Goal: Task Accomplishment & Management: Manage account settings

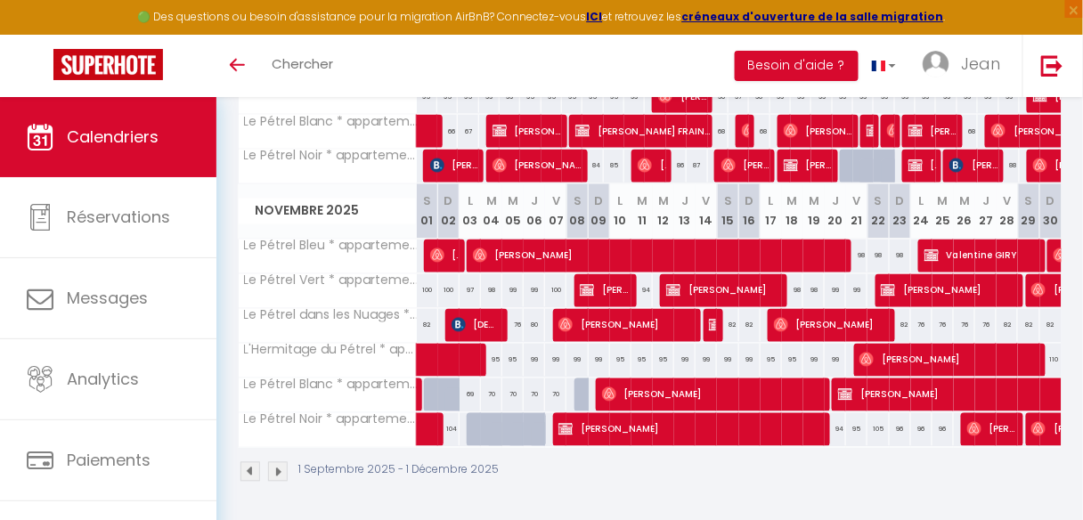
scroll to position [693, 0]
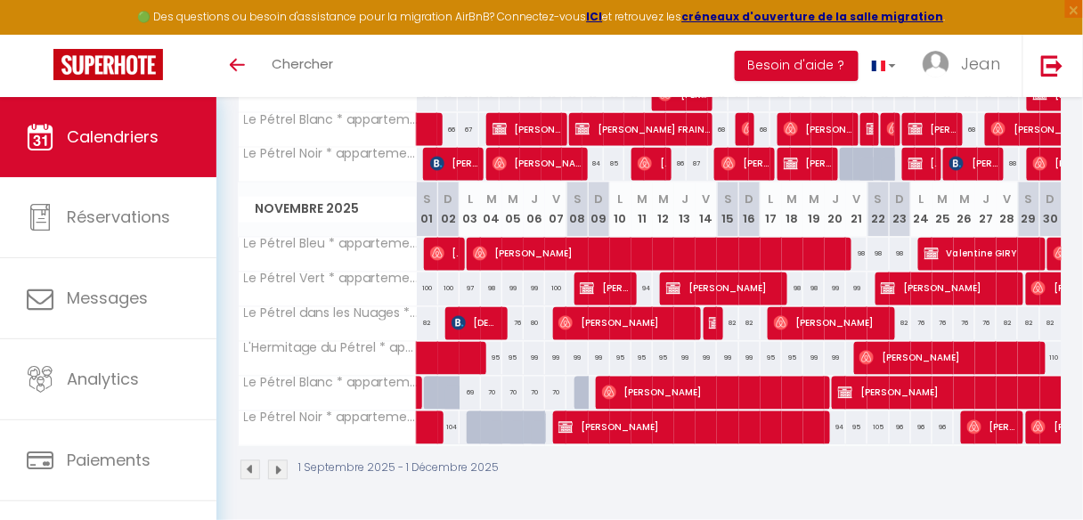
click at [278, 461] on img at bounding box center [278, 471] width 20 height 20
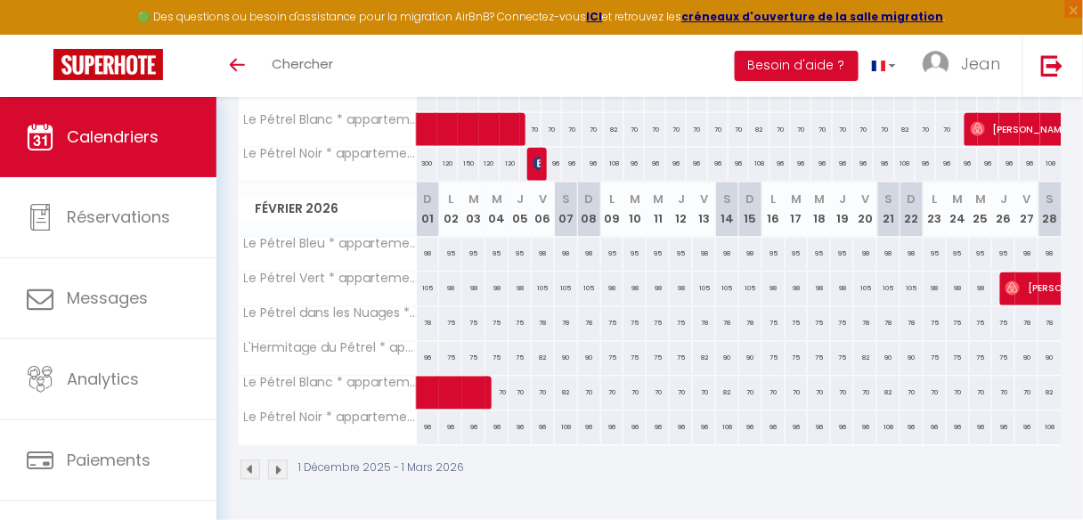
click at [448, 353] on div "75" at bounding box center [450, 358] width 23 height 33
type input "75"
type input "Lun 02 Février 2026"
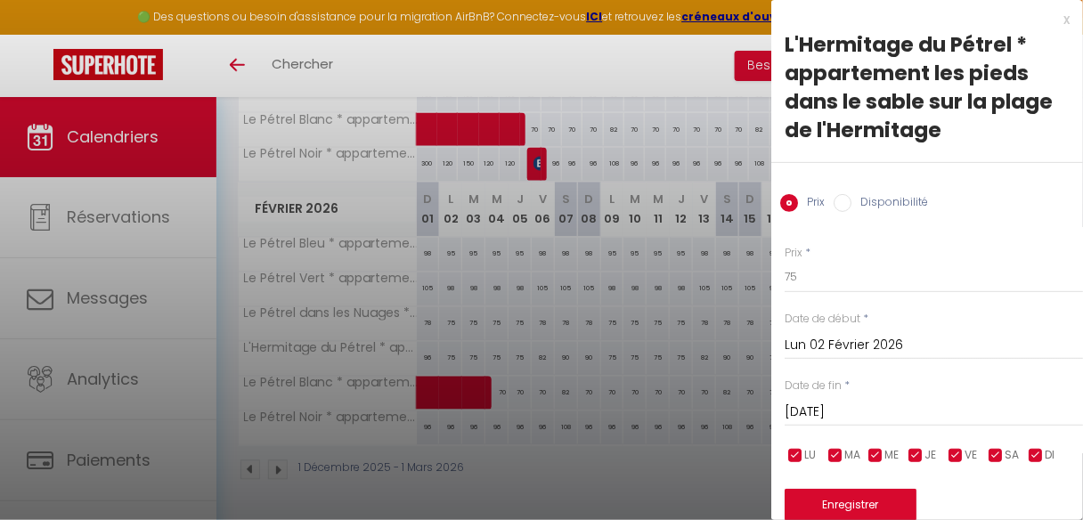
click at [884, 415] on input "[DATE]" at bounding box center [934, 412] width 298 height 23
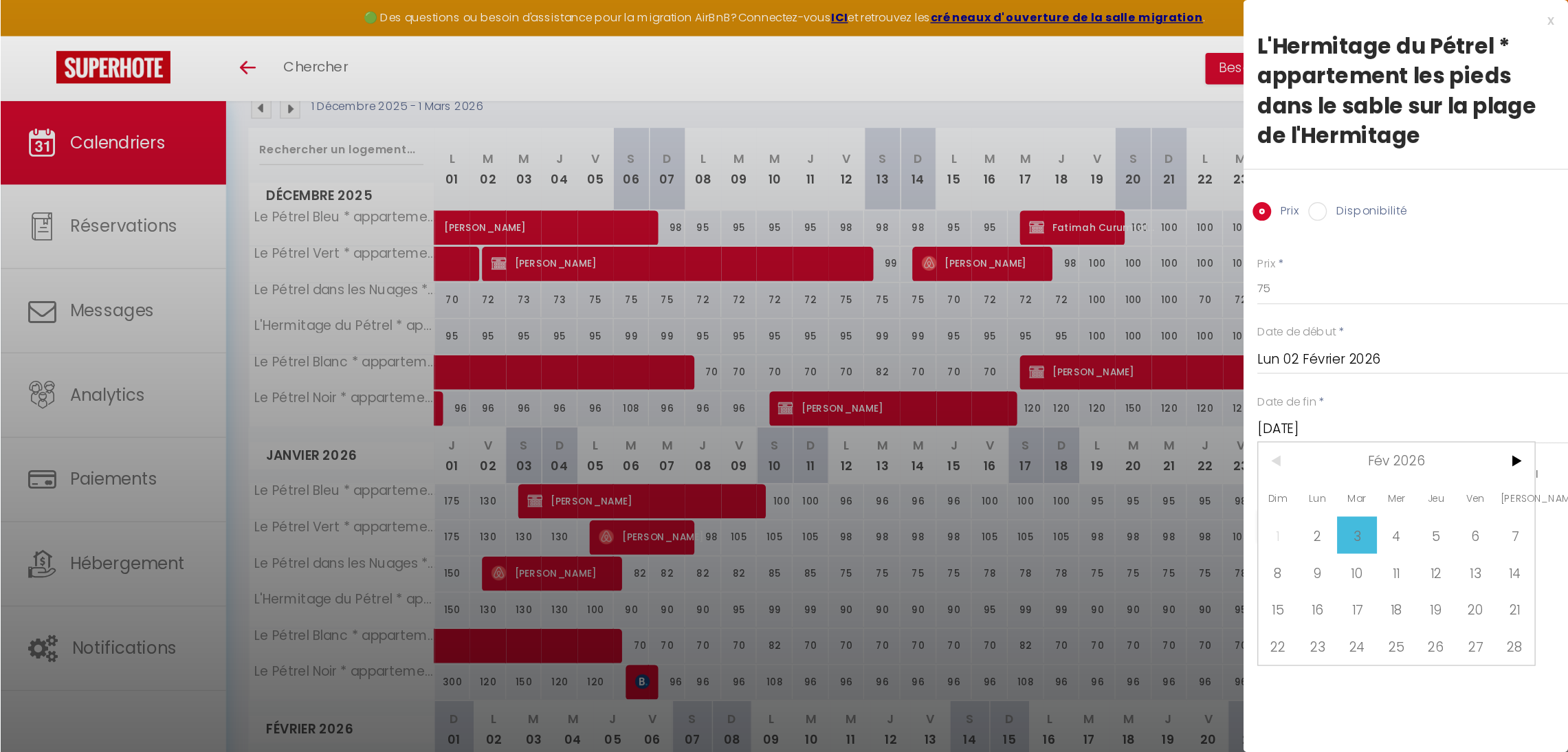
scroll to position [157, 0]
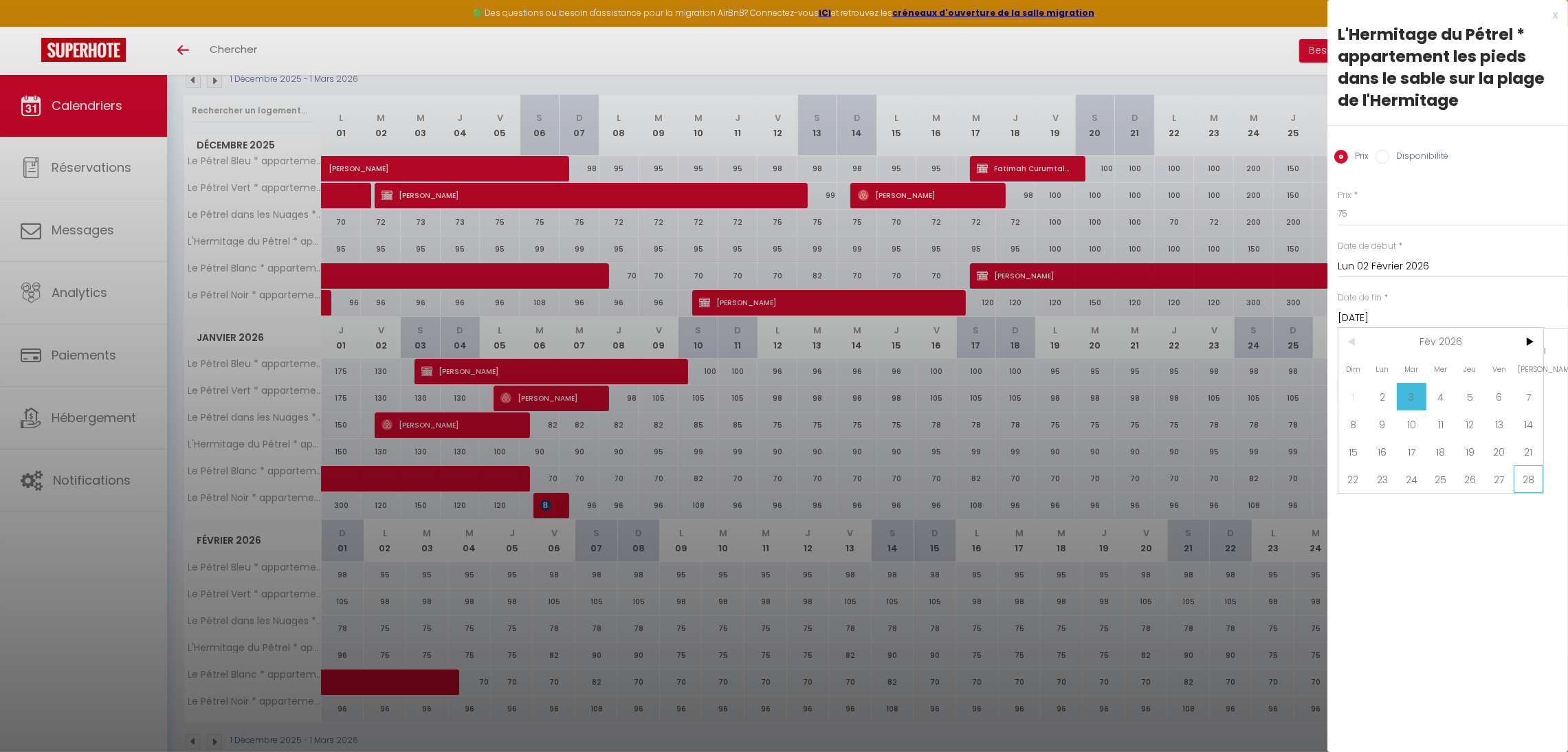
click at [844, 381] on span "28" at bounding box center [1529, 479] width 29 height 28
type input "[DATE]"
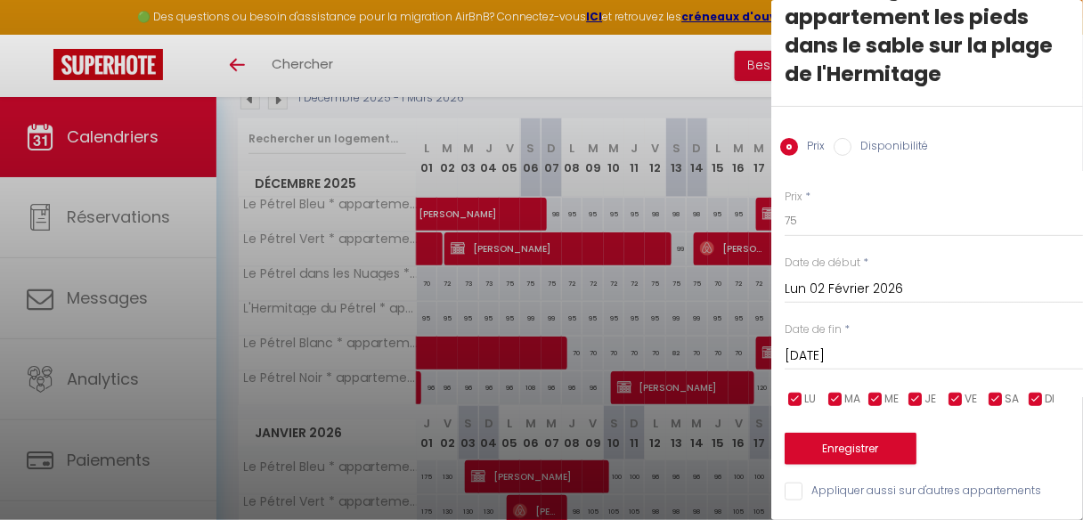
scroll to position [66, 0]
click at [964, 391] on input "checkbox" at bounding box center [956, 400] width 18 height 18
checkbox input "false"
click at [1011, 391] on span "SA" at bounding box center [1012, 399] width 14 height 17
checkbox input "false"
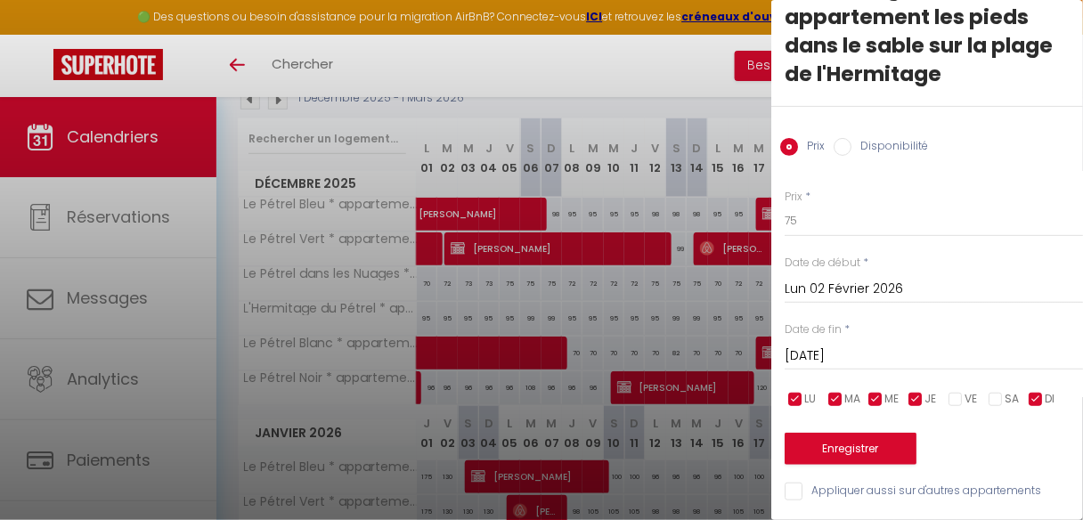
click at [1036, 391] on input "checkbox" at bounding box center [1036, 400] width 18 height 18
checkbox input "false"
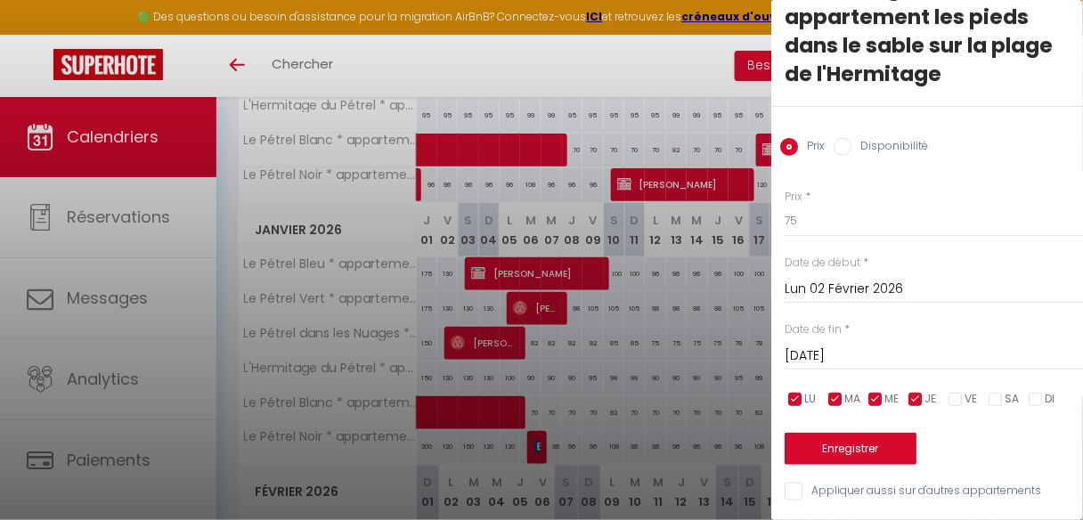
scroll to position [418, 0]
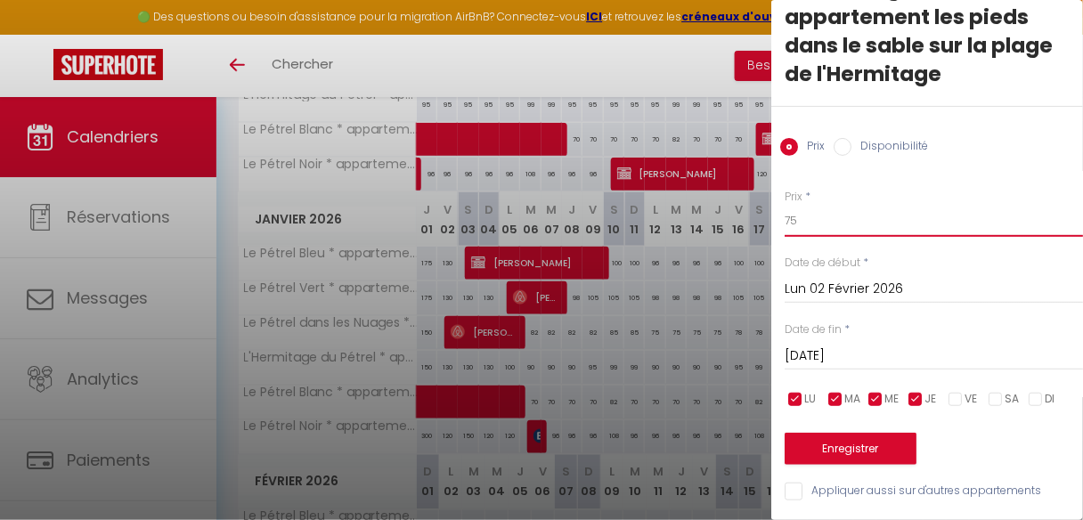
drag, startPoint x: 828, startPoint y: 216, endPoint x: 780, endPoint y: 211, distance: 48.4
click at [780, 211] on div "Prix * 75 Statut * Disponible Indisponible Date de début * [DATE] < [DATE] > Di…" at bounding box center [928, 335] width 312 height 337
type input "96"
click at [870, 437] on button "Enregistrer" at bounding box center [851, 449] width 132 height 32
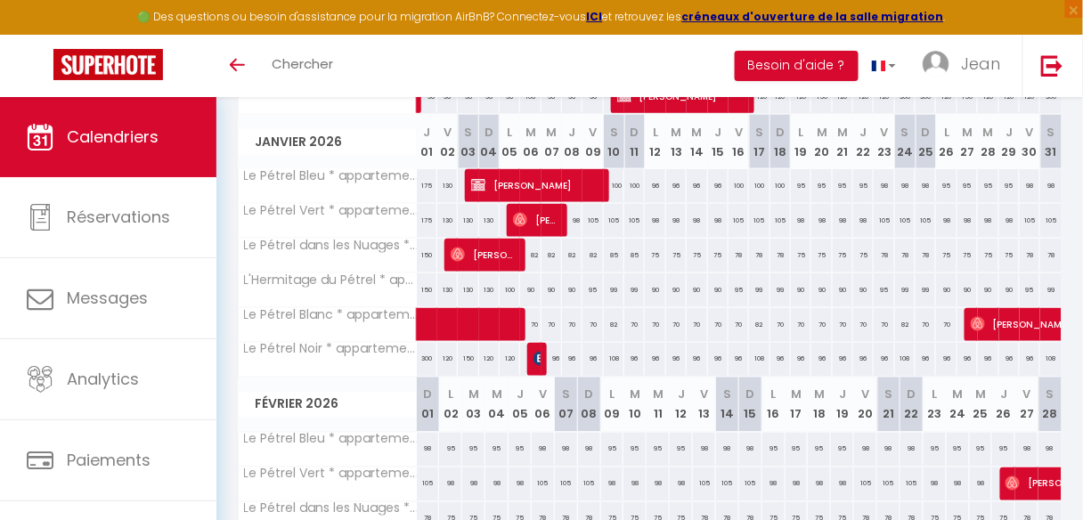
scroll to position [489, 0]
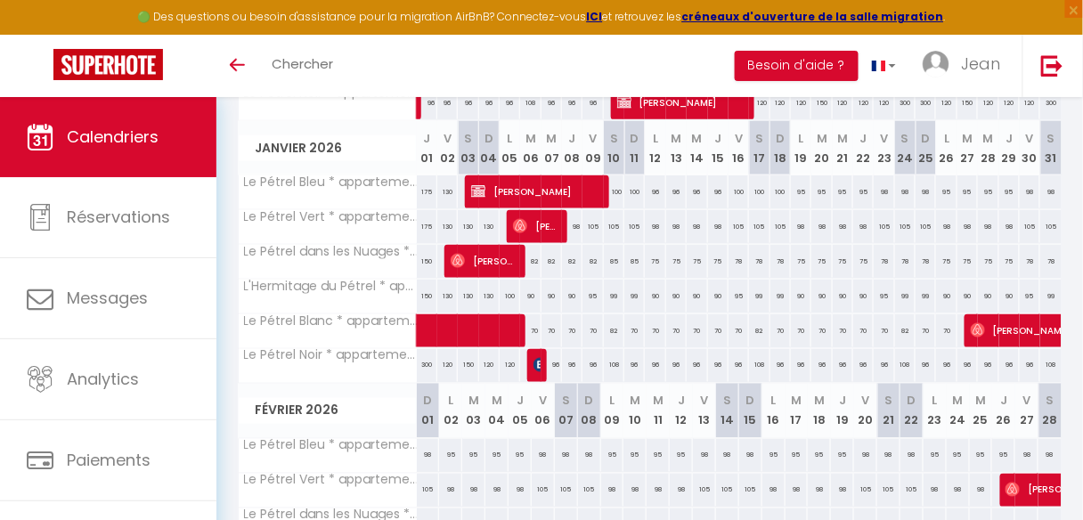
click at [430, 289] on div "150" at bounding box center [427, 296] width 20 height 33
type input "150"
type input "Jeu 01 Janvier 2026"
type input "Ven 02 Janvier 2026"
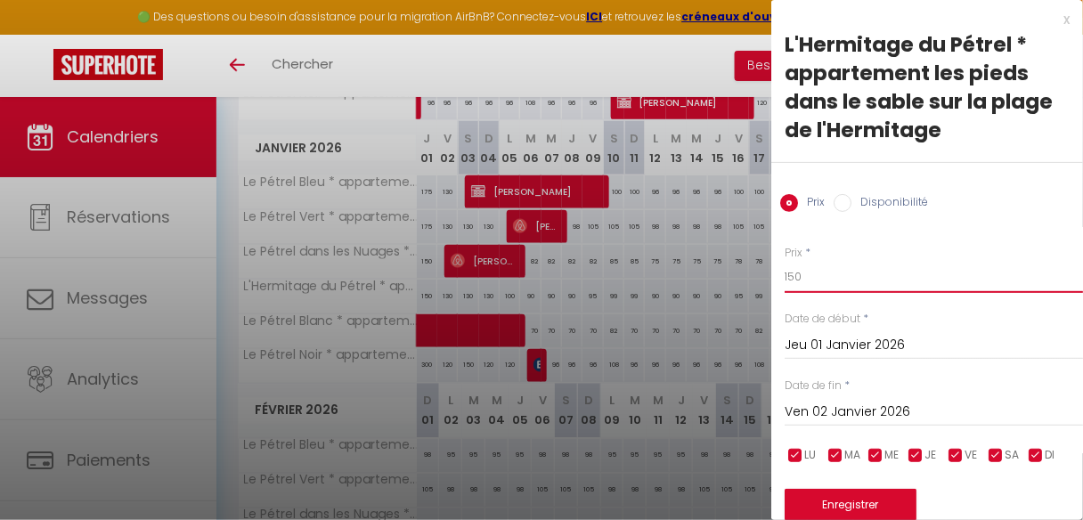
drag, startPoint x: 814, startPoint y: 274, endPoint x: 725, endPoint y: 266, distance: 89.4
click at [725, 266] on body "🟢 Des questions ou besoin d'assistance pour la migration AirBnB? Connectez-vous…" at bounding box center [541, 165] width 1083 height 1114
type input "200"
click at [852, 494] on button "Enregistrer" at bounding box center [851, 505] width 132 height 32
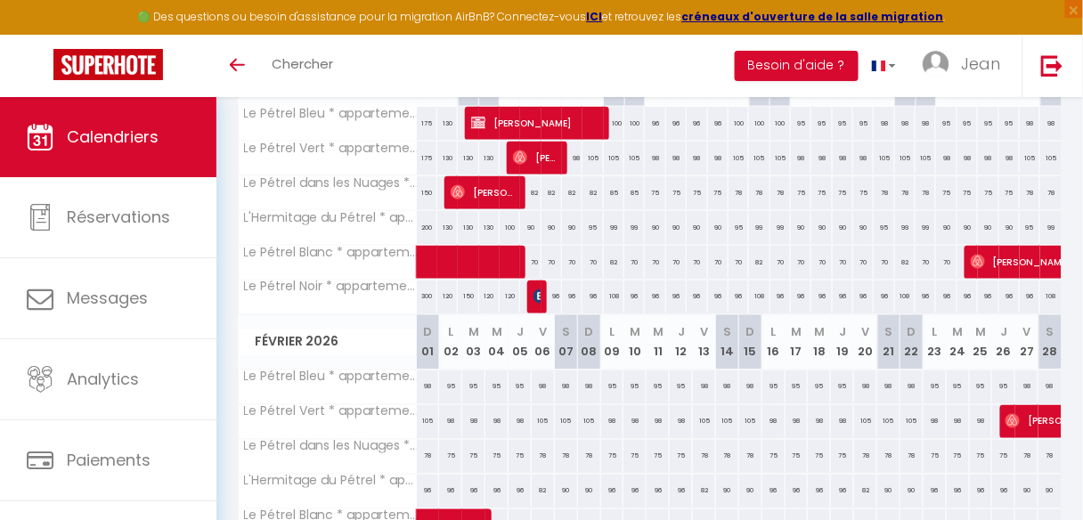
scroll to position [560, 0]
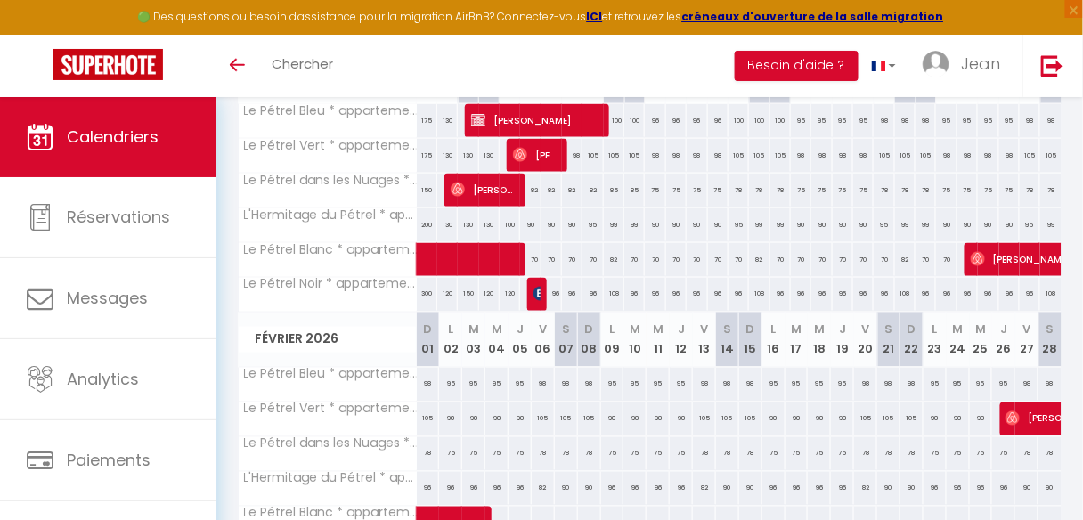
click at [429, 216] on div "200" at bounding box center [427, 224] width 20 height 33
type input "200"
type input "Jeu 01 Janvier 2026"
type input "Ven 02 Janvier 2026"
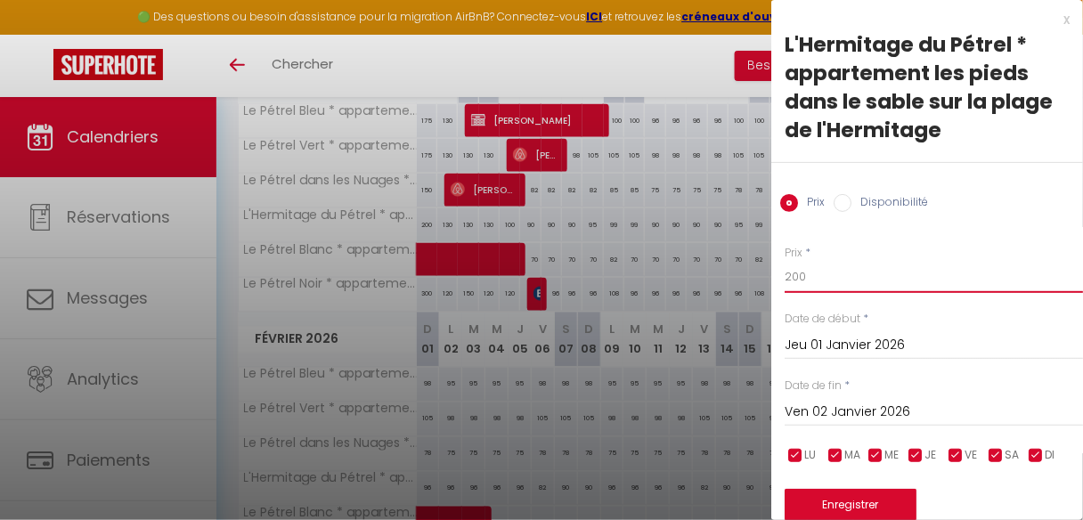
drag, startPoint x: 809, startPoint y: 283, endPoint x: 764, endPoint y: 283, distance: 44.5
click at [764, 283] on body "🟢 Des questions ou besoin d'assistance pour la migration AirBnB? Connectez-vous…" at bounding box center [541, 94] width 1083 height 1114
type input "250"
click at [879, 493] on button "Enregistrer" at bounding box center [851, 505] width 132 height 32
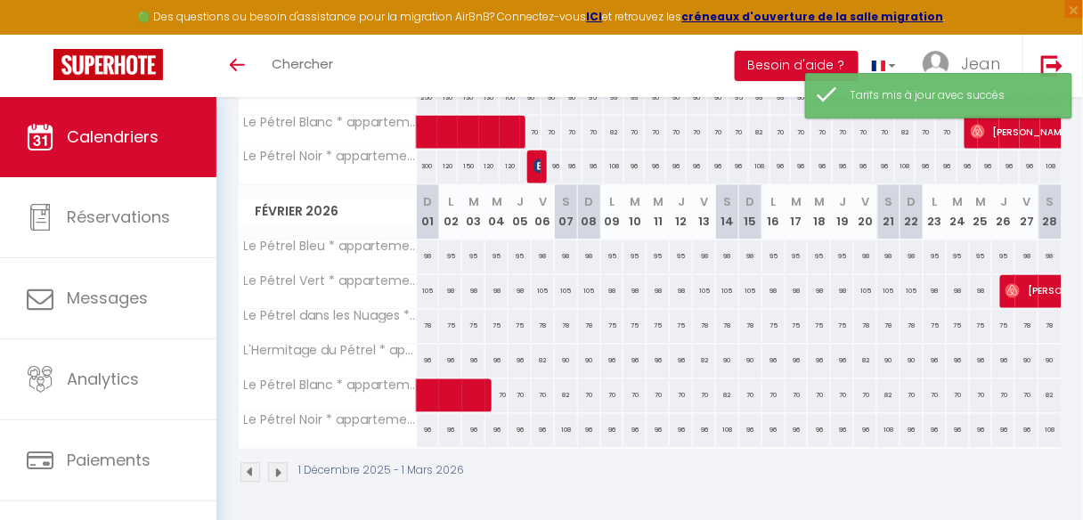
scroll to position [693, 0]
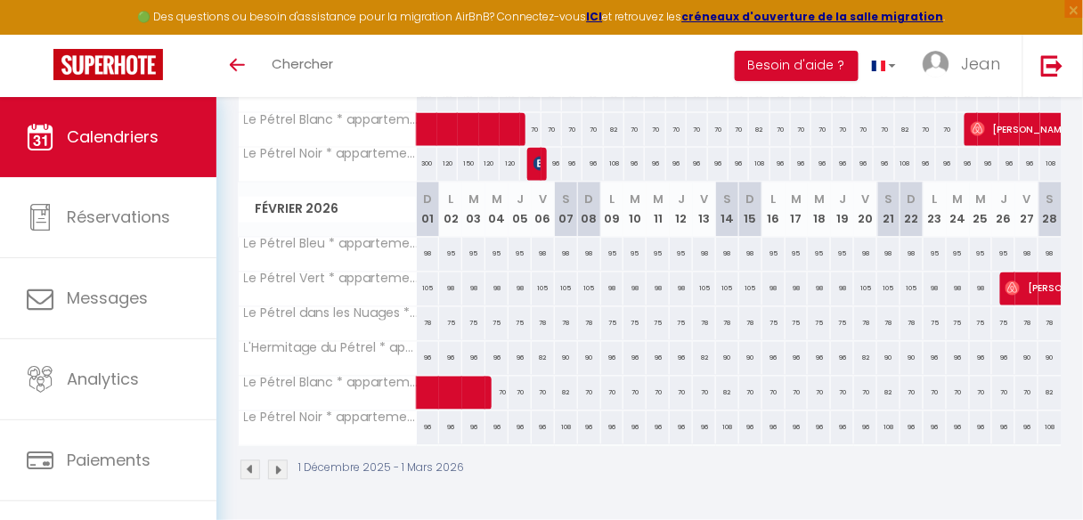
click at [540, 350] on div "82" at bounding box center [543, 358] width 23 height 33
type input "82"
type input "Ven 06 Février 2026"
type input "[DATE]"
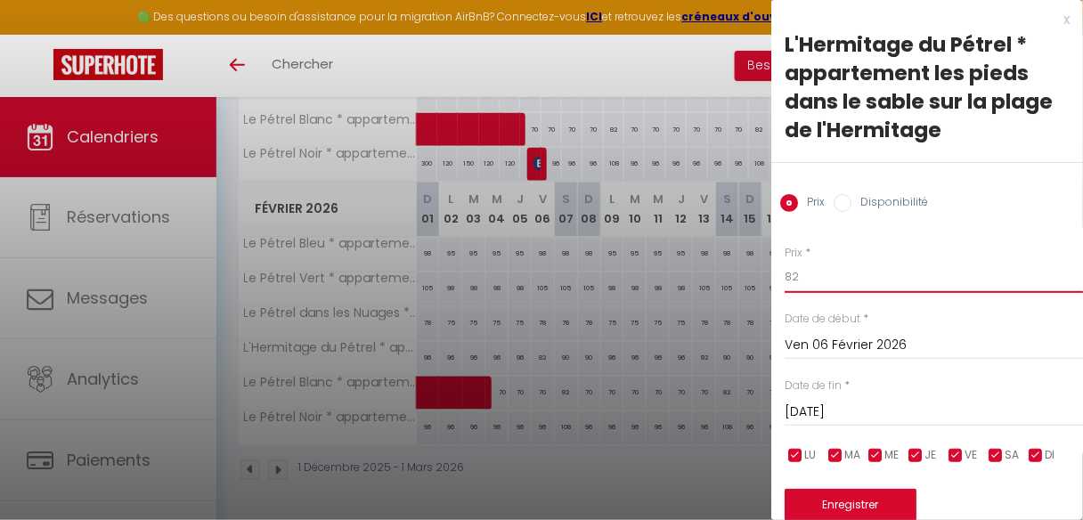
drag, startPoint x: 810, startPoint y: 282, endPoint x: 755, endPoint y: 279, distance: 54.4
type input "98"
click at [864, 494] on button "Enregistrer" at bounding box center [851, 505] width 132 height 32
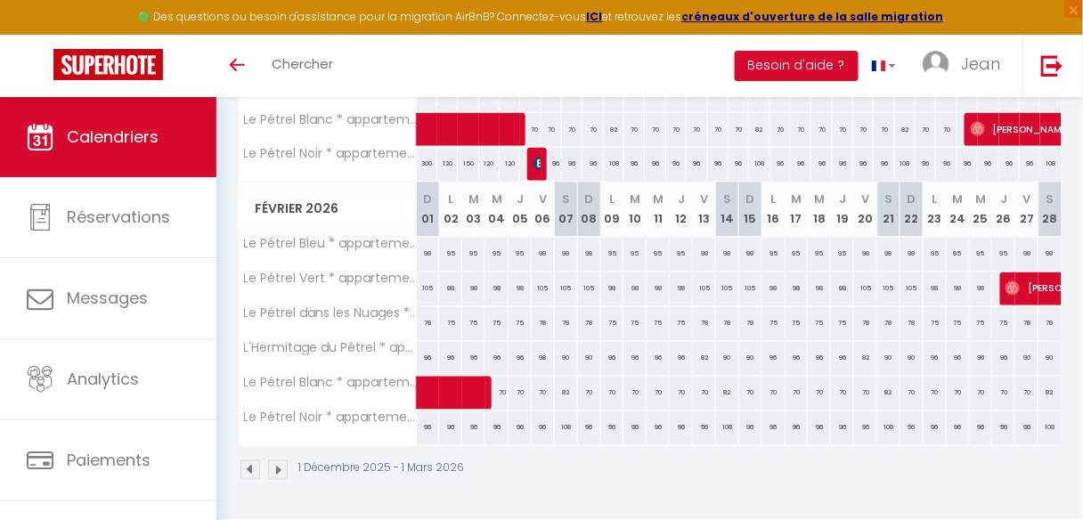
click at [540, 350] on div "98" at bounding box center [543, 358] width 23 height 33
type input "98"
type input "Ven 06 Février 2026"
type input "[DATE]"
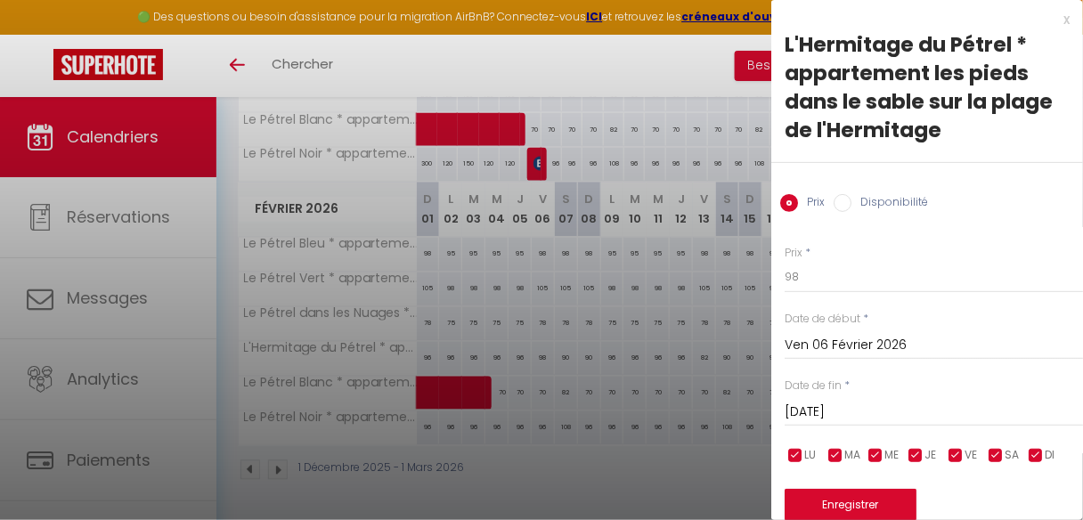
click at [540, 350] on div at bounding box center [541, 260] width 1083 height 520
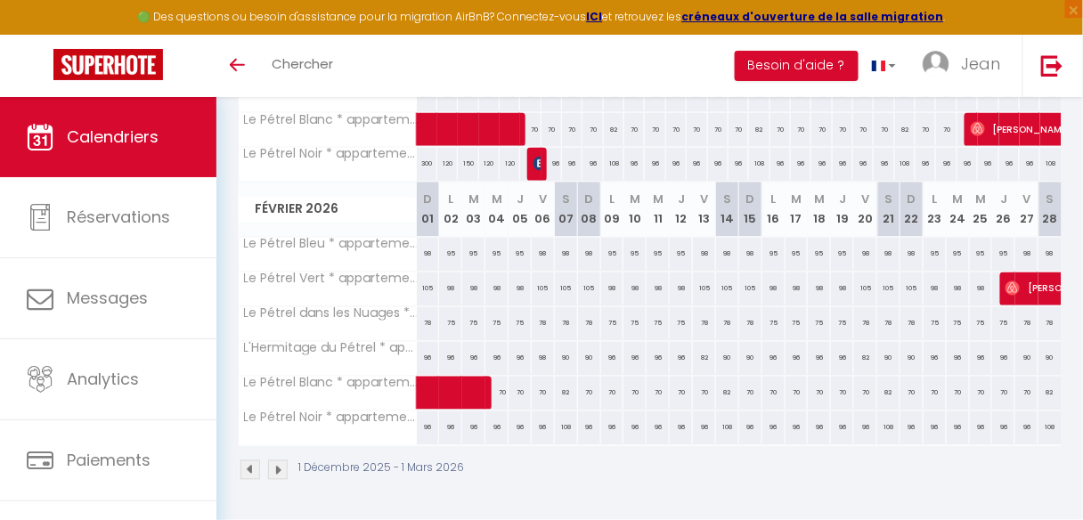
click at [540, 350] on div "98" at bounding box center [543, 358] width 23 height 33
type input "98"
type input "Ven 06 Février 2026"
type input "[DATE]"
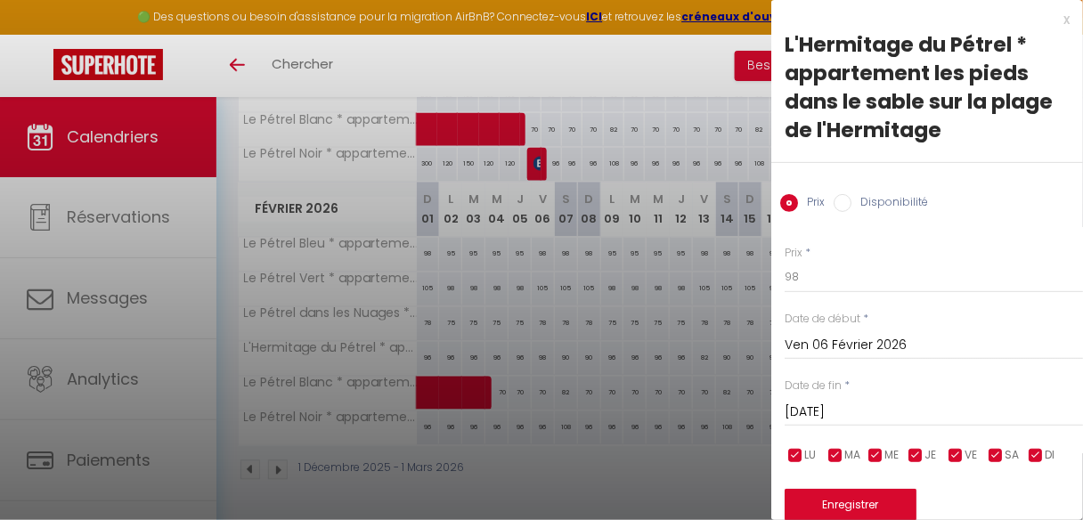
click at [924, 455] on input "checkbox" at bounding box center [916, 456] width 18 height 18
checkbox input "false"
click at [879, 448] on input "checkbox" at bounding box center [876, 456] width 18 height 18
checkbox input "false"
click at [850, 455] on span "MA" at bounding box center [853, 455] width 16 height 17
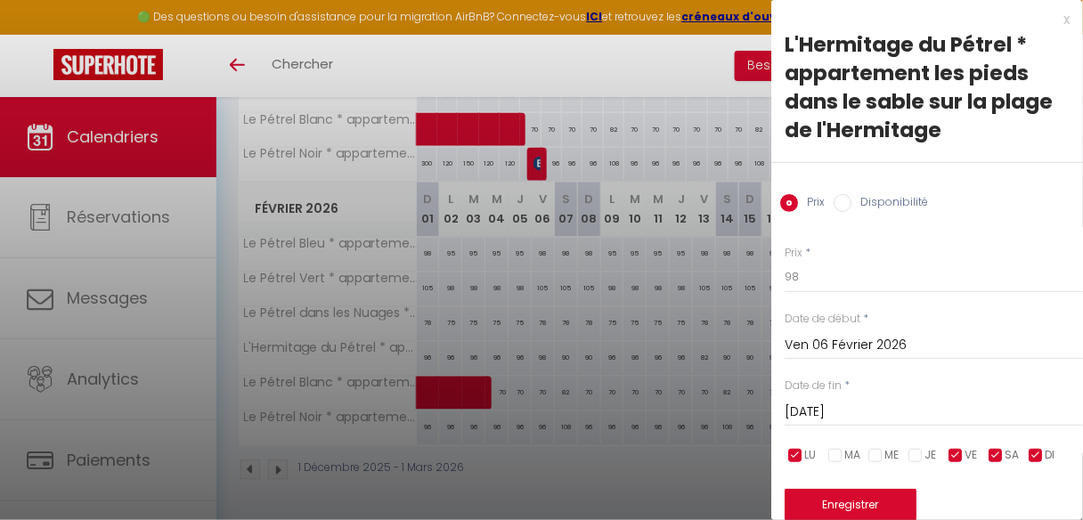
checkbox input "false"
click at [812, 455] on span "LU" at bounding box center [810, 455] width 12 height 17
checkbox input "false"
click at [996, 458] on input "checkbox" at bounding box center [996, 456] width 18 height 18
checkbox input "false"
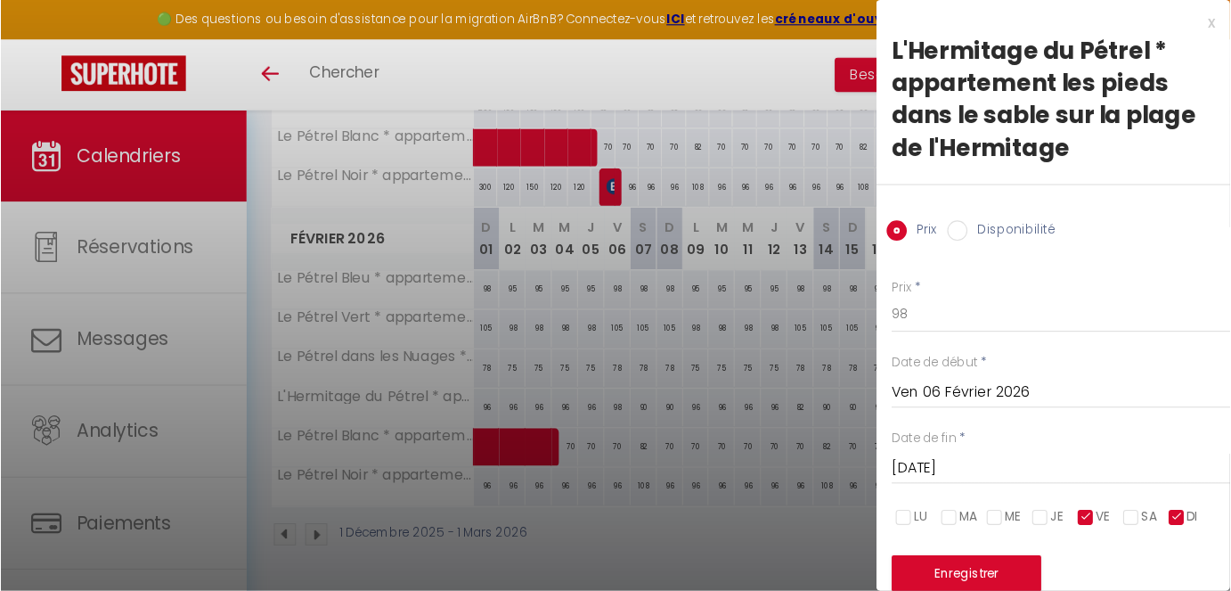
scroll to position [617, 0]
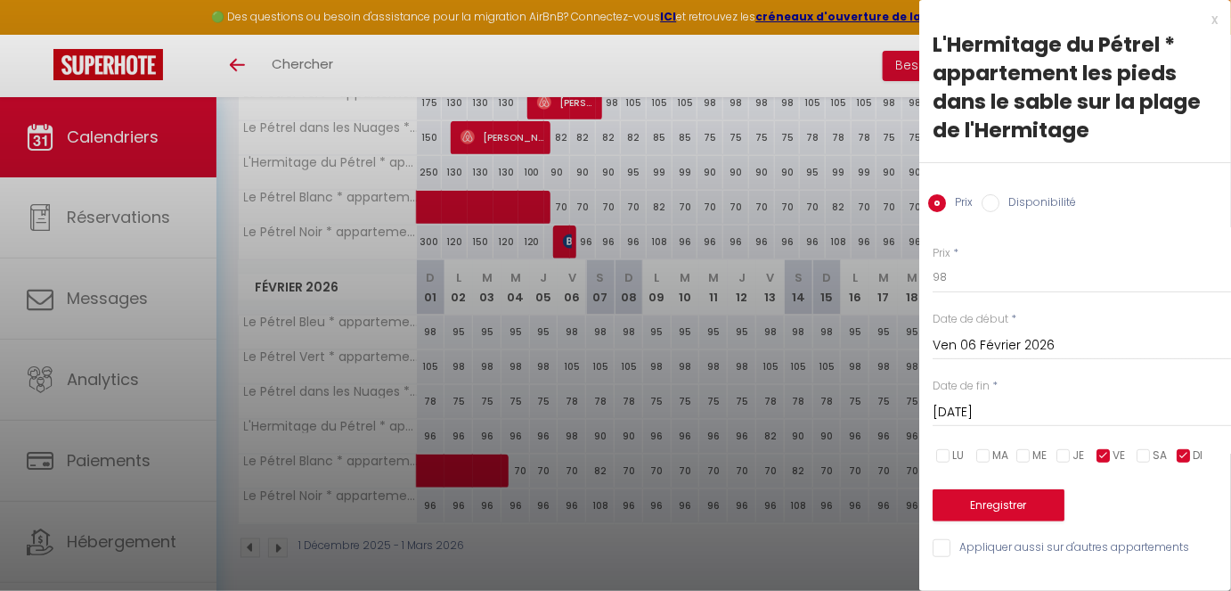
click at [1094, 453] on input "checkbox" at bounding box center [1184, 456] width 18 height 18
checkbox input "false"
click at [1064, 404] on input "[DATE]" at bounding box center [1082, 412] width 298 height 23
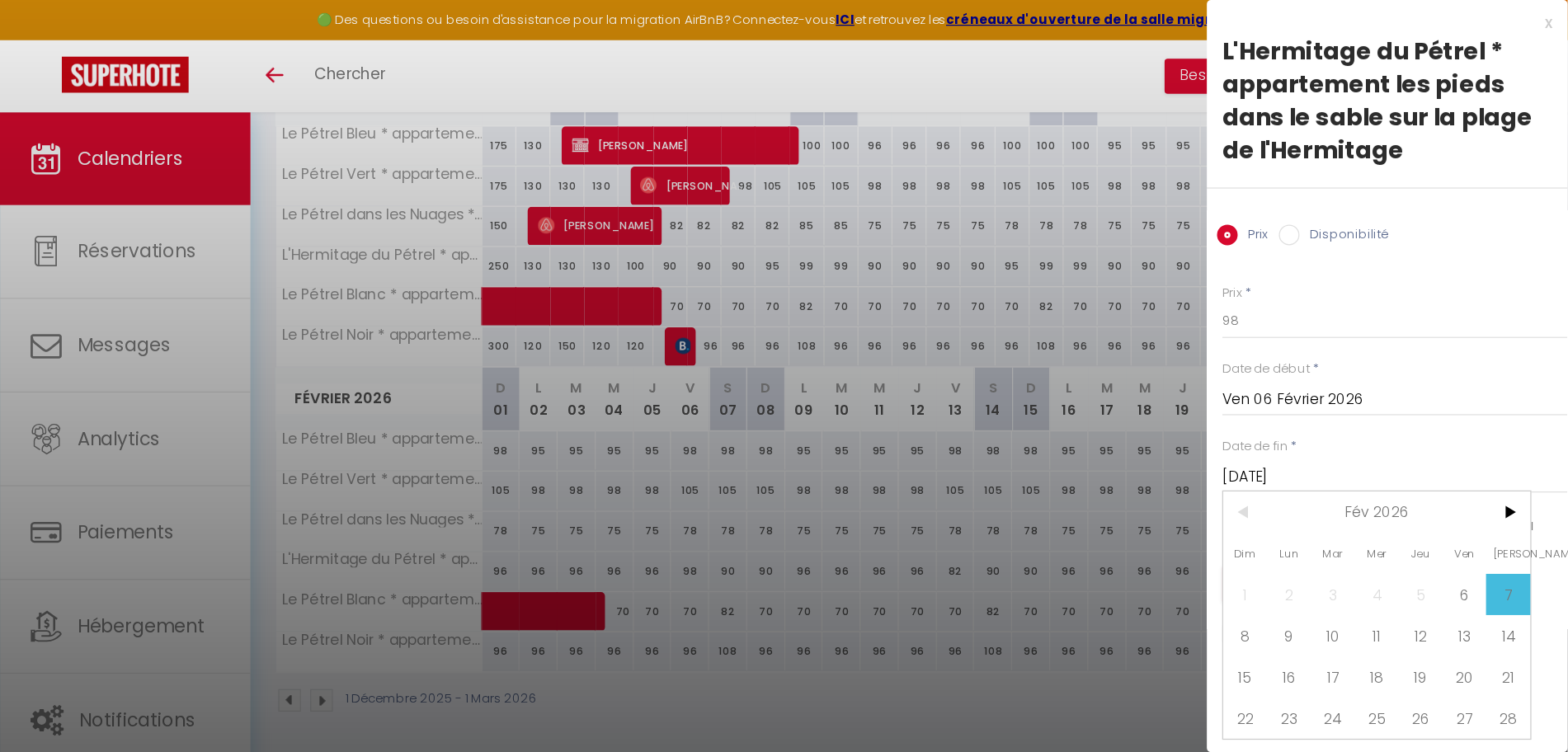
scroll to position [373, 0]
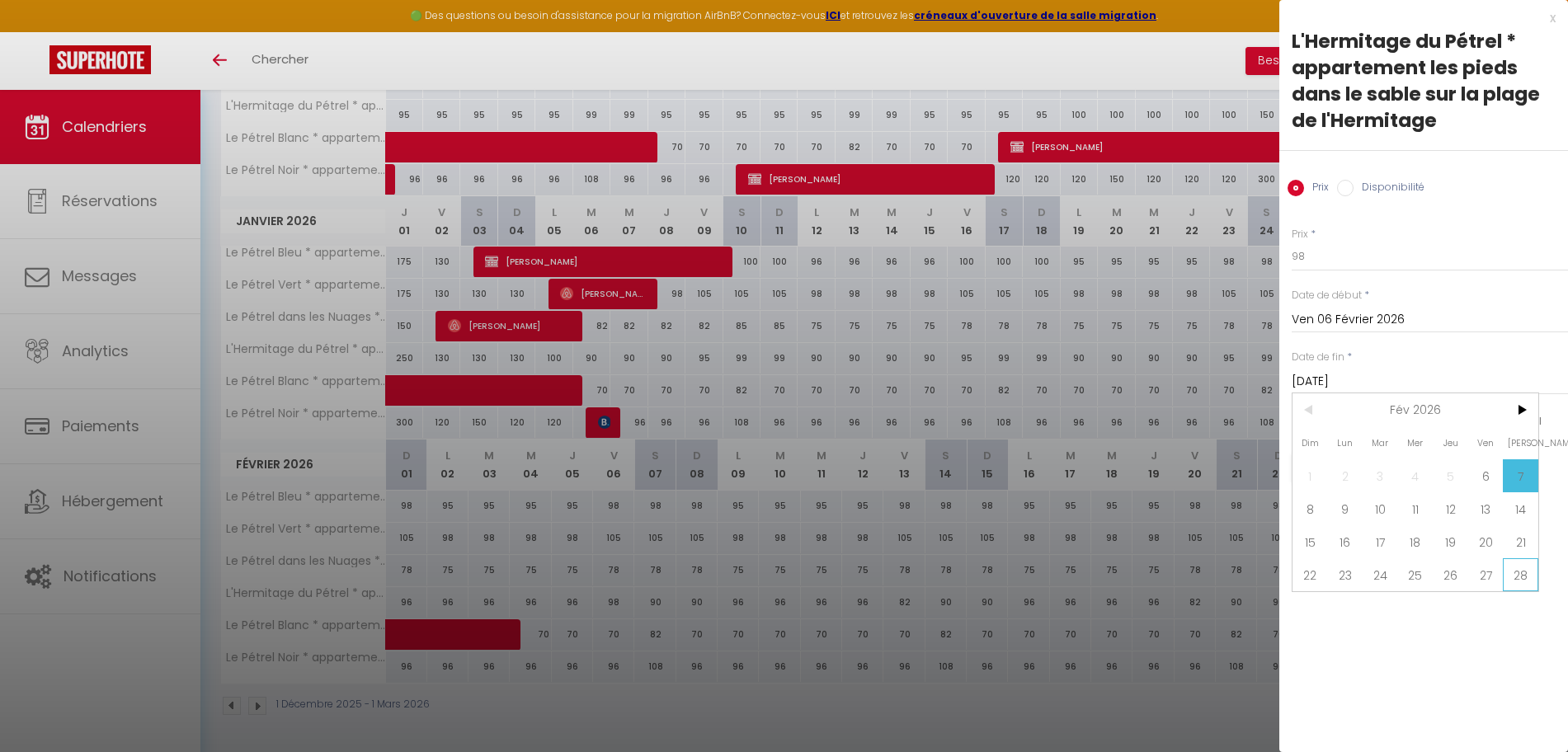
click at [1013, 457] on span "28" at bounding box center [1520, 575] width 35 height 33
type input "[DATE]"
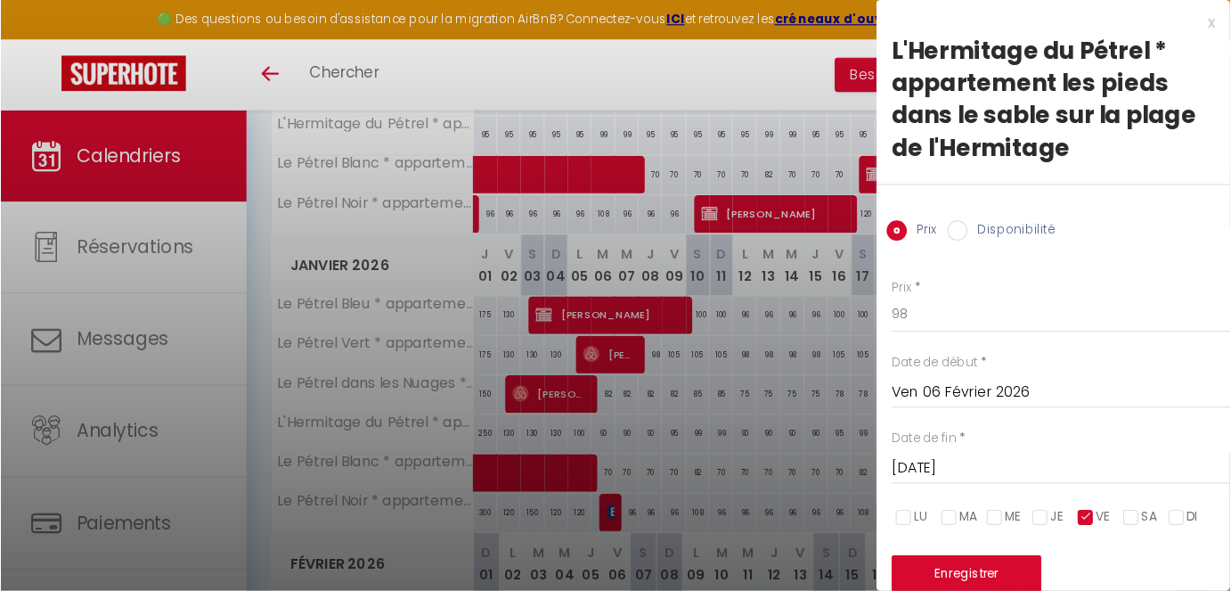
scroll to position [404, 0]
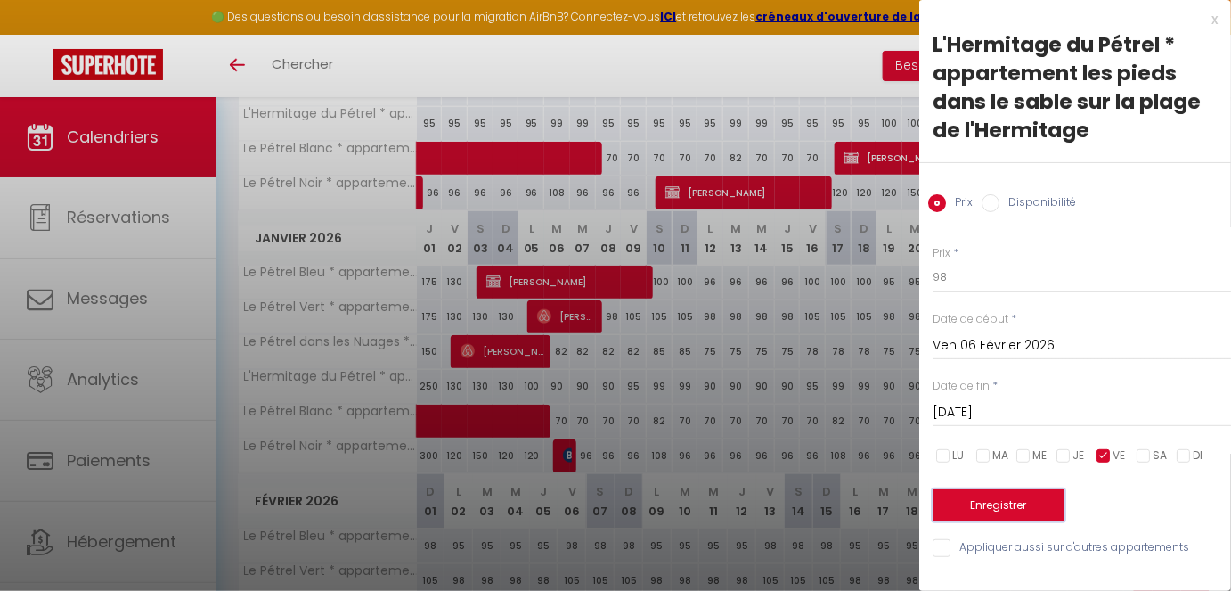
click at [1042, 494] on button "Enregistrer" at bounding box center [999, 505] width 132 height 32
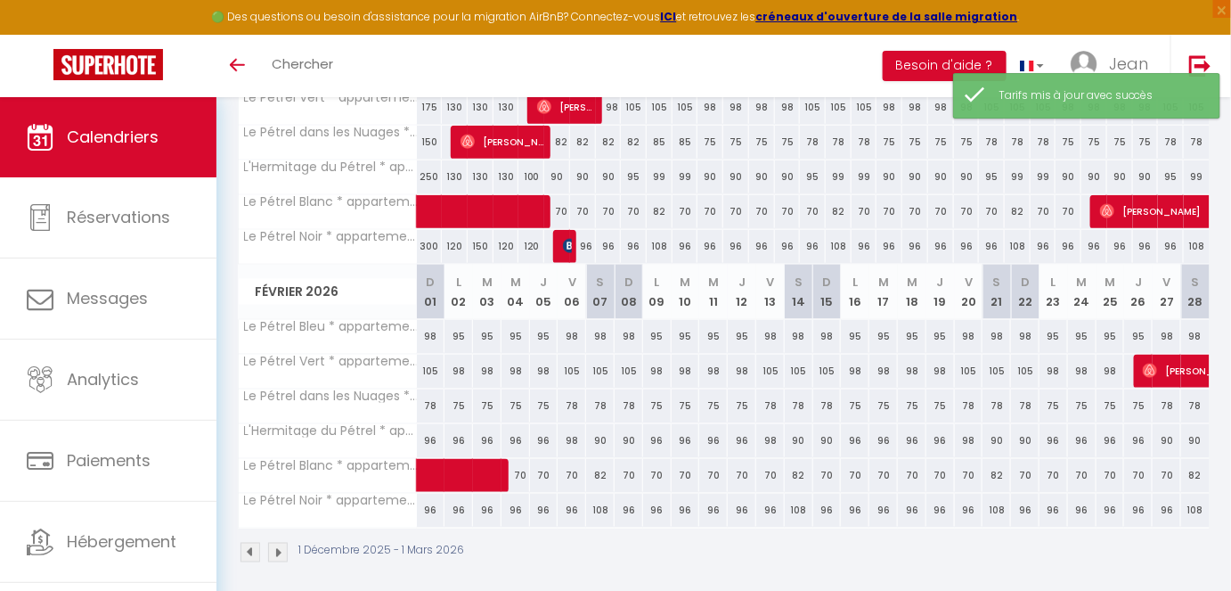
scroll to position [617, 0]
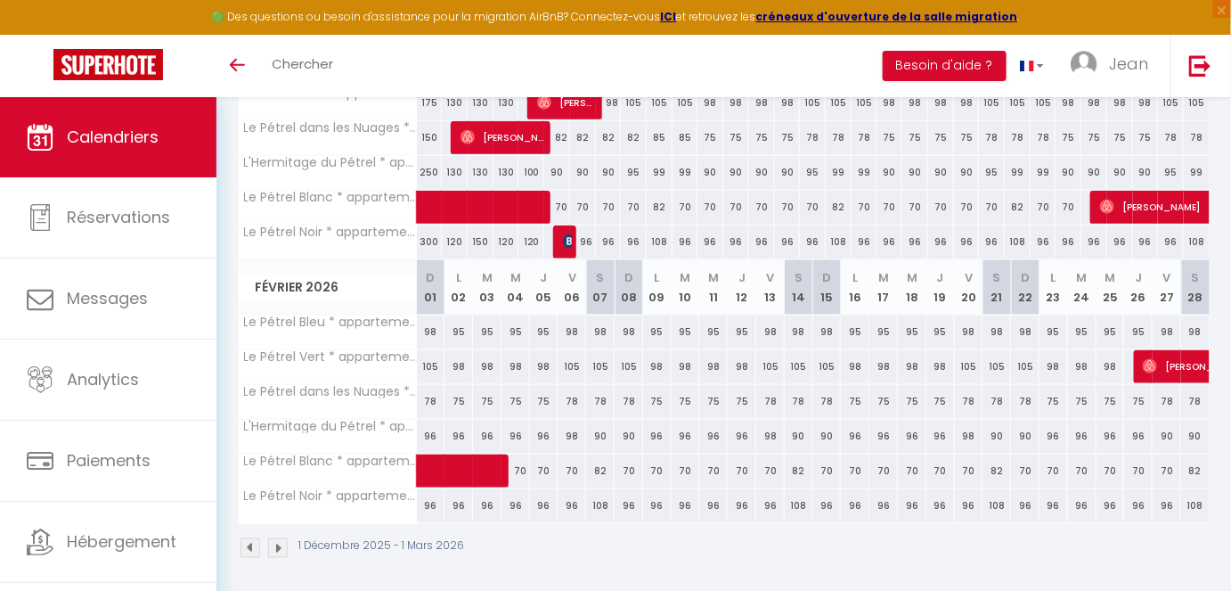
click at [600, 433] on div "90" at bounding box center [600, 436] width 29 height 33
type input "90"
type input "[DATE]"
type input "Dim 08 Février 2026"
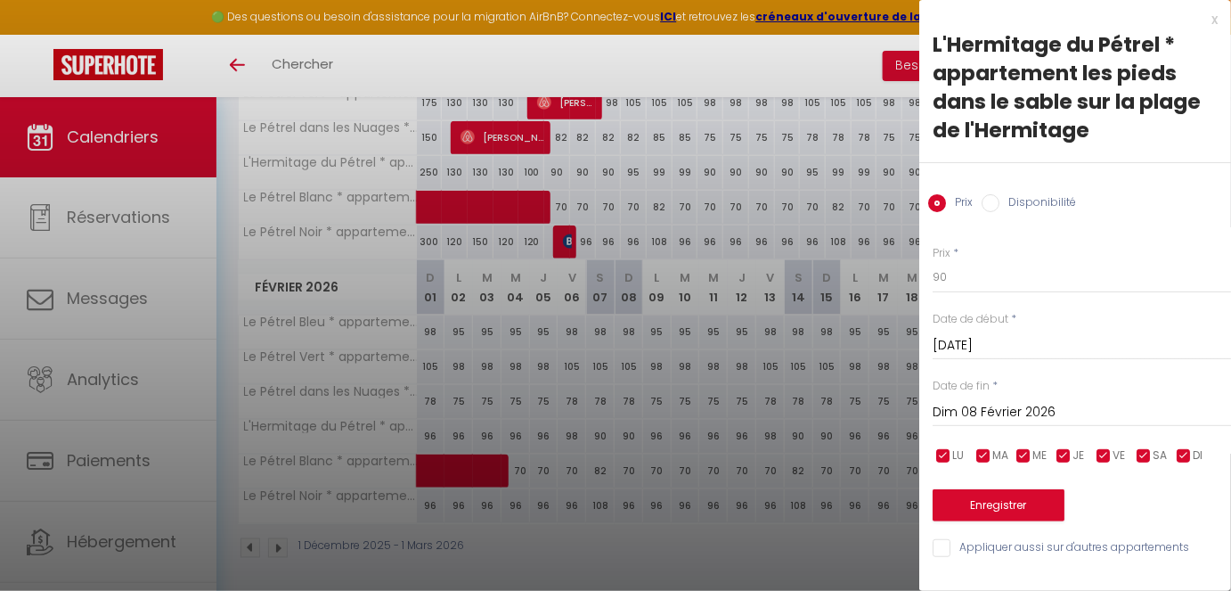
click at [1078, 455] on span "JE" at bounding box center [1079, 455] width 12 height 17
checkbox input "false"
click at [1094, 461] on input "checkbox" at bounding box center [1104, 456] width 18 height 18
checkbox input "false"
click at [1011, 459] on div "LU MA ME JE VE SA DI" at bounding box center [1082, 456] width 322 height 22
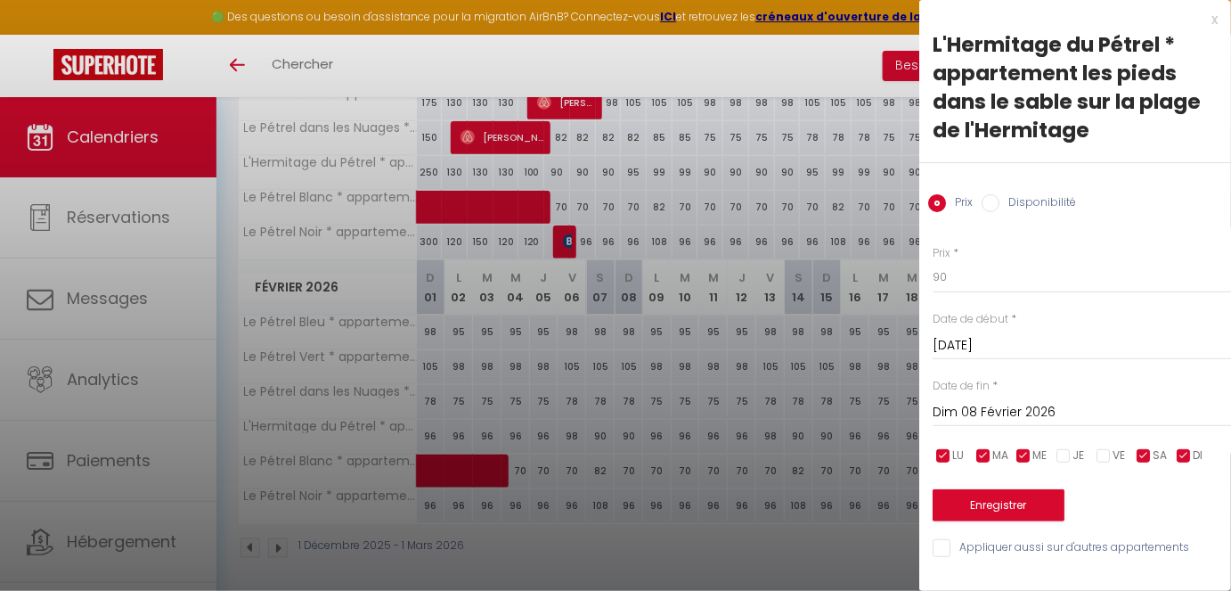
click at [1027, 453] on input "checkbox" at bounding box center [1024, 456] width 18 height 18
checkbox input "false"
click at [1002, 455] on span "MA" at bounding box center [1000, 455] width 16 height 17
checkbox input "false"
click at [959, 453] on span "LU" at bounding box center [958, 455] width 12 height 17
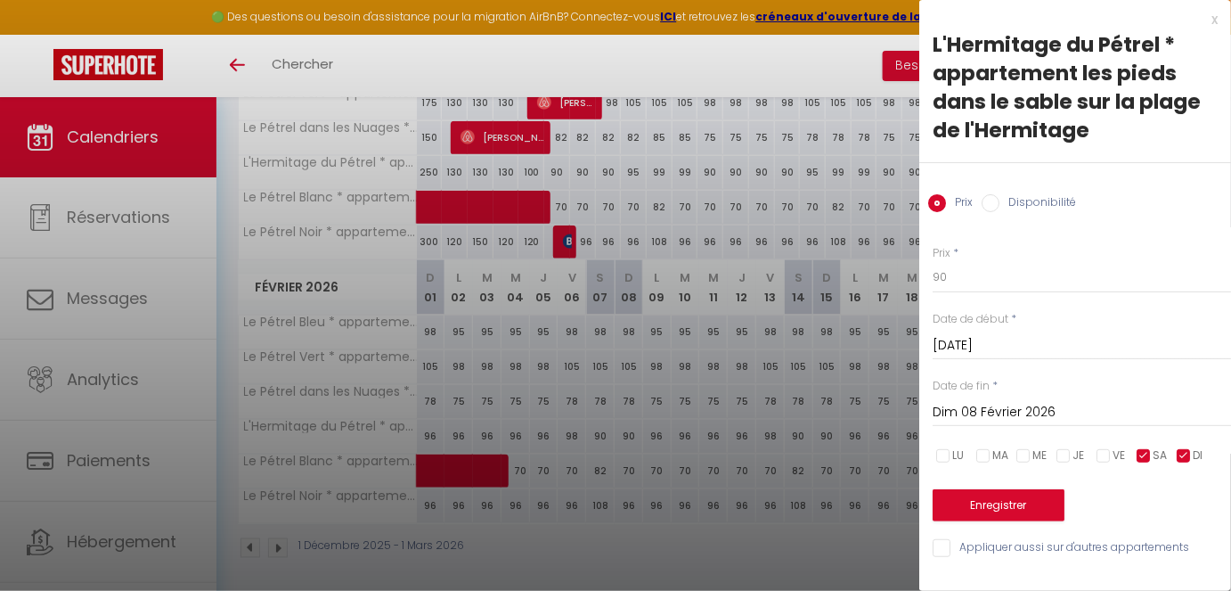
checkbox input "false"
click at [982, 404] on input "Dim 08 Février 2026" at bounding box center [1082, 412] width 298 height 23
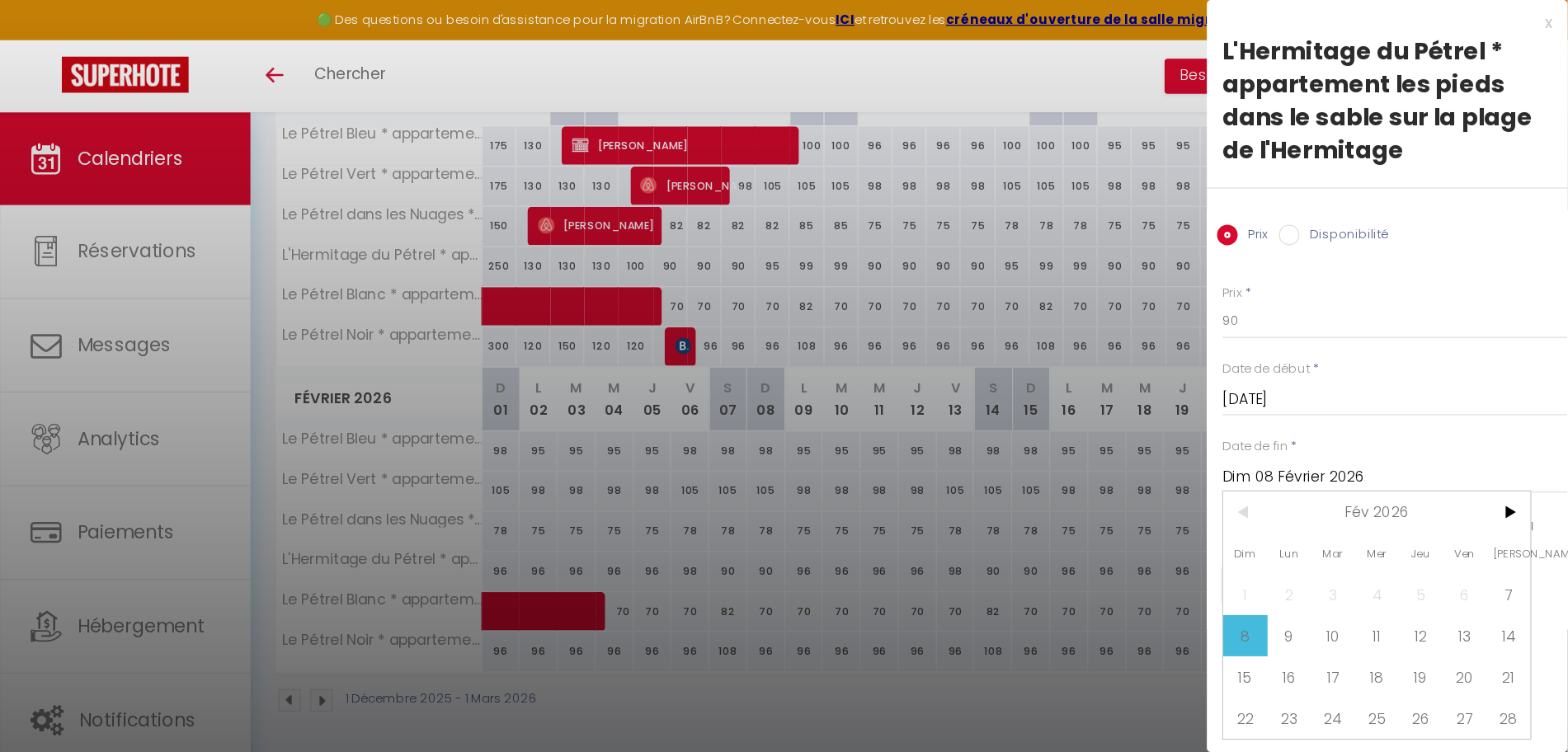
scroll to position [373, 0]
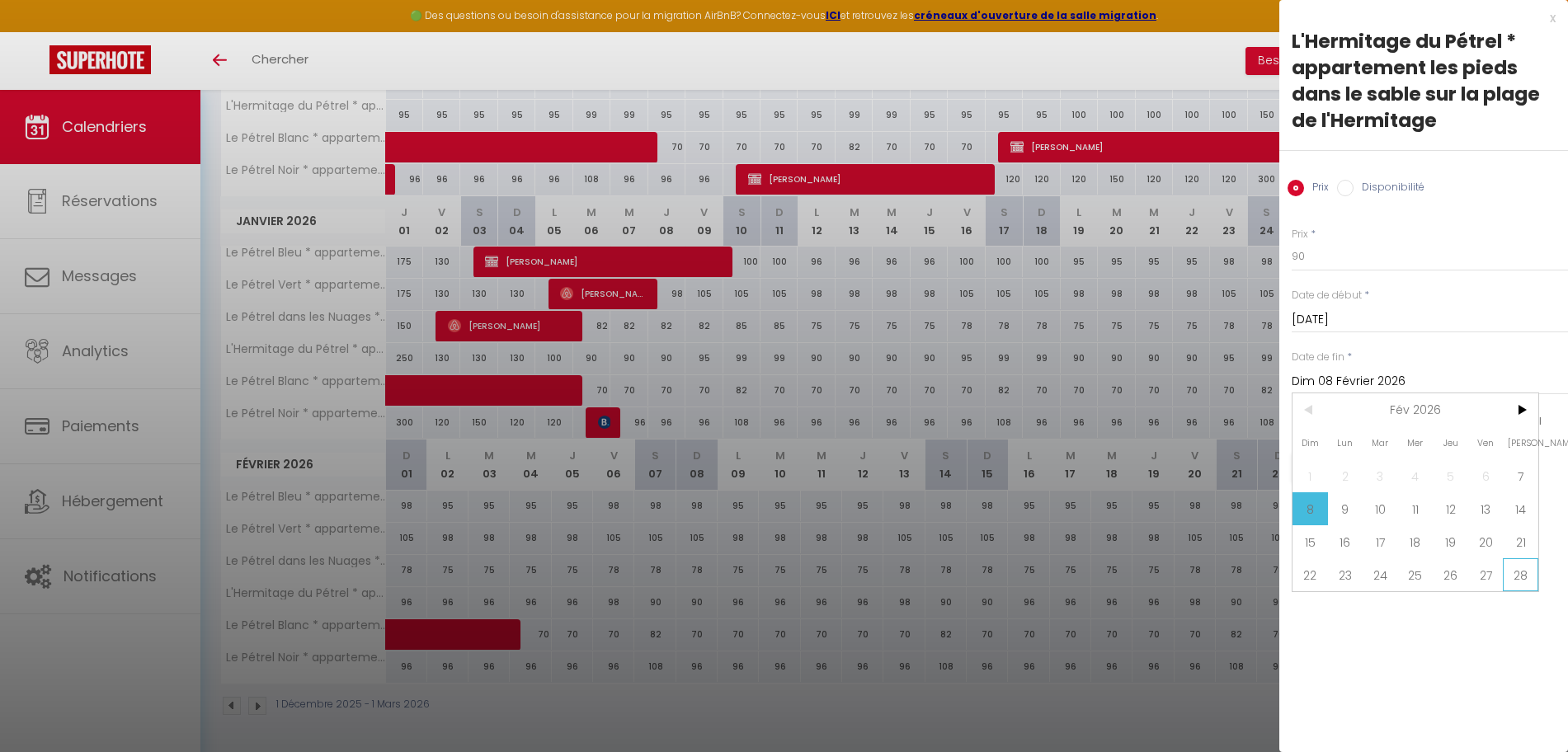
click at [1013, 457] on span "28" at bounding box center [1520, 575] width 35 height 33
type input "[DATE]"
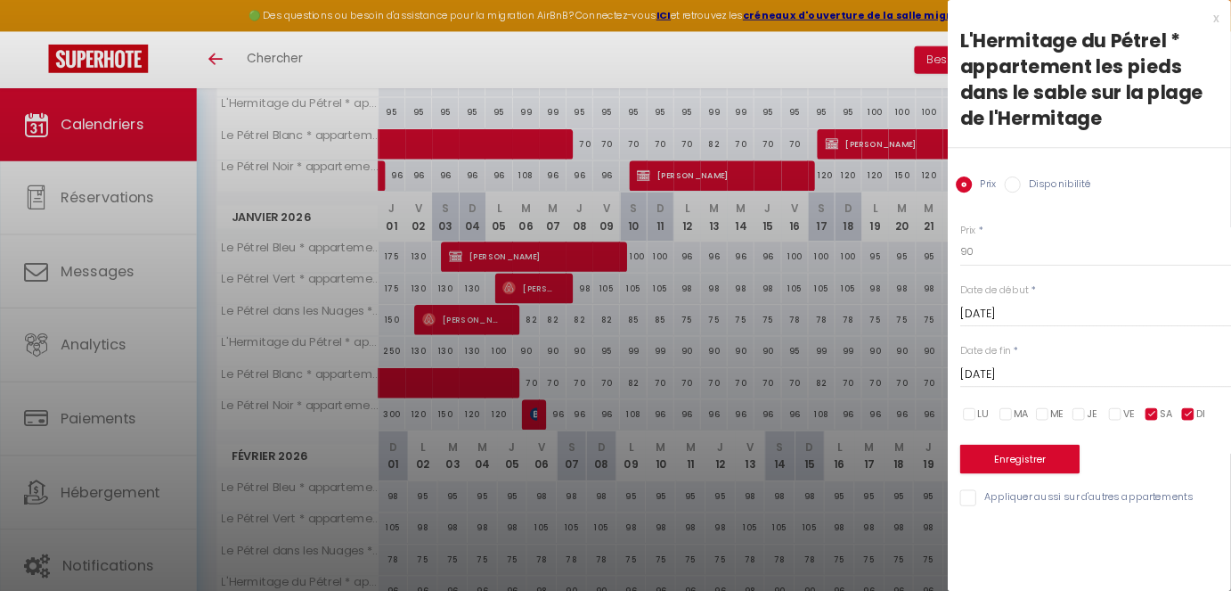
scroll to position [404, 0]
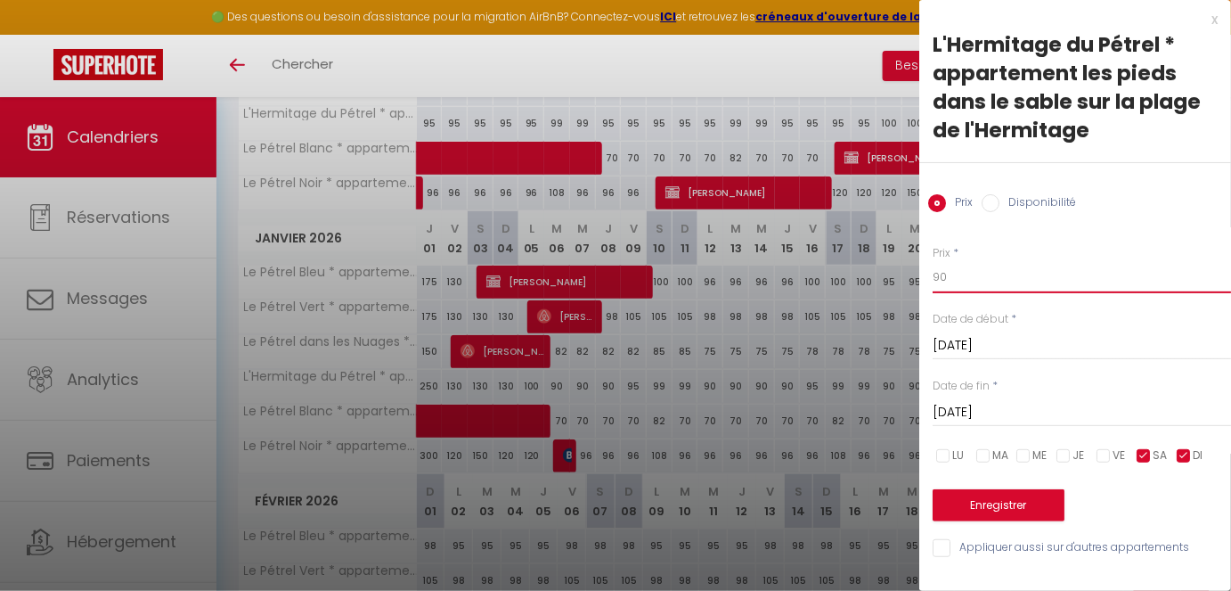
drag, startPoint x: 963, startPoint y: 277, endPoint x: 903, endPoint y: 279, distance: 59.7
click at [903, 279] on body "🟢 Des questions ou besoin d'assistance pour la migration AirBnB? Connectez-vous…" at bounding box center [615, 253] width 1231 height 1118
type input "100"
click at [1027, 494] on button "Enregistrer" at bounding box center [999, 505] width 132 height 32
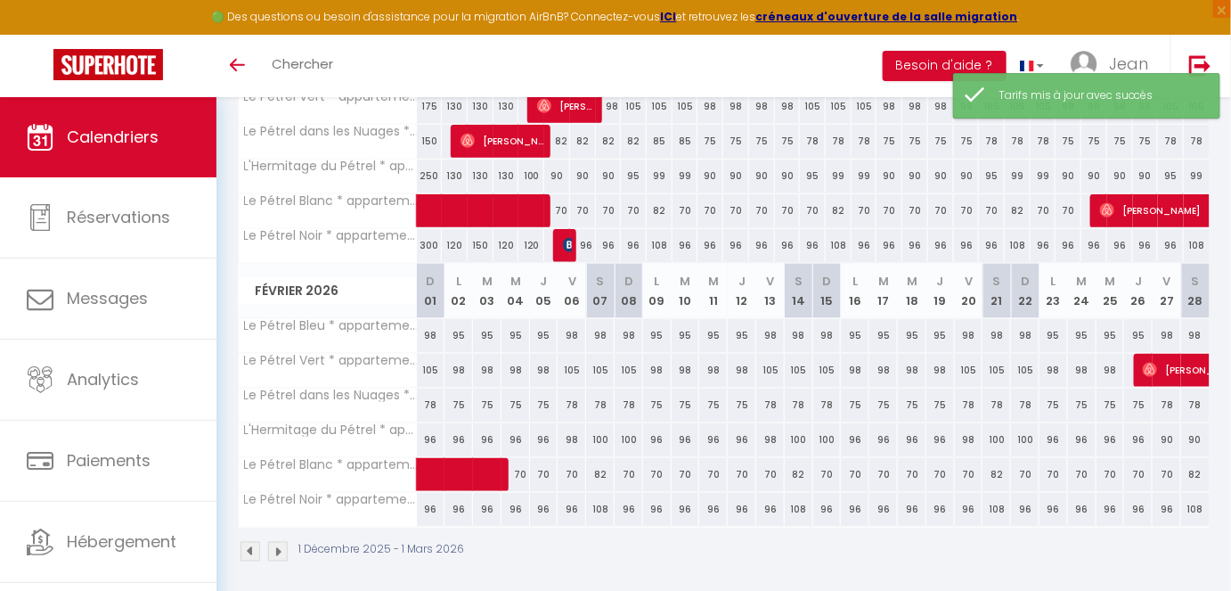
scroll to position [617, 0]
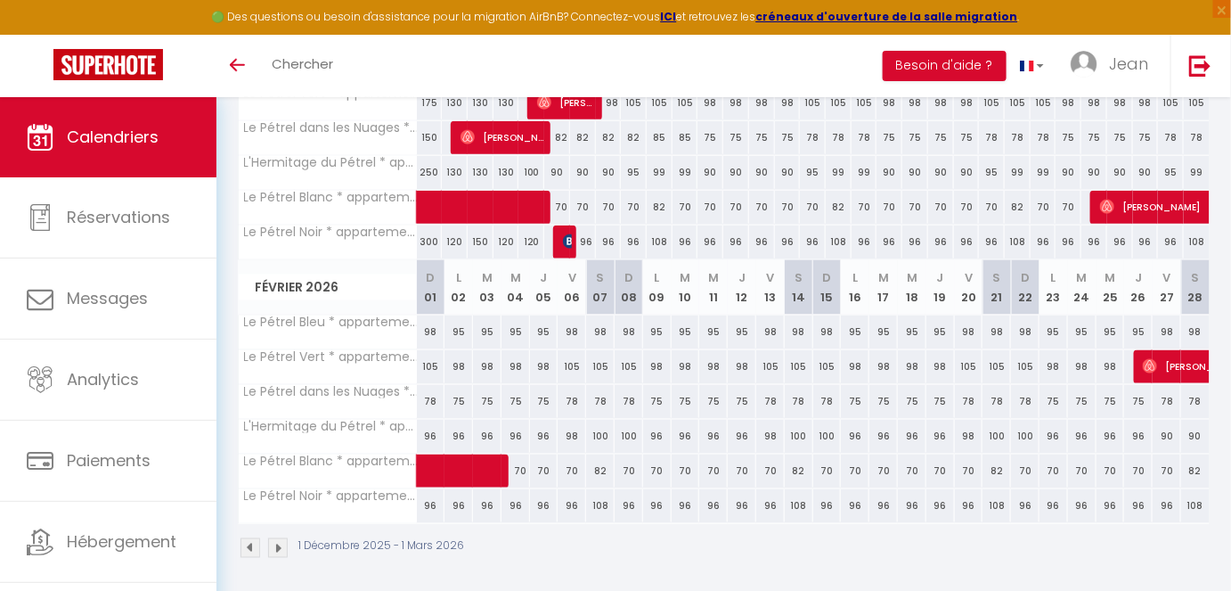
click at [282, 494] on img at bounding box center [278, 548] width 20 height 20
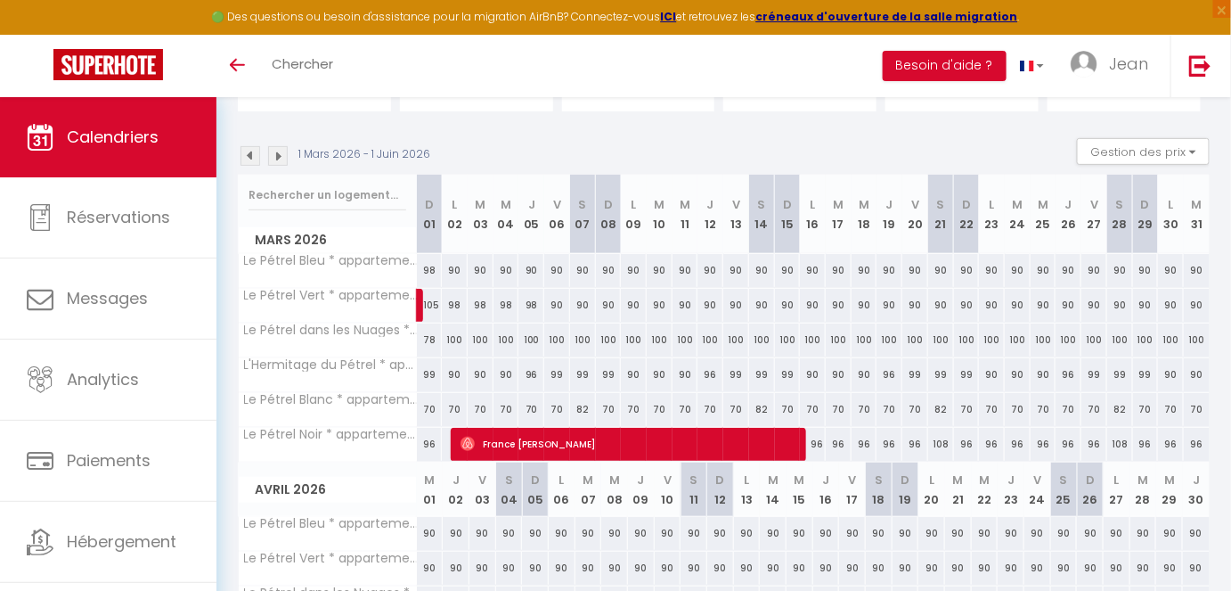
scroll to position [132, 0]
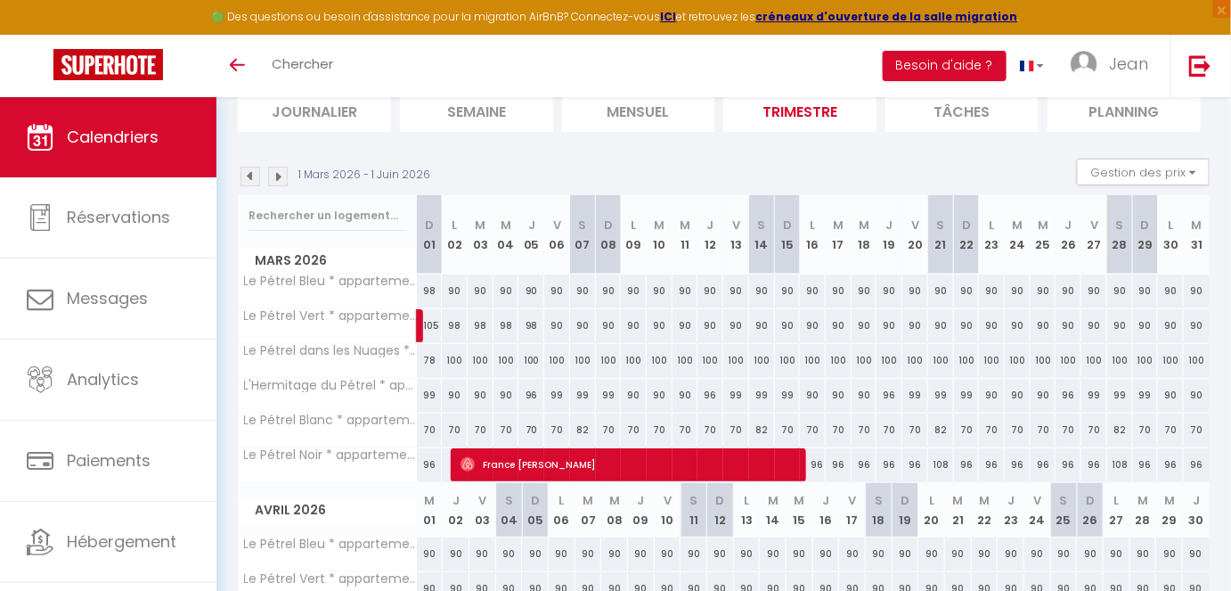
click at [429, 393] on div "99" at bounding box center [430, 395] width 26 height 33
type input "99"
type input "Dim 01 Mars 2026"
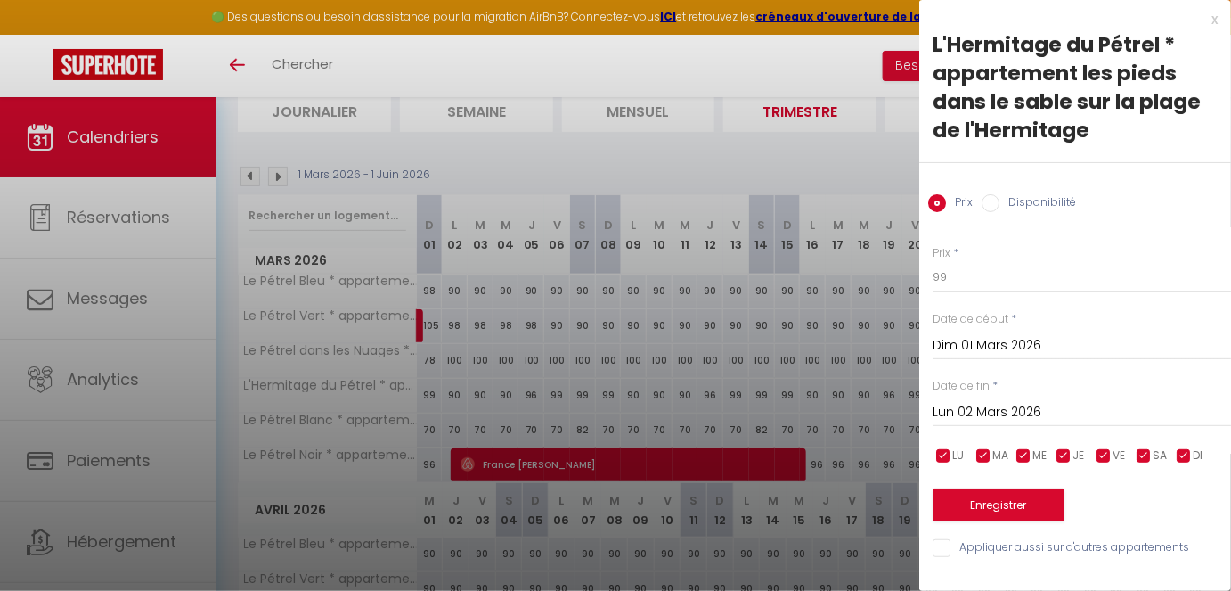
click at [1031, 412] on input "Lun 02 Mars 2026" at bounding box center [1082, 412] width 298 height 23
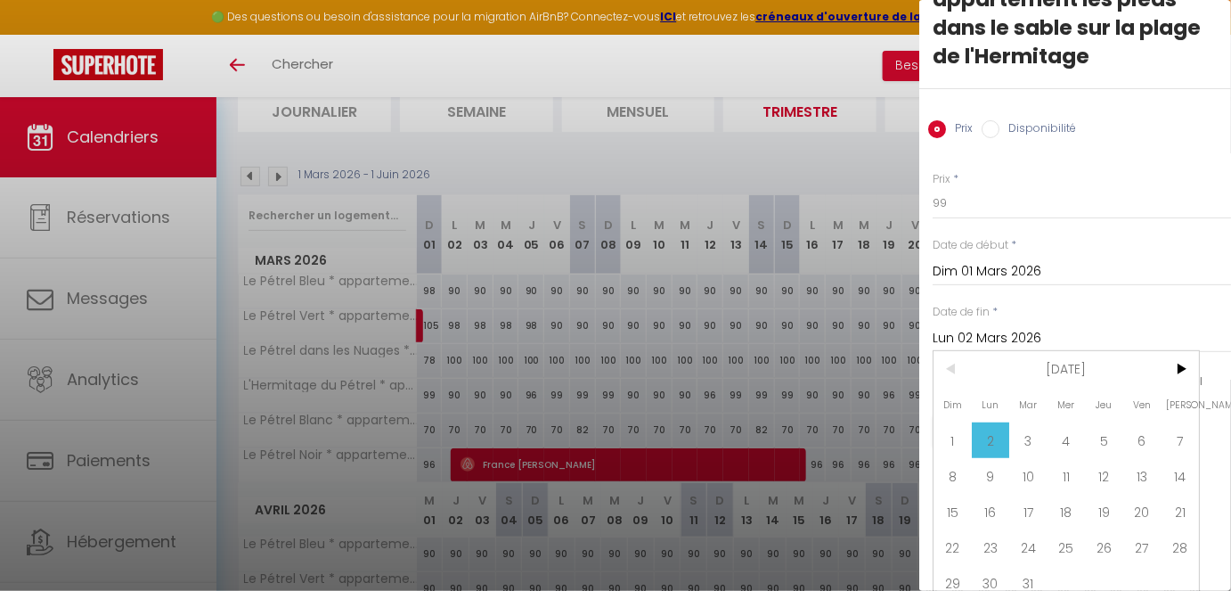
scroll to position [95, 0]
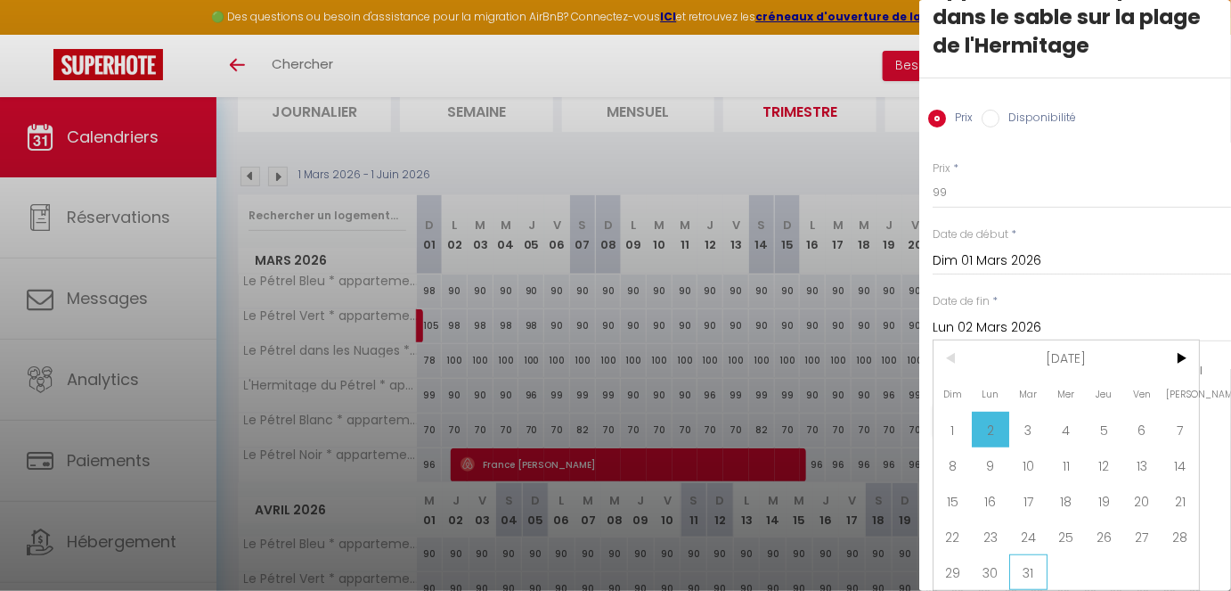
click at [1031, 494] on span "31" at bounding box center [1028, 572] width 38 height 36
type input "[DATE]"
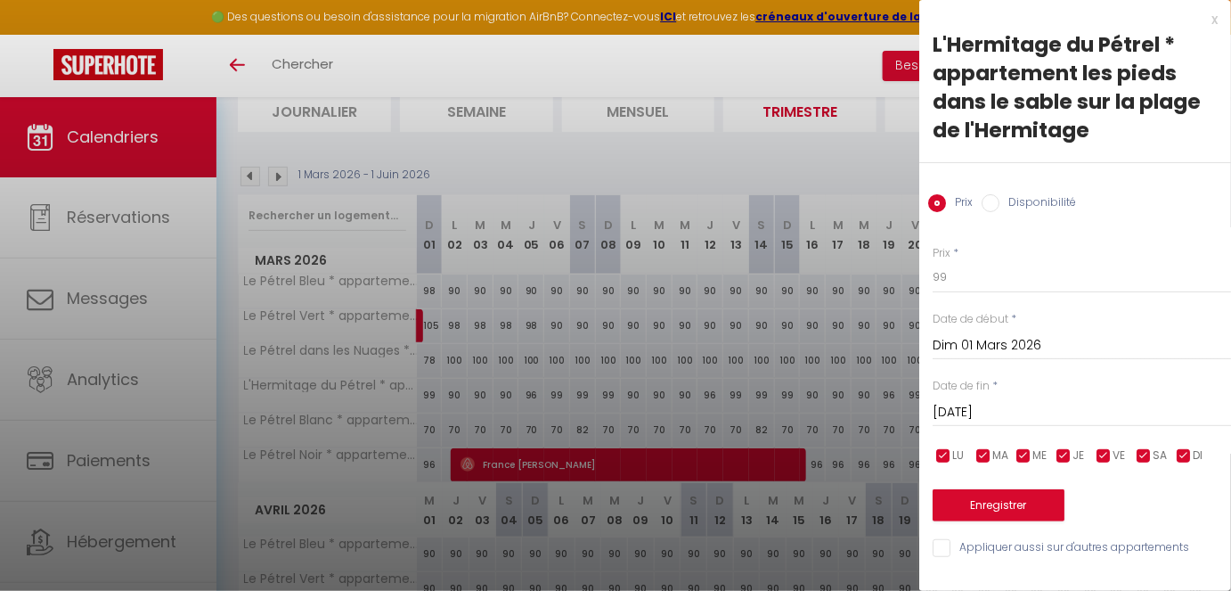
scroll to position [0, 0]
click at [1033, 461] on span "ME" at bounding box center [1040, 455] width 14 height 17
checkbox input "false"
click at [997, 459] on span "MA" at bounding box center [1000, 455] width 16 height 17
checkbox input "false"
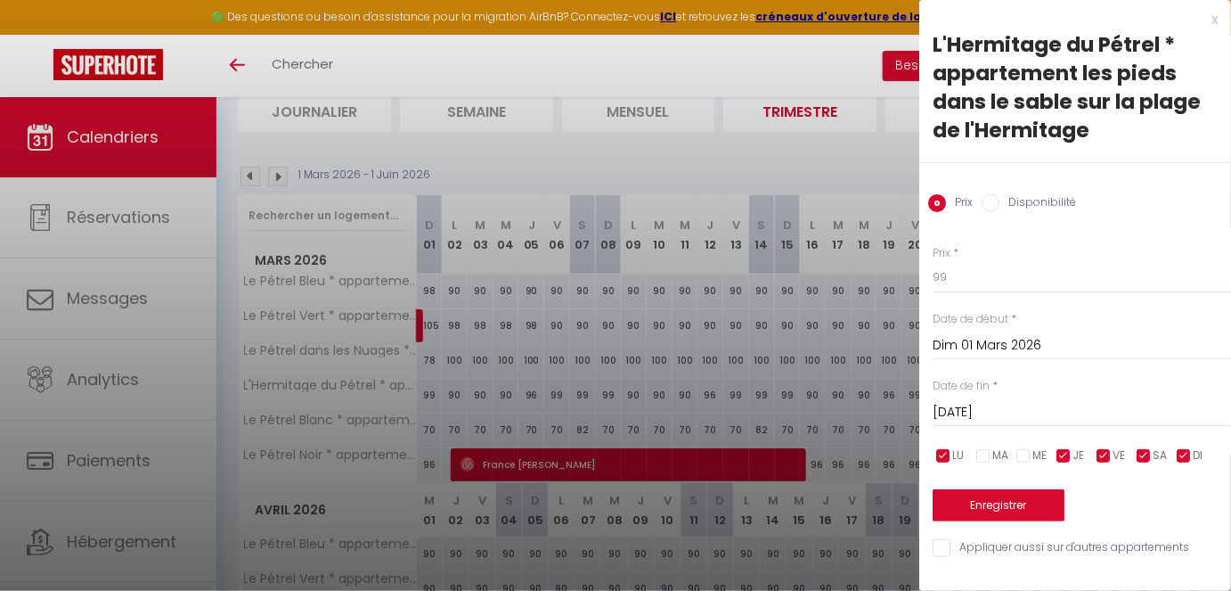
click at [957, 453] on span "LU" at bounding box center [958, 455] width 12 height 17
checkbox input "false"
click at [1094, 456] on input "checkbox" at bounding box center [1104, 456] width 18 height 18
checkbox input "false"
click at [1067, 458] on input "checkbox" at bounding box center [1064, 456] width 18 height 18
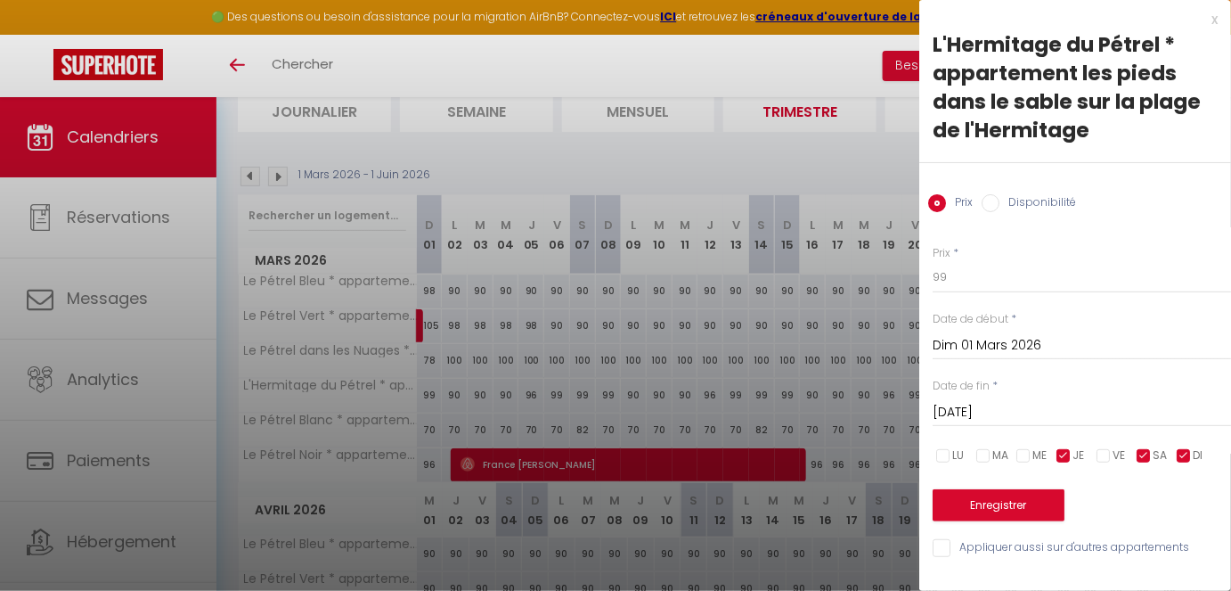
checkbox input "false"
drag, startPoint x: 906, startPoint y: 271, endPoint x: 863, endPoint y: 269, distance: 42.8
click at [863, 269] on body "🟢 Des questions ou besoin d'assistance pour la migration AirBnB? Connectez-vous…" at bounding box center [615, 524] width 1231 height 1118
type input "100"
click at [1008, 494] on button "Enregistrer" at bounding box center [999, 505] width 132 height 32
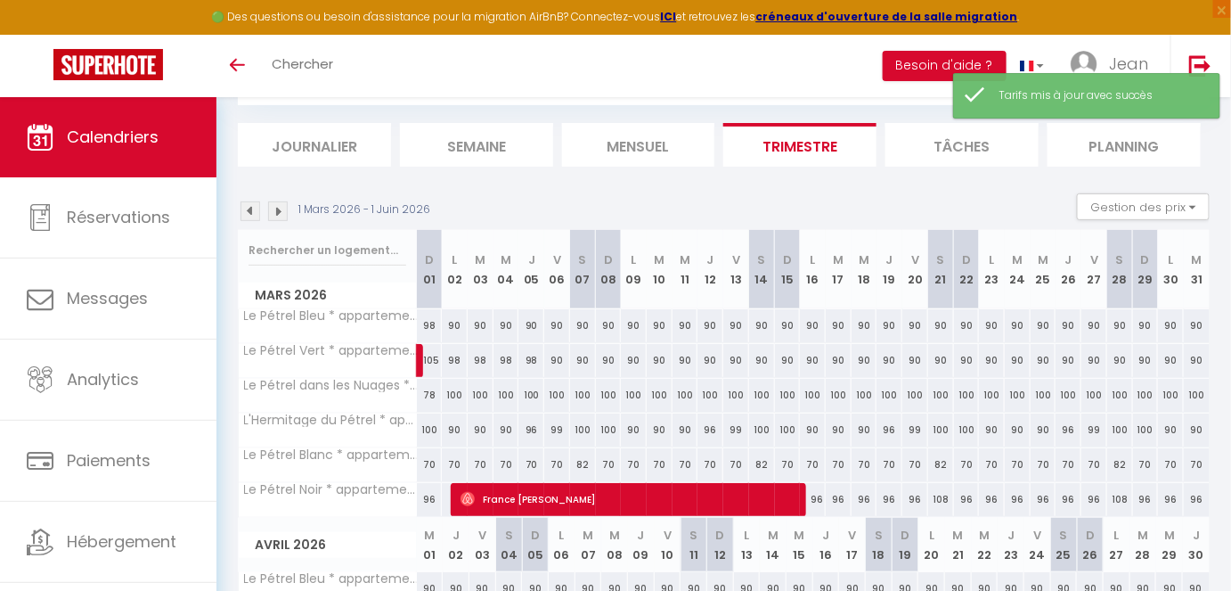
scroll to position [132, 0]
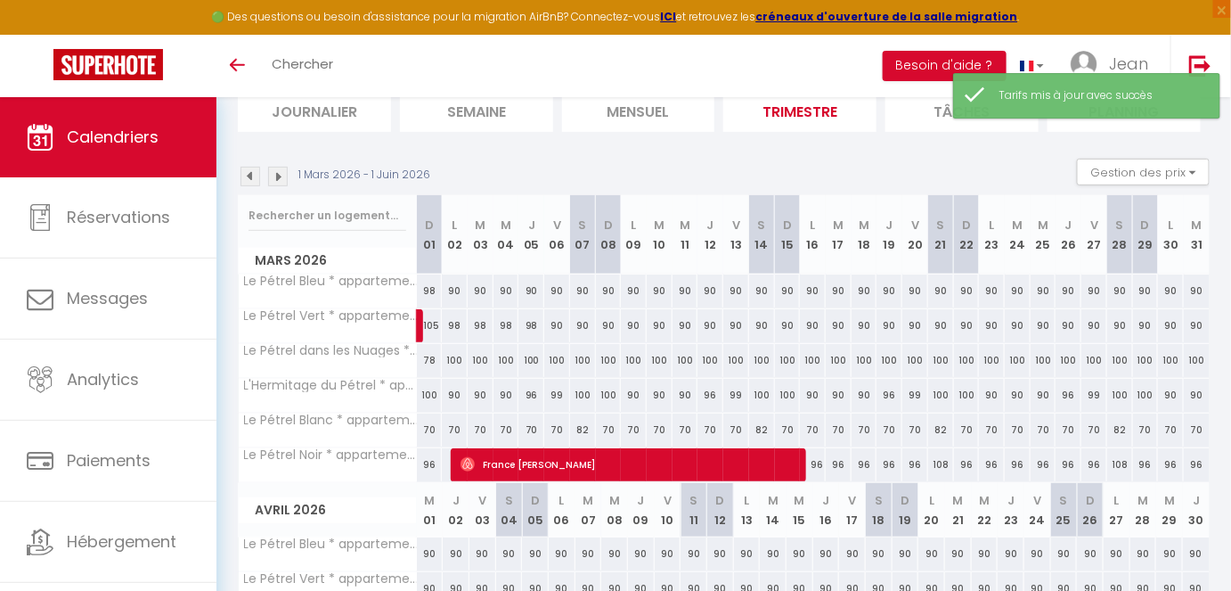
click at [453, 388] on div "90" at bounding box center [455, 395] width 26 height 33
type input "90"
type input "Lun 02 Mars 2026"
type input "[DATE]"
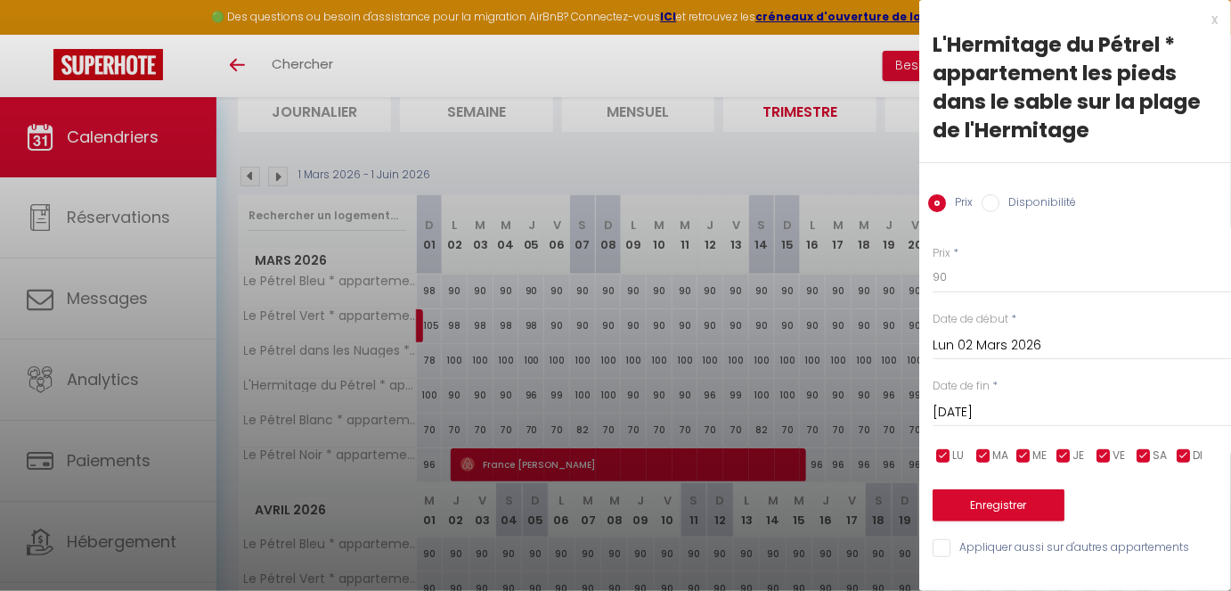
click at [1094, 459] on span "SA" at bounding box center [1160, 455] width 14 height 17
checkbox input "false"
click at [1094, 459] on input "checkbox" at bounding box center [1184, 456] width 18 height 18
checkbox input "false"
click at [1094, 463] on label "VE" at bounding box center [1119, 456] width 12 height 20
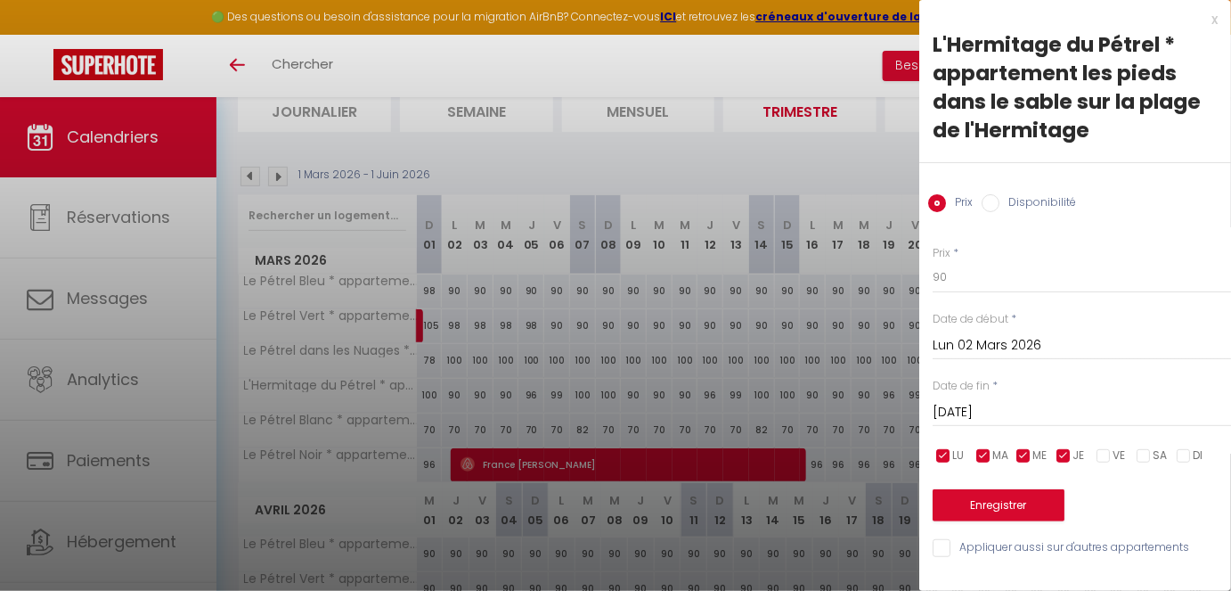
checkbox input "false"
click at [1071, 461] on input "checkbox" at bounding box center [1064, 456] width 18 height 18
click at [1062, 459] on input "checkbox" at bounding box center [1064, 456] width 18 height 18
checkbox input "true"
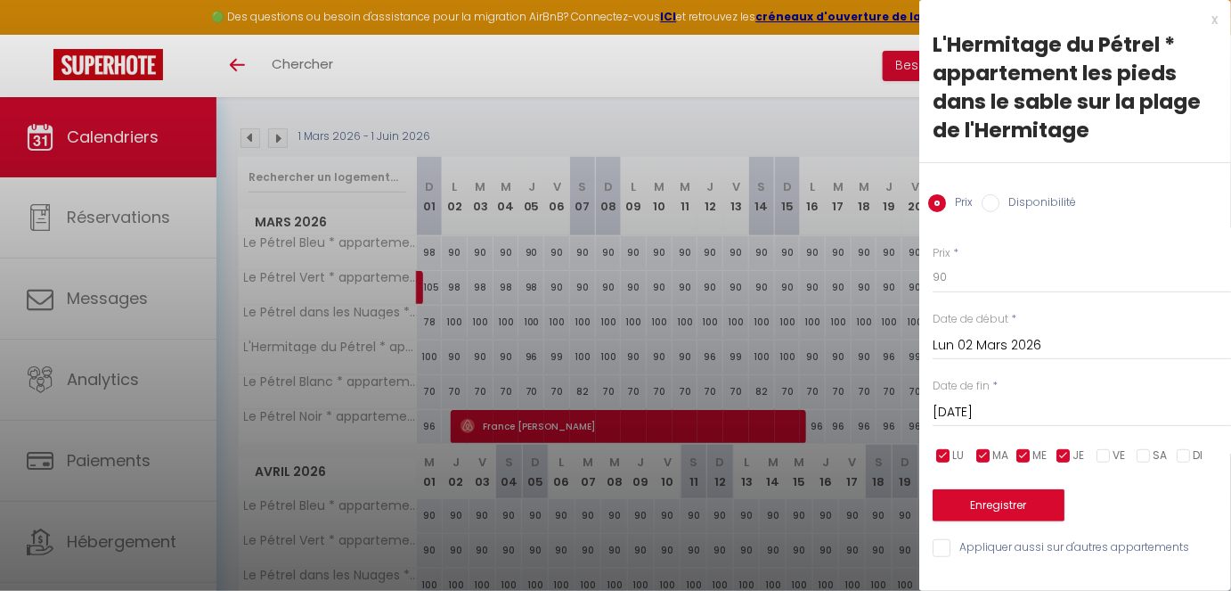
scroll to position [294, 0]
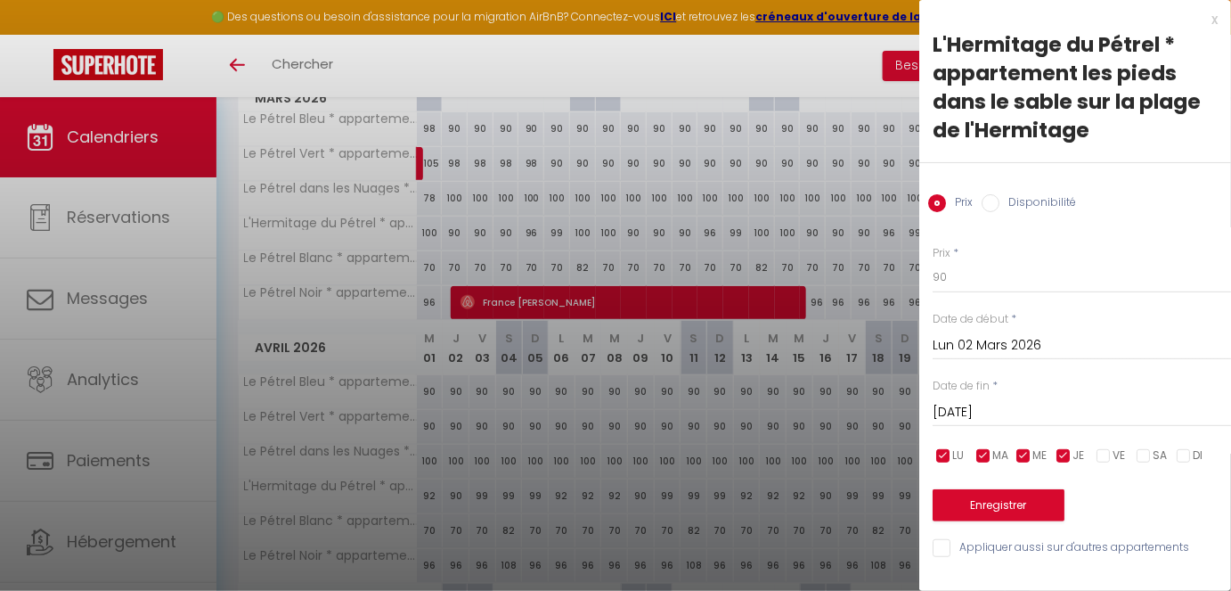
click at [1082, 407] on input "[DATE]" at bounding box center [1082, 412] width 298 height 23
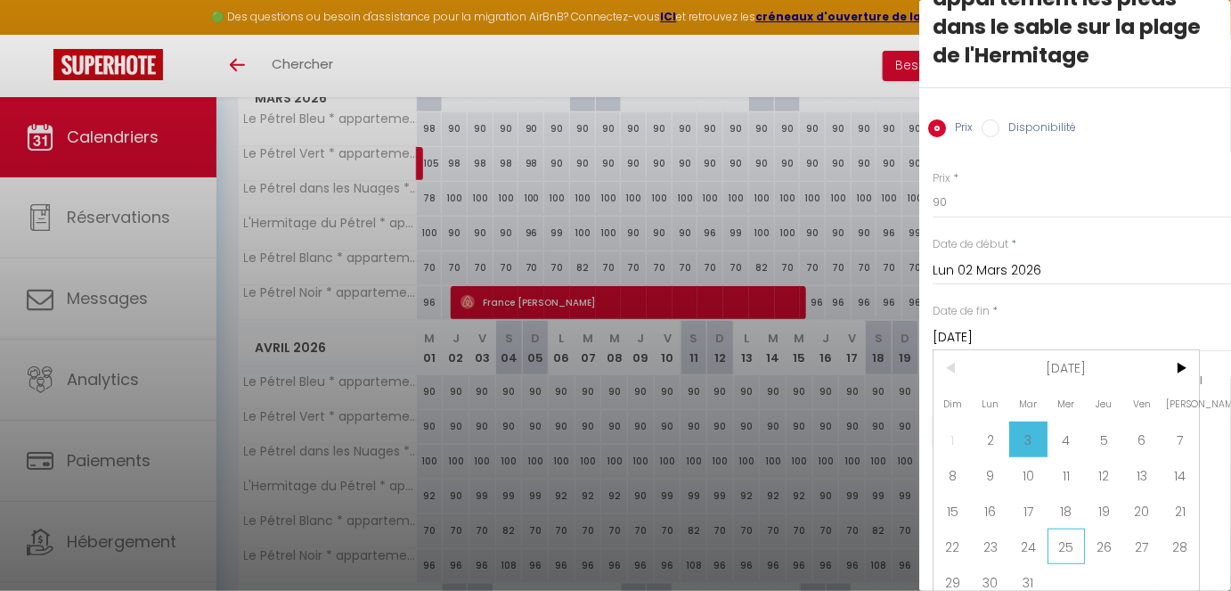
scroll to position [95, 0]
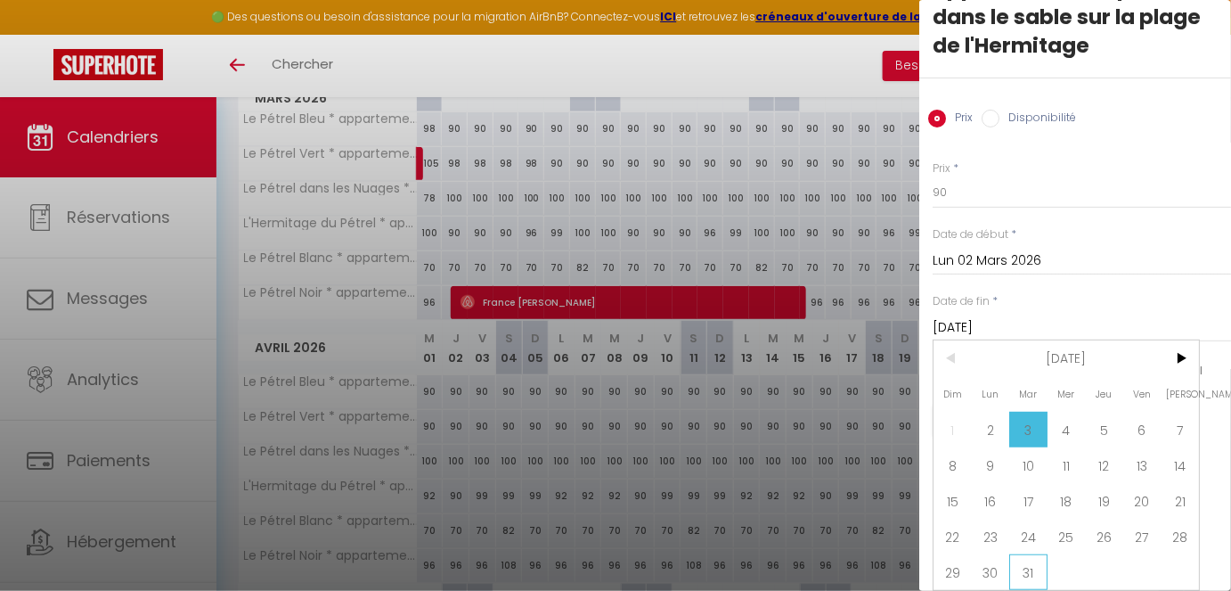
click at [1036, 494] on span "31" at bounding box center [1028, 572] width 38 height 36
type input "[DATE]"
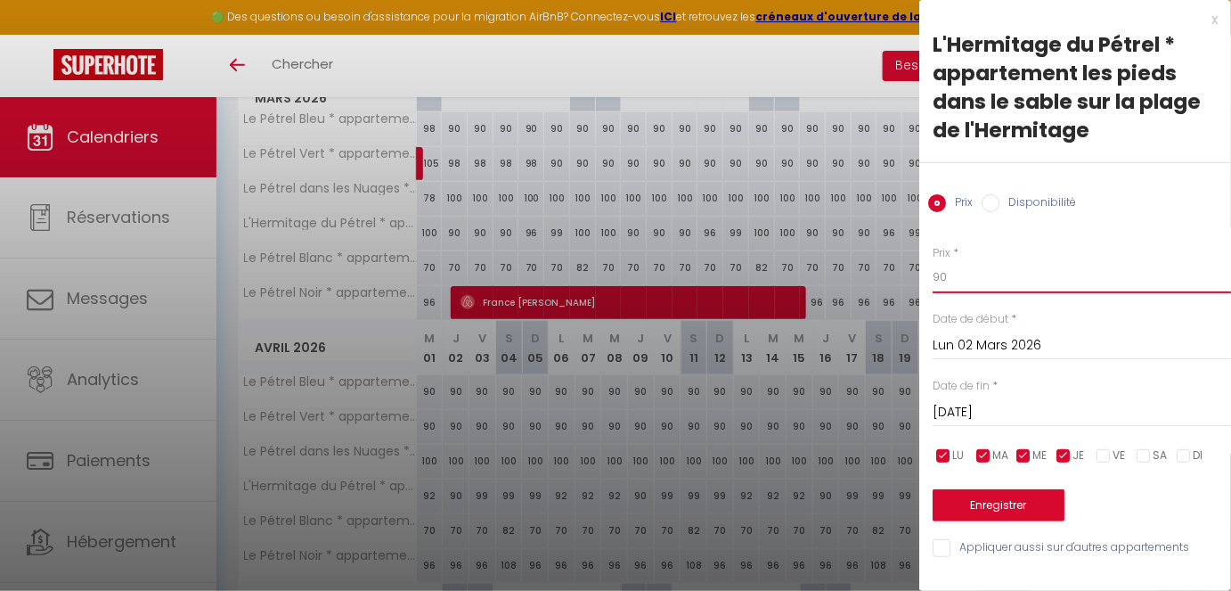
drag, startPoint x: 974, startPoint y: 283, endPoint x: 909, endPoint y: 283, distance: 65.0
click at [909, 283] on body "🟢 Des questions ou besoin d'assistance pour la migration AirBnB? Connectez-vous…" at bounding box center [615, 362] width 1231 height 1118
type input "96"
click at [985, 494] on button "Enregistrer" at bounding box center [999, 505] width 132 height 32
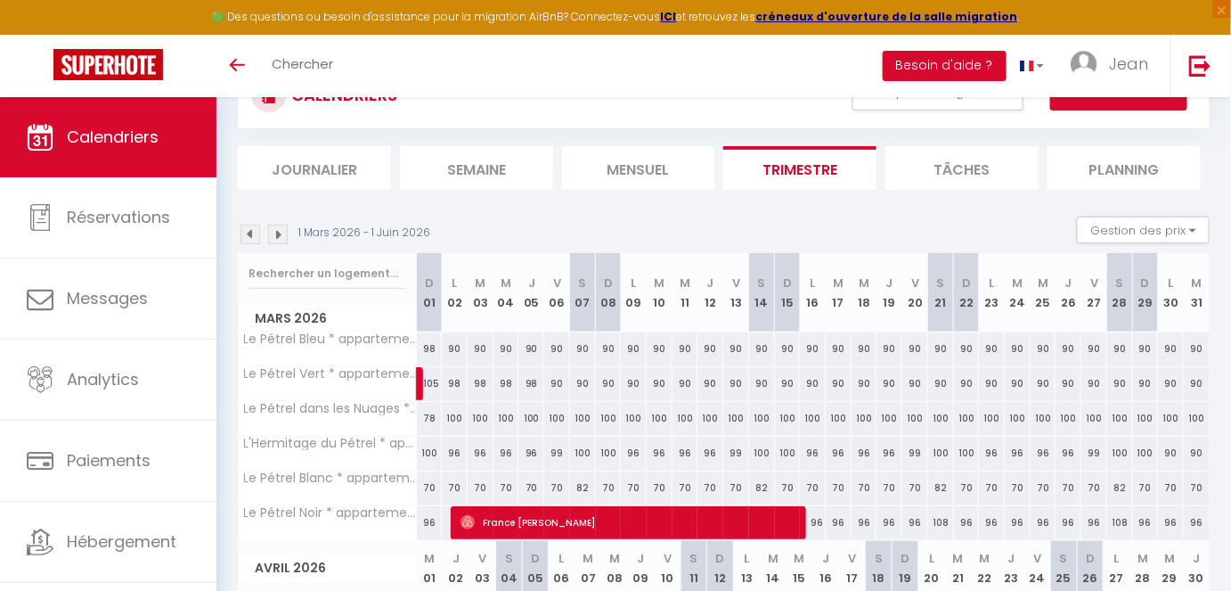
scroll to position [80, 0]
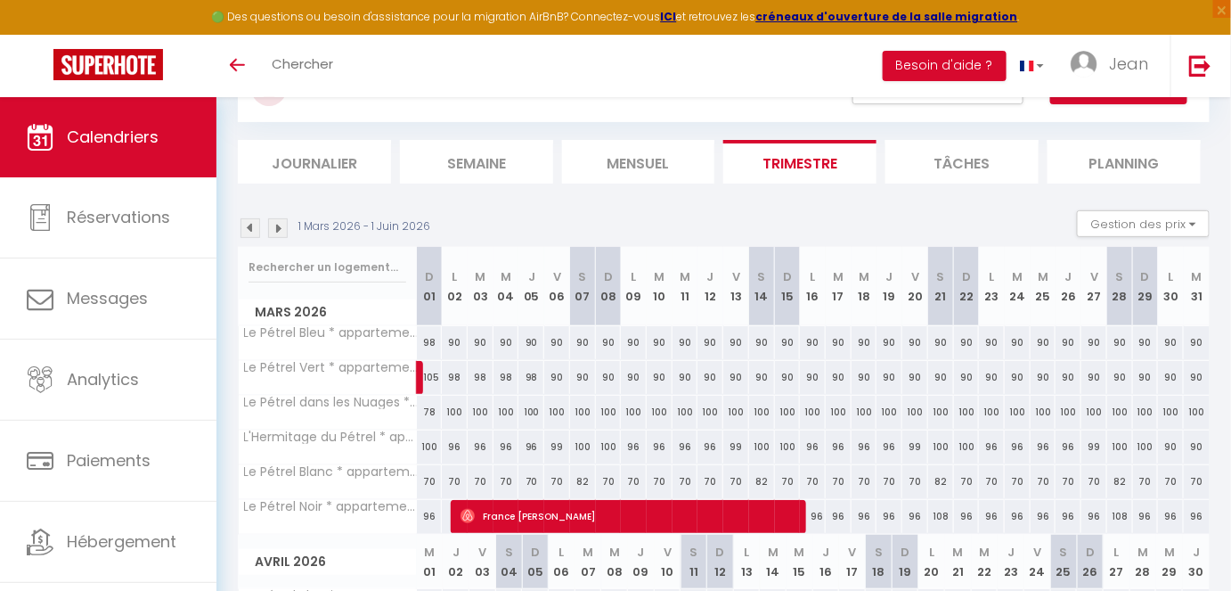
click at [251, 232] on img at bounding box center [251, 228] width 20 height 20
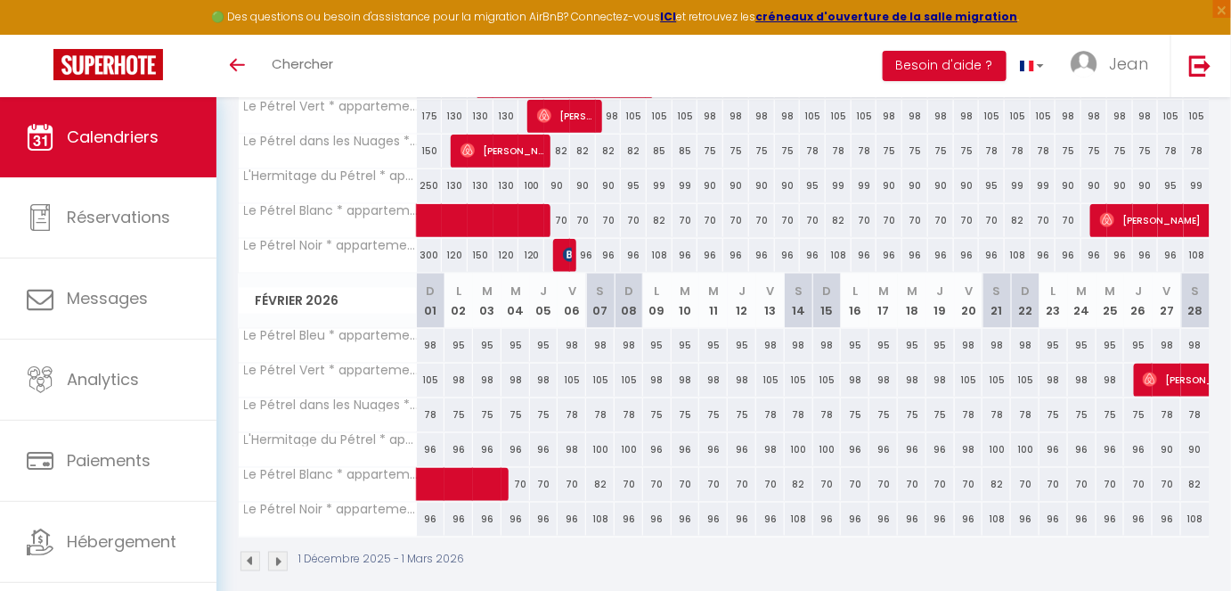
scroll to position [617, 0]
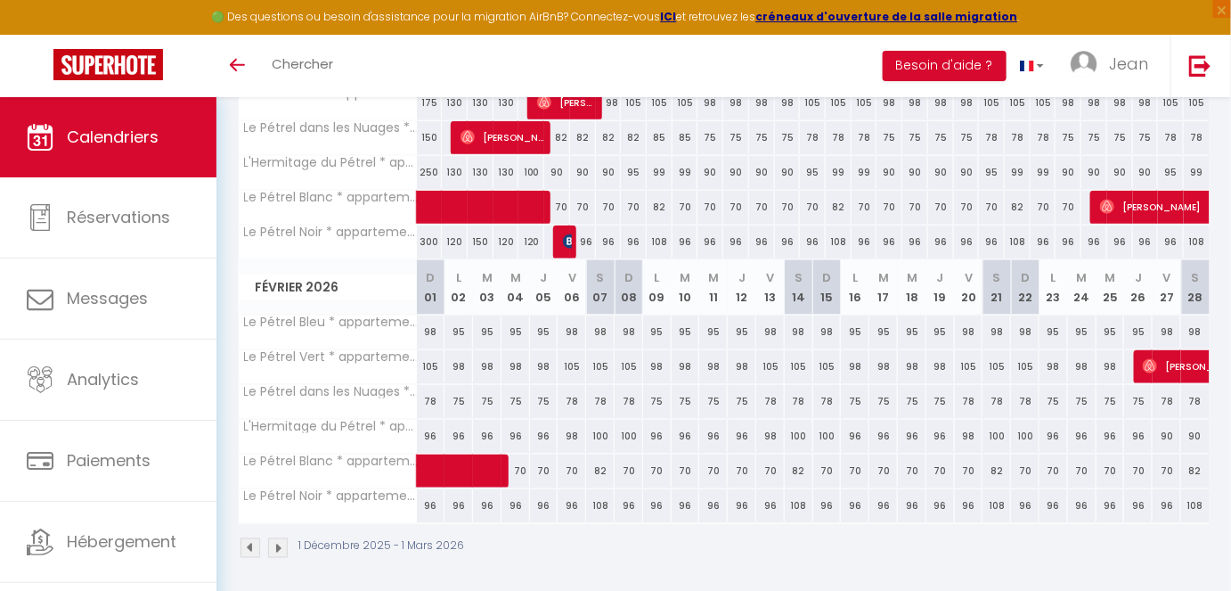
click at [282, 494] on img at bounding box center [278, 548] width 20 height 20
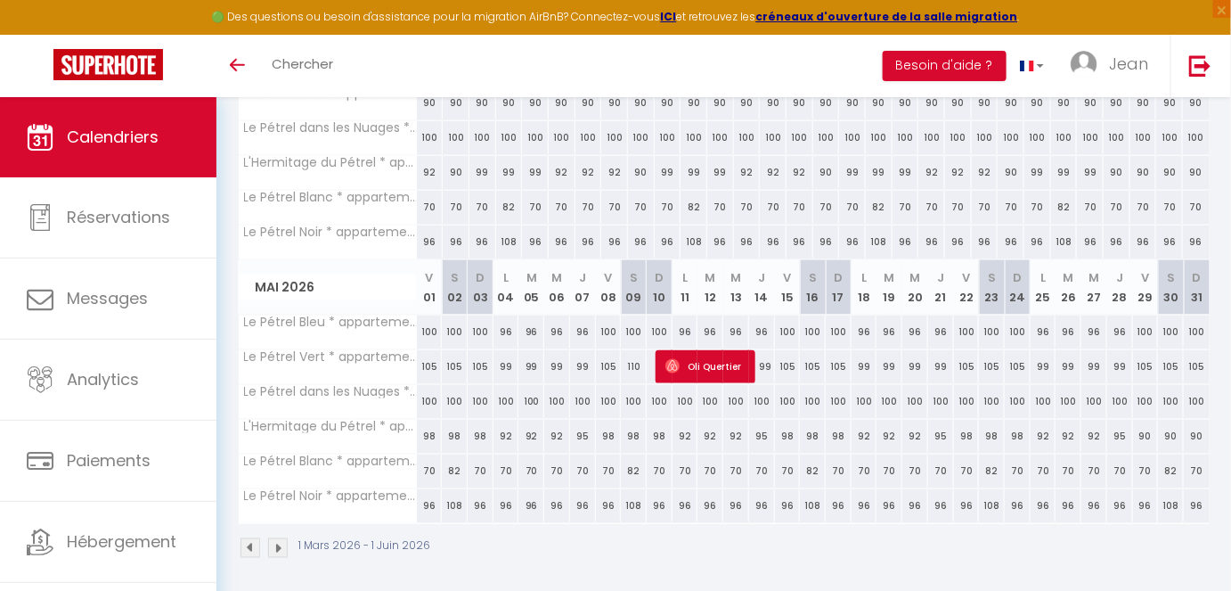
click at [428, 331] on div "100" at bounding box center [430, 331] width 26 height 33
type input "100"
type input "Ven 01 Mai 2026"
type input "[DATE]"
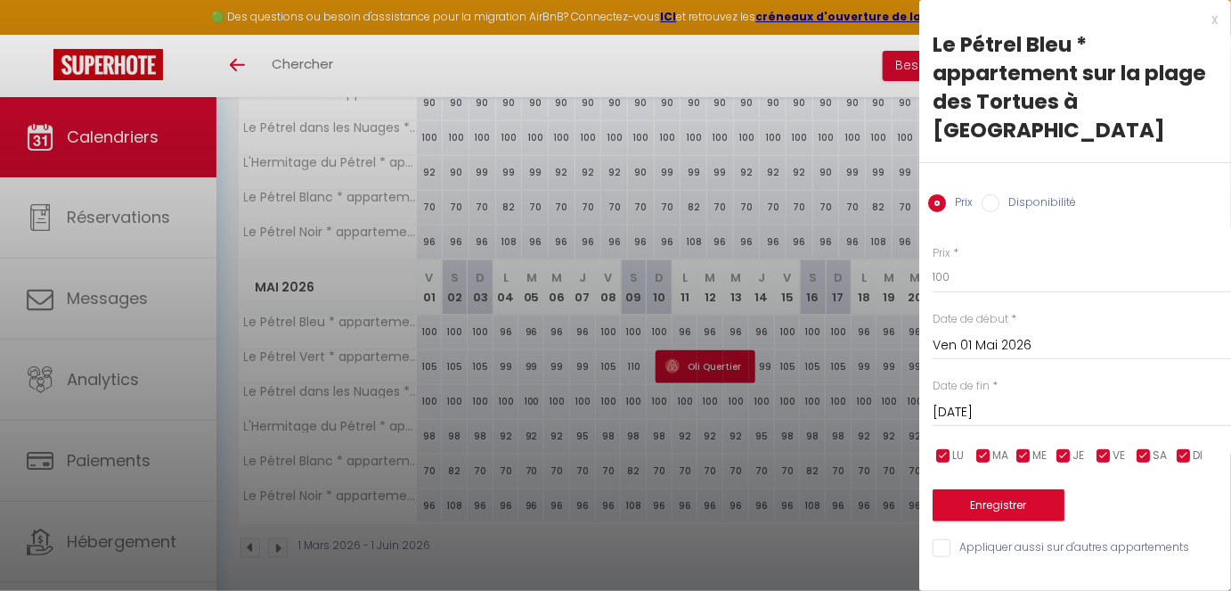
click at [993, 446] on label "MA" at bounding box center [998, 456] width 13 height 20
checkbox input "false"
click at [951, 447] on input "checkbox" at bounding box center [944, 456] width 18 height 18
checkbox input "false"
click at [1031, 447] on input "checkbox" at bounding box center [1024, 456] width 18 height 18
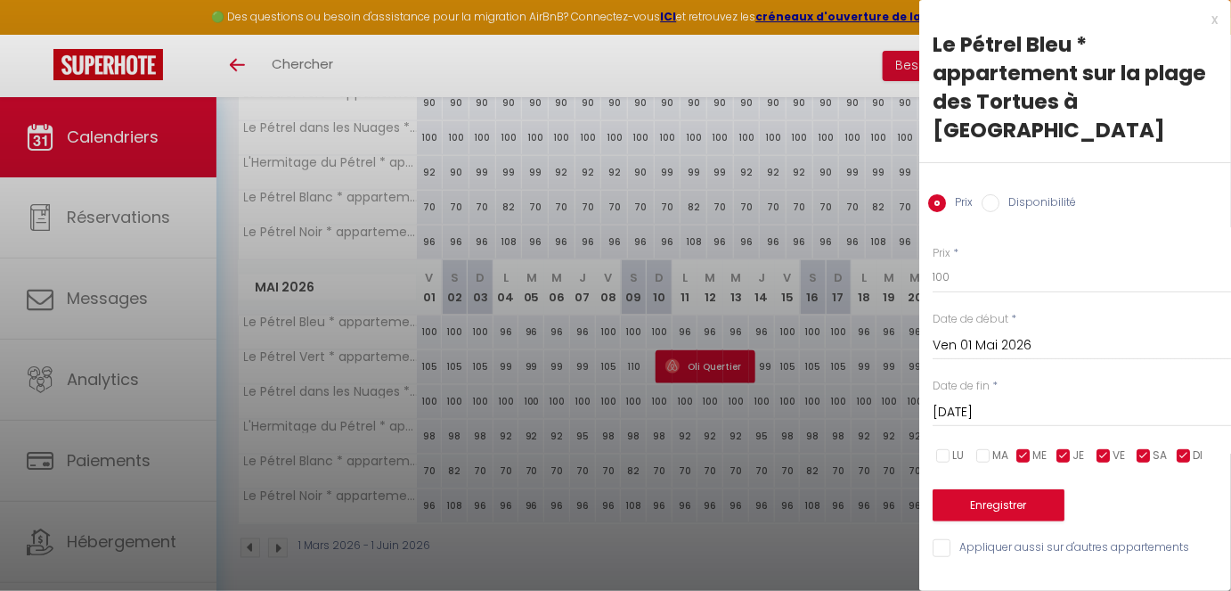
checkbox input "false"
click at [1070, 447] on input "checkbox" at bounding box center [1064, 456] width 18 height 18
checkbox input "false"
click at [1094, 401] on input "[DATE]" at bounding box center [1082, 412] width 298 height 23
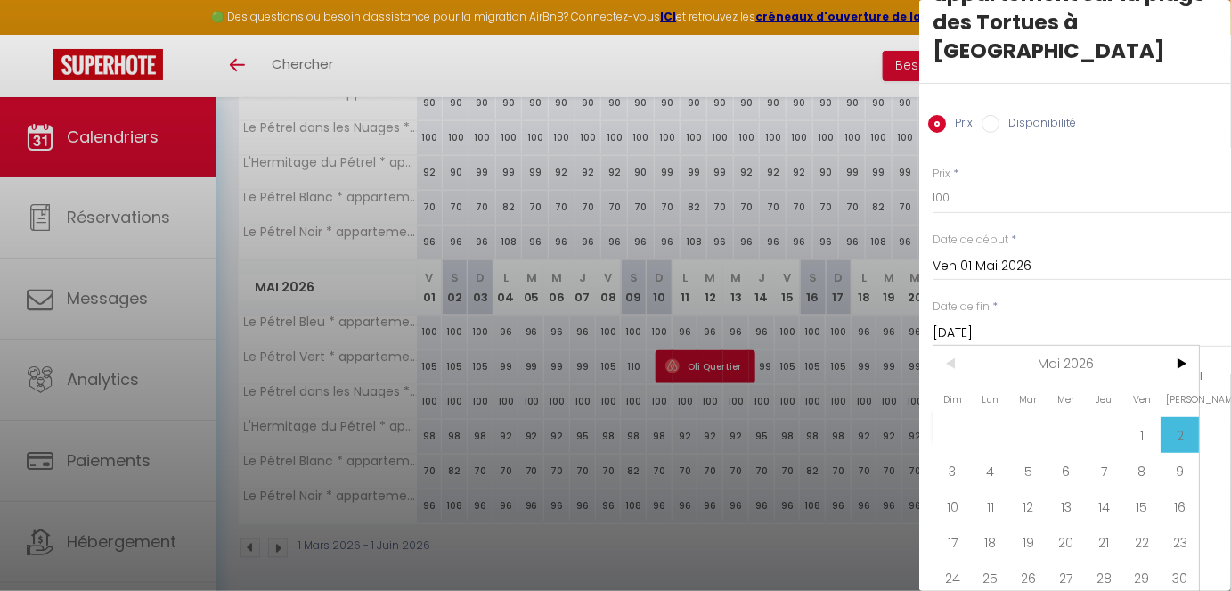
scroll to position [102, 0]
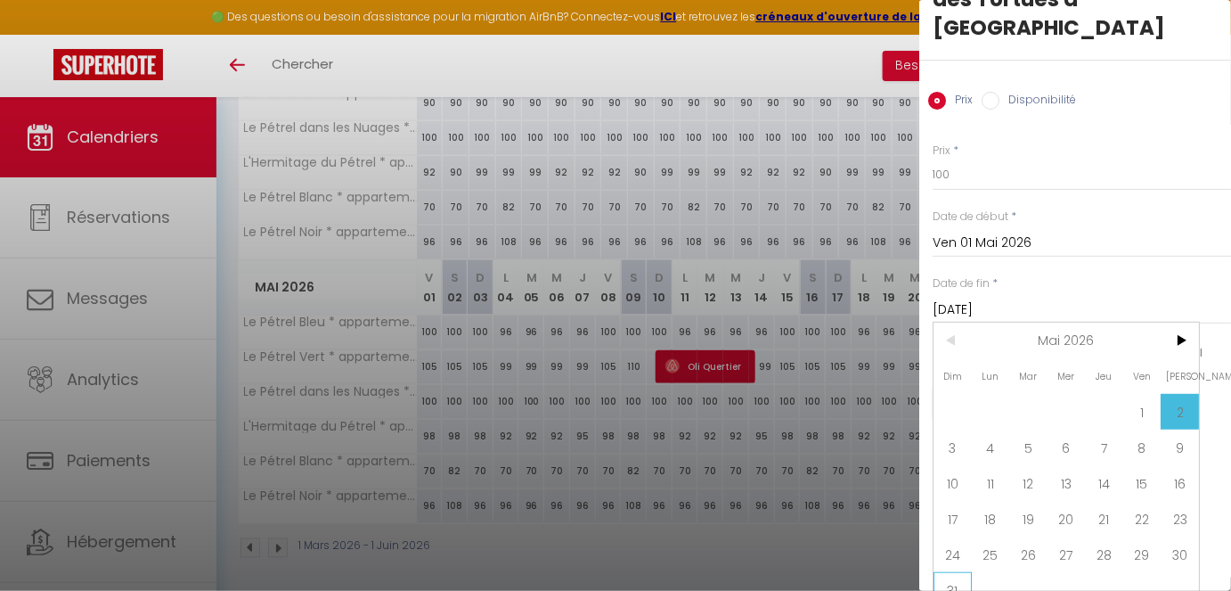
click at [949, 494] on span "31" at bounding box center [953, 590] width 38 height 36
type input "Dim 31 Mai 2026"
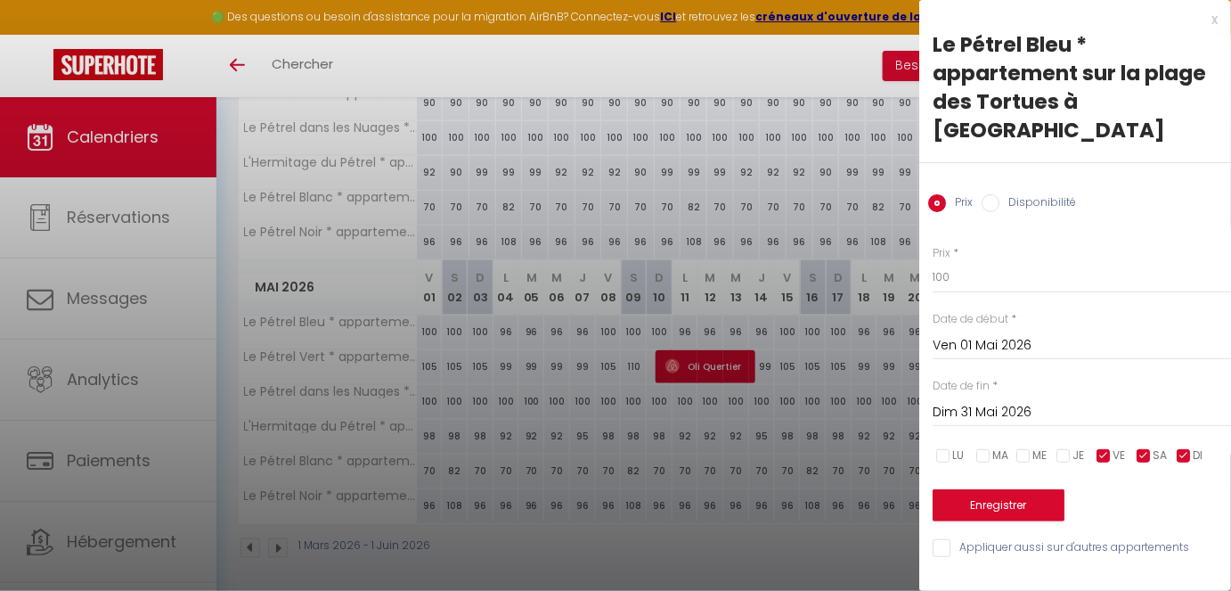
scroll to position [0, 0]
drag, startPoint x: 976, startPoint y: 242, endPoint x: 844, endPoint y: 251, distance: 133.0
click at [844, 251] on body "🟢 Des questions ou besoin d'assistance pour la migration AirBnB? Connectez-vous…" at bounding box center [615, 39] width 1231 height 1118
type input "98"
click at [957, 489] on button "Enregistrer" at bounding box center [999, 505] width 132 height 32
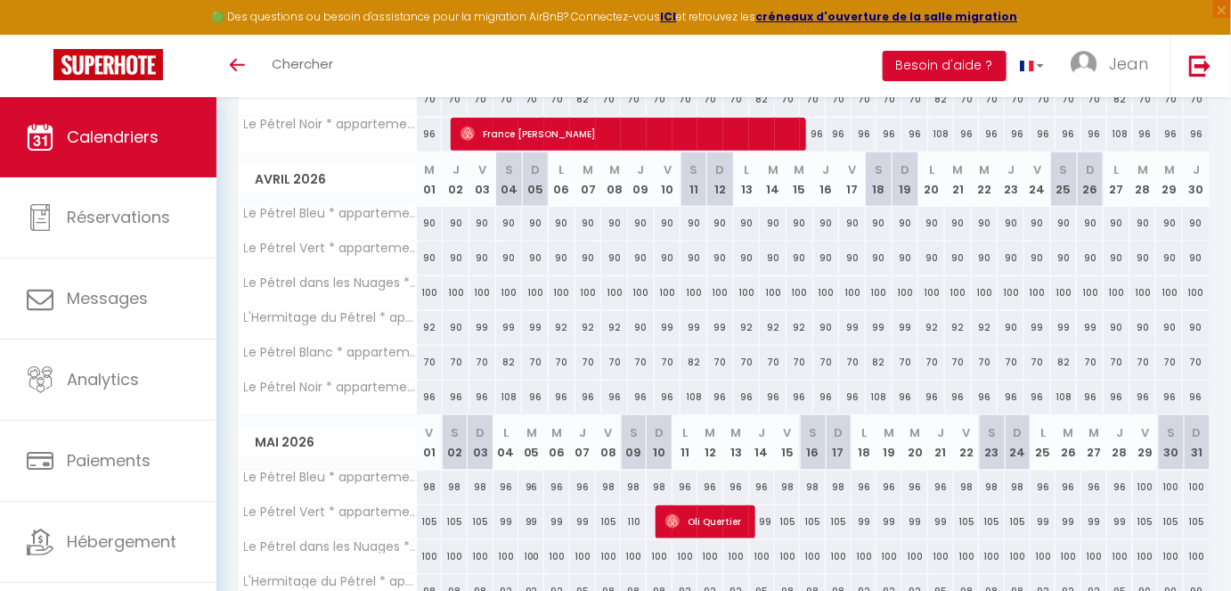
scroll to position [456, 0]
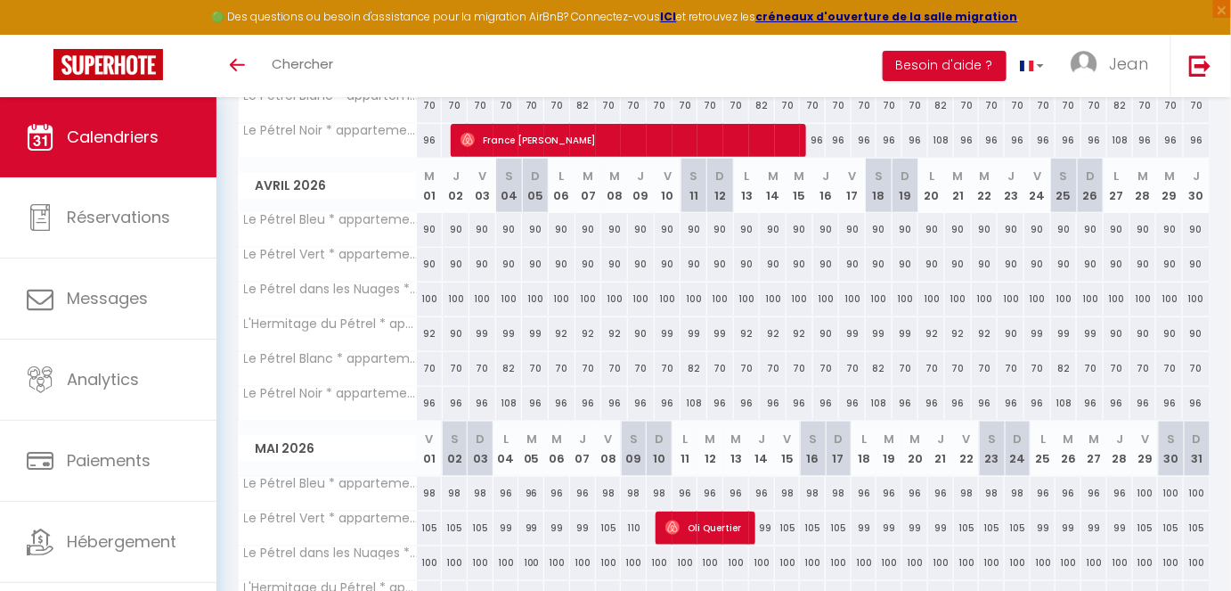
click at [429, 229] on div "90" at bounding box center [430, 229] width 27 height 33
type input "90"
type input "Mer 01 Avril 2026"
type input "Jeu 02 Avril 2026"
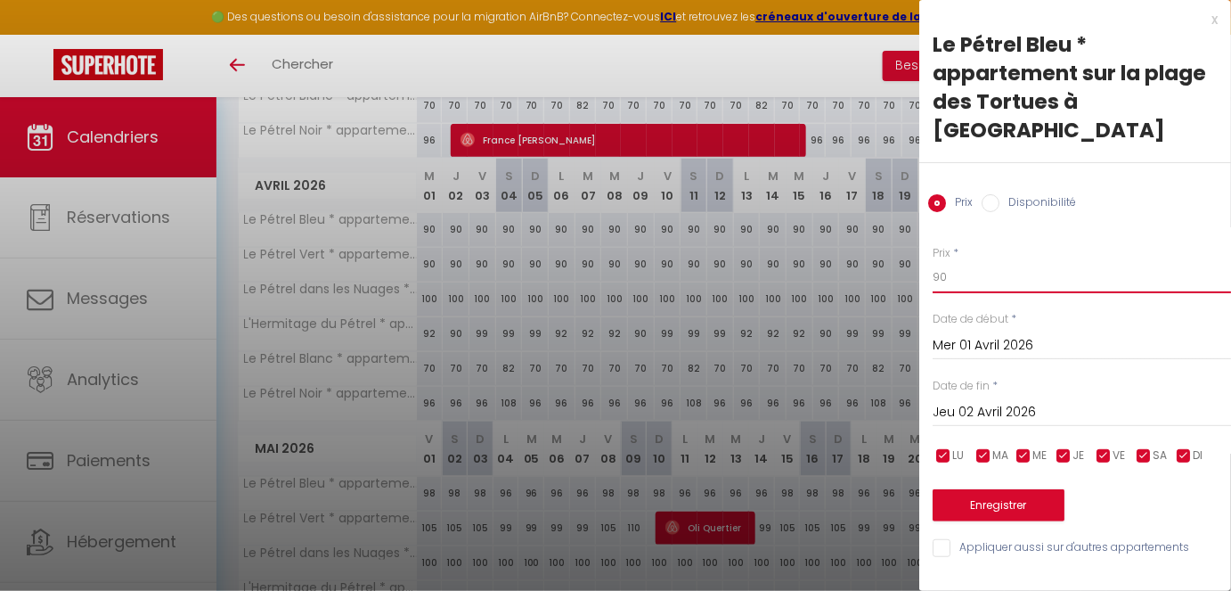
drag, startPoint x: 974, startPoint y: 242, endPoint x: 829, endPoint y: 245, distance: 144.3
click at [829, 245] on body "🟢 Des questions ou besoin d'assistance pour la migration AirBnB? Connectez-vous…" at bounding box center [615, 200] width 1231 height 1118
type input "98"
click at [1033, 447] on span "ME" at bounding box center [1040, 455] width 14 height 17
checkbox input "false"
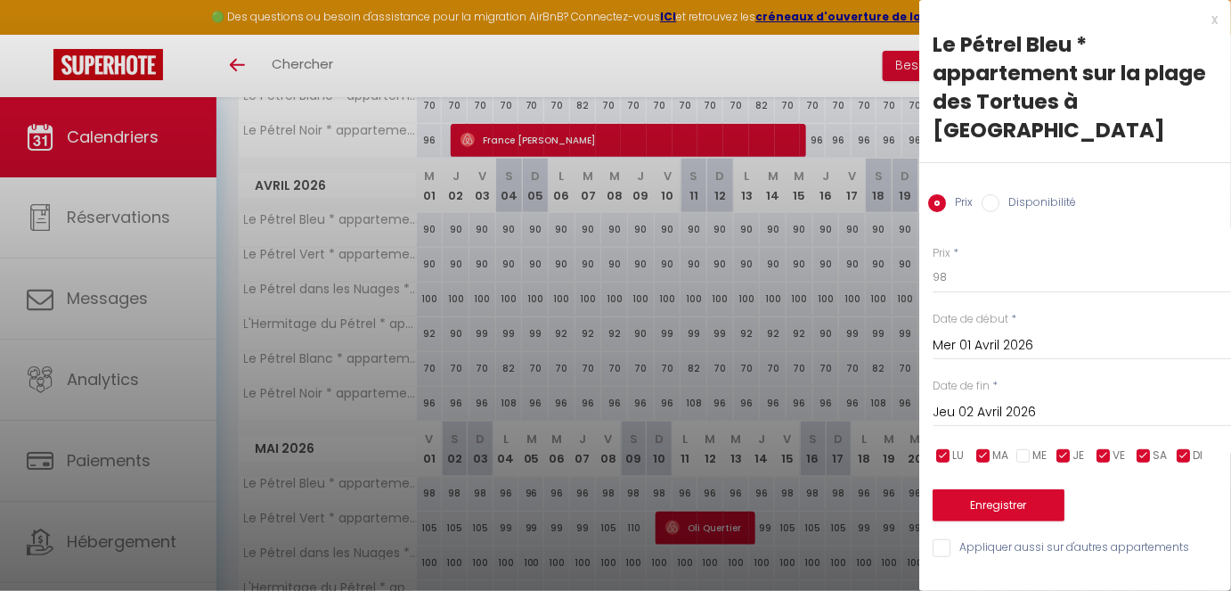
click at [1005, 447] on span "MA" at bounding box center [1000, 455] width 16 height 17
checkbox input "false"
click at [963, 447] on span "LU" at bounding box center [958, 455] width 12 height 17
checkbox input "false"
click at [1079, 447] on span "JE" at bounding box center [1079, 455] width 12 height 17
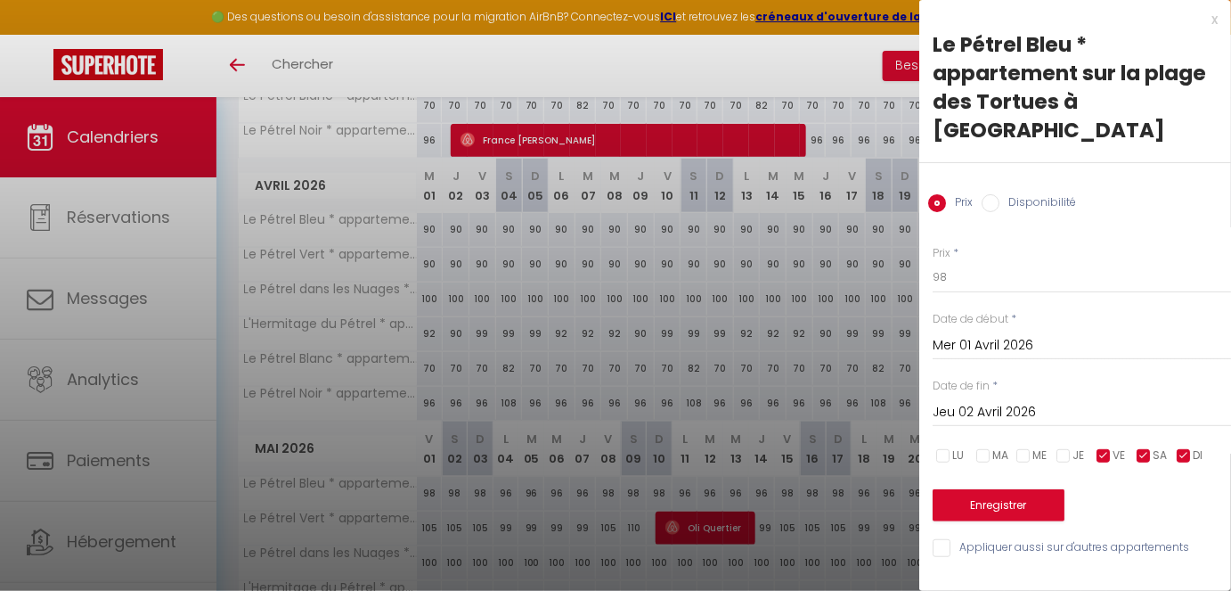
checkbox input "false"
click at [1094, 447] on input "checkbox" at bounding box center [1104, 456] width 18 height 18
checkbox input "true"
click at [1082, 396] on div "[DATE] < [DATE] > Dim Lun Mar Mer Jeu Ven Sam 1 2 3 4 5 6 7 8 9 10 11 12 13 14 …" at bounding box center [1082, 411] width 298 height 32
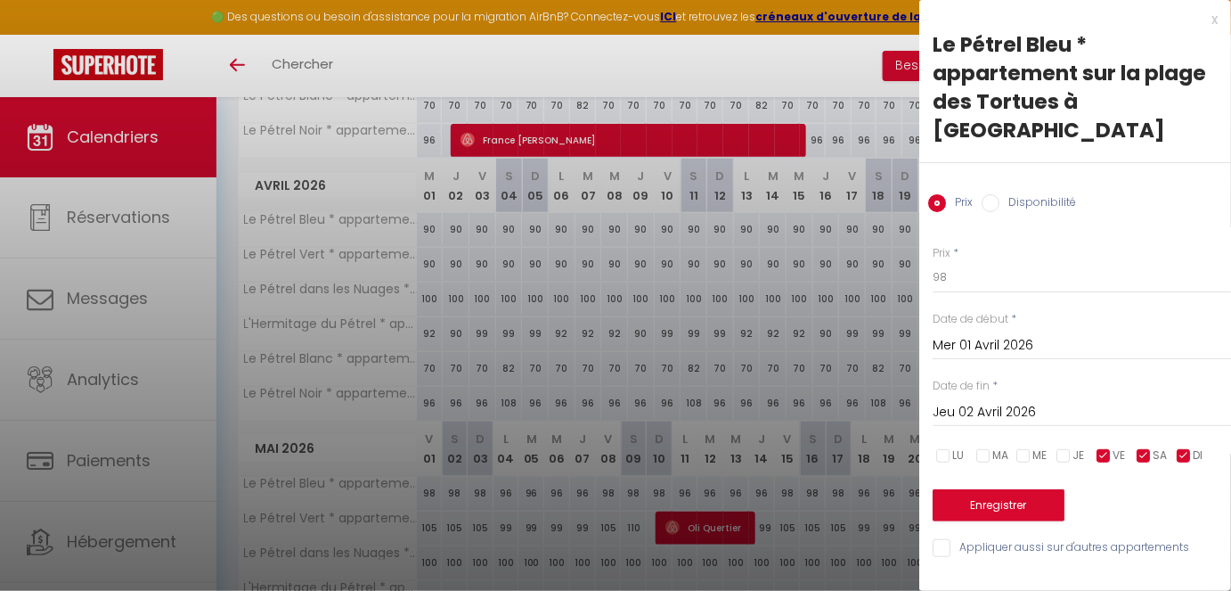
click at [1065, 401] on input "Jeu 02 Avril 2026" at bounding box center [1082, 412] width 298 height 23
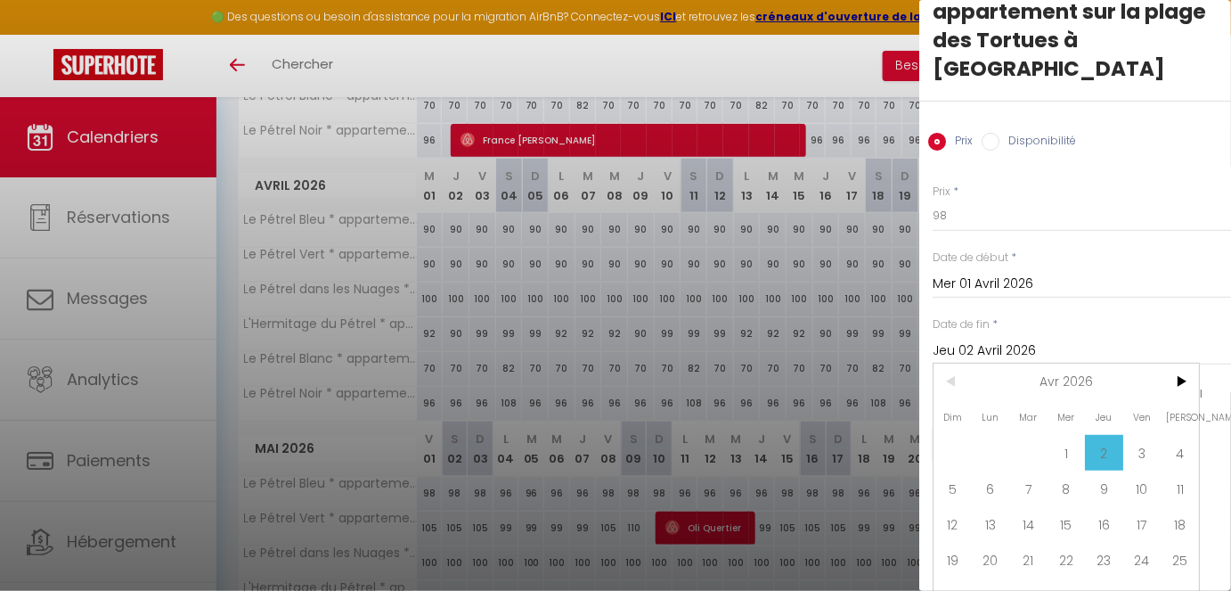
scroll to position [67, 0]
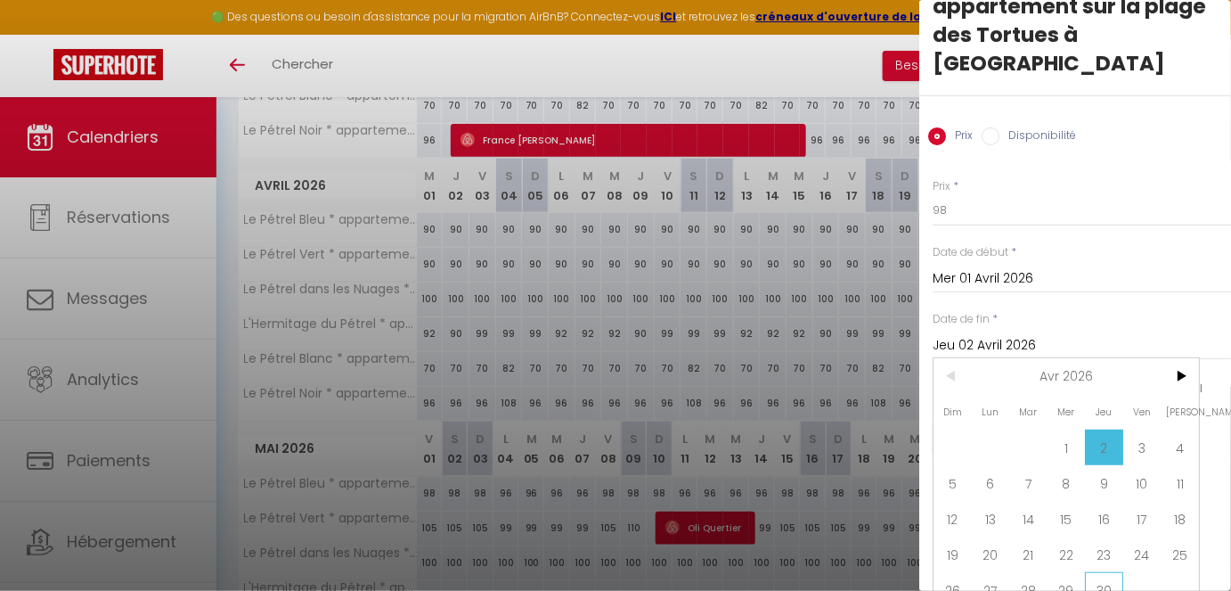
click at [1094, 494] on span "30" at bounding box center [1104, 590] width 38 height 36
type input "Jeu 30 Avril 2026"
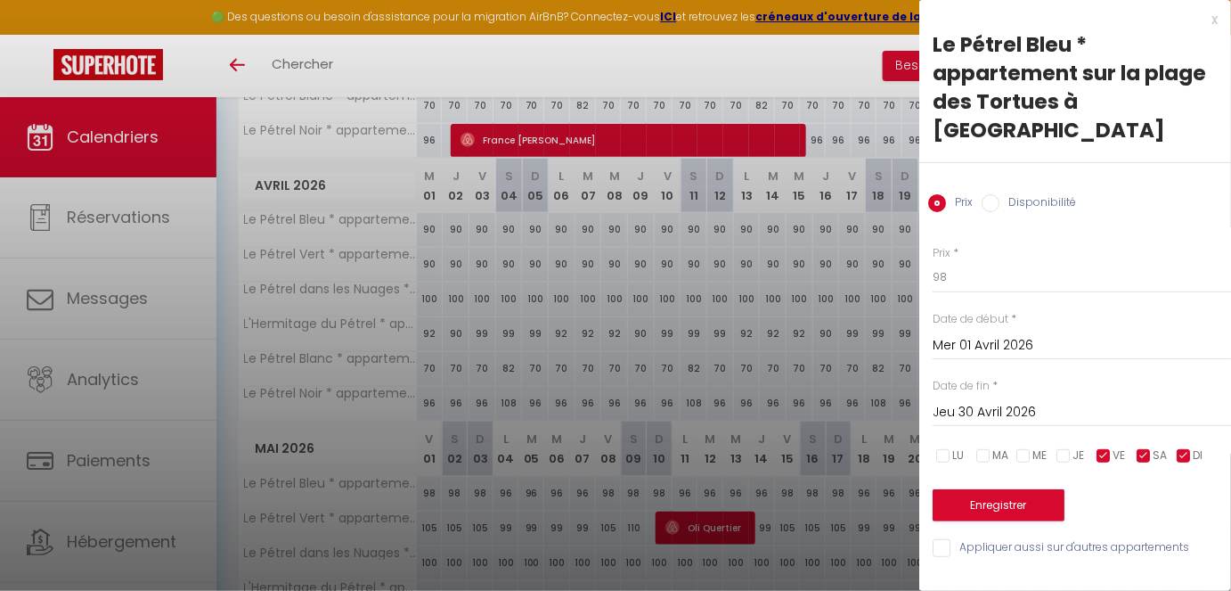
scroll to position [0, 0]
click at [1000, 489] on button "Enregistrer" at bounding box center [999, 505] width 132 height 32
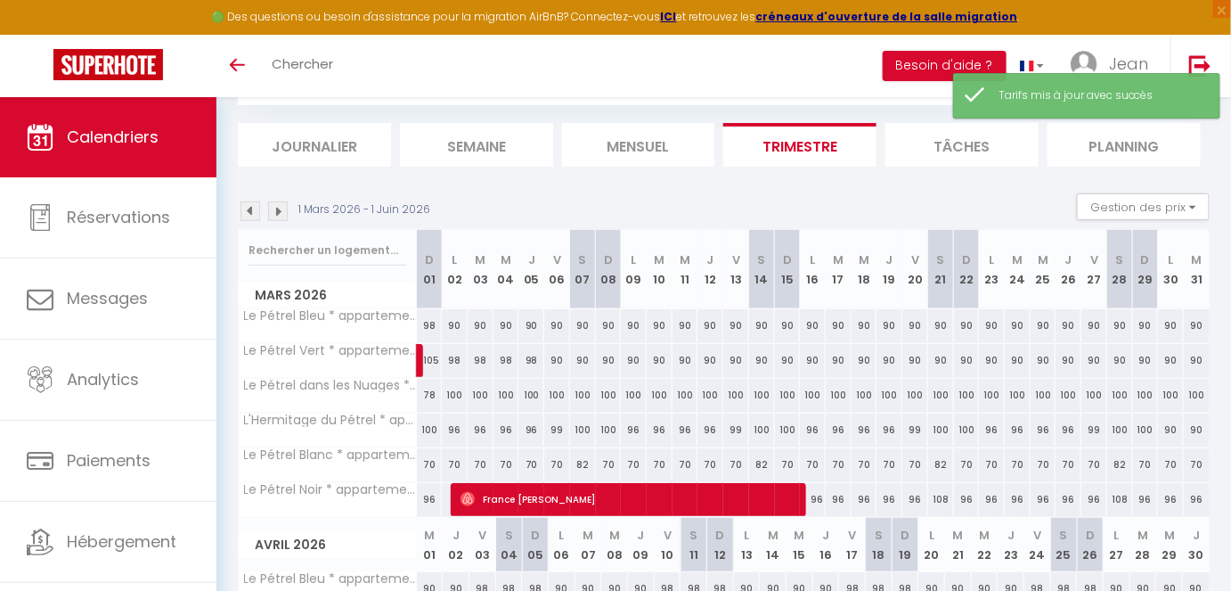
scroll to position [456, 0]
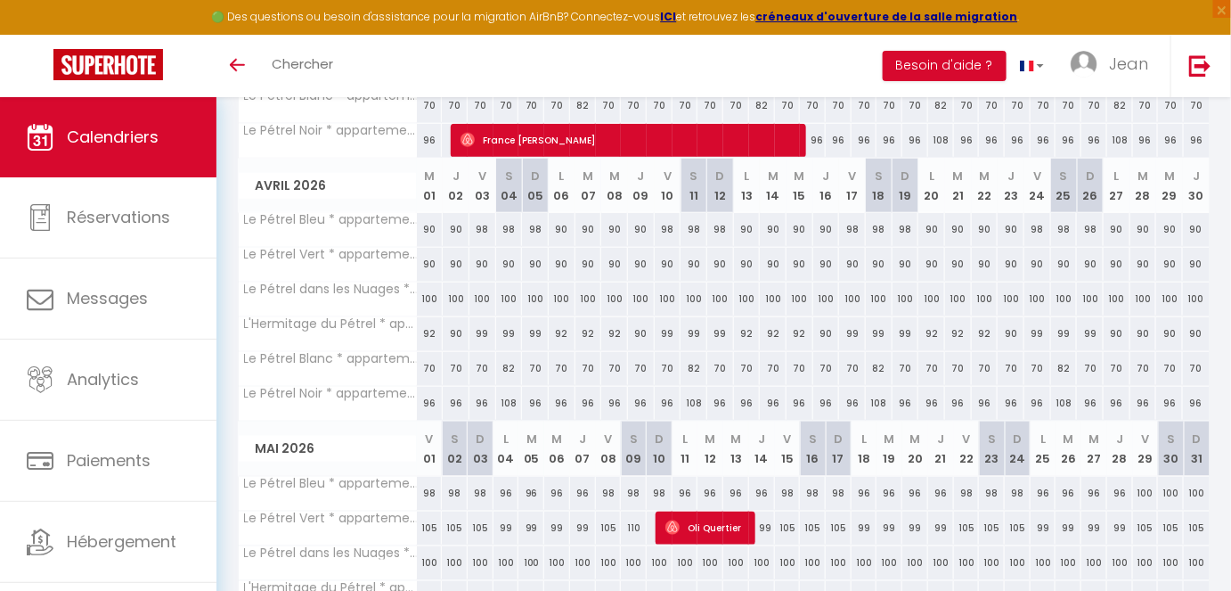
click at [428, 226] on div "90" at bounding box center [430, 229] width 27 height 33
type input "90"
type input "Mer 01 Avril 2026"
type input "Jeu 02 Avril 2026"
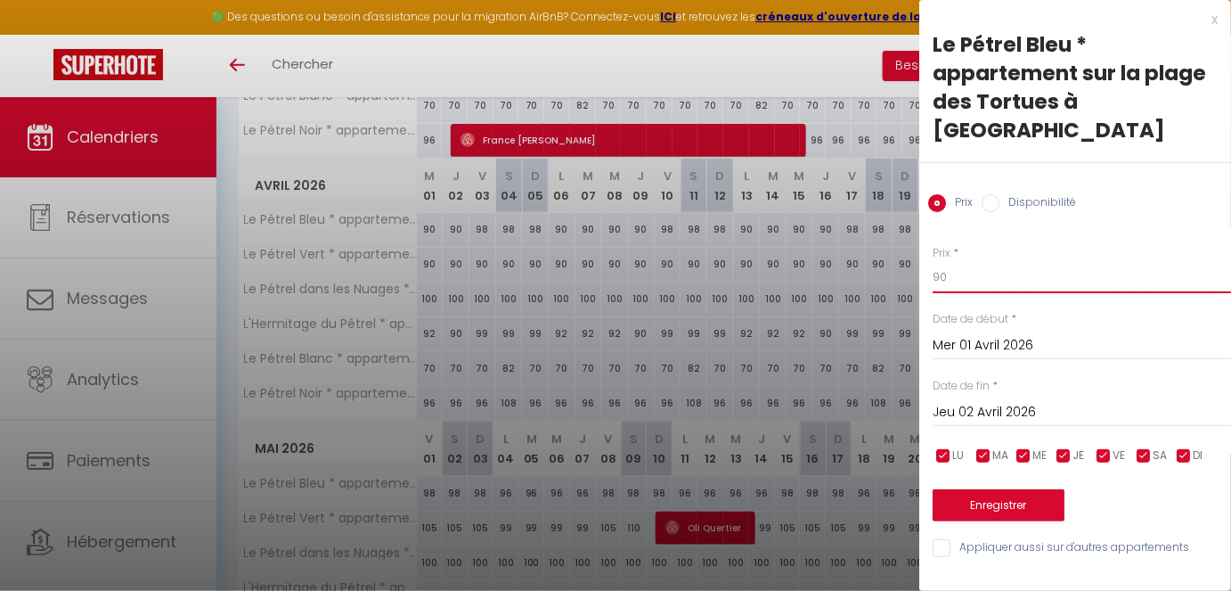
drag, startPoint x: 1002, startPoint y: 257, endPoint x: 753, endPoint y: 262, distance: 249.5
click at [753, 262] on body "🟢 Des questions ou besoin d'assistance pour la migration AirBnB? Connectez-vous…" at bounding box center [615, 200] width 1231 height 1118
type input "95"
click at [1070, 447] on input "checkbox" at bounding box center [1064, 456] width 18 height 18
checkbox input "false"
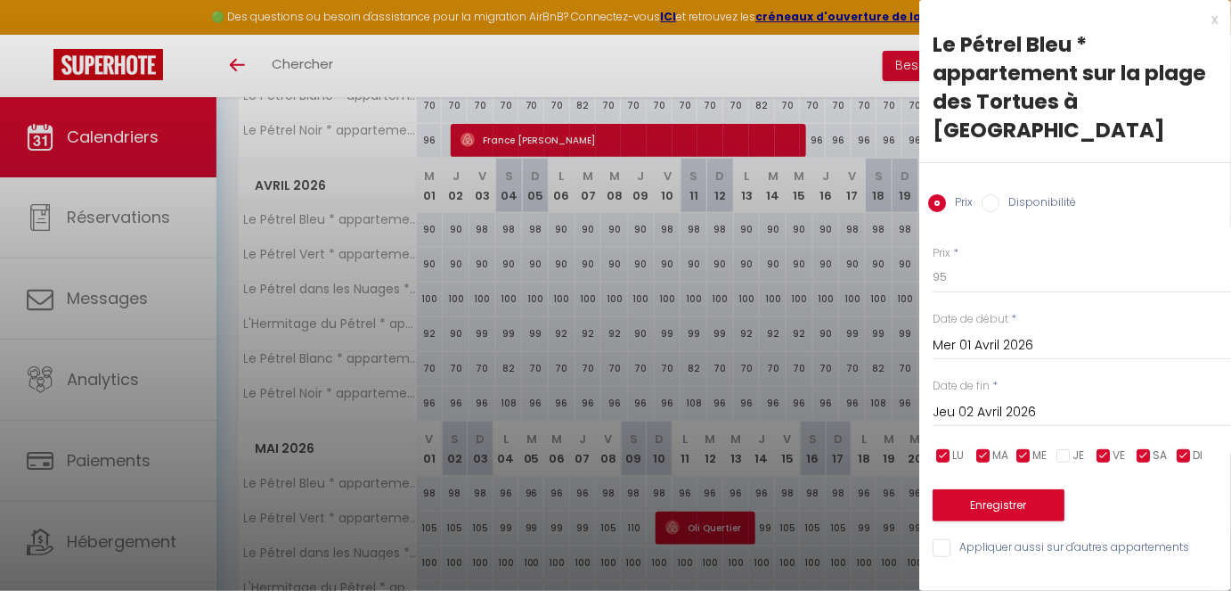
click at [1094, 447] on span "VE" at bounding box center [1119, 455] width 12 height 17
checkbox input "false"
click at [1094, 445] on div "LU MA ME JE VE SA DI" at bounding box center [1082, 456] width 322 height 22
click at [1094, 447] on input "checkbox" at bounding box center [1184, 456] width 18 height 18
checkbox input "false"
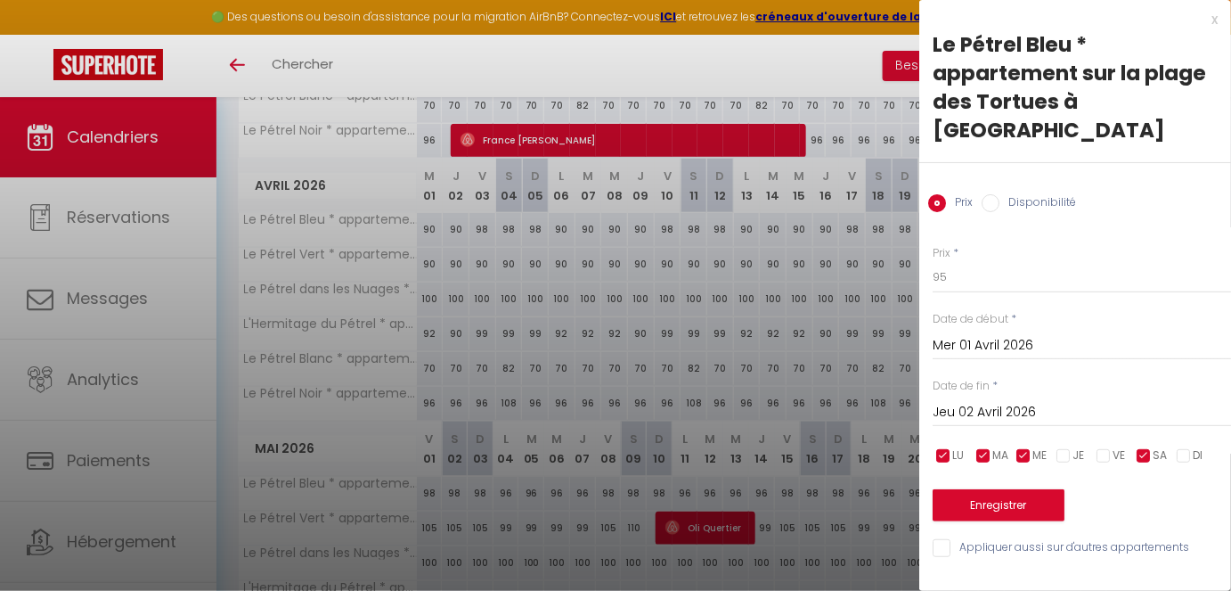
click at [1094, 447] on span "SA" at bounding box center [1160, 455] width 14 height 17
checkbox input "false"
click at [1059, 447] on input "checkbox" at bounding box center [1064, 456] width 18 height 18
checkbox input "true"
click at [1031, 401] on input "Jeu 02 Avril 2026" at bounding box center [1082, 412] width 298 height 23
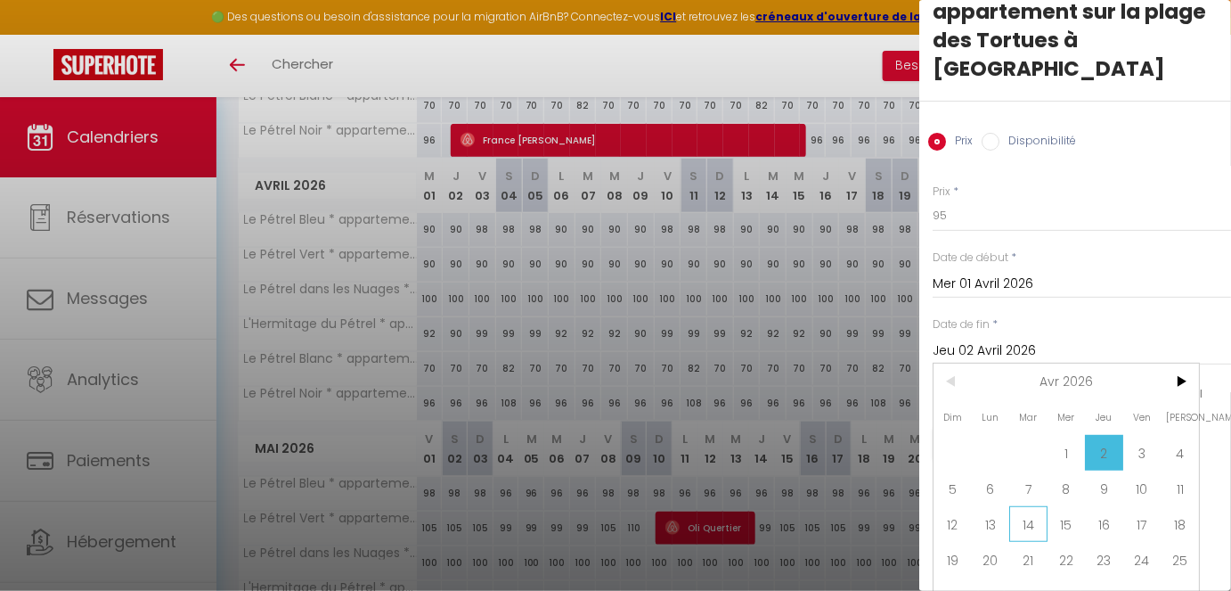
scroll to position [67, 0]
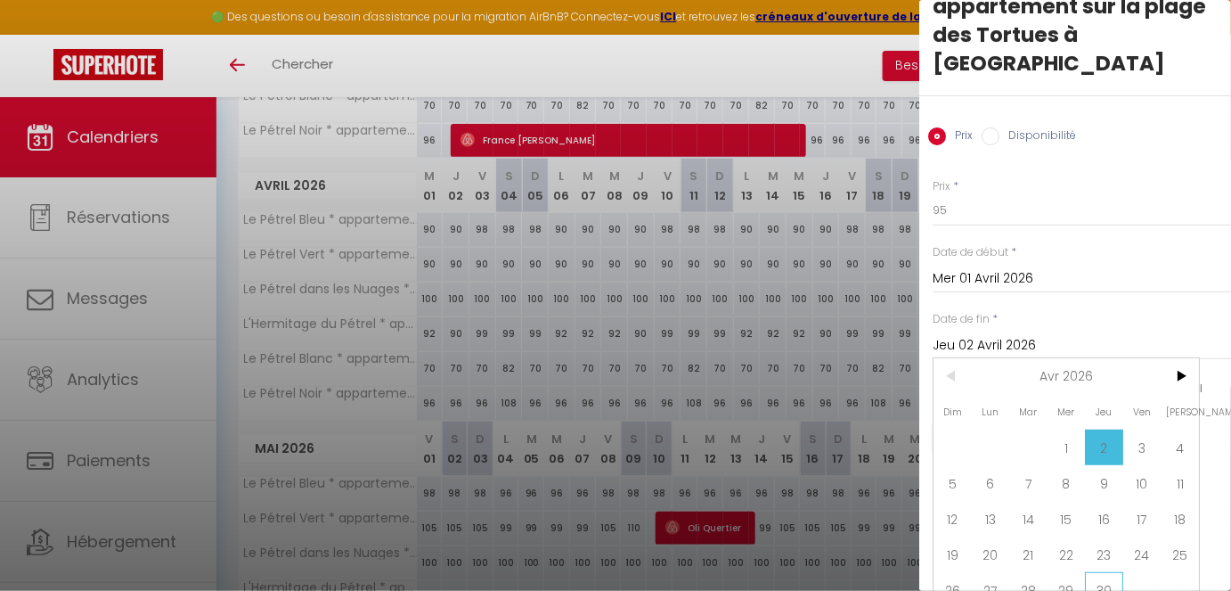
click at [1094, 494] on span "30" at bounding box center [1104, 590] width 38 height 36
type input "Jeu 30 Avril 2026"
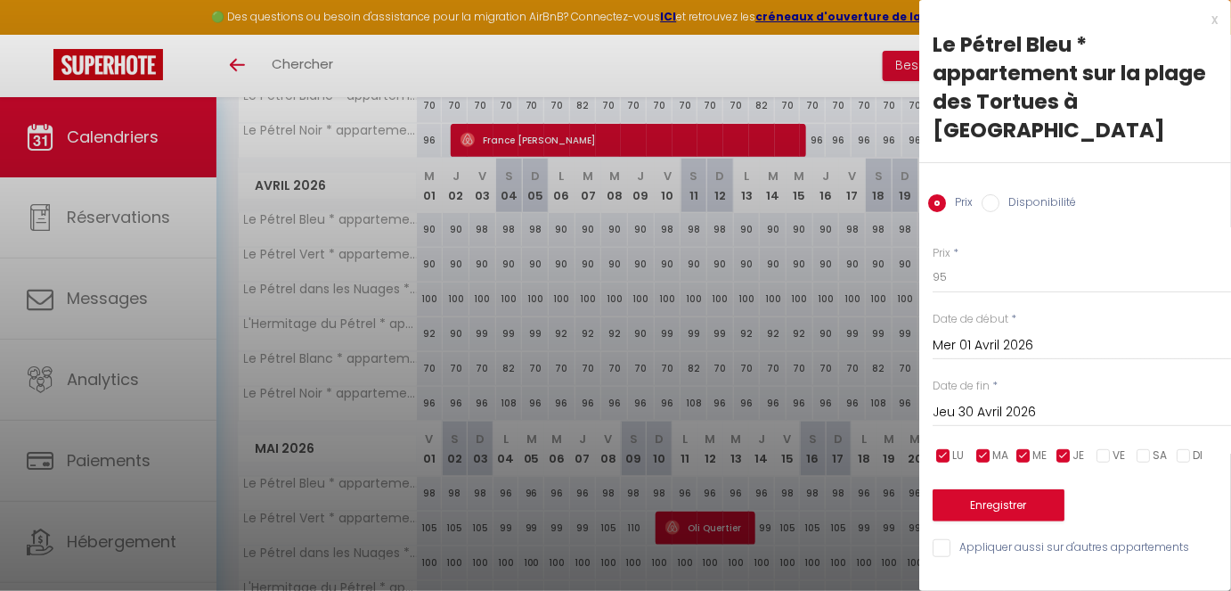
scroll to position [0, 0]
click at [1011, 489] on button "Enregistrer" at bounding box center [999, 505] width 132 height 32
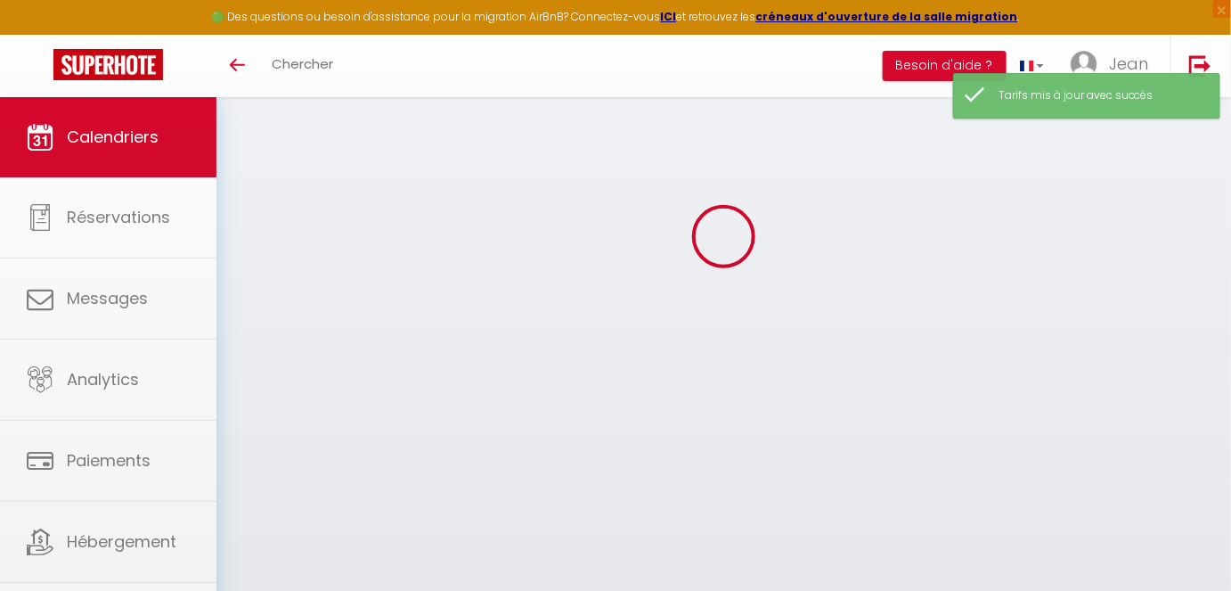
scroll to position [456, 0]
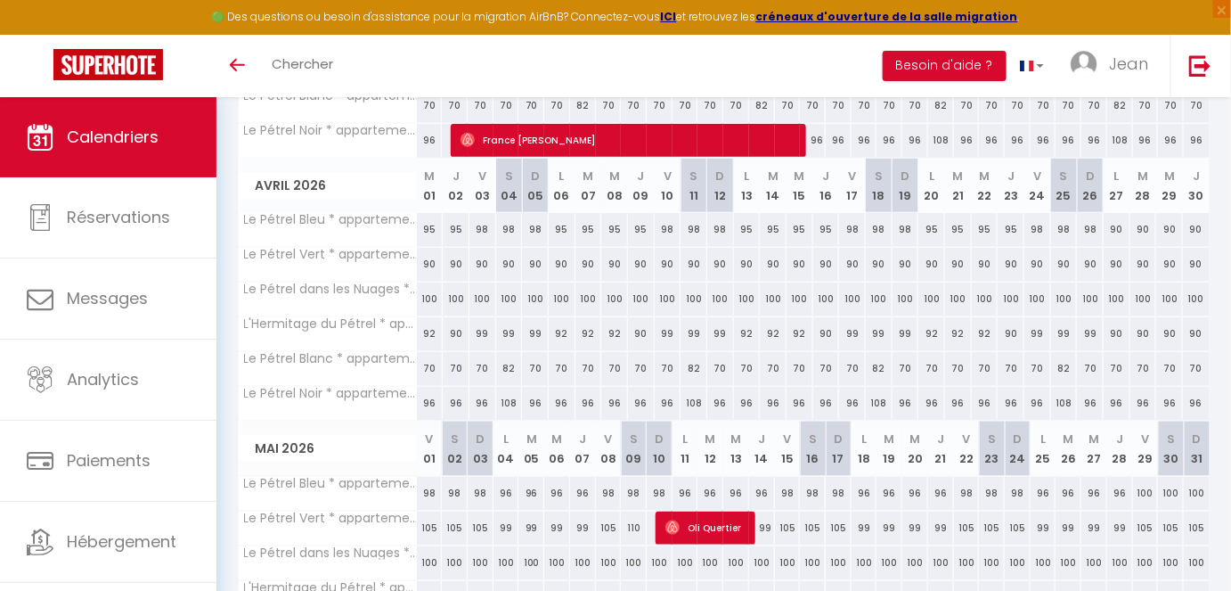
click at [428, 263] on div "90" at bounding box center [430, 264] width 27 height 33
type input "90"
type input "Mer 01 Avril 2026"
type input "Jeu 02 Avril 2026"
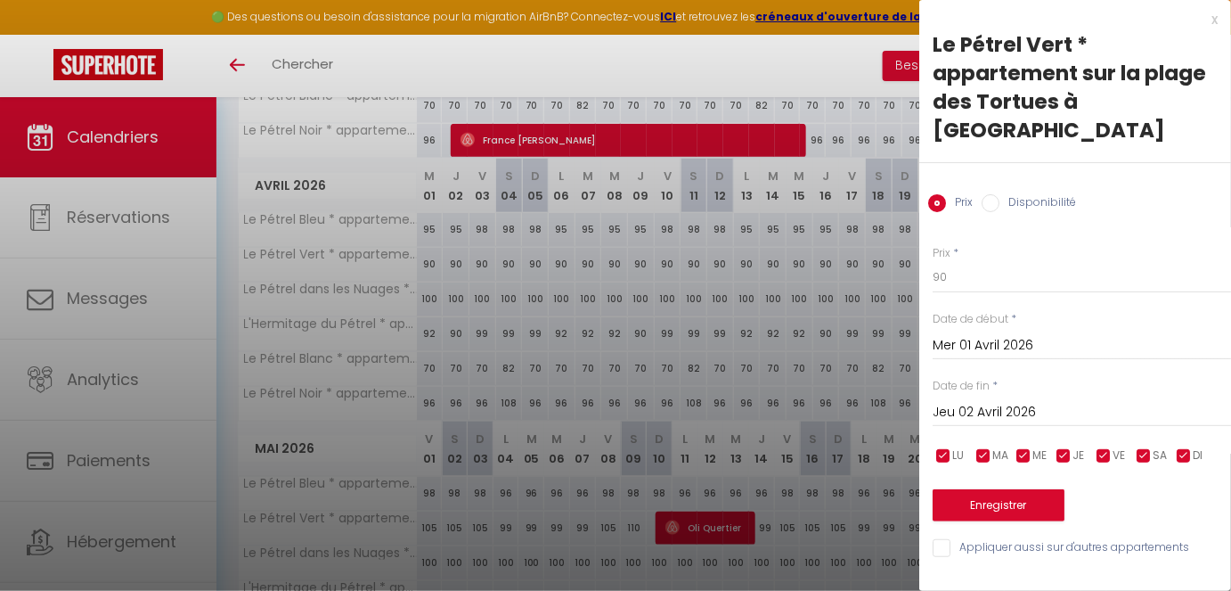
click at [1094, 447] on span "VE" at bounding box center [1119, 455] width 12 height 17
checkbox input "false"
click at [1094, 447] on input "checkbox" at bounding box center [1144, 456] width 18 height 18
checkbox input "false"
click at [1094, 447] on input "checkbox" at bounding box center [1184, 456] width 18 height 18
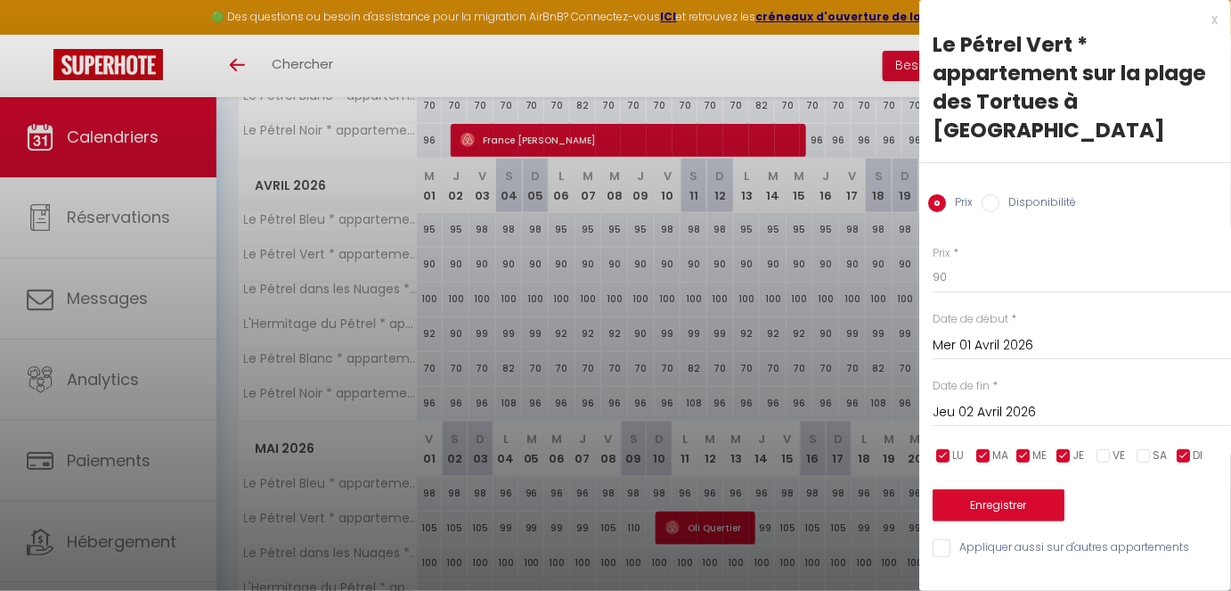
checkbox input "false"
drag, startPoint x: 968, startPoint y: 249, endPoint x: 838, endPoint y: 229, distance: 131.5
click at [838, 229] on body "🟢 Des questions ou besoin d'assistance pour la migration AirBnB? Connectez-vous…" at bounding box center [615, 200] width 1231 height 1118
type input "95"
click at [1040, 401] on input "Jeu 02 Avril 2026" at bounding box center [1082, 412] width 298 height 23
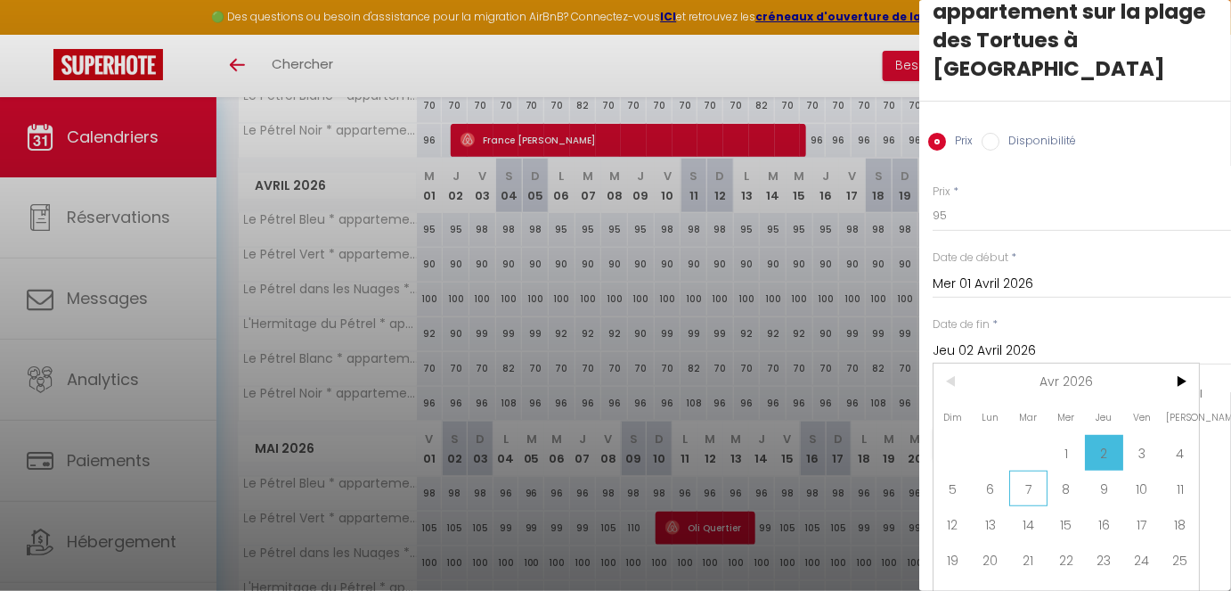
scroll to position [67, 0]
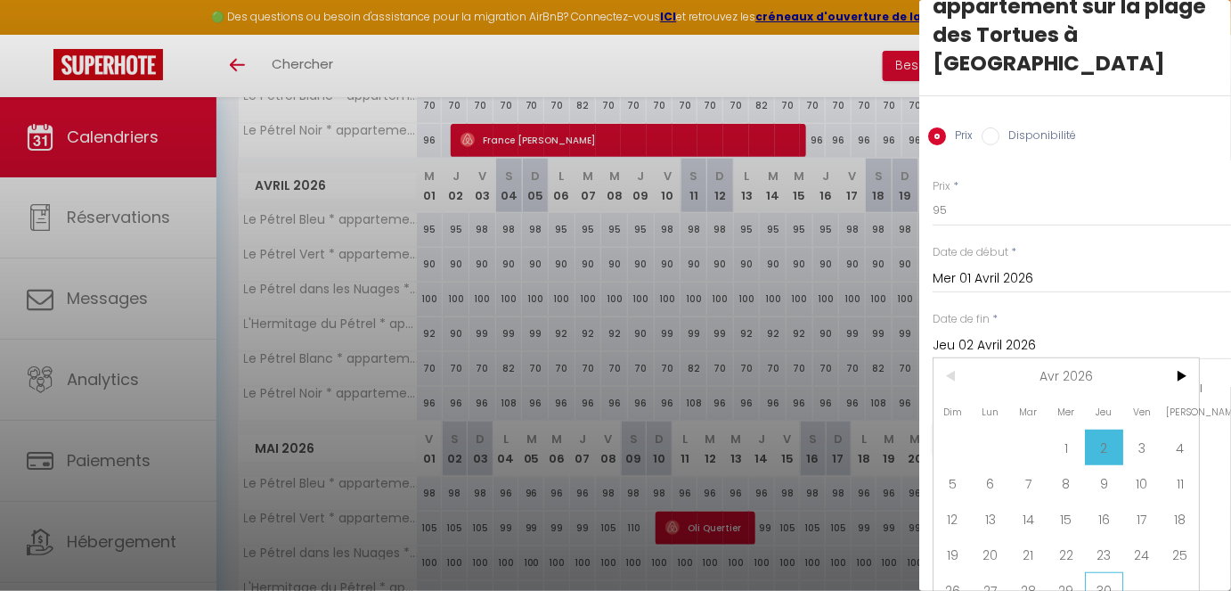
click at [1094, 494] on span "30" at bounding box center [1104, 590] width 38 height 36
type input "Jeu 30 Avril 2026"
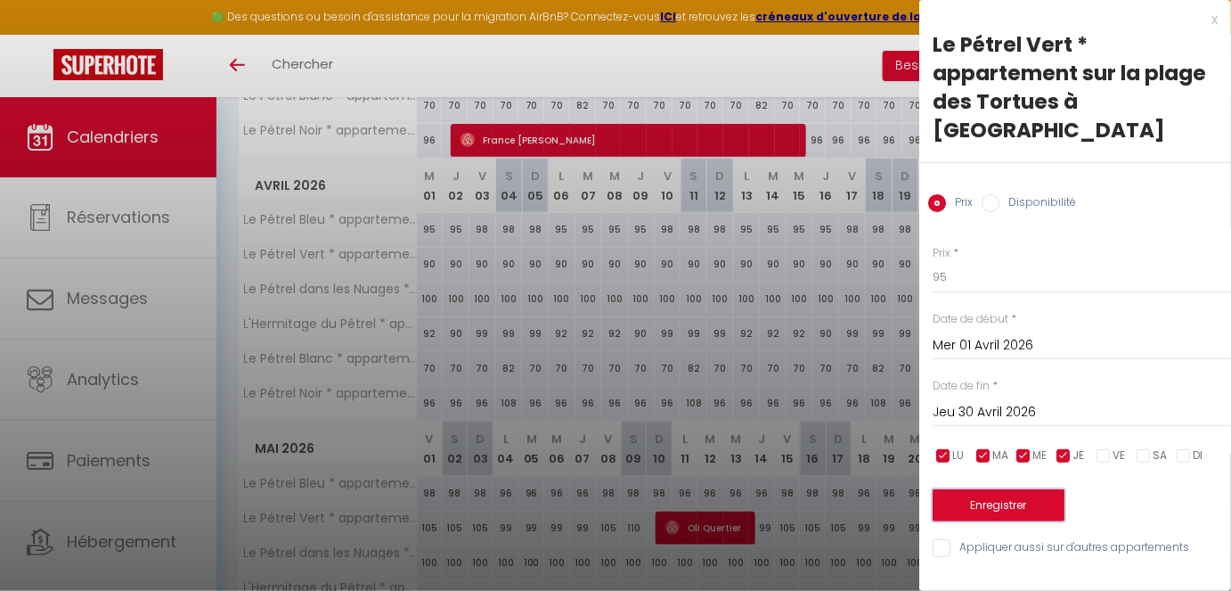
click at [1022, 489] on button "Enregistrer" at bounding box center [999, 505] width 132 height 32
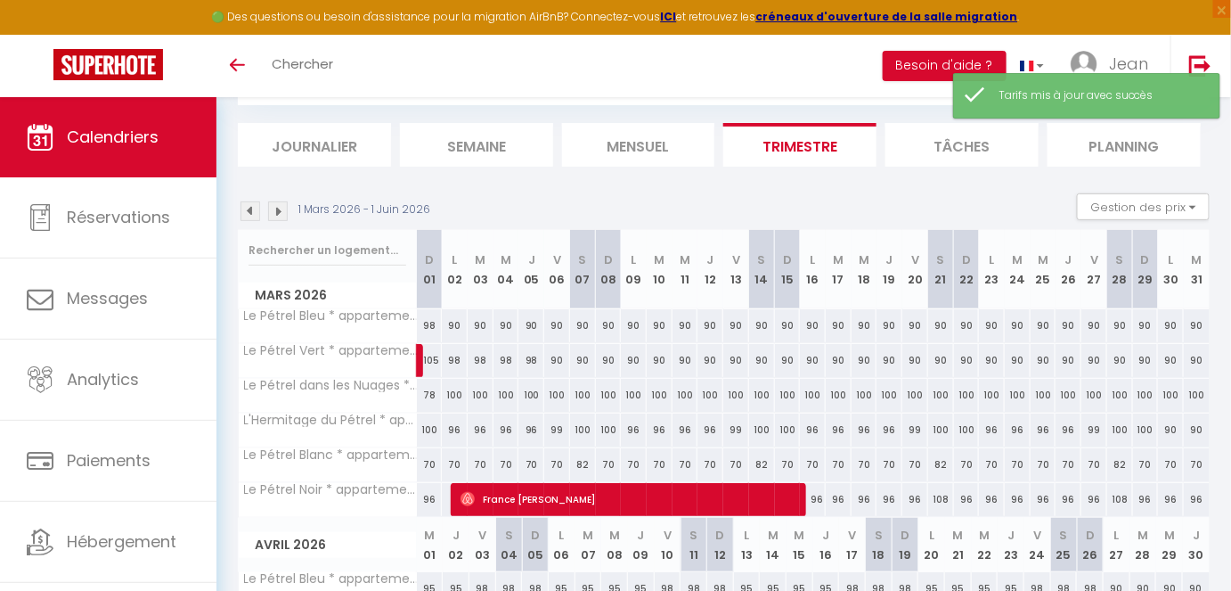
scroll to position [456, 0]
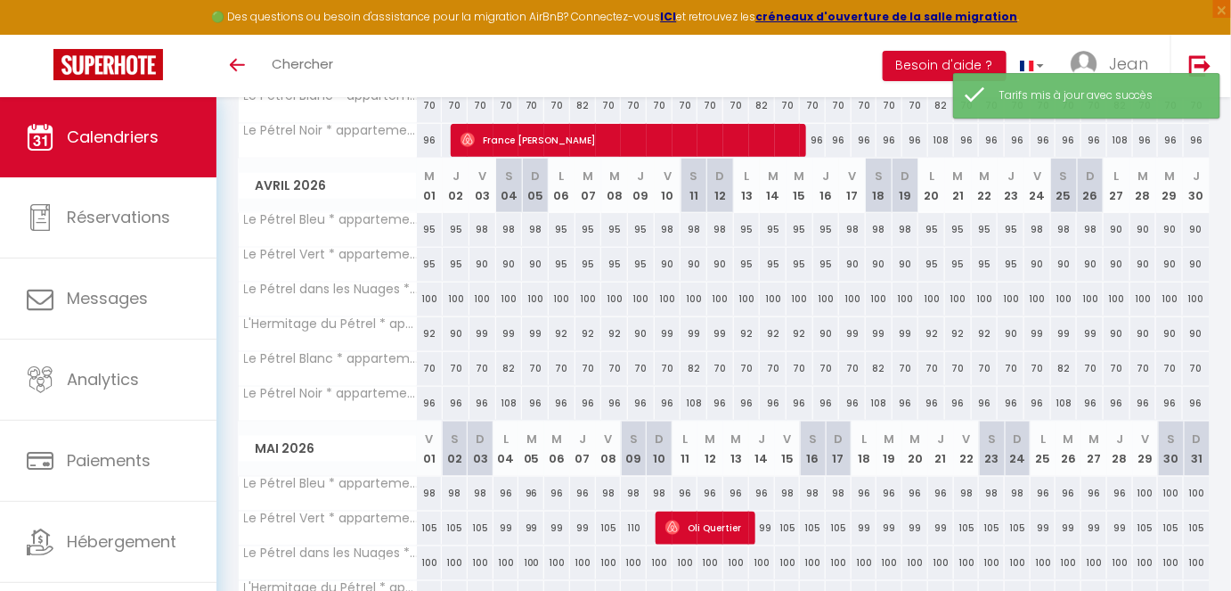
click at [481, 260] on div "90" at bounding box center [482, 264] width 27 height 33
type input "90"
type input "Ven 03 Avril 2026"
type input "[DATE]"
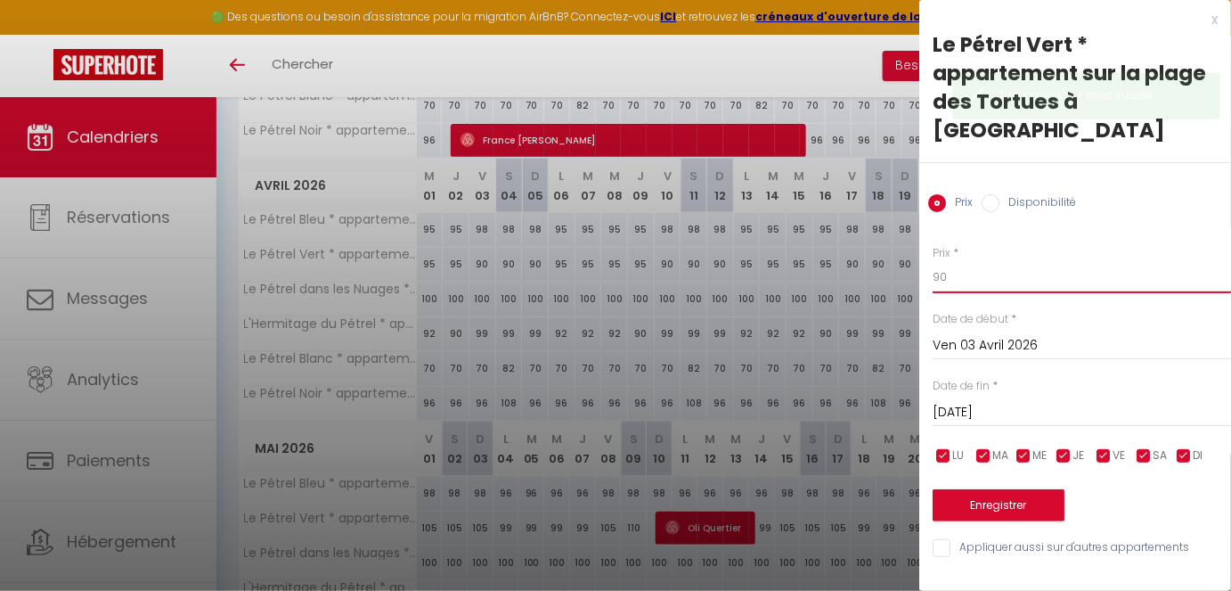
drag, startPoint x: 971, startPoint y: 255, endPoint x: 889, endPoint y: 252, distance: 82.0
click at [889, 252] on body "🟢 Des questions ou besoin d'assistance pour la migration AirBnB? Connectez-vous…" at bounding box center [615, 200] width 1231 height 1118
type input "105"
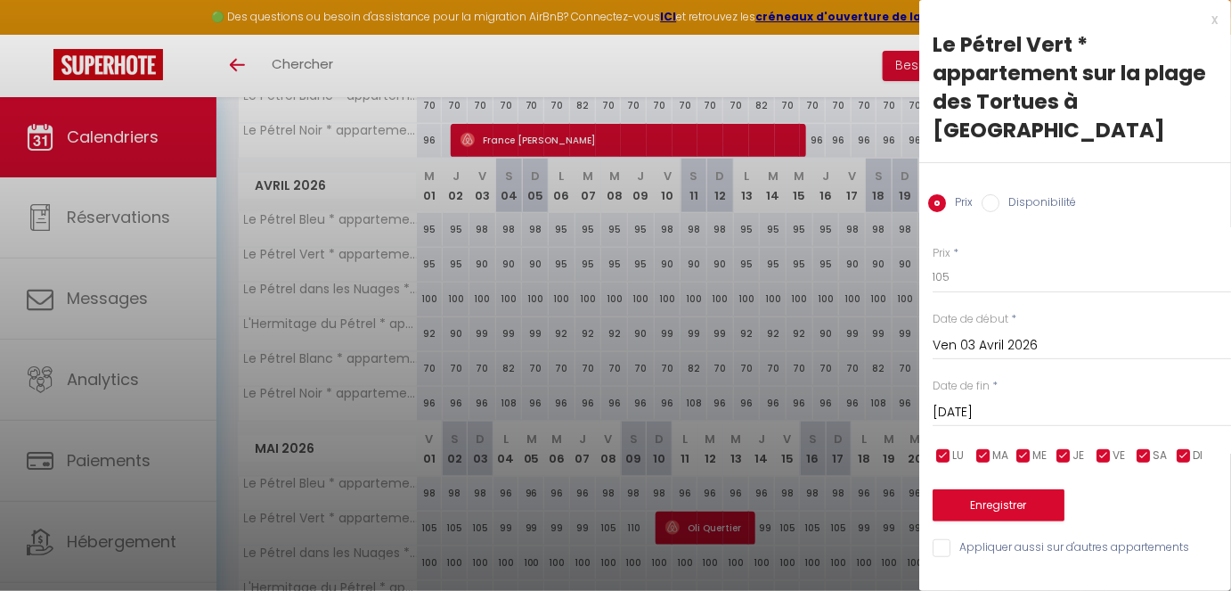
click at [1062, 447] on input "checkbox" at bounding box center [1064, 456] width 18 height 18
checkbox input "false"
click at [1036, 447] on span "ME" at bounding box center [1040, 455] width 14 height 17
checkbox input "false"
click at [1002, 447] on span "MA" at bounding box center [1000, 455] width 16 height 17
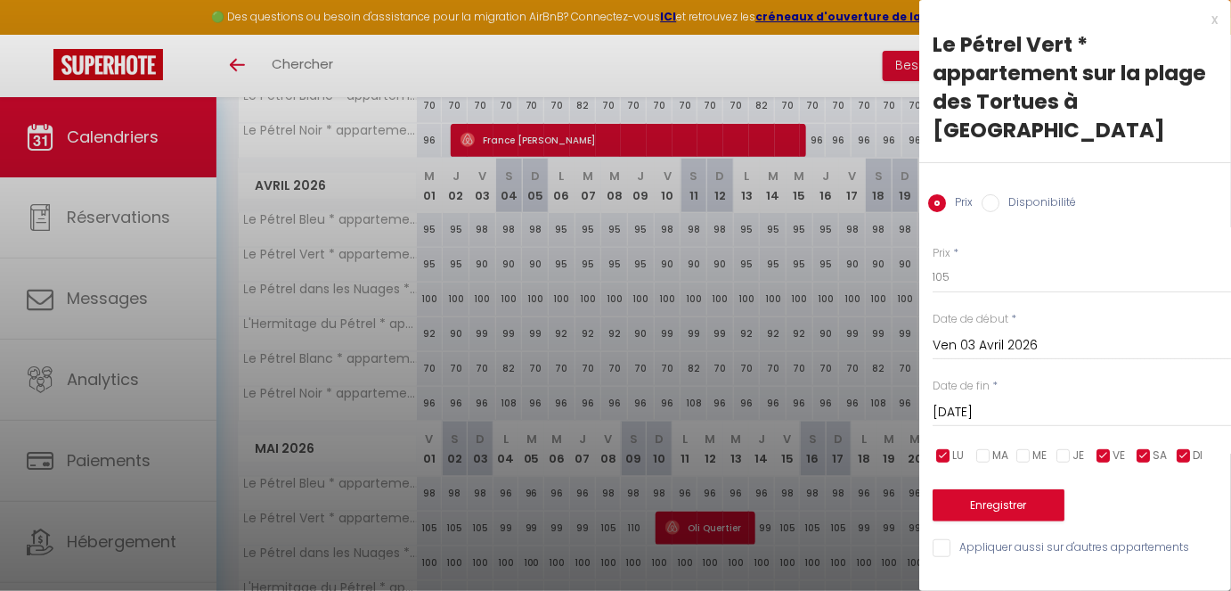
checkbox input "false"
click at [941, 447] on input "checkbox" at bounding box center [944, 456] width 18 height 18
checkbox input "false"
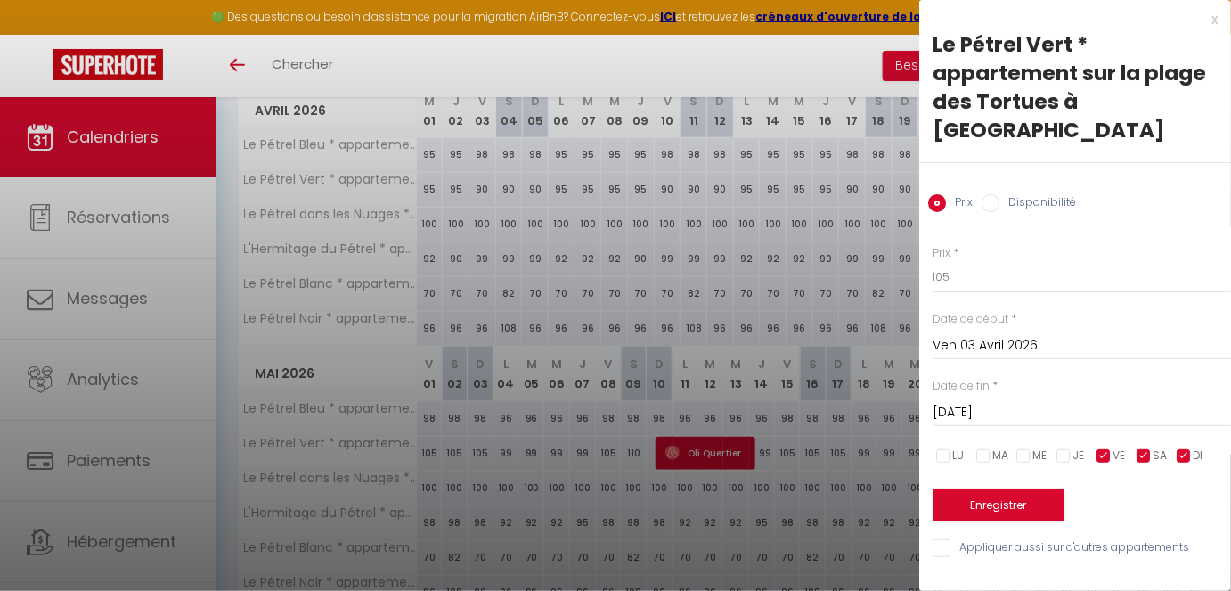
scroll to position [536, 0]
click at [1094, 401] on input "[DATE]" at bounding box center [1082, 412] width 298 height 23
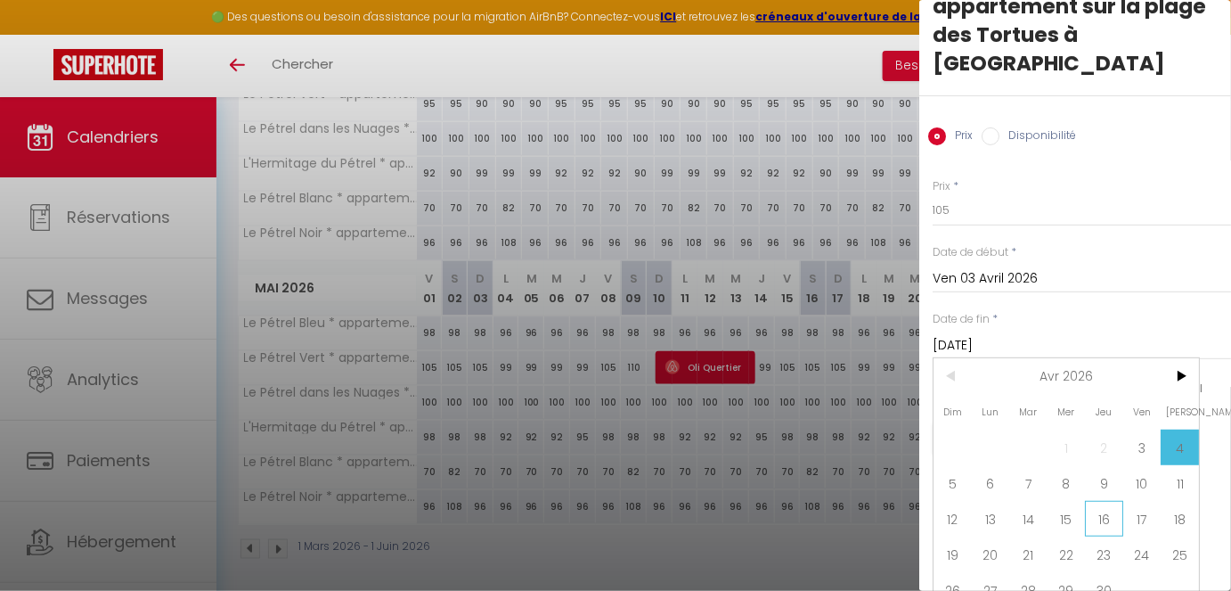
scroll to position [617, 0]
click at [1094, 494] on span "30" at bounding box center [1104, 590] width 38 height 36
type input "Jeu 30 Avril 2026"
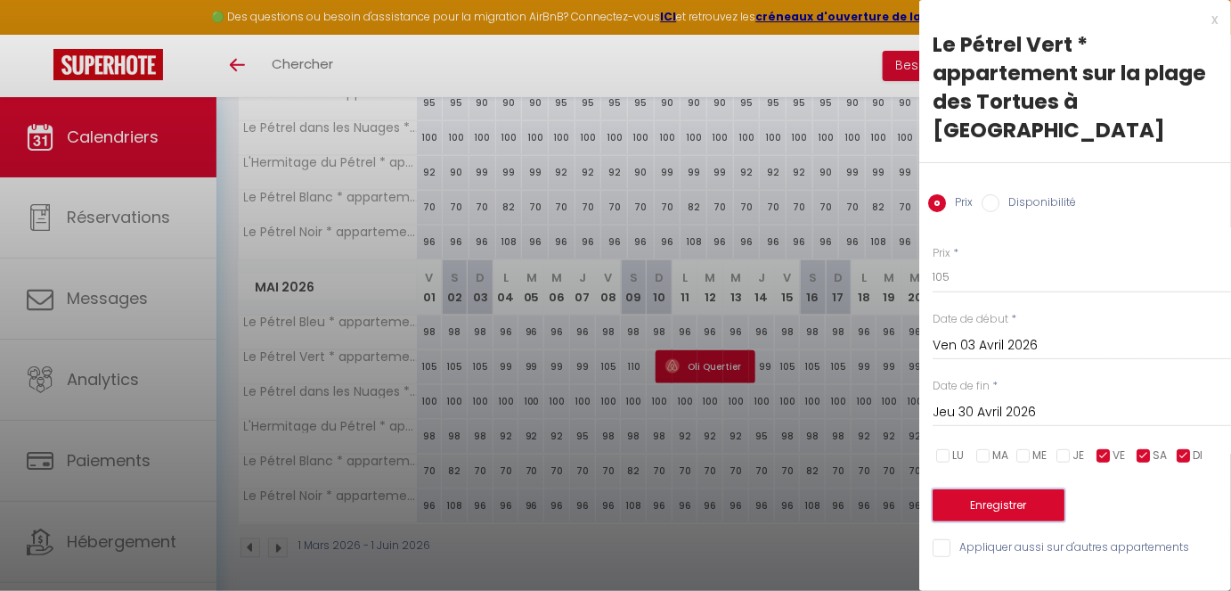
scroll to position [0, 0]
click at [1000, 489] on button "Enregistrer" at bounding box center [999, 505] width 132 height 32
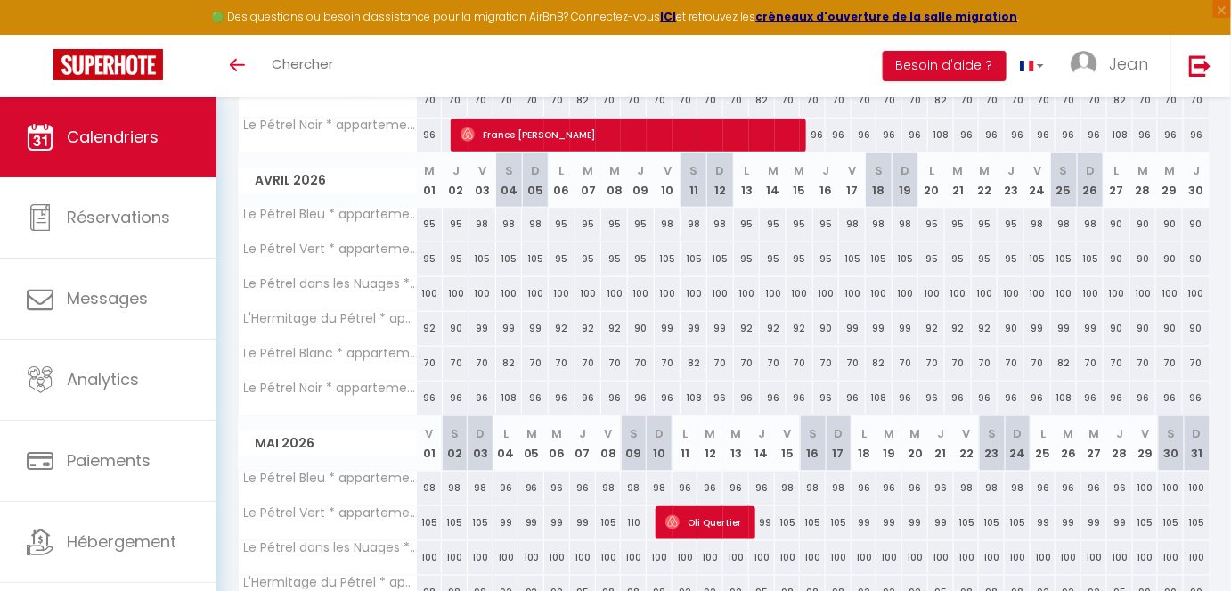
scroll to position [456, 0]
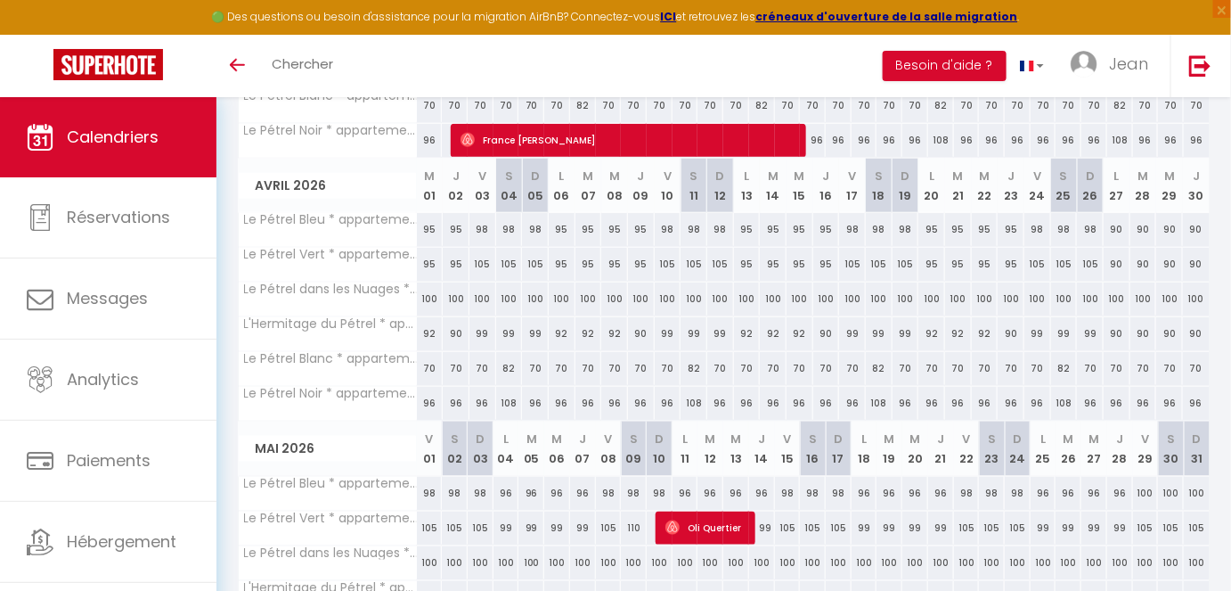
click at [458, 328] on div "90" at bounding box center [456, 333] width 27 height 33
type input "90"
type input "Jeu 02 Avril 2026"
type input "Ven 03 Avril 2026"
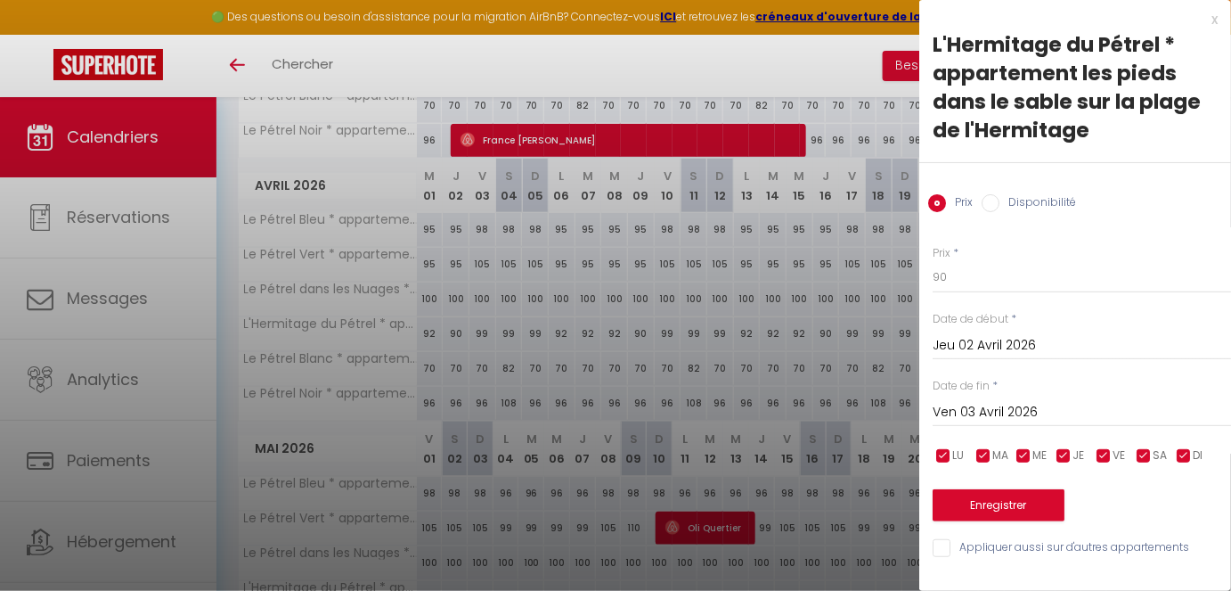
click at [1094, 463] on input "checkbox" at bounding box center [1104, 456] width 18 height 18
checkbox input "false"
click at [1094, 459] on input "checkbox" at bounding box center [1144, 456] width 18 height 18
checkbox input "false"
click at [1094, 456] on input "checkbox" at bounding box center [1184, 456] width 18 height 18
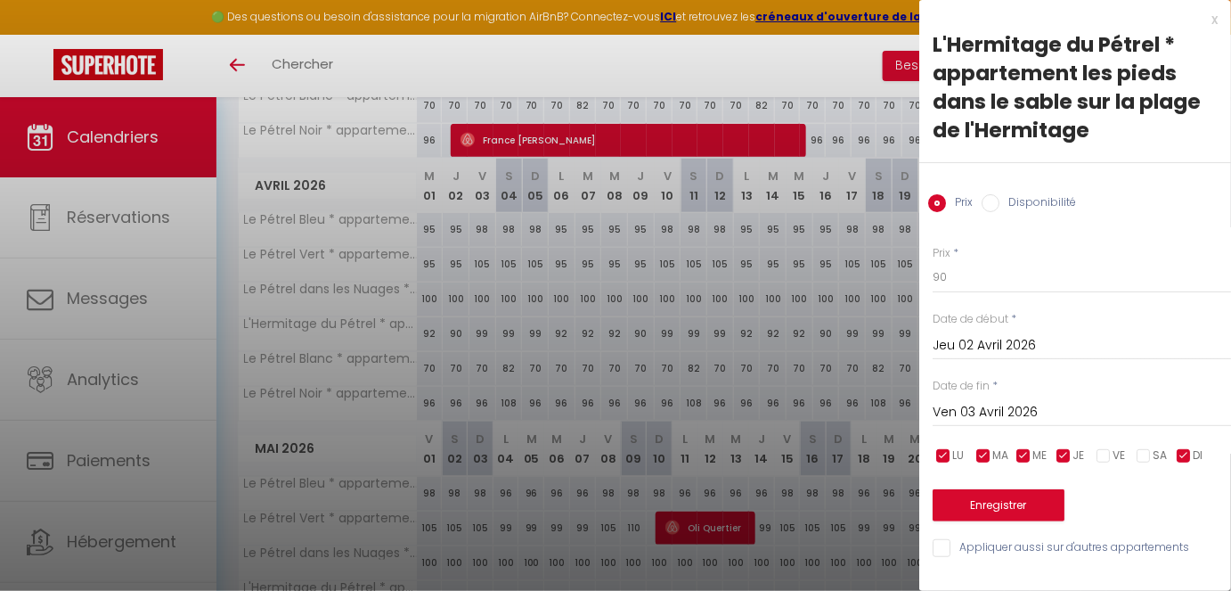
checkbox input "false"
click at [1033, 453] on span "ME" at bounding box center [1040, 455] width 14 height 17
checkbox input "false"
click at [994, 453] on span "MA" at bounding box center [1000, 455] width 16 height 17
checkbox input "false"
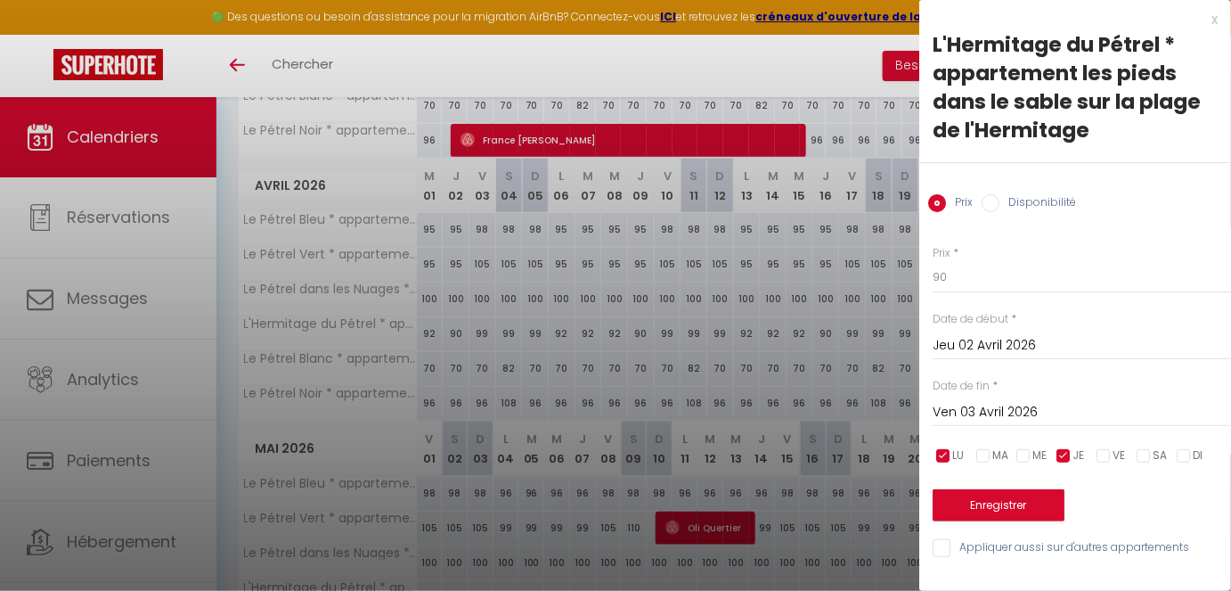
click at [951, 453] on input "checkbox" at bounding box center [944, 456] width 18 height 18
checkbox input "false"
click at [1017, 407] on input "Ven 03 Avril 2026" at bounding box center [1082, 412] width 298 height 23
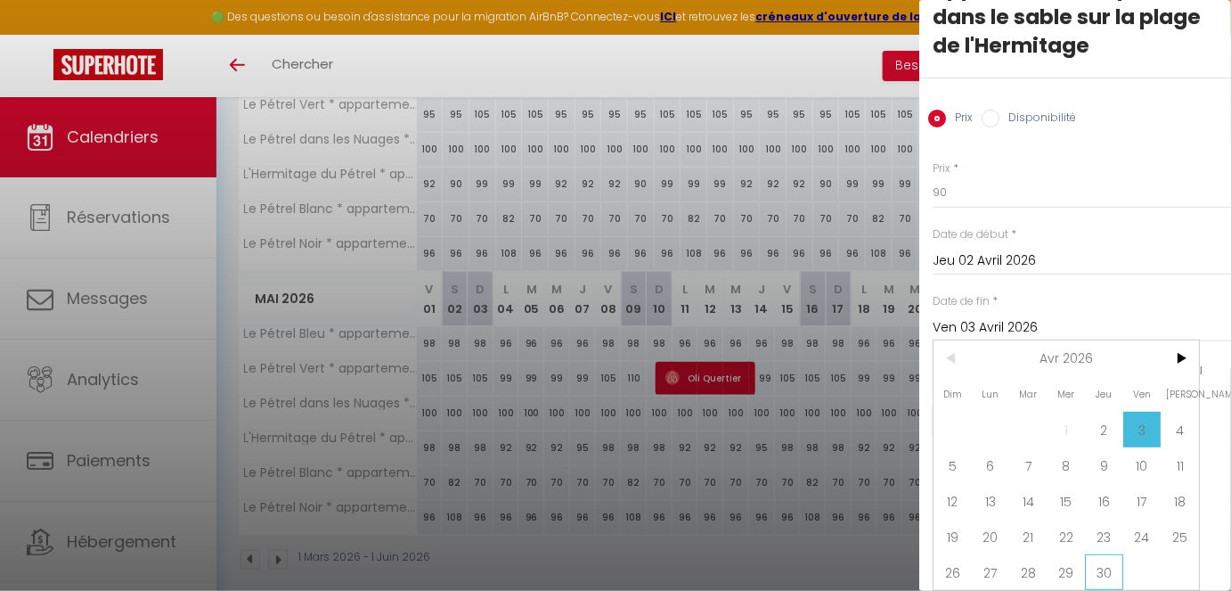
scroll to position [617, 0]
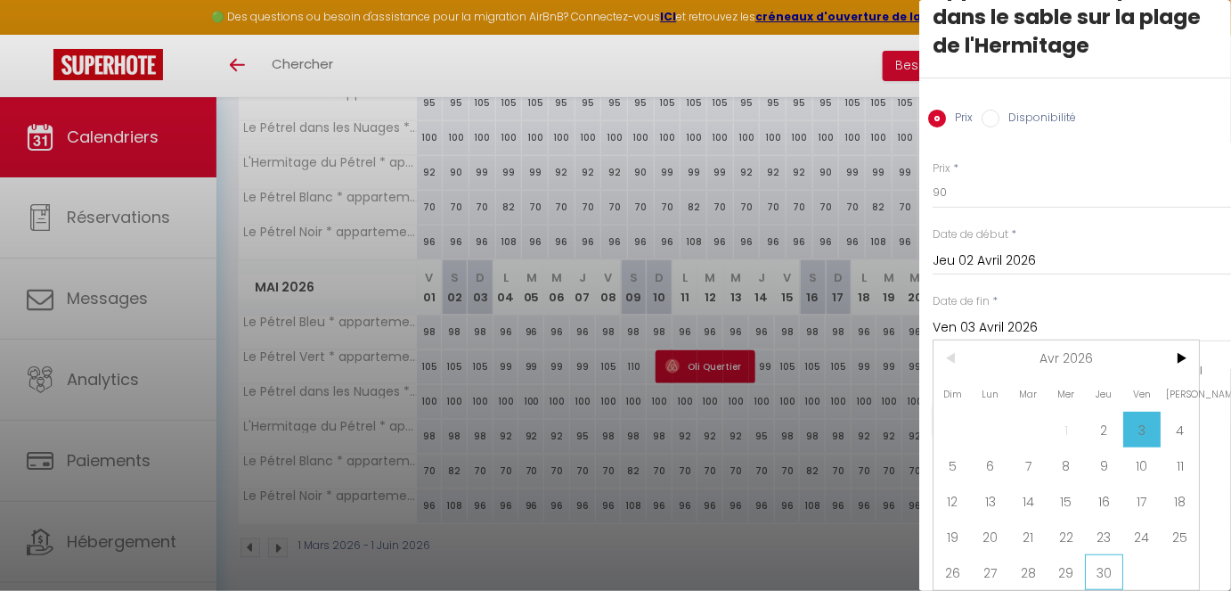
click at [1094, 494] on span "30" at bounding box center [1104, 572] width 38 height 36
type input "Jeu 30 Avril 2026"
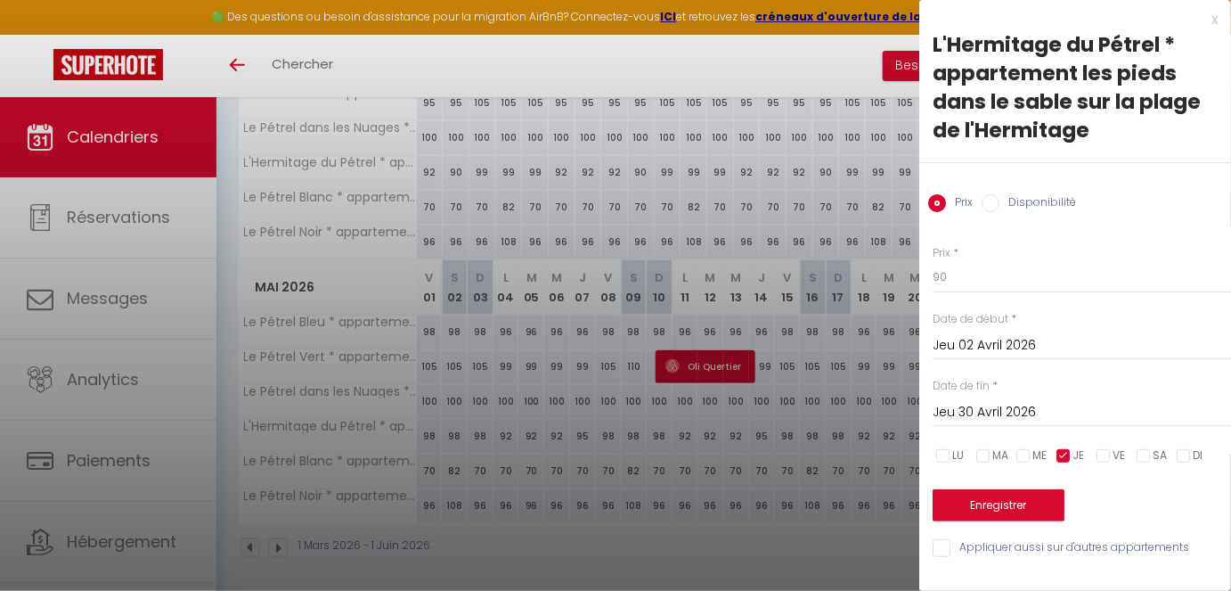
scroll to position [0, 0]
drag, startPoint x: 923, startPoint y: 280, endPoint x: 881, endPoint y: 274, distance: 42.2
click at [881, 274] on body "🟢 Des questions ou besoin d'assistance pour la migration AirBnB? Connectez-vous…" at bounding box center [615, 39] width 1231 height 1118
type input "95"
click at [991, 494] on button "Enregistrer" at bounding box center [999, 505] width 132 height 32
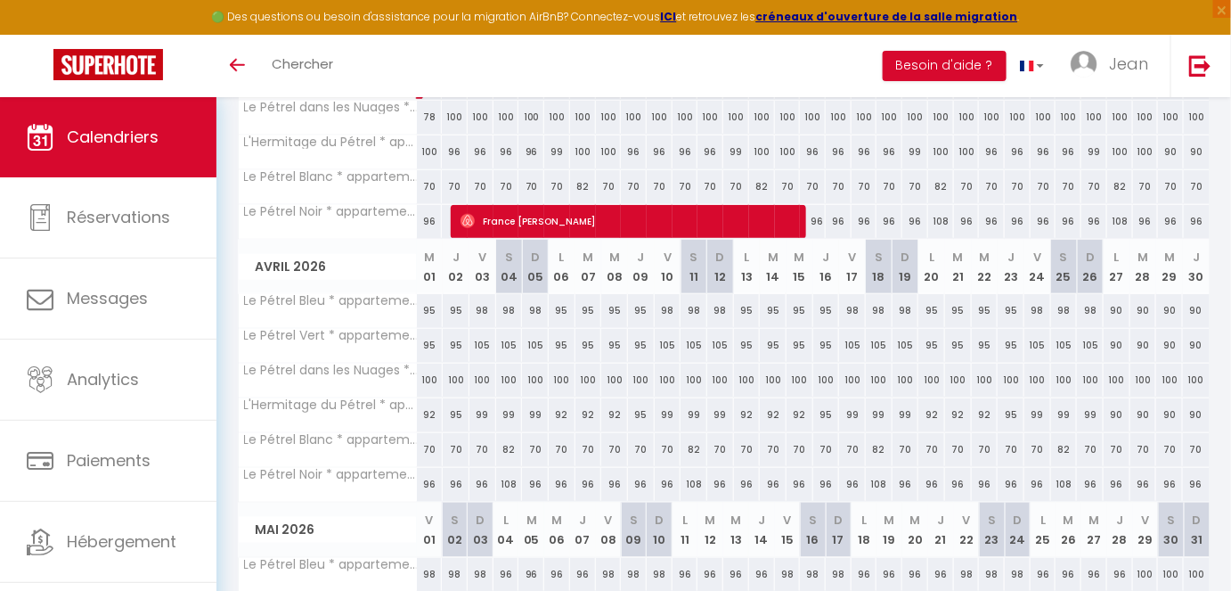
scroll to position [617, 0]
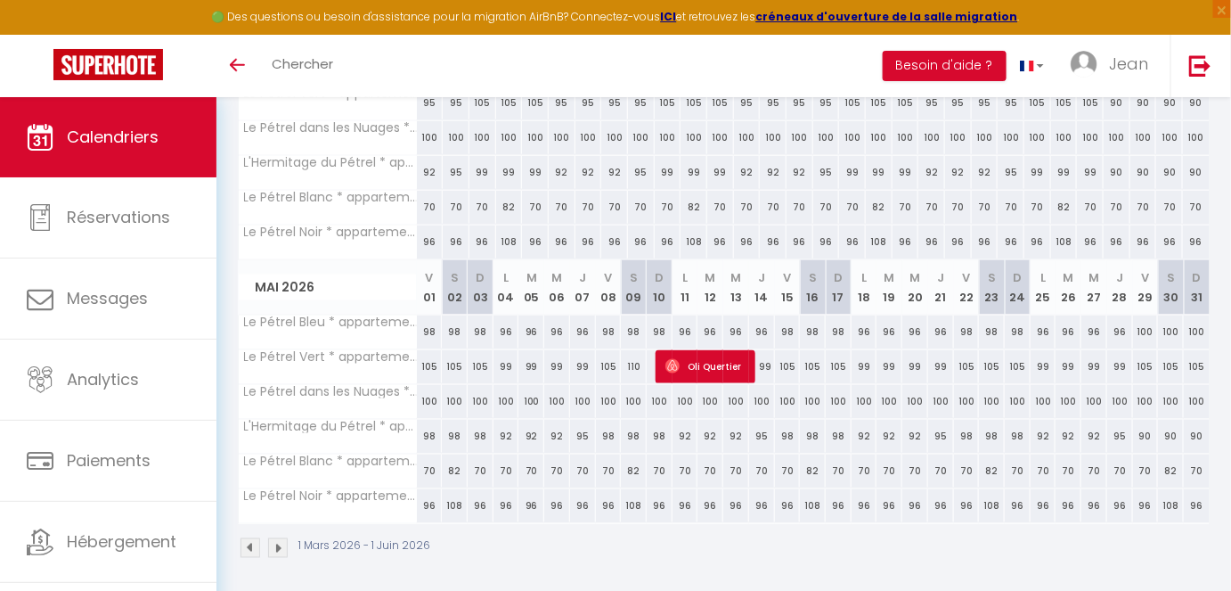
click at [510, 428] on div "92" at bounding box center [507, 436] width 26 height 33
type input "92"
type input "Lun 04 Mai 2026"
type input "[DATE]"
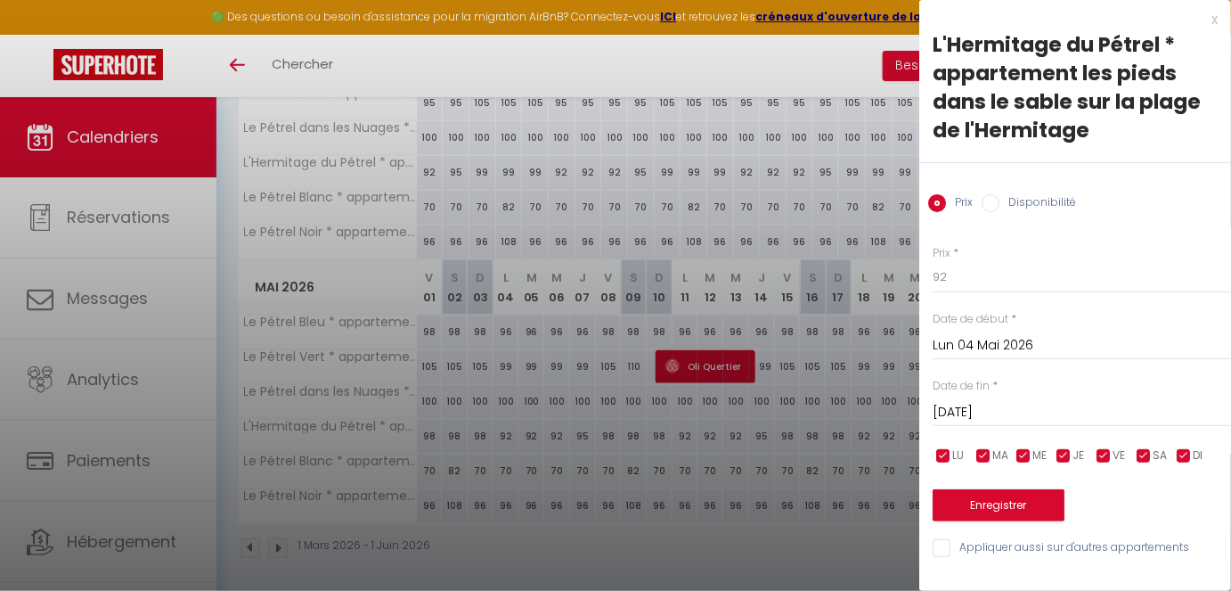
click at [1094, 455] on input "checkbox" at bounding box center [1104, 456] width 18 height 18
checkbox input "false"
click at [1094, 455] on span "SA" at bounding box center [1160, 455] width 14 height 17
checkbox input "false"
click at [1094, 458] on input "checkbox" at bounding box center [1184, 456] width 18 height 18
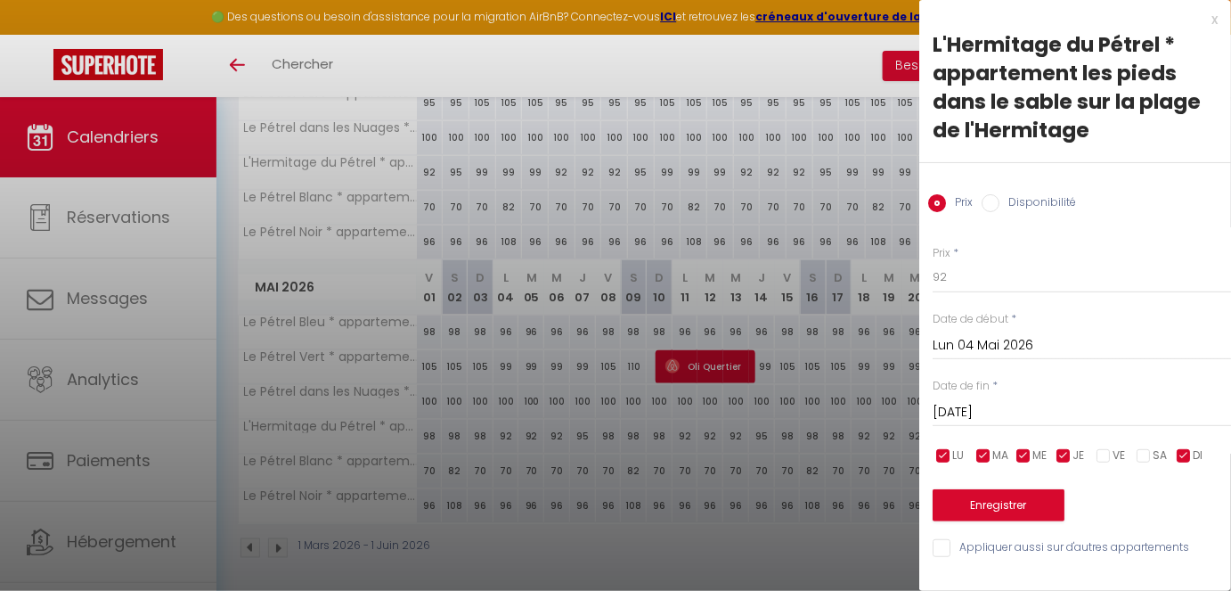
checkbox input "false"
drag, startPoint x: 994, startPoint y: 280, endPoint x: 832, endPoint y: 265, distance: 162.8
click at [832, 265] on body "🟢 Des questions ou besoin d'assistance pour la migration AirBnB? Connectez-vous…" at bounding box center [615, 39] width 1231 height 1118
type input "95"
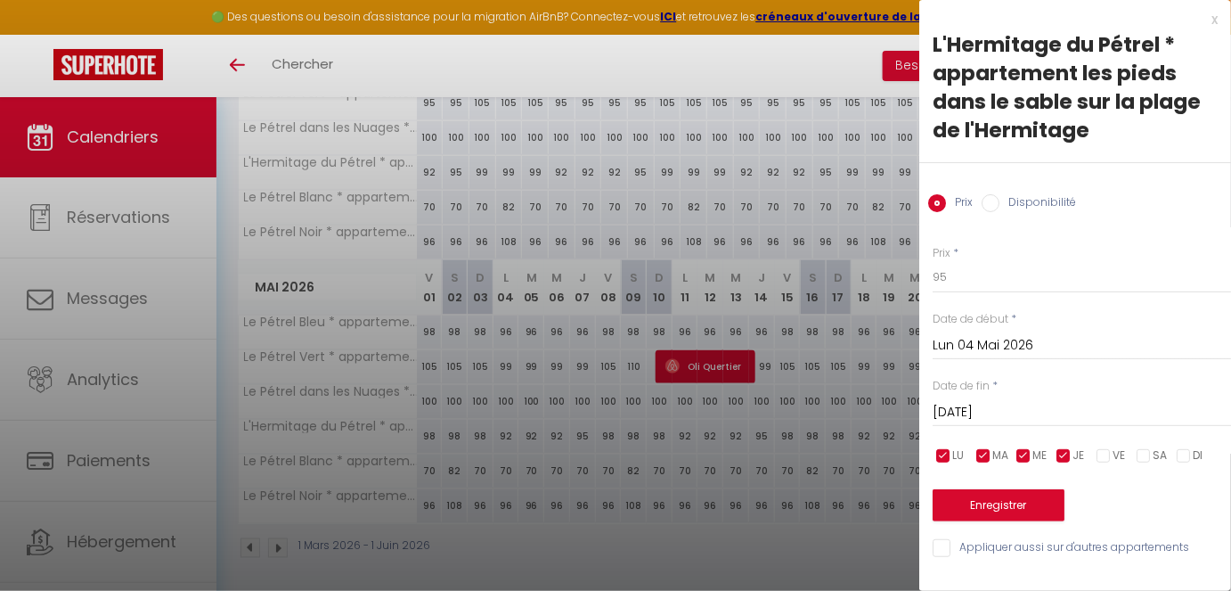
click at [1057, 412] on input "[DATE]" at bounding box center [1082, 412] width 298 height 23
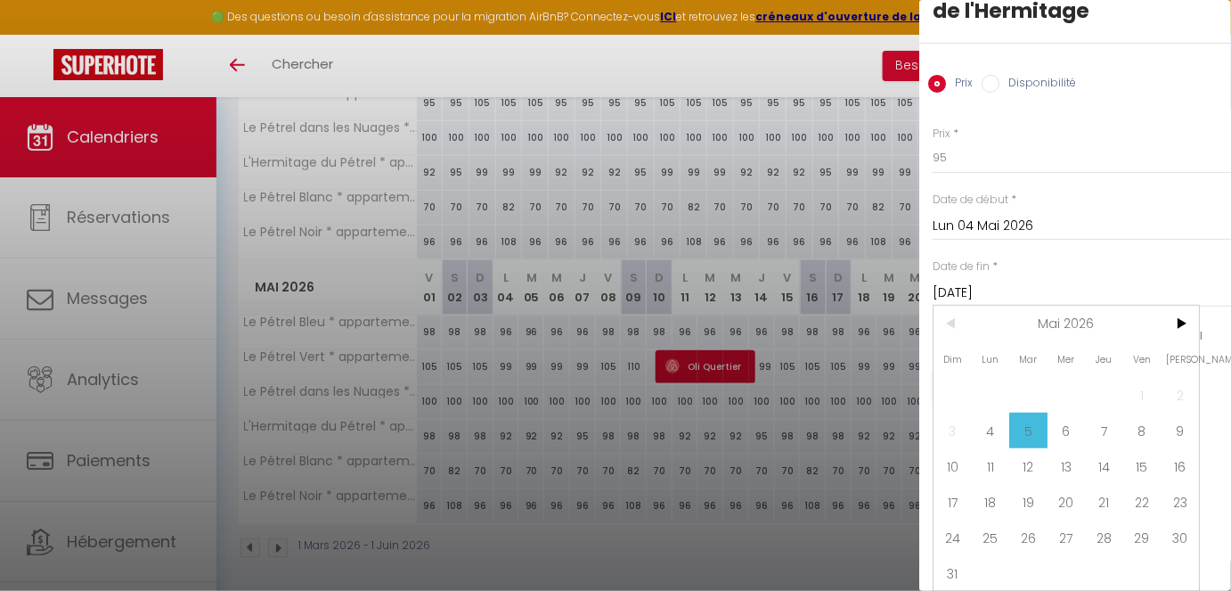
scroll to position [131, 0]
click at [954, 494] on span "31" at bounding box center [953, 572] width 38 height 36
type input "Dim 31 Mai 2026"
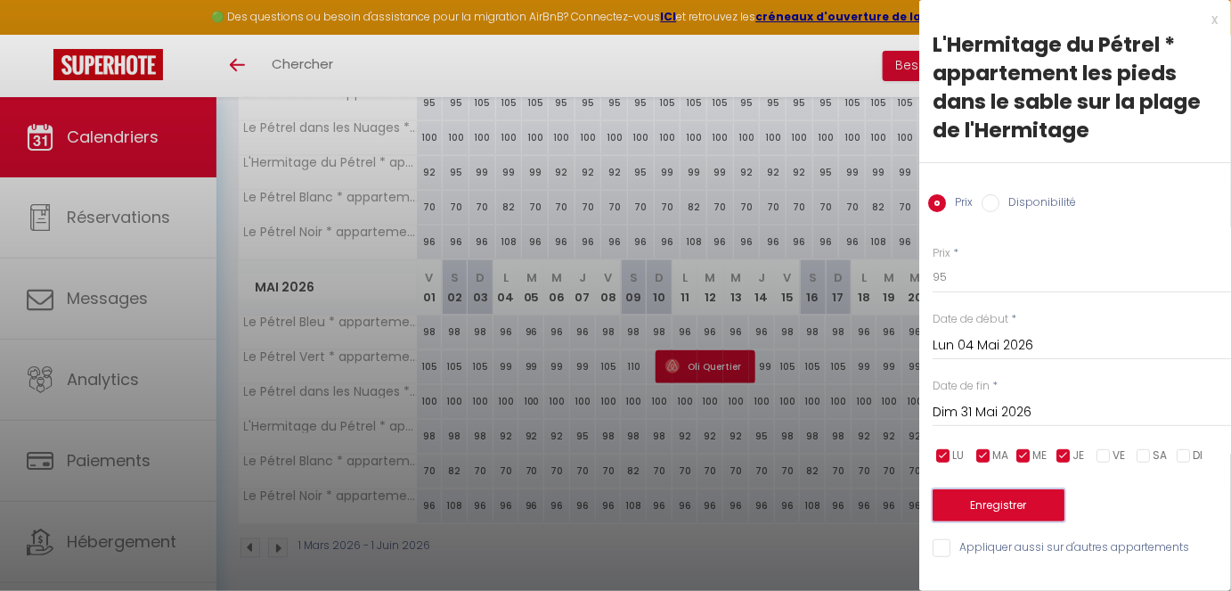
scroll to position [0, 0]
click at [1008, 494] on button "Enregistrer" at bounding box center [999, 505] width 132 height 32
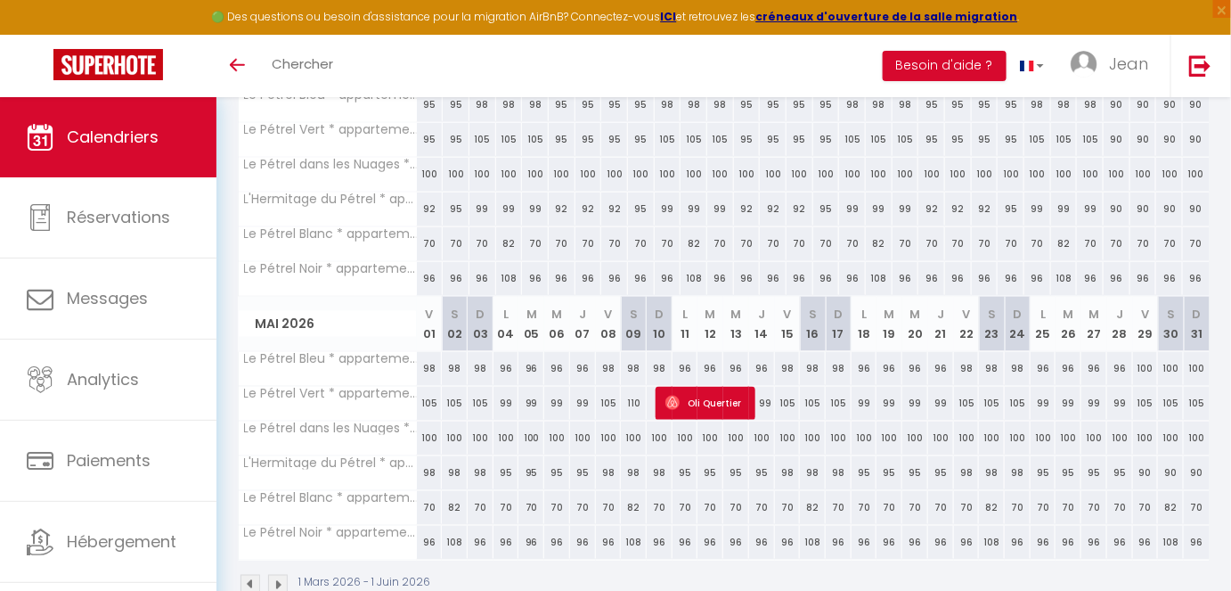
scroll to position [617, 0]
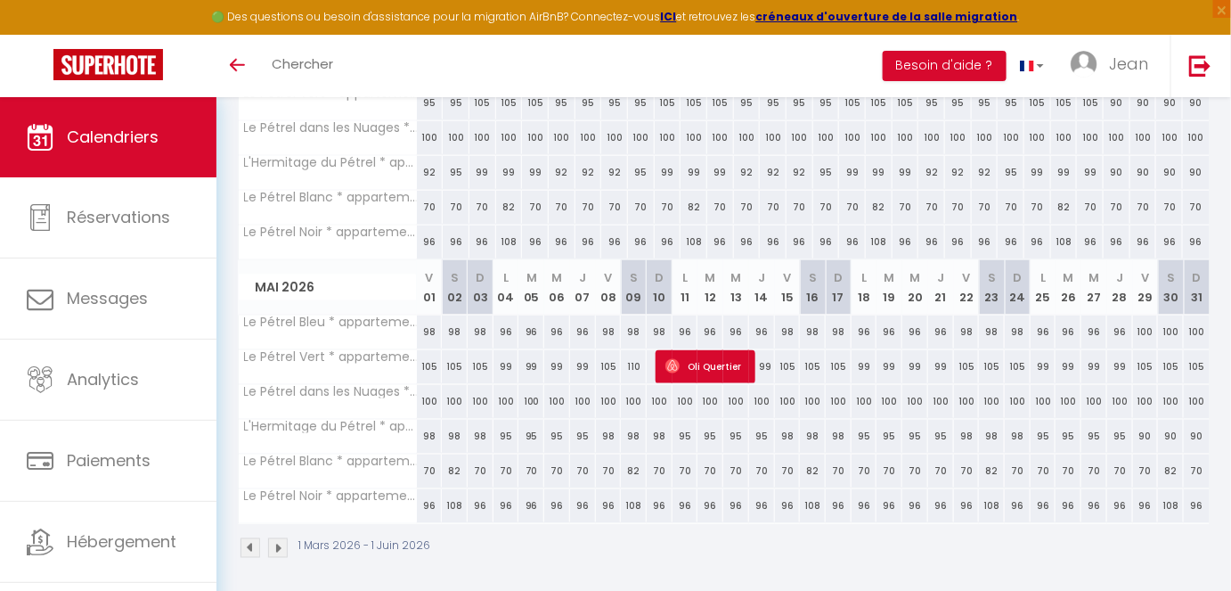
click at [282, 494] on img at bounding box center [278, 548] width 20 height 20
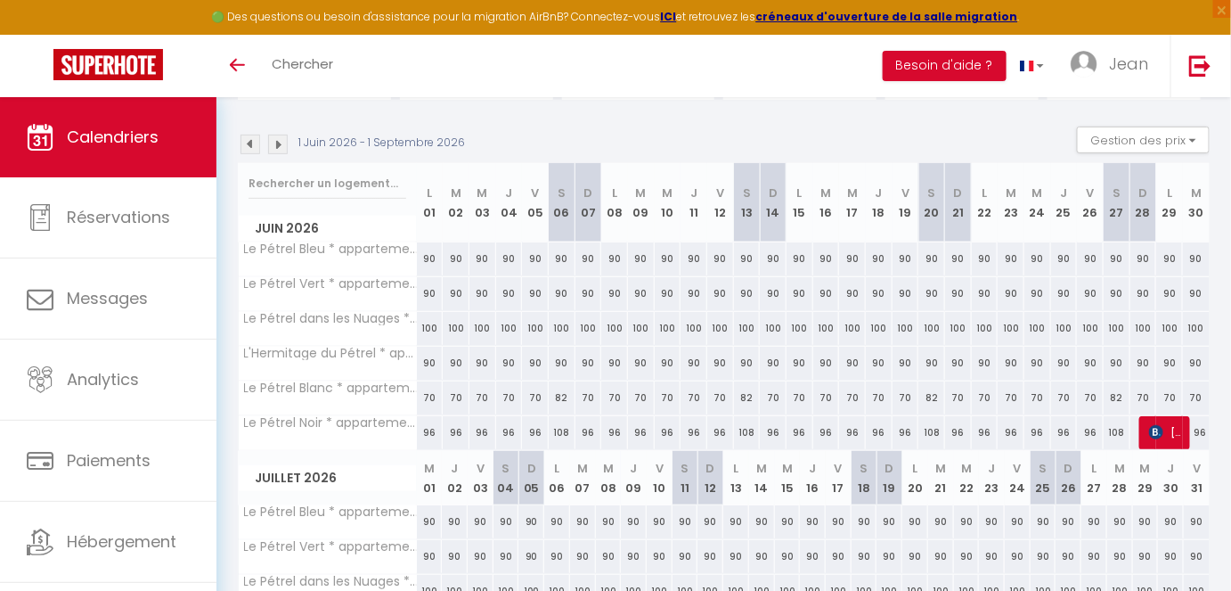
scroll to position [132, 0]
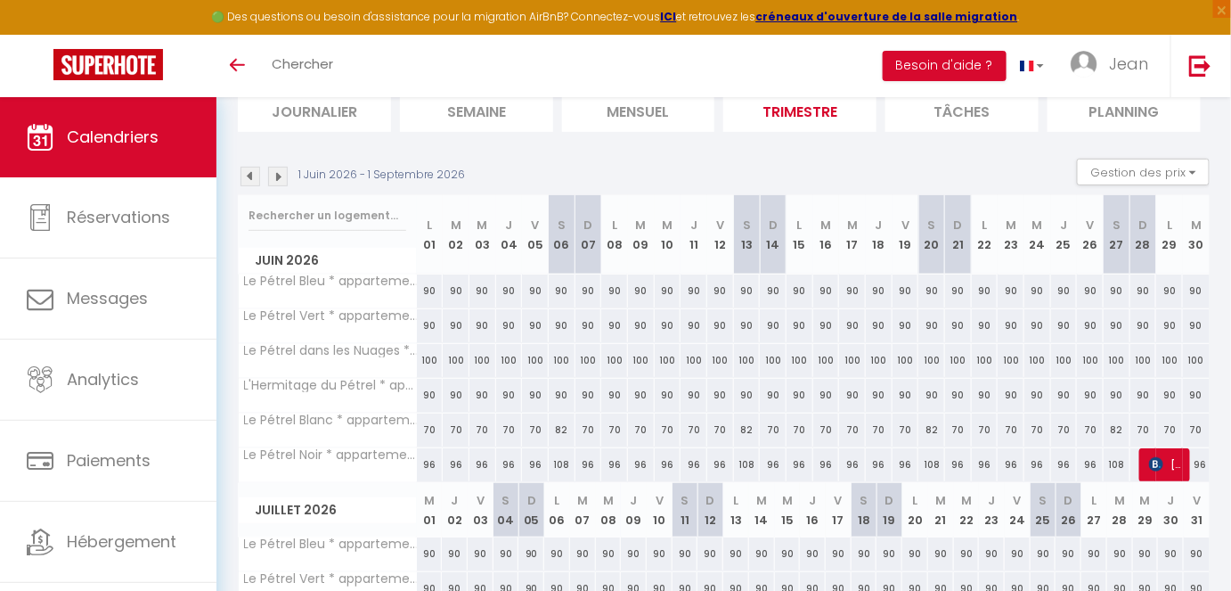
click at [424, 396] on div "90" at bounding box center [430, 395] width 27 height 33
type input "90"
type input "Lun 01 Juin 2026"
type input "[DATE]"
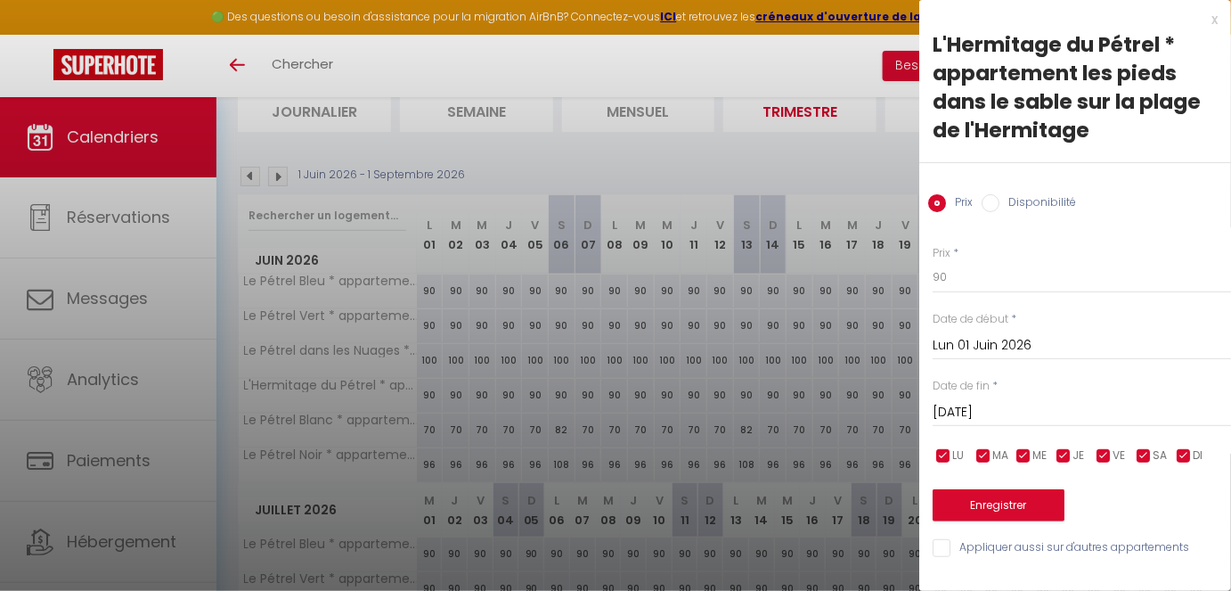
click at [1094, 456] on input "checkbox" at bounding box center [1184, 456] width 18 height 18
checkbox input "false"
click at [1094, 458] on input "checkbox" at bounding box center [1144, 456] width 18 height 18
checkbox input "false"
click at [1094, 461] on span "VE" at bounding box center [1119, 455] width 12 height 17
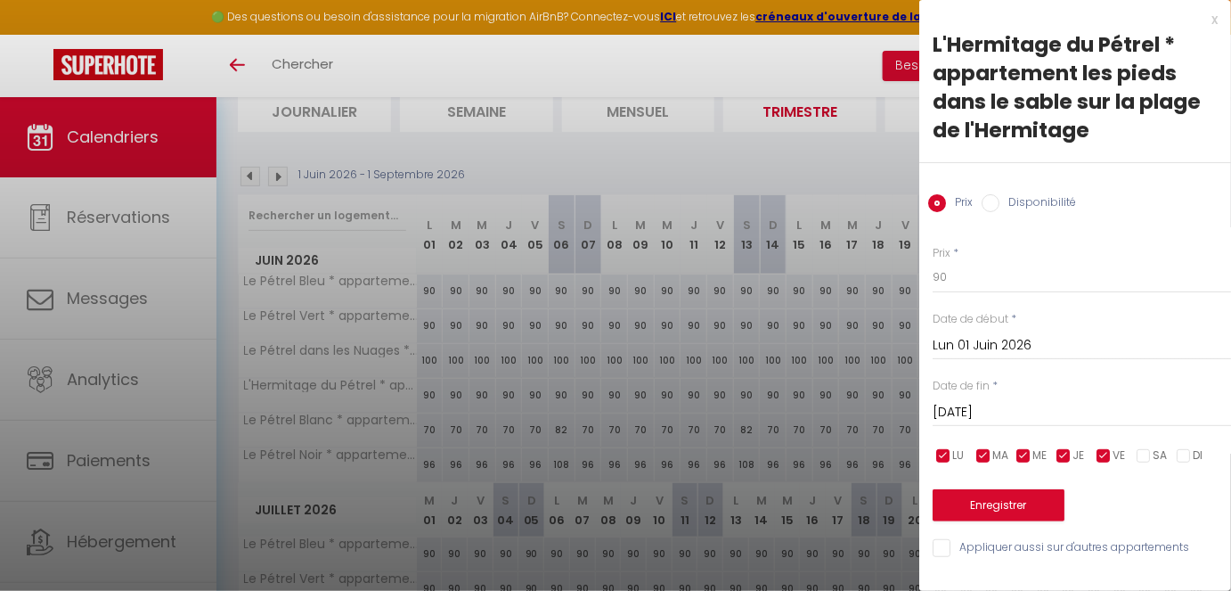
checkbox input "false"
click at [1050, 402] on input "[DATE]" at bounding box center [1082, 412] width 298 height 23
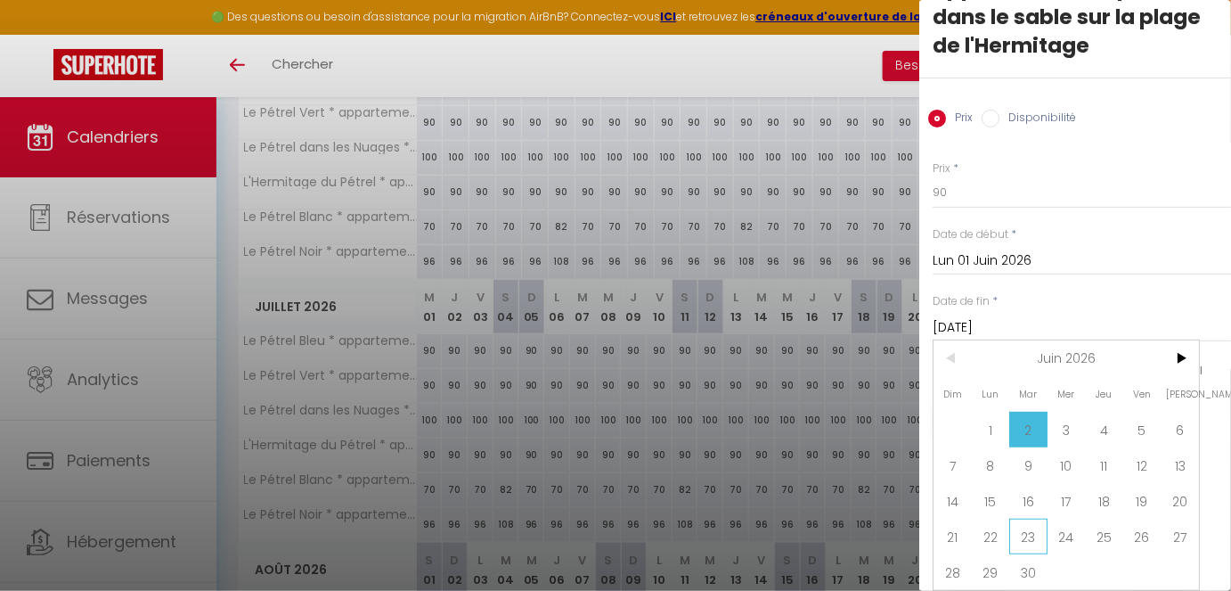
scroll to position [375, 0]
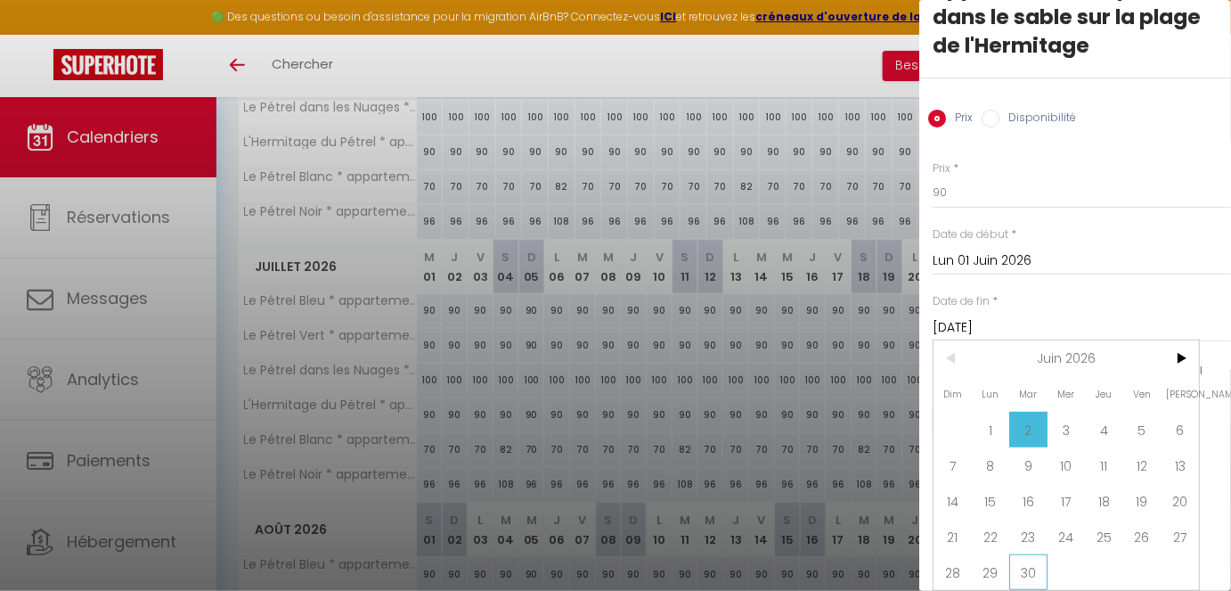
click at [1033, 494] on span "30" at bounding box center [1028, 572] width 38 height 36
type input "[DATE]"
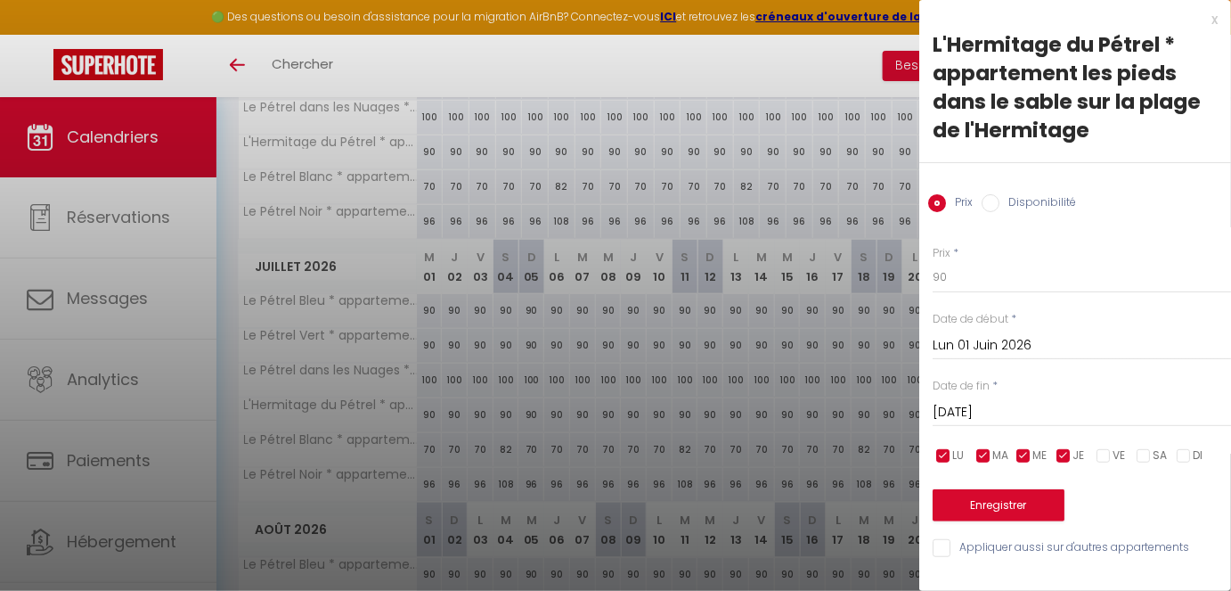
scroll to position [0, 0]
drag, startPoint x: 974, startPoint y: 274, endPoint x: 878, endPoint y: 269, distance: 96.4
click at [878, 269] on body "🟢 Des questions ou besoin d'assistance pour la migration AirBnB? Connectez-vous…" at bounding box center [615, 281] width 1231 height 1118
type input "96"
click at [965, 494] on button "Enregistrer" at bounding box center [999, 505] width 132 height 32
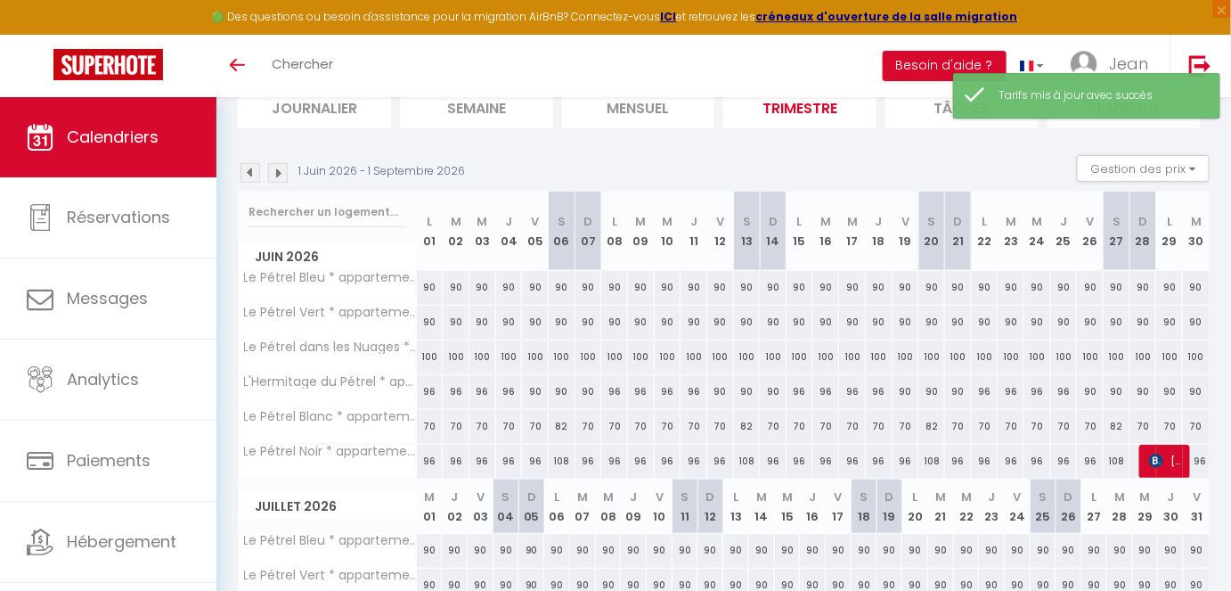
scroll to position [132, 0]
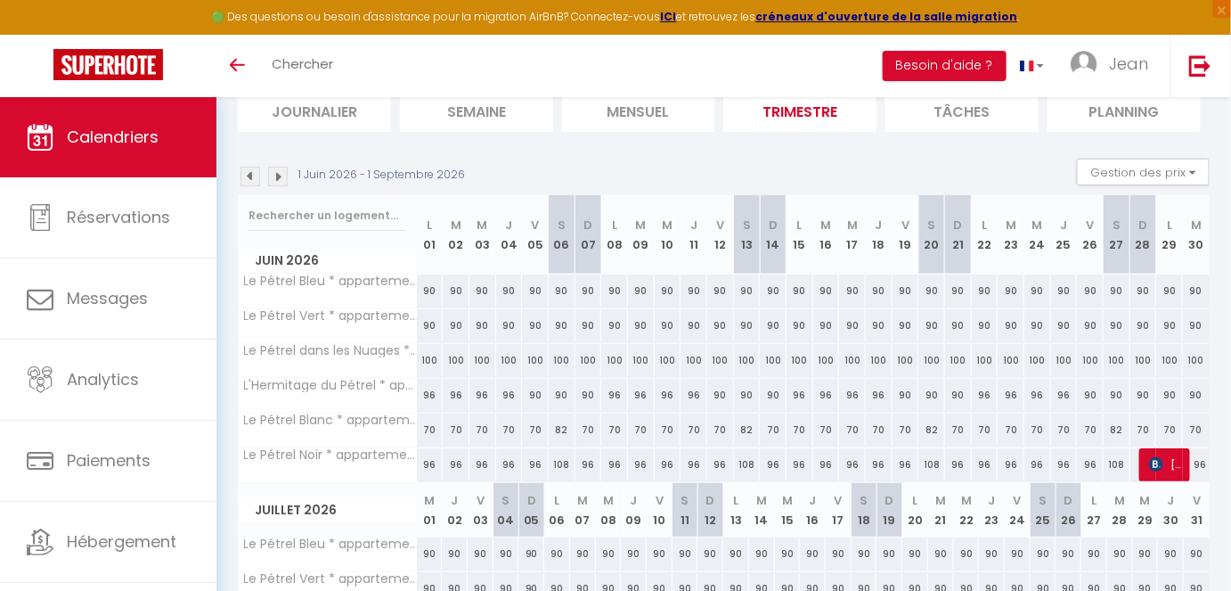
click at [532, 390] on div "90" at bounding box center [535, 395] width 27 height 33
type input "90"
type input "Ven 05 Juin 2026"
type input "[DATE]"
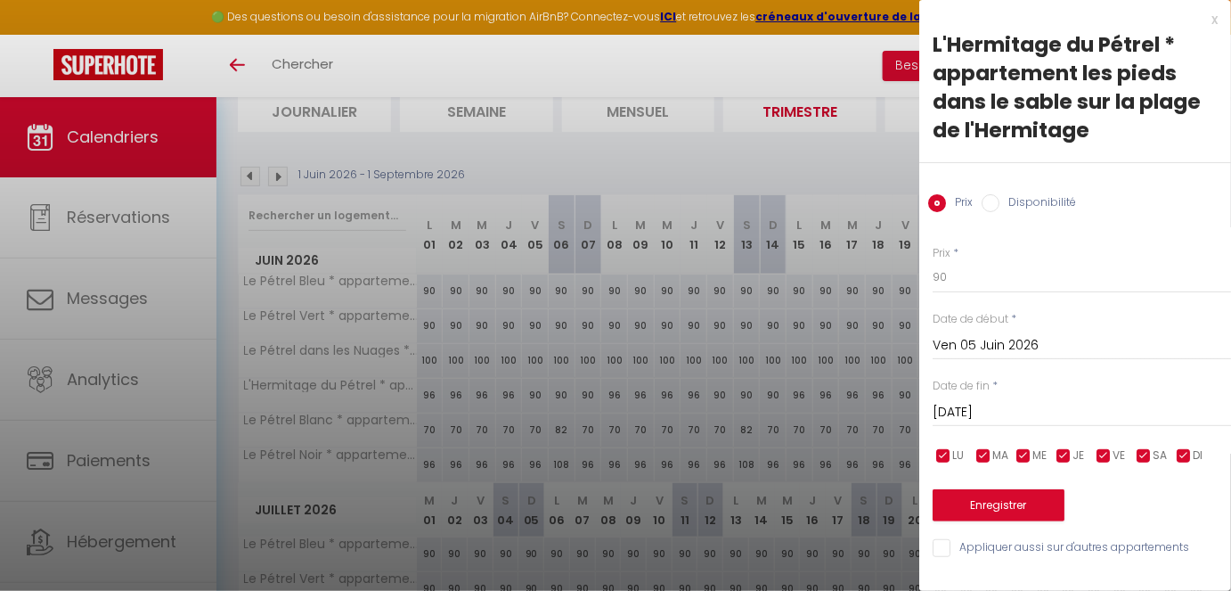
click at [1071, 452] on input "checkbox" at bounding box center [1064, 456] width 18 height 18
checkbox input "false"
click at [1022, 452] on input "checkbox" at bounding box center [1024, 456] width 18 height 18
checkbox input "false"
click at [997, 455] on span "MA" at bounding box center [1000, 455] width 16 height 17
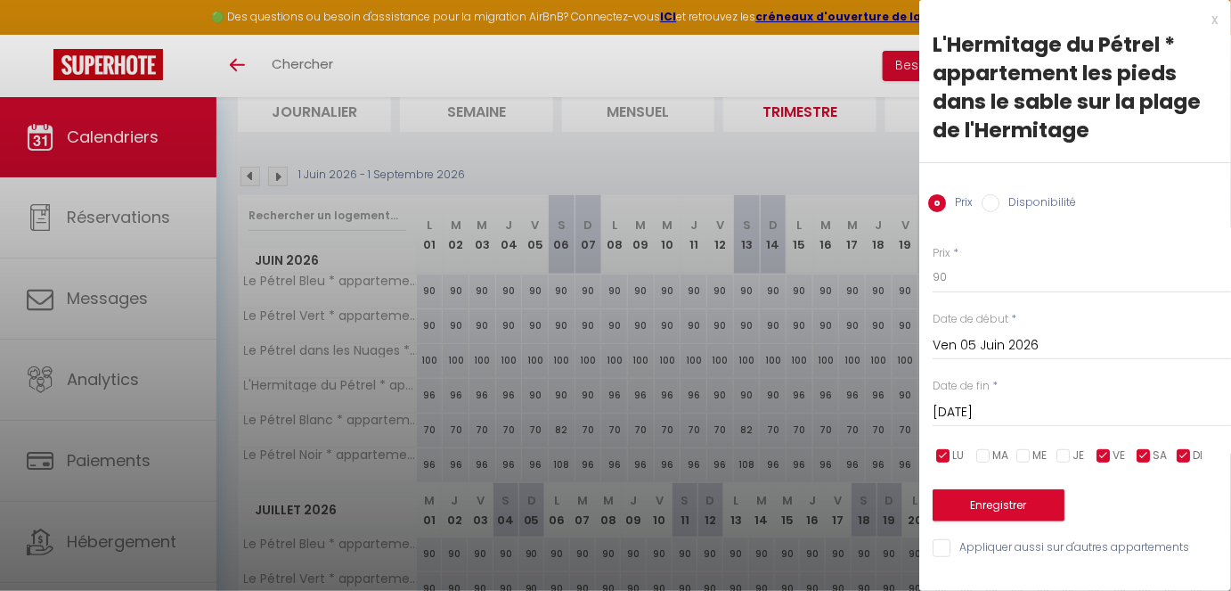
checkbox input "false"
click at [966, 455] on div "LU MA ME JE VE SA DI" at bounding box center [1082, 456] width 322 height 22
click at [957, 453] on span "LU" at bounding box center [958, 455] width 12 height 17
checkbox input "false"
click at [1002, 410] on input "[DATE]" at bounding box center [1082, 412] width 298 height 23
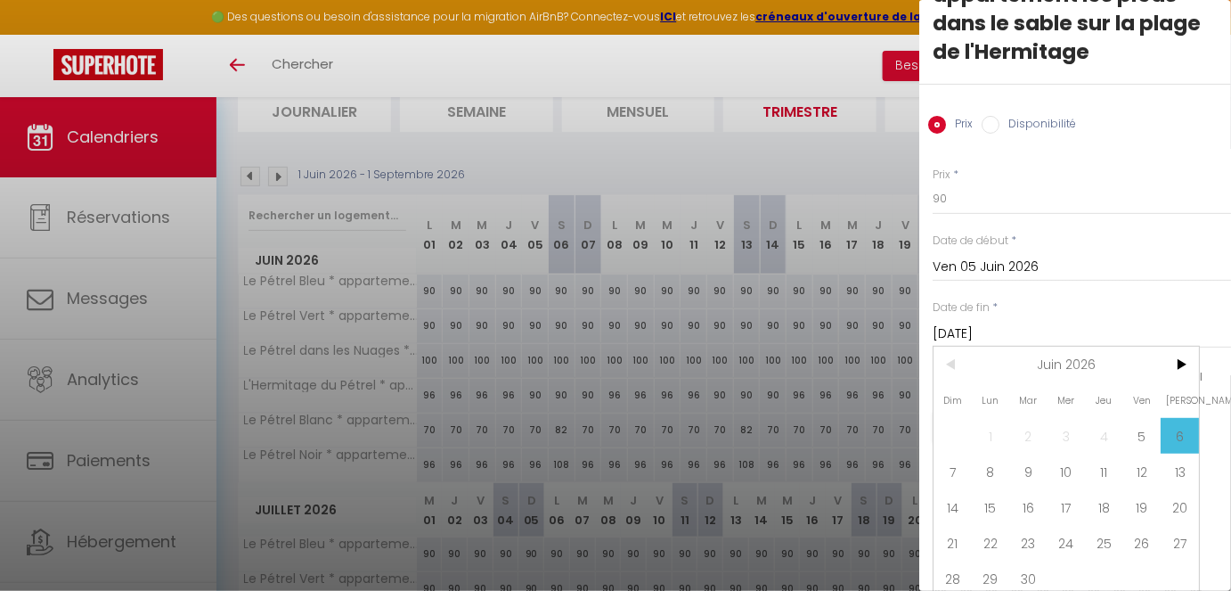
scroll to position [95, 0]
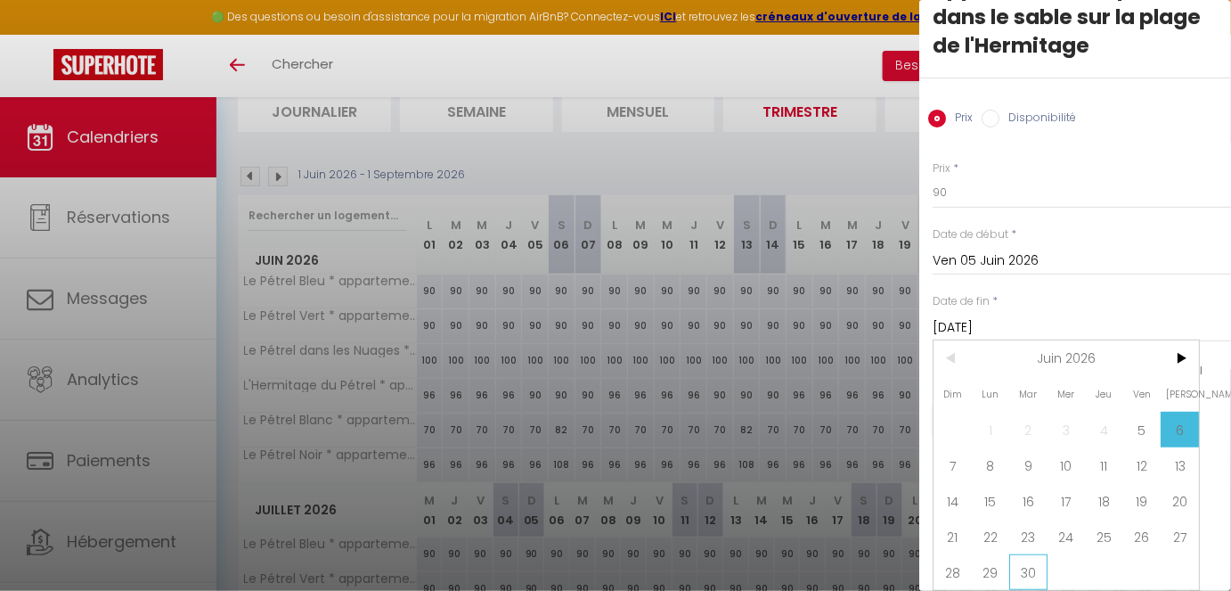
click at [1045, 494] on span "30" at bounding box center [1028, 572] width 38 height 36
type input "[DATE]"
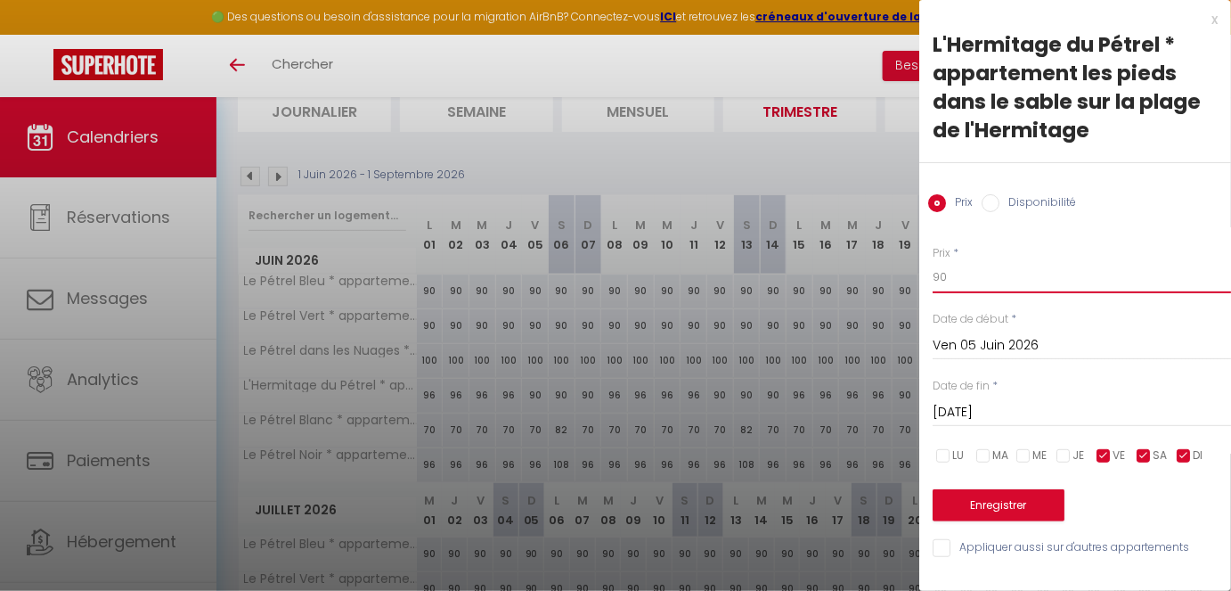
drag, startPoint x: 968, startPoint y: 283, endPoint x: 895, endPoint y: 274, distance: 73.6
click at [895, 274] on body "🟢 Des questions ou besoin d'assistance pour la migration AirBnB? Connectez-vous…" at bounding box center [615, 524] width 1231 height 1118
type input "100"
click at [988, 494] on button "Enregistrer" at bounding box center [999, 505] width 132 height 32
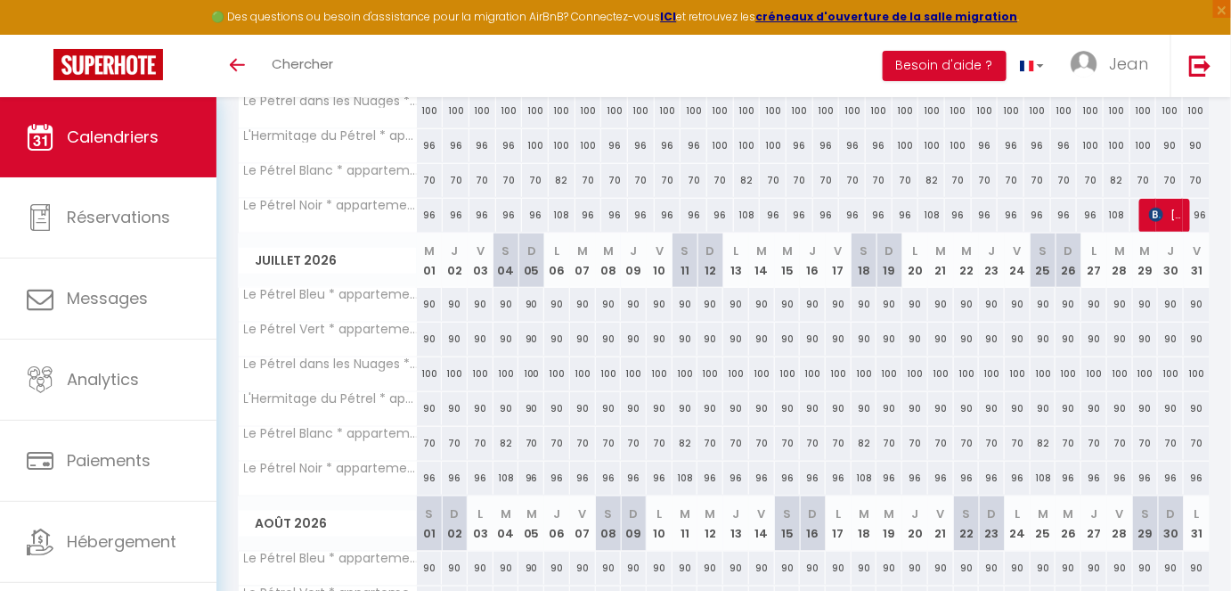
scroll to position [375, 0]
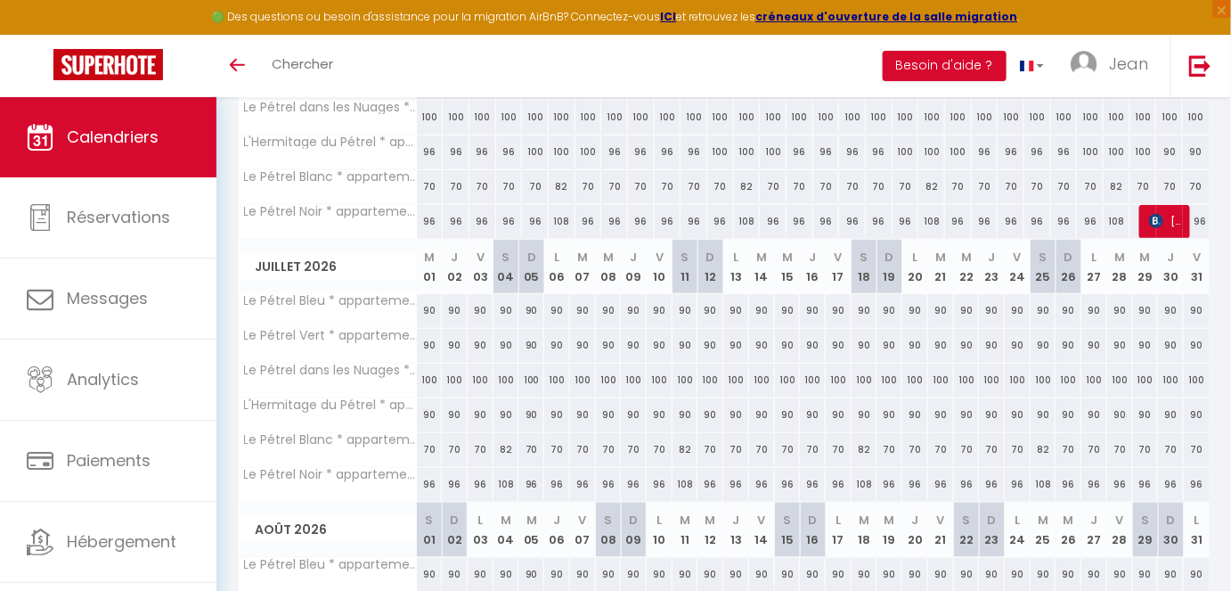
click at [429, 407] on div "90" at bounding box center [430, 414] width 26 height 33
type input "90"
type input "Mer 01 Juillet 2026"
type input "Jeu 02 Juillet 2026"
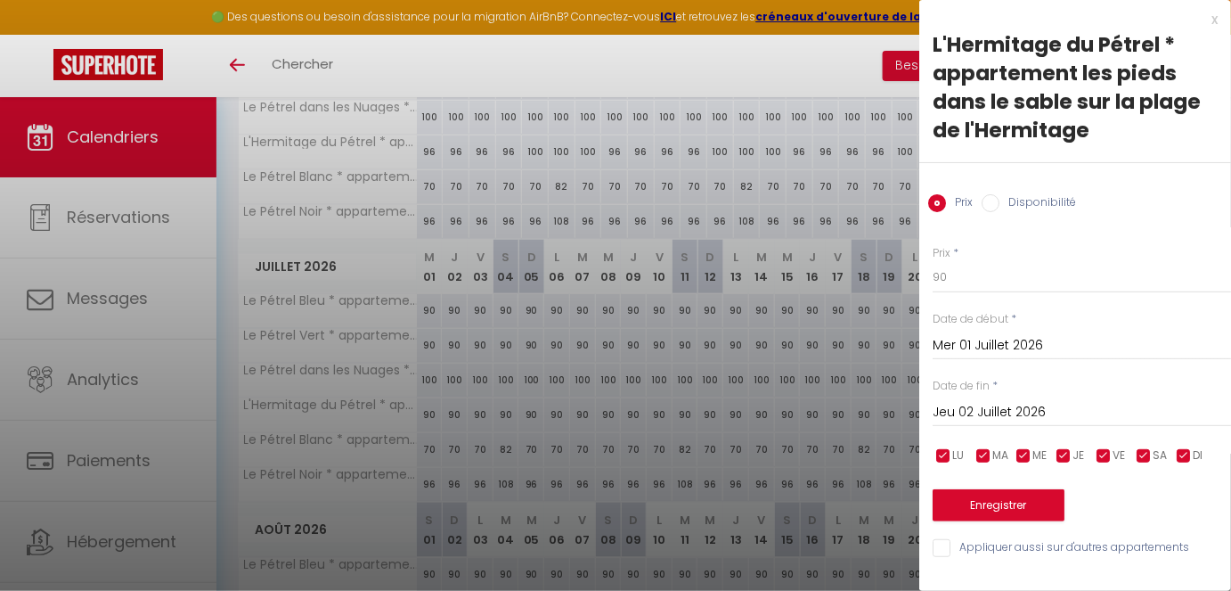
click at [1094, 461] on span "VE" at bounding box center [1119, 455] width 12 height 17
checkbox input "false"
click at [1094, 461] on input "checkbox" at bounding box center [1144, 456] width 18 height 18
checkbox input "false"
click at [1094, 461] on input "checkbox" at bounding box center [1184, 456] width 18 height 18
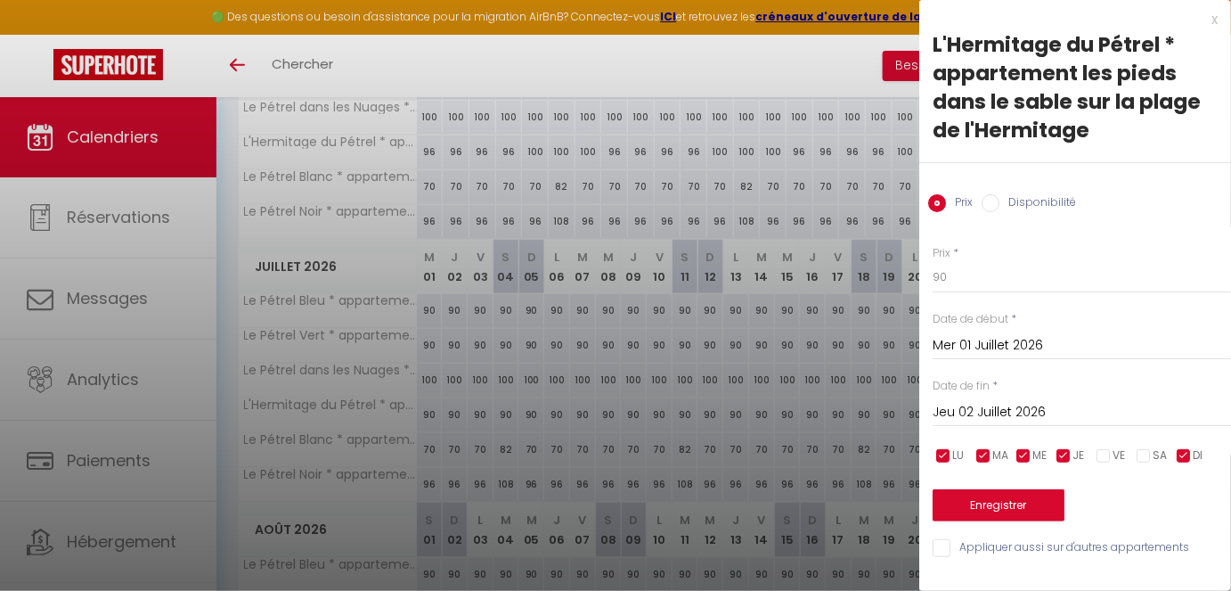
checkbox input "false"
click at [1053, 419] on input "Jeu 02 Juillet 2026" at bounding box center [1082, 412] width 298 height 23
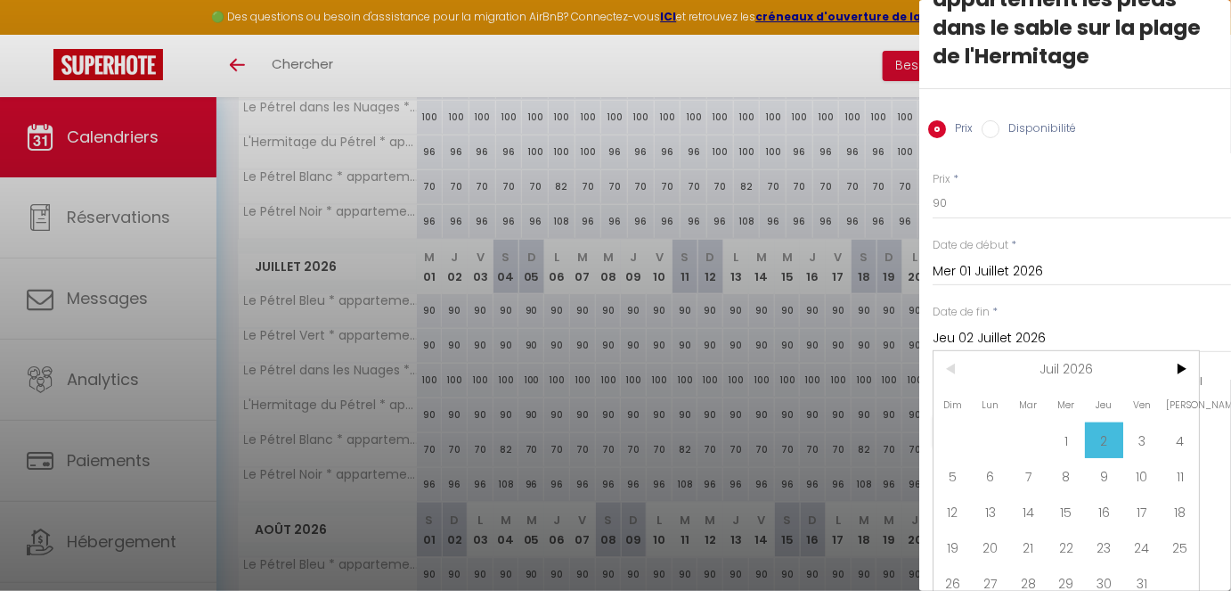
scroll to position [95, 0]
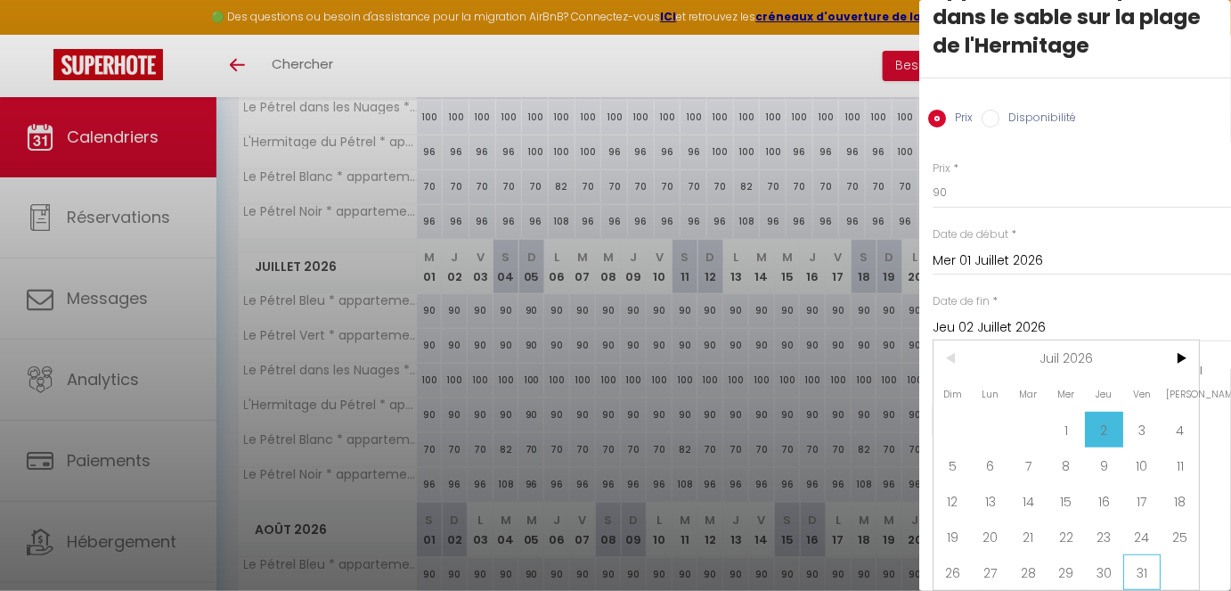
click at [1094, 494] on span "31" at bounding box center [1142, 572] width 38 height 36
type input "Ven 31 Juillet 2026"
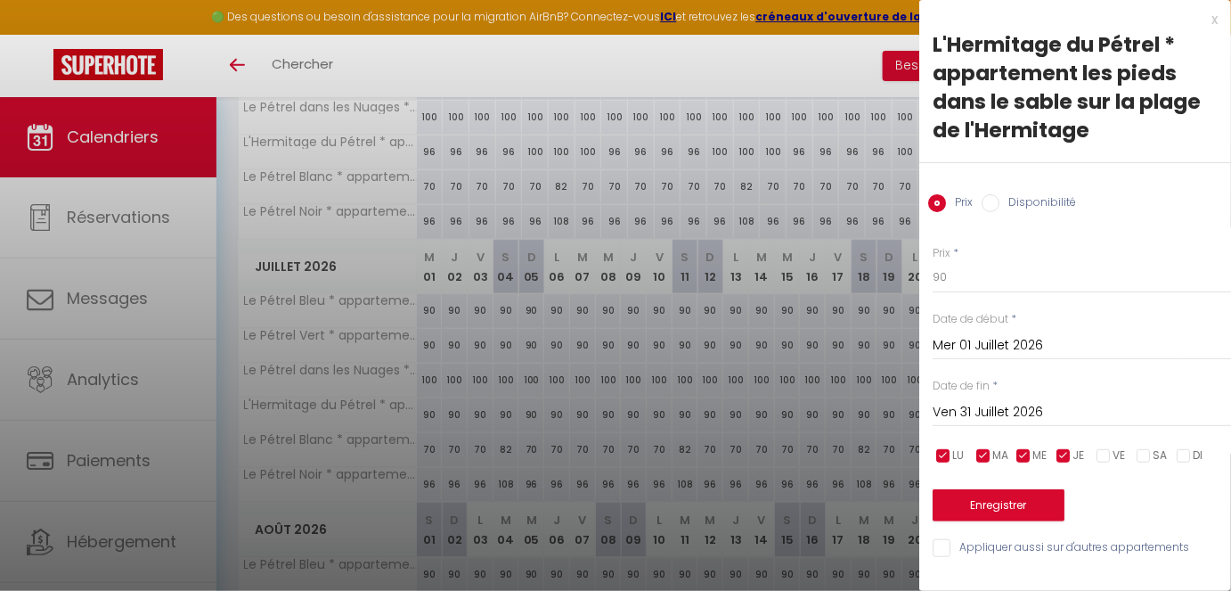
scroll to position [0, 0]
drag, startPoint x: 968, startPoint y: 280, endPoint x: 790, endPoint y: 263, distance: 179.0
click at [790, 263] on body "🟢 Des questions ou besoin d'assistance pour la migration AirBnB? Connectez-vous…" at bounding box center [615, 281] width 1231 height 1118
type input "96"
click at [991, 494] on button "Enregistrer" at bounding box center [999, 505] width 132 height 32
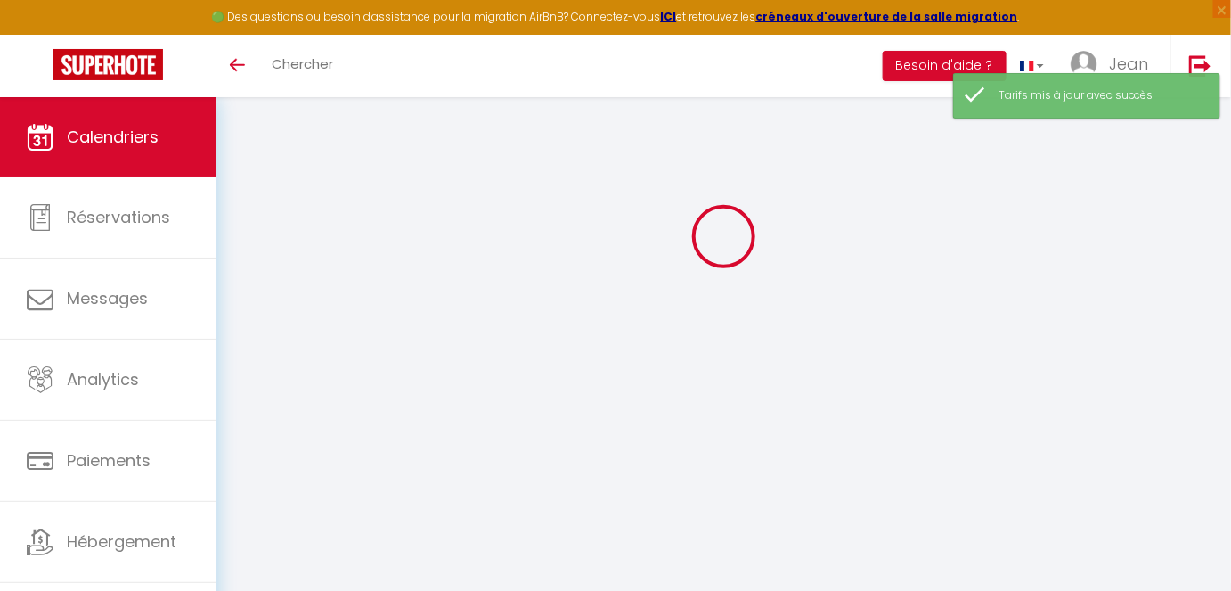
scroll to position [375, 0]
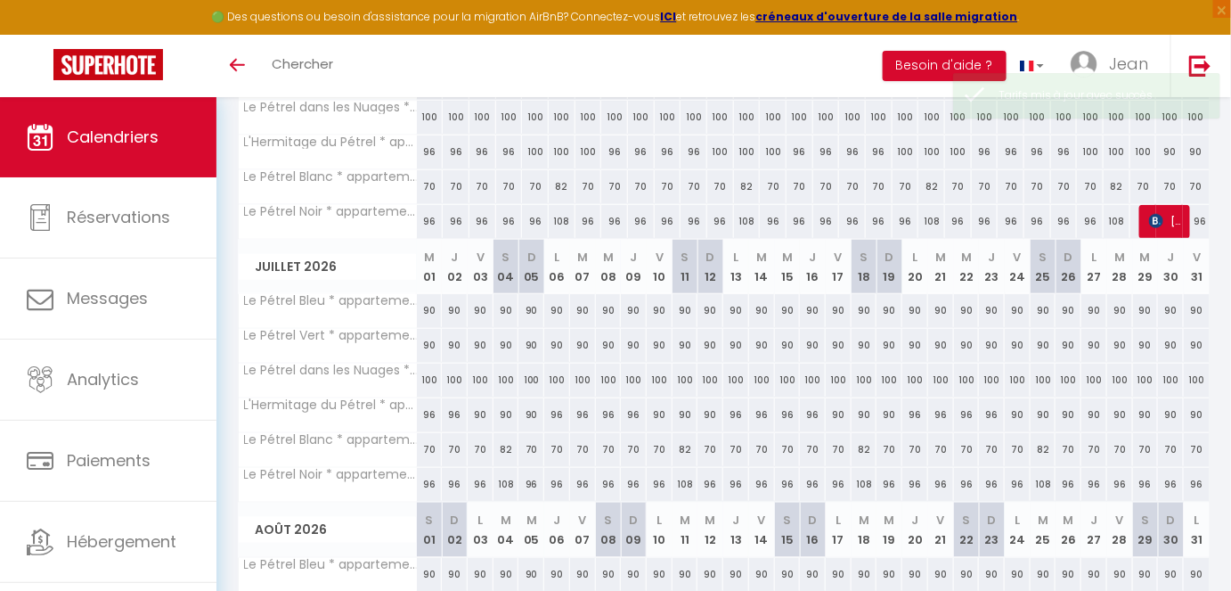
click at [481, 413] on div "90" at bounding box center [481, 414] width 26 height 33
type input "90"
type input "Ven 03 Juillet 2026"
type input "[DATE]"
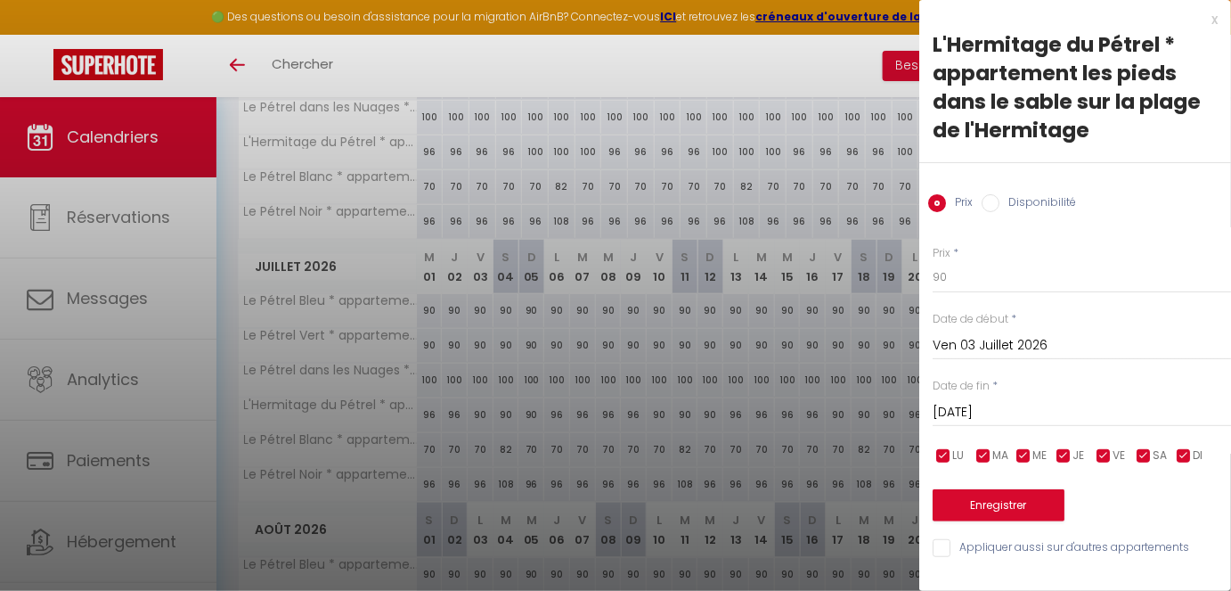
click at [1078, 452] on span "JE" at bounding box center [1079, 455] width 12 height 17
checkbox input "false"
click at [1022, 456] on input "checkbox" at bounding box center [1024, 456] width 18 height 18
checkbox input "false"
click at [1000, 456] on span "MA" at bounding box center [1000, 455] width 16 height 17
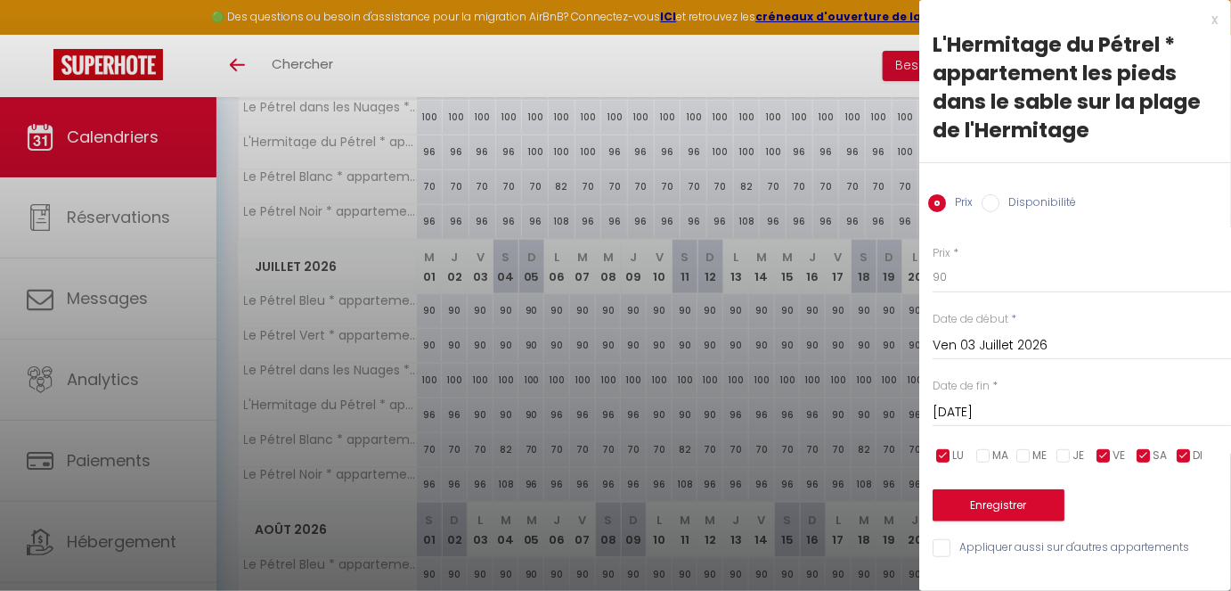
checkbox input "false"
click at [957, 450] on span "LU" at bounding box center [958, 455] width 12 height 17
checkbox input "false"
click at [976, 413] on input "[DATE]" at bounding box center [1082, 412] width 298 height 23
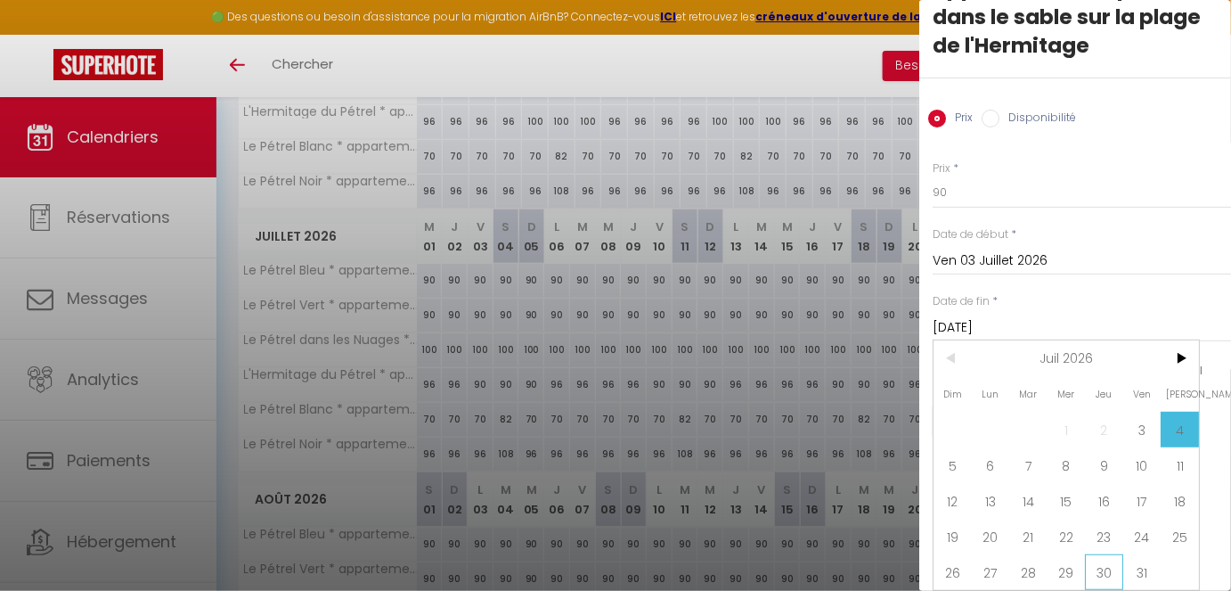
scroll to position [456, 0]
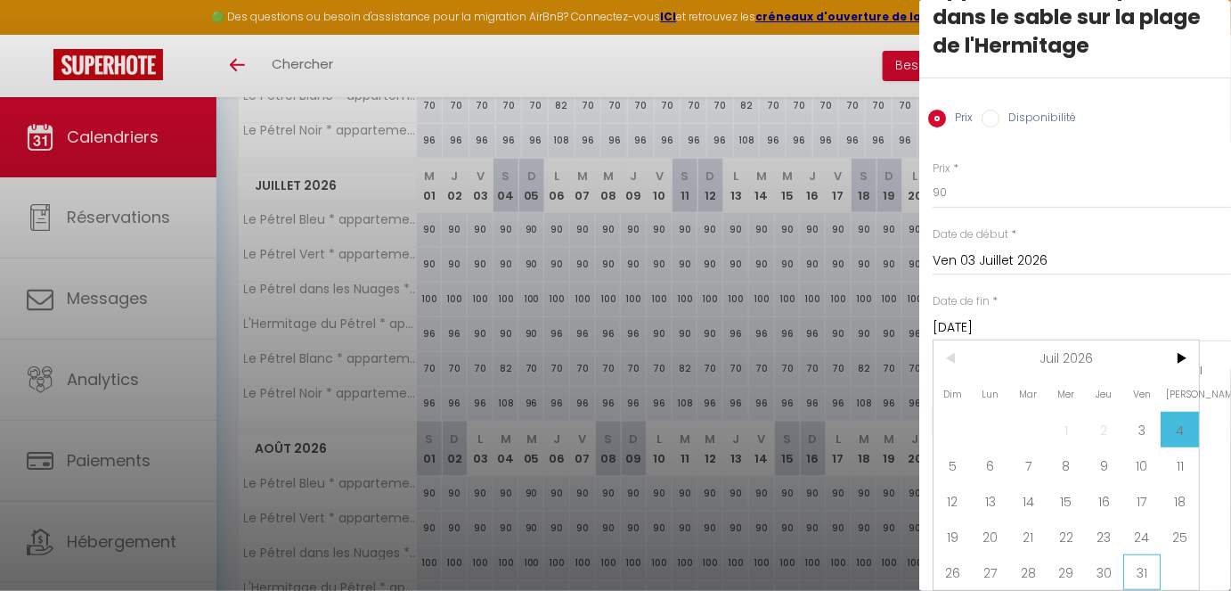
click at [1094, 494] on span "31" at bounding box center [1142, 572] width 38 height 36
type input "Ven 31 Juillet 2026"
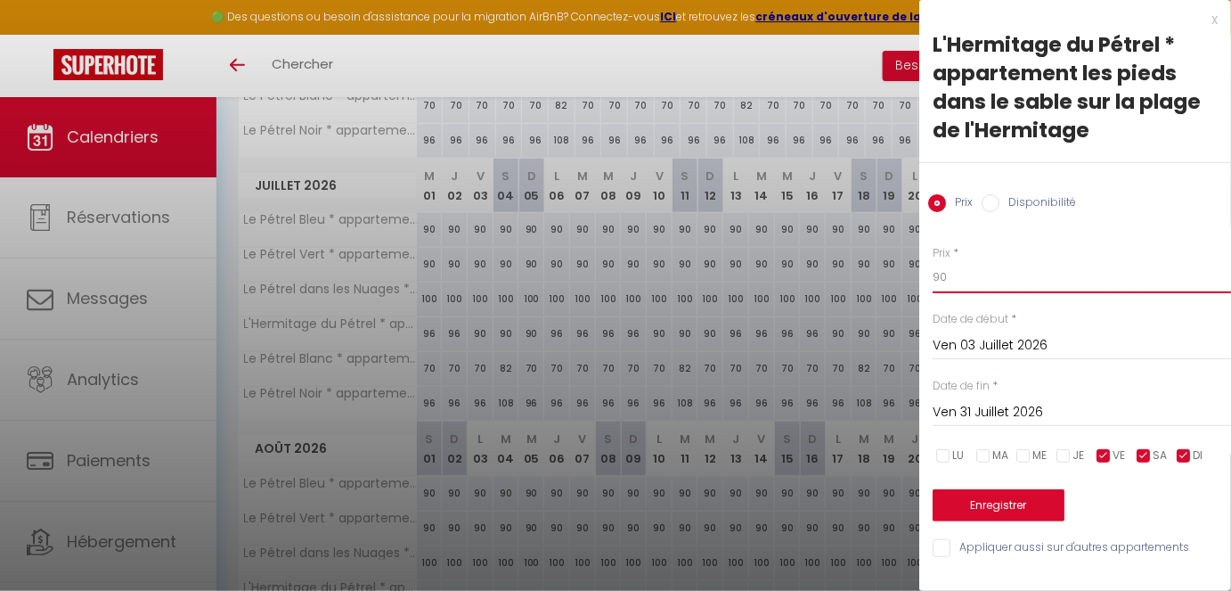
drag, startPoint x: 974, startPoint y: 271, endPoint x: 875, endPoint y: 257, distance: 99.9
click at [875, 257] on body "🟢 Des questions ou besoin d'assistance pour la migration AirBnB? Connectez-vous…" at bounding box center [615, 200] width 1231 height 1118
type input "100"
click at [982, 494] on button "Enregistrer" at bounding box center [999, 505] width 132 height 32
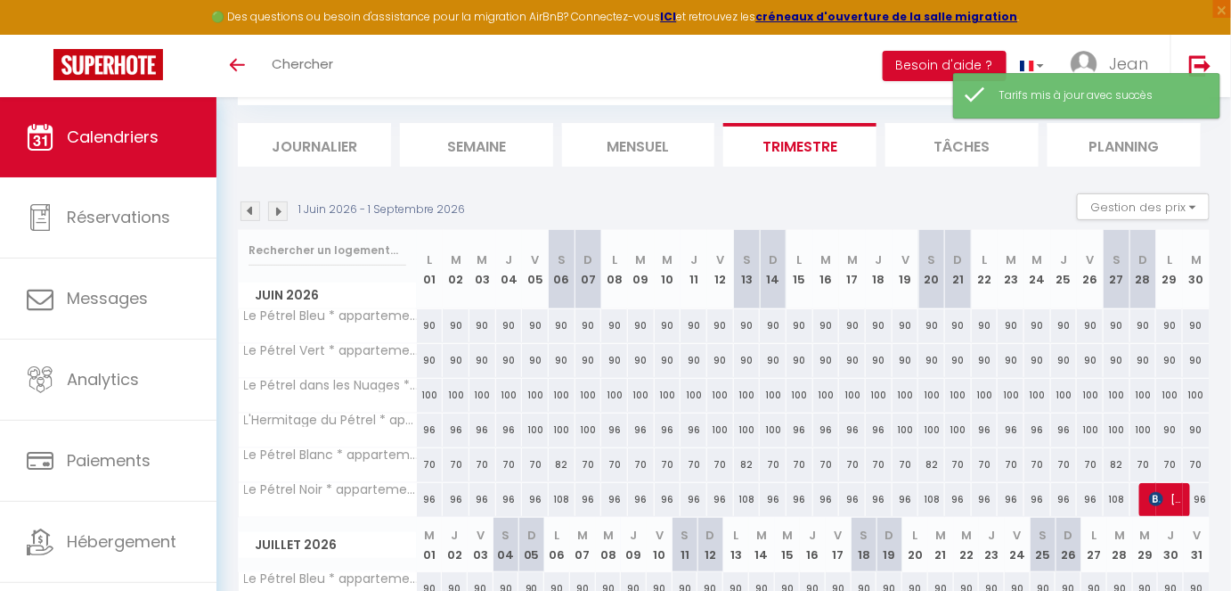
scroll to position [456, 0]
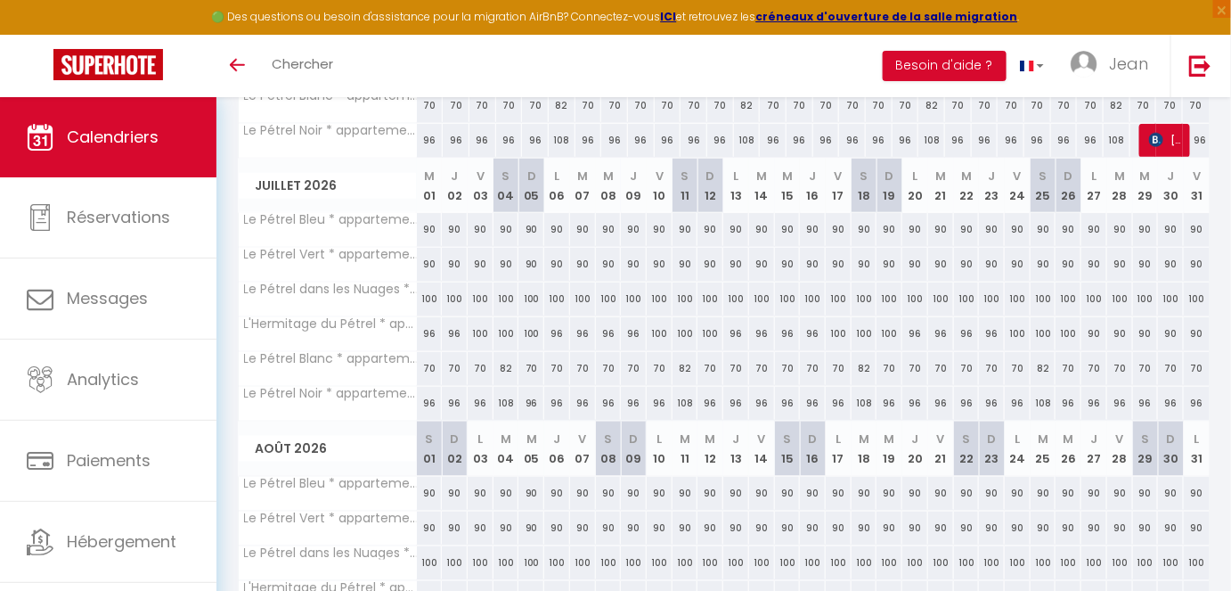
click at [741, 328] on div "96" at bounding box center [736, 333] width 26 height 33
type input "96"
type input "[DATE]"
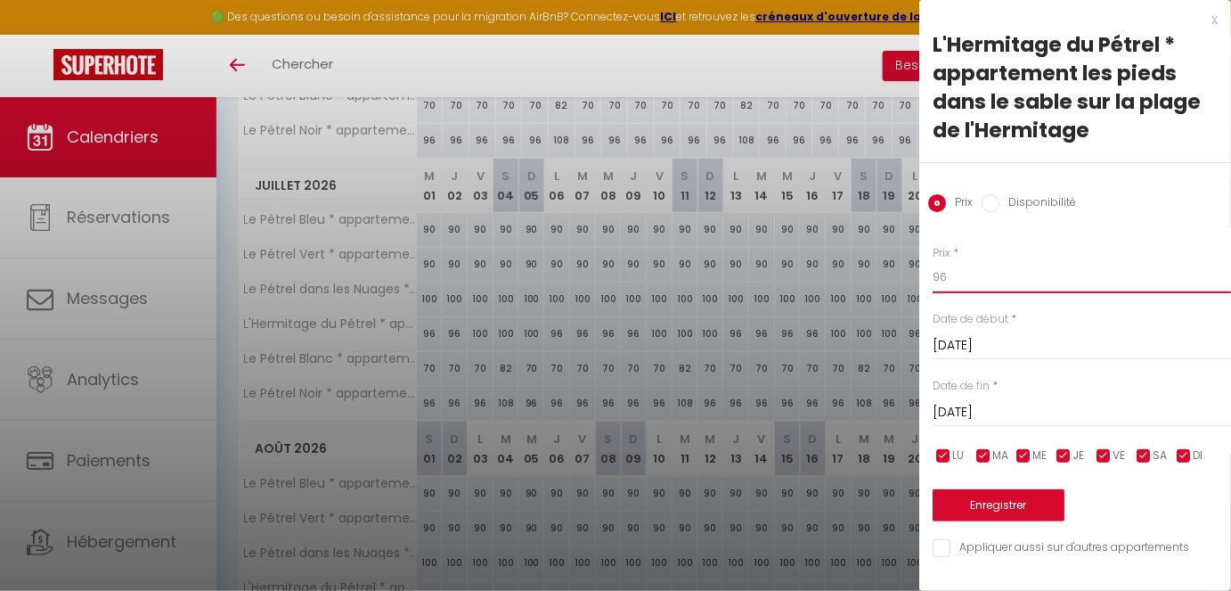
drag, startPoint x: 965, startPoint y: 279, endPoint x: 889, endPoint y: 271, distance: 76.1
click at [889, 271] on body "🟢 Des questions ou besoin d'assistance pour la migration AirBnB? Connectez-vous…" at bounding box center [615, 200] width 1231 height 1118
type input "100"
click at [1000, 494] on button "Enregistrer" at bounding box center [999, 505] width 132 height 32
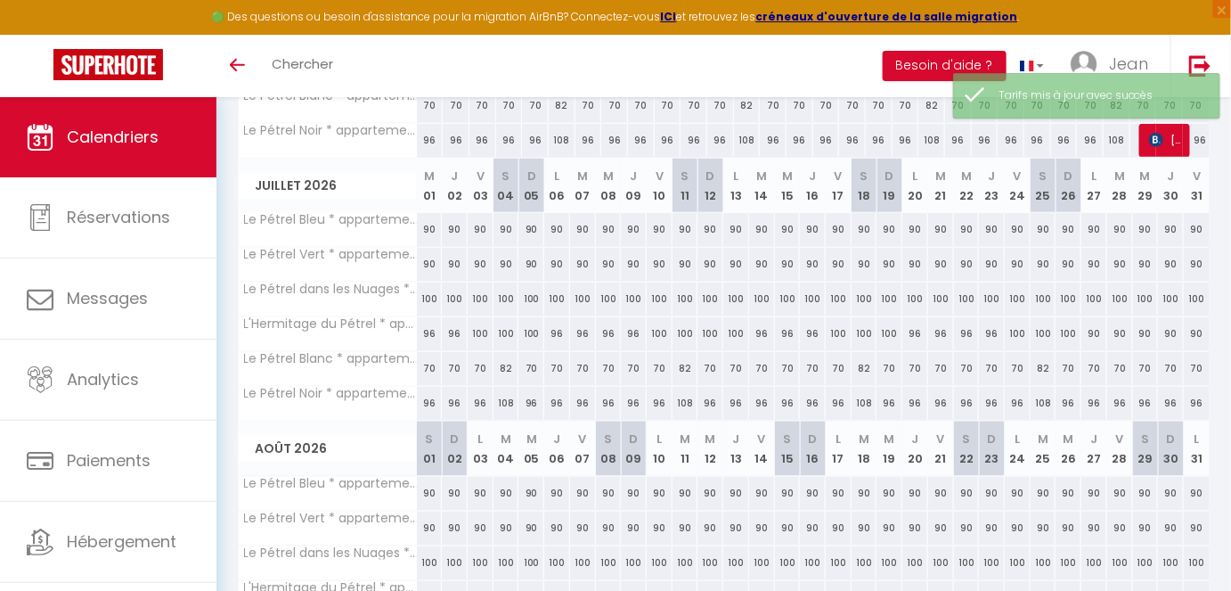
click at [767, 328] on div "96" at bounding box center [762, 333] width 26 height 33
type input "96"
type input "[DATE]"
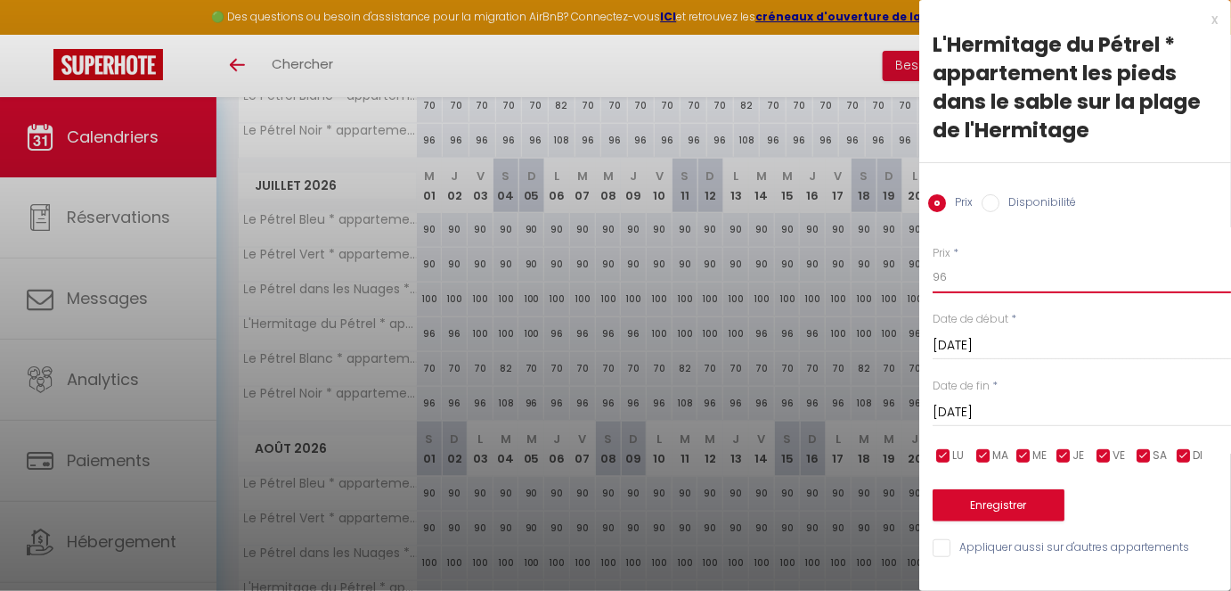
drag, startPoint x: 982, startPoint y: 277, endPoint x: 841, endPoint y: 255, distance: 142.5
click at [841, 255] on body "🟢 Des questions ou besoin d'assistance pour la migration AirBnB? Connectez-vous…" at bounding box center [615, 200] width 1231 height 1118
type input "100"
click at [971, 494] on button "Enregistrer" at bounding box center [999, 505] width 132 height 32
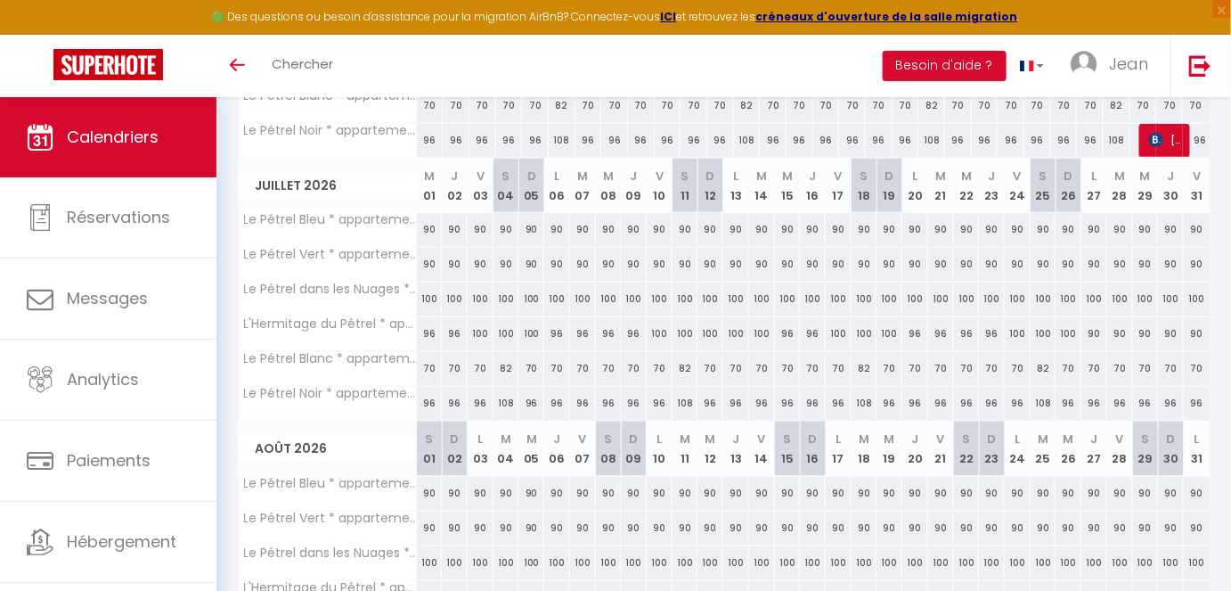
click at [792, 331] on div "96" at bounding box center [788, 333] width 26 height 33
type input "96"
type input "[DATE]"
type input "Jeu 16 Juillet 2026"
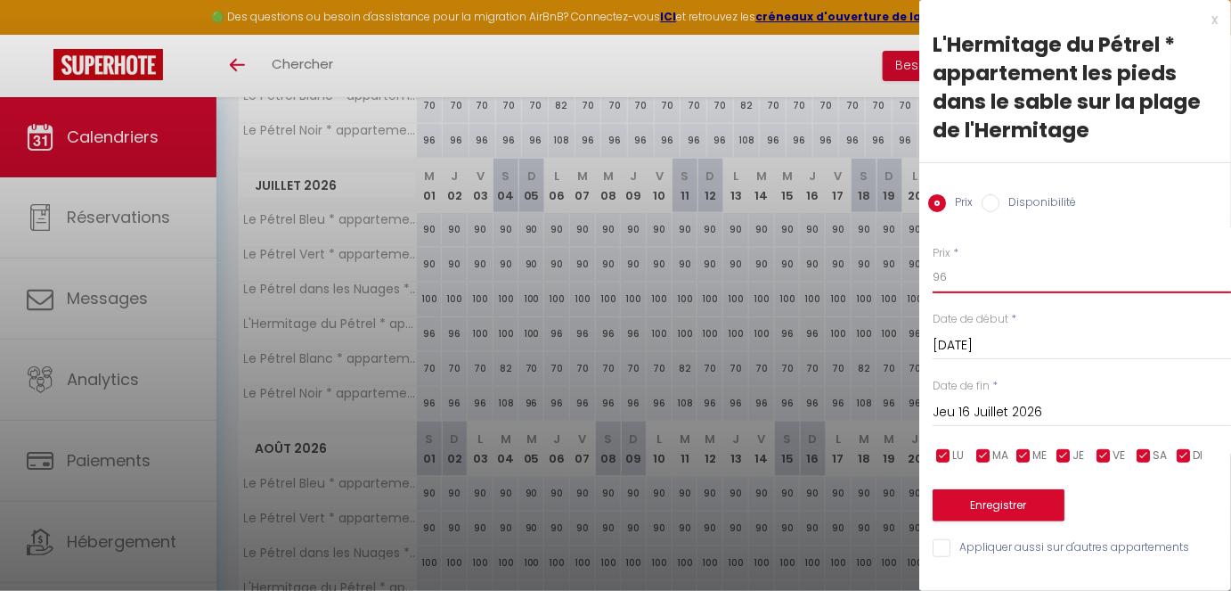
drag, startPoint x: 971, startPoint y: 271, endPoint x: 790, endPoint y: 269, distance: 180.9
click at [801, 269] on body "🟢 Des questions ou besoin d'assistance pour la migration AirBnB? Connectez-vous…" at bounding box center [615, 200] width 1231 height 1118
type input "100"
click at [936, 492] on button "Enregistrer" at bounding box center [999, 505] width 132 height 32
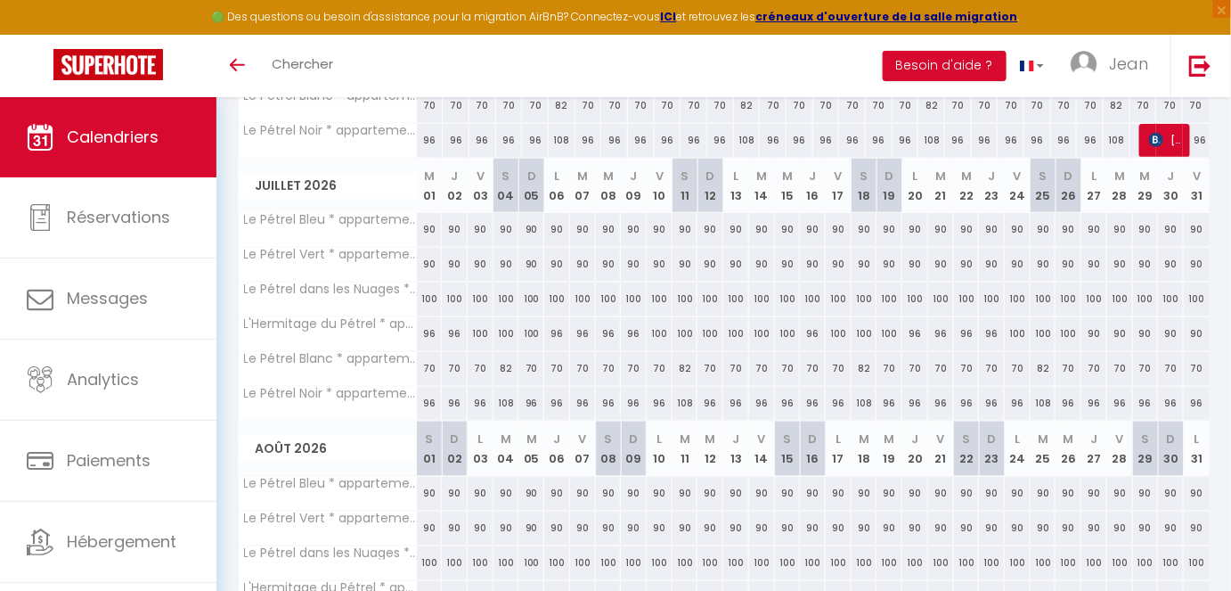
click at [818, 325] on div "96" at bounding box center [813, 333] width 26 height 33
type input "96"
type input "Jeu 16 Juillet 2026"
type input "Ven 17 Juillet 2026"
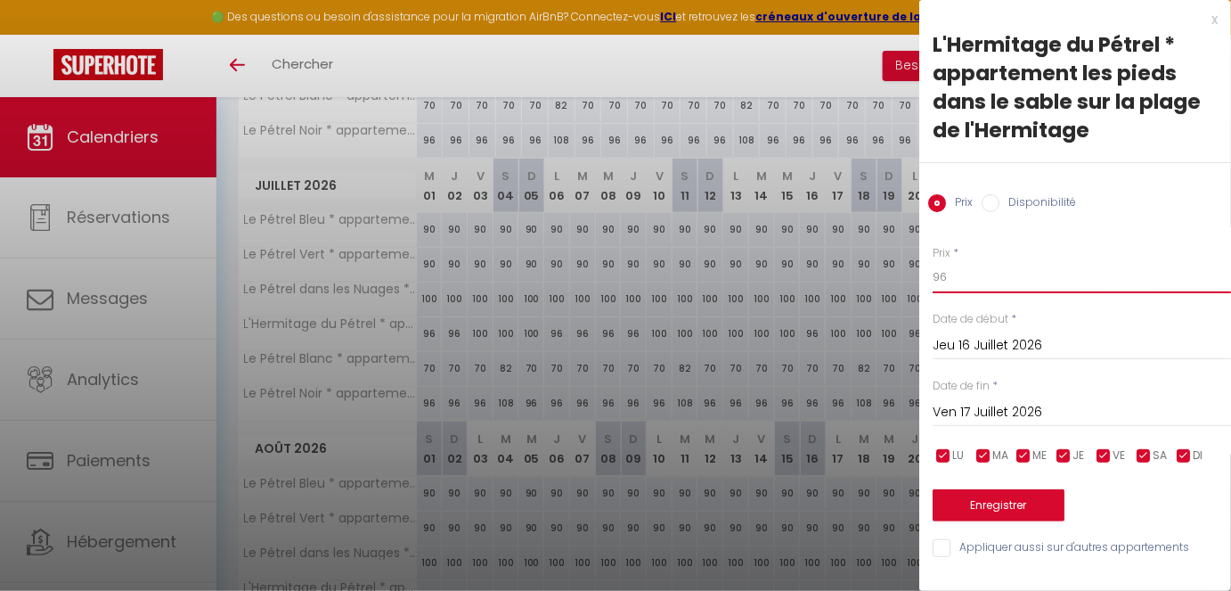
drag, startPoint x: 945, startPoint y: 280, endPoint x: 836, endPoint y: 277, distance: 109.6
click at [836, 277] on body "🟢 Des questions ou besoin d'assistance pour la migration AirBnB? Connectez-vous…" at bounding box center [615, 200] width 1231 height 1118
type input "100"
click at [1019, 494] on button "Enregistrer" at bounding box center [999, 505] width 132 height 32
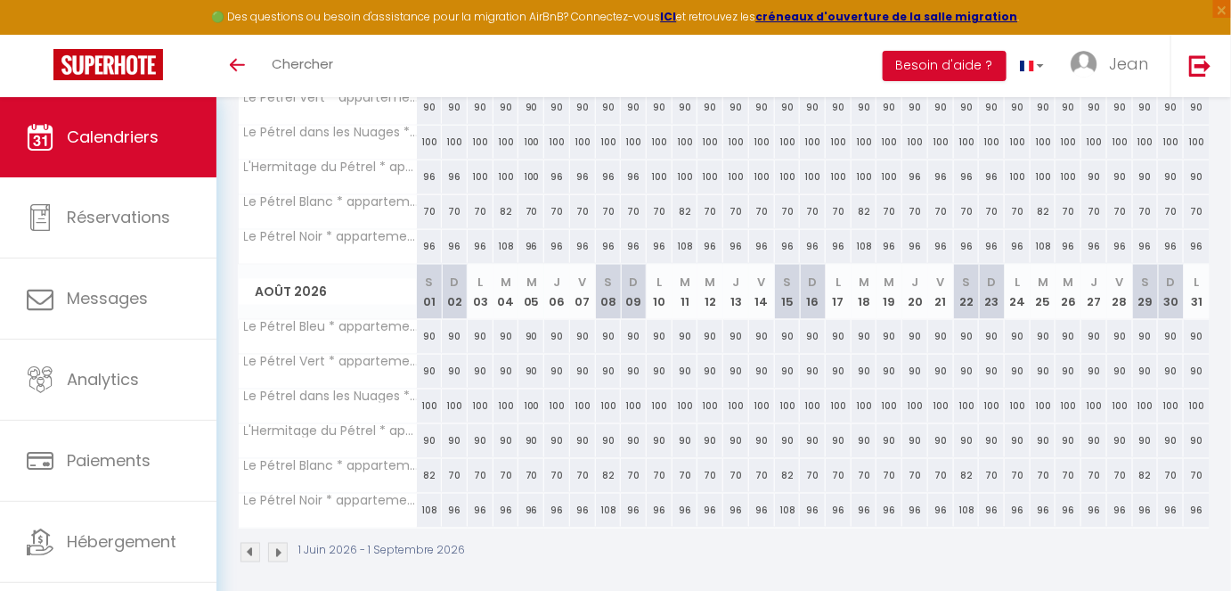
scroll to position [617, 0]
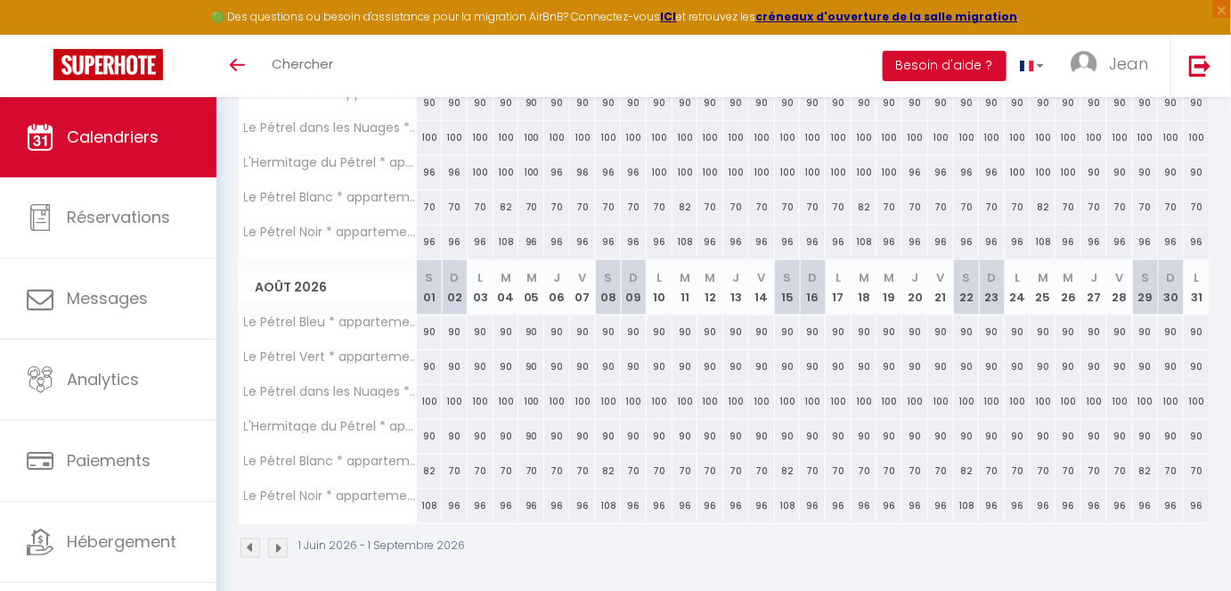
click at [429, 430] on div "90" at bounding box center [430, 436] width 26 height 33
type input "90"
type input "[DATE]"
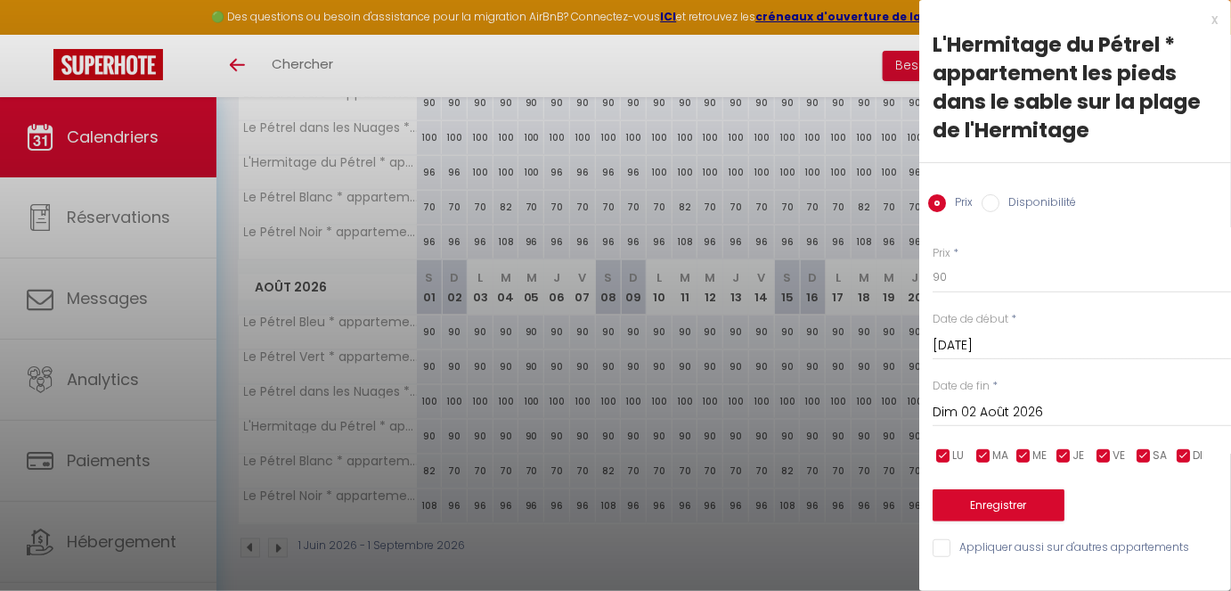
click at [1028, 415] on input "Dim 02 Août 2026" at bounding box center [1082, 412] width 298 height 23
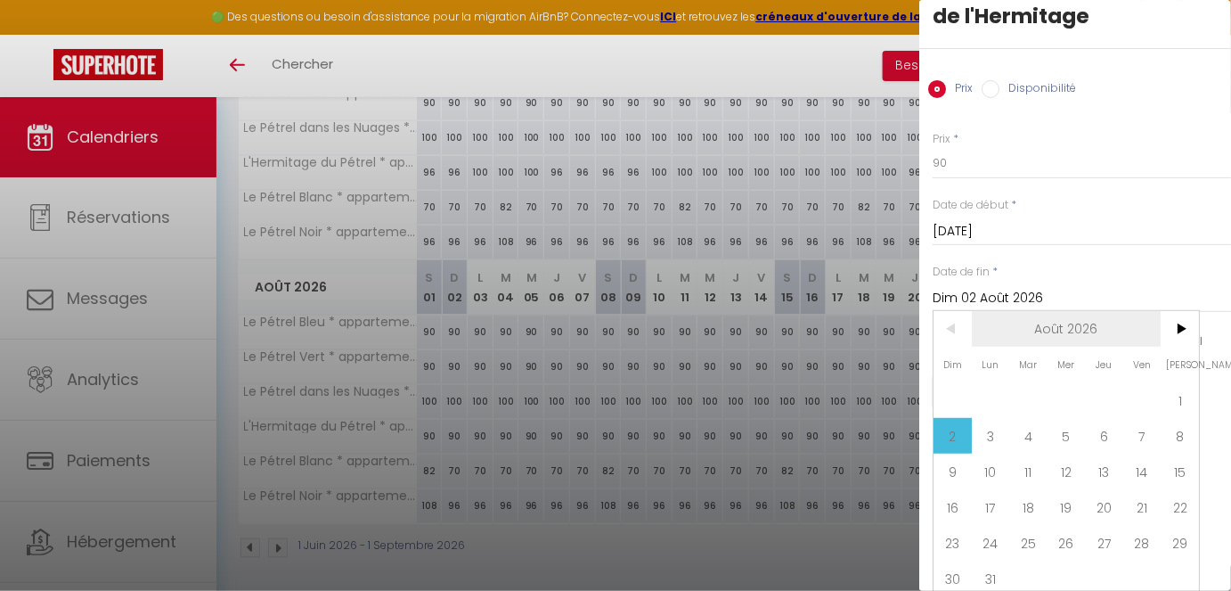
scroll to position [131, 0]
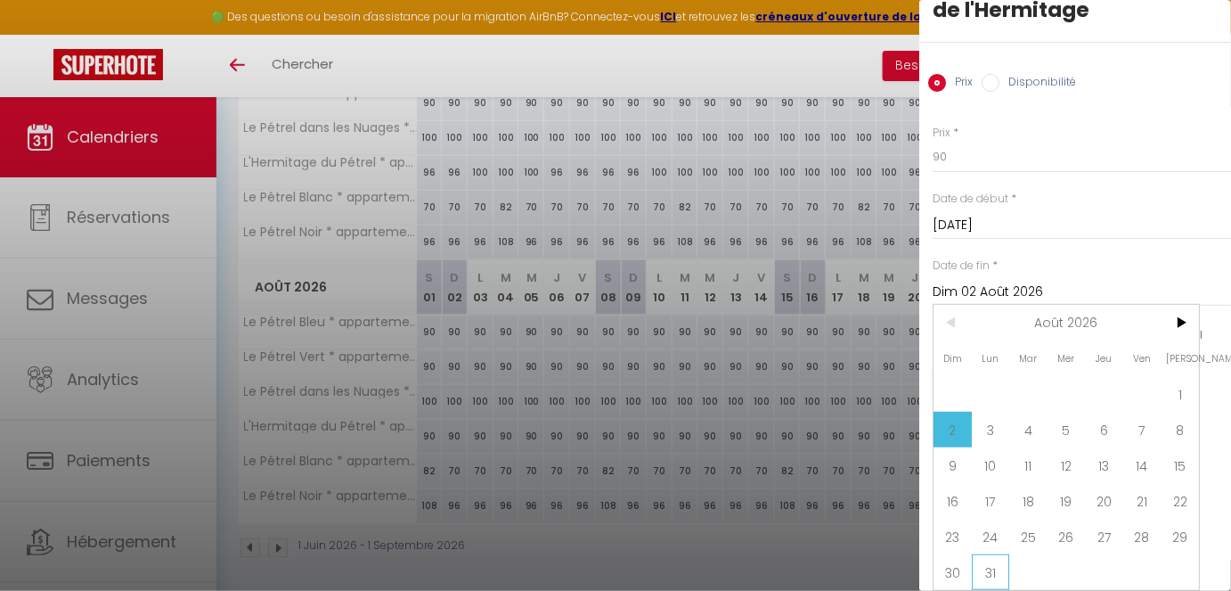
click at [996, 494] on span "31" at bounding box center [991, 572] width 38 height 36
type input "Lun 31 Août 2026"
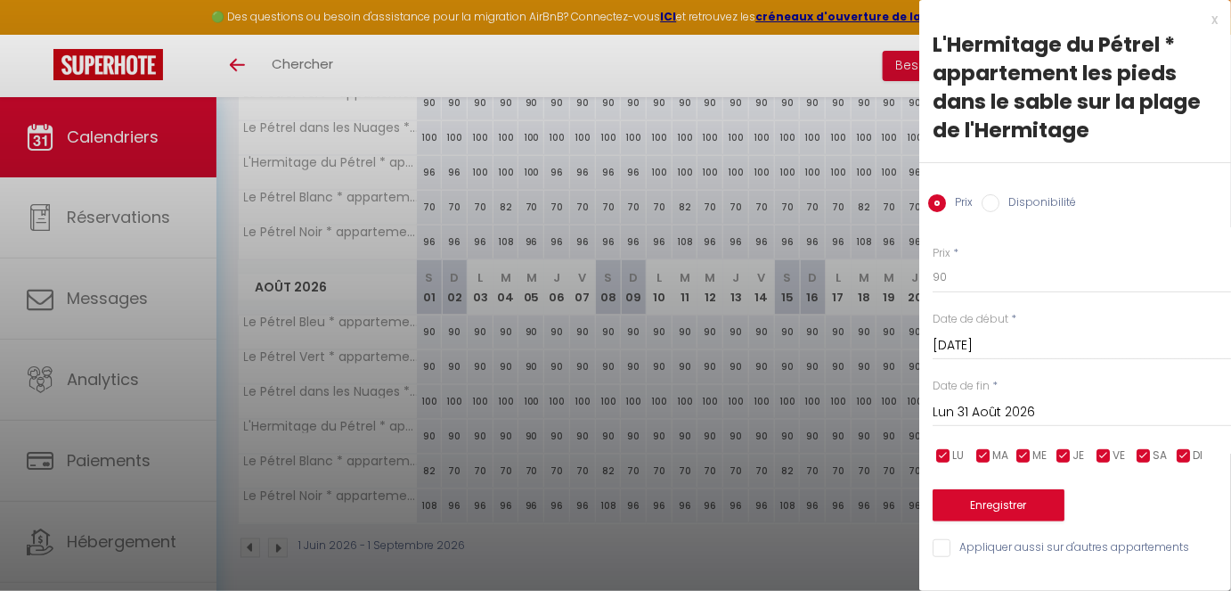
click at [1094, 459] on span "VE" at bounding box center [1119, 455] width 12 height 17
checkbox input "false"
click at [1094, 459] on input "checkbox" at bounding box center [1144, 456] width 18 height 18
checkbox input "false"
click at [1094, 453] on span "DI" at bounding box center [1198, 455] width 10 height 17
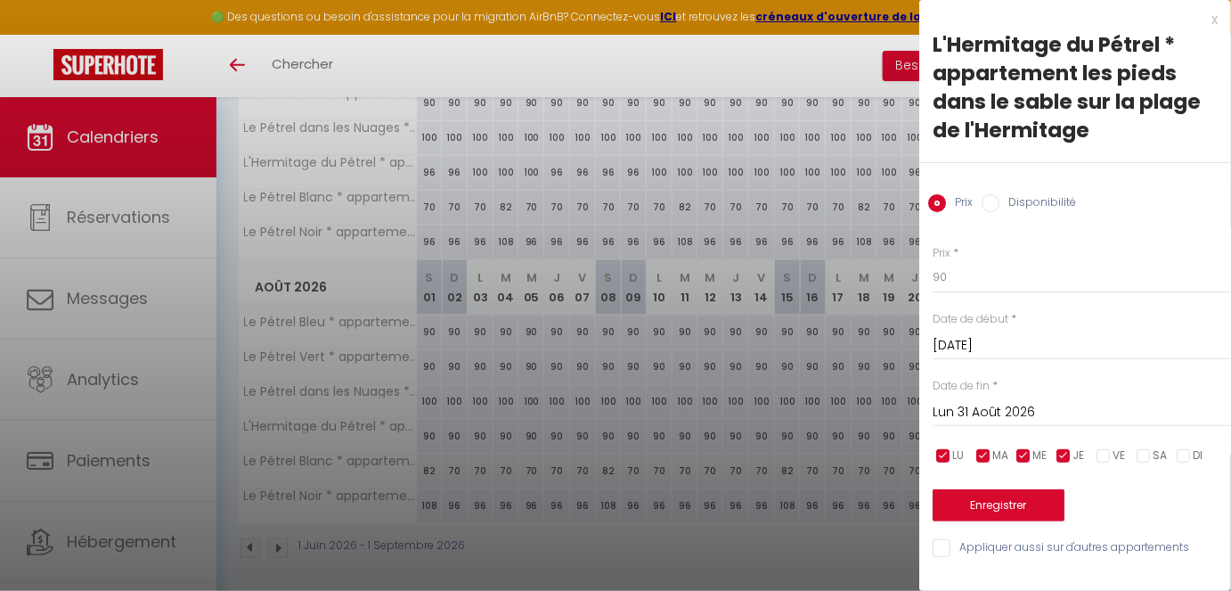
checkbox input "false"
drag, startPoint x: 971, startPoint y: 277, endPoint x: 844, endPoint y: 263, distance: 128.2
click at [844, 263] on body "🟢 Des questions ou besoin d'assistance pour la migration AirBnB? Connectez-vous…" at bounding box center [615, 39] width 1231 height 1118
type input "96"
click at [971, 494] on button "Enregistrer" at bounding box center [999, 505] width 132 height 32
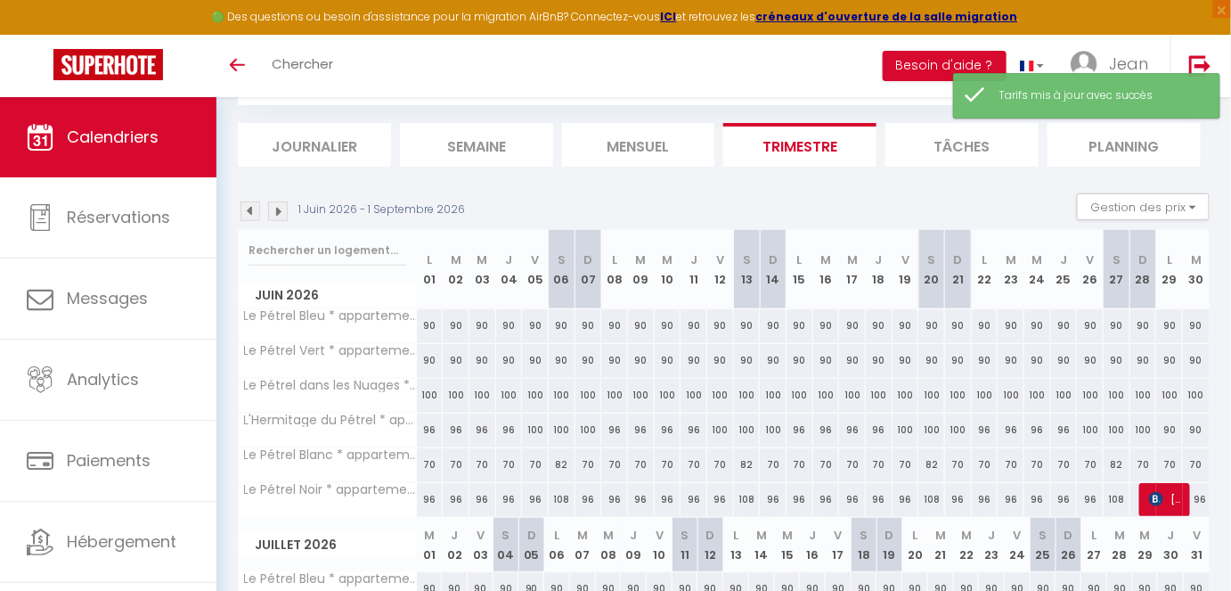
scroll to position [617, 0]
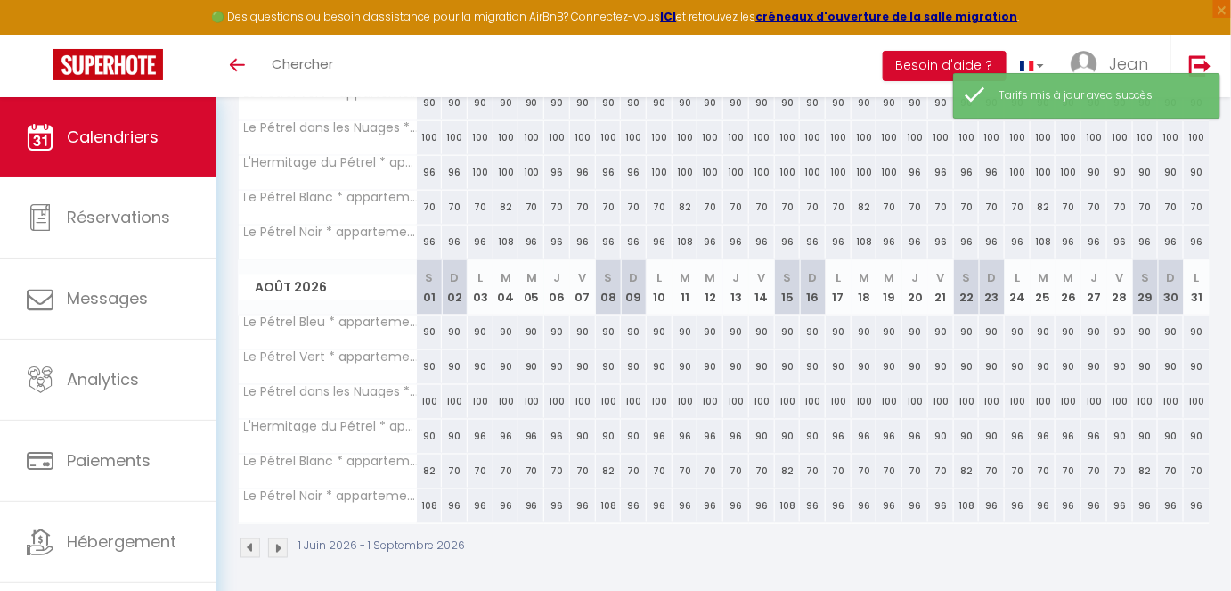
click at [428, 428] on div "90" at bounding box center [430, 436] width 26 height 33
type input "90"
type input "[DATE]"
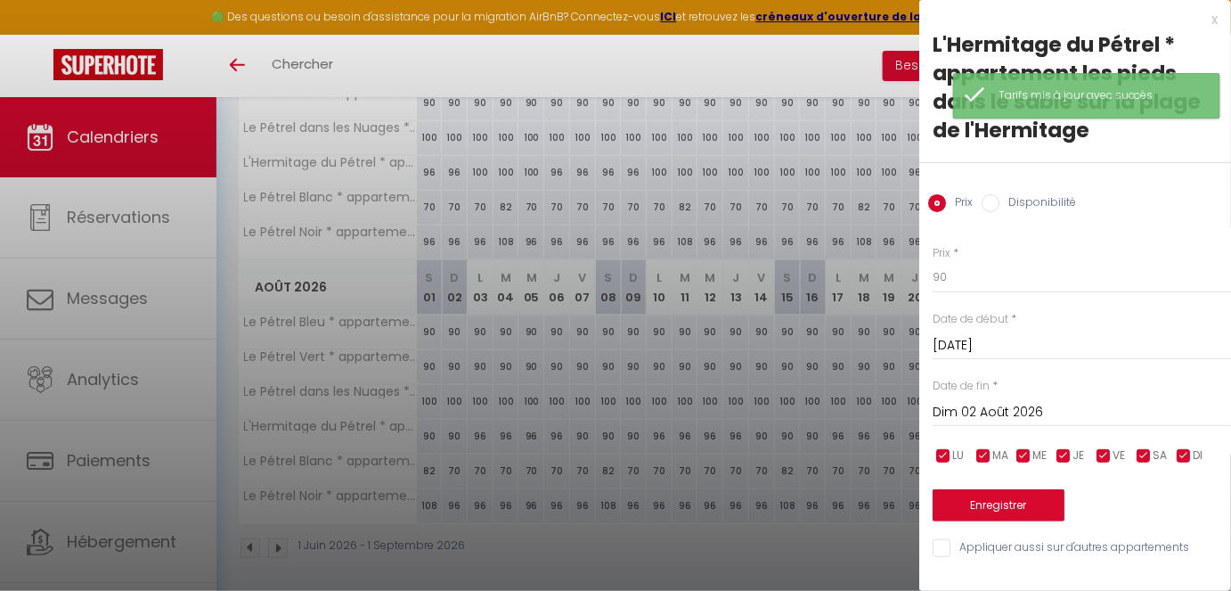
click at [1005, 419] on input "Dim 02 Août 2026" at bounding box center [1082, 412] width 298 height 23
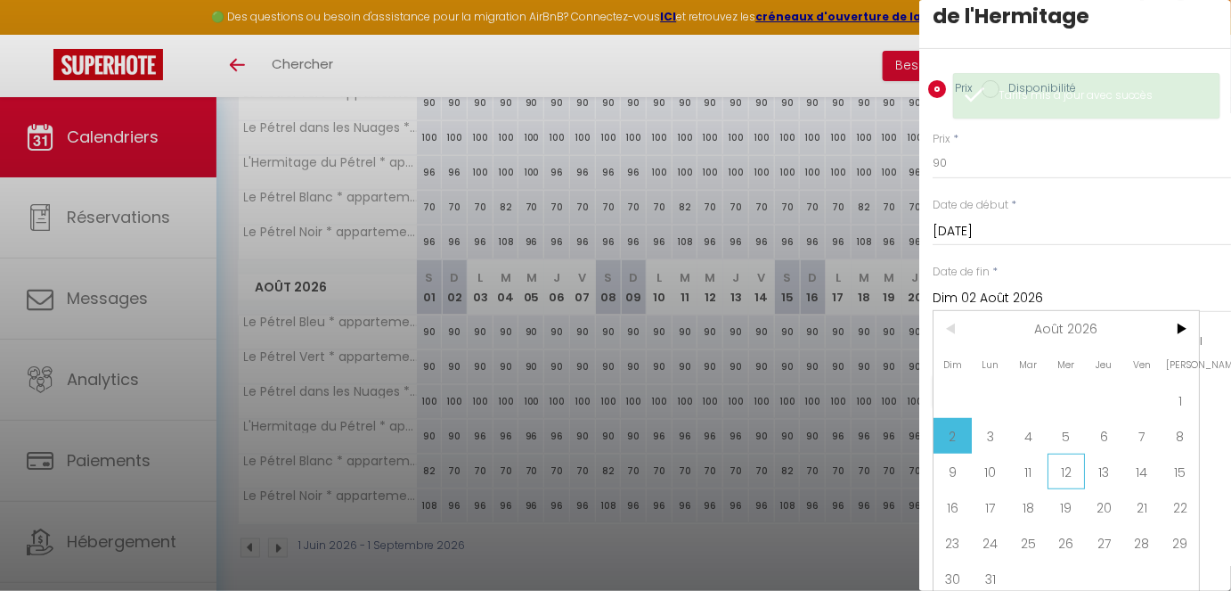
scroll to position [131, 0]
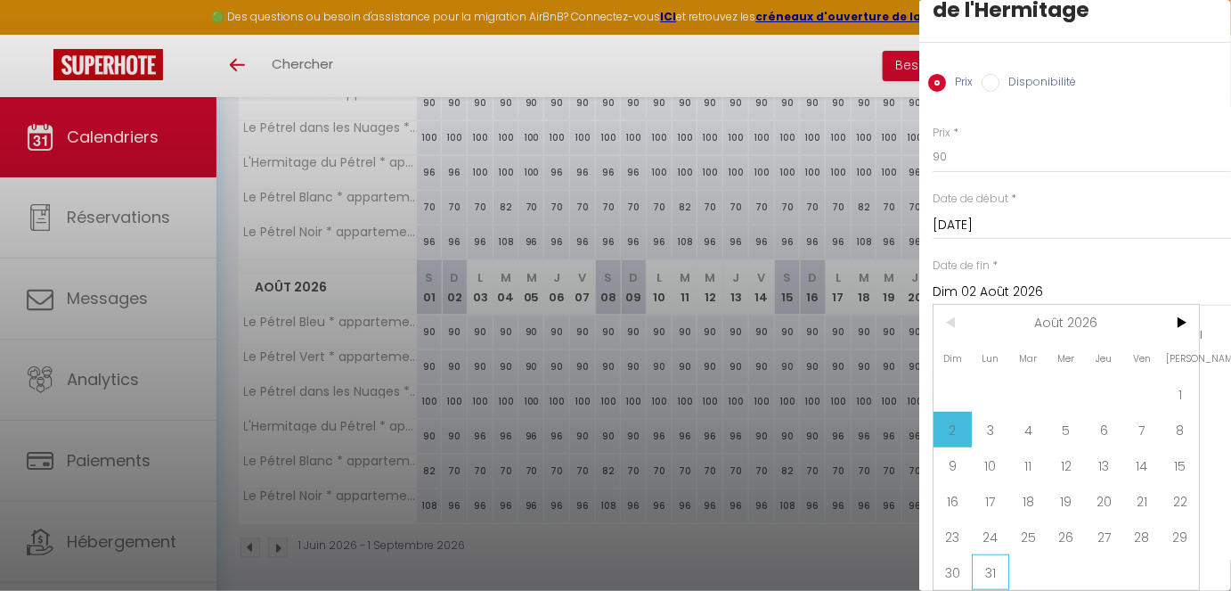
click at [997, 494] on span "31" at bounding box center [991, 572] width 38 height 36
type input "Lun 31 Août 2026"
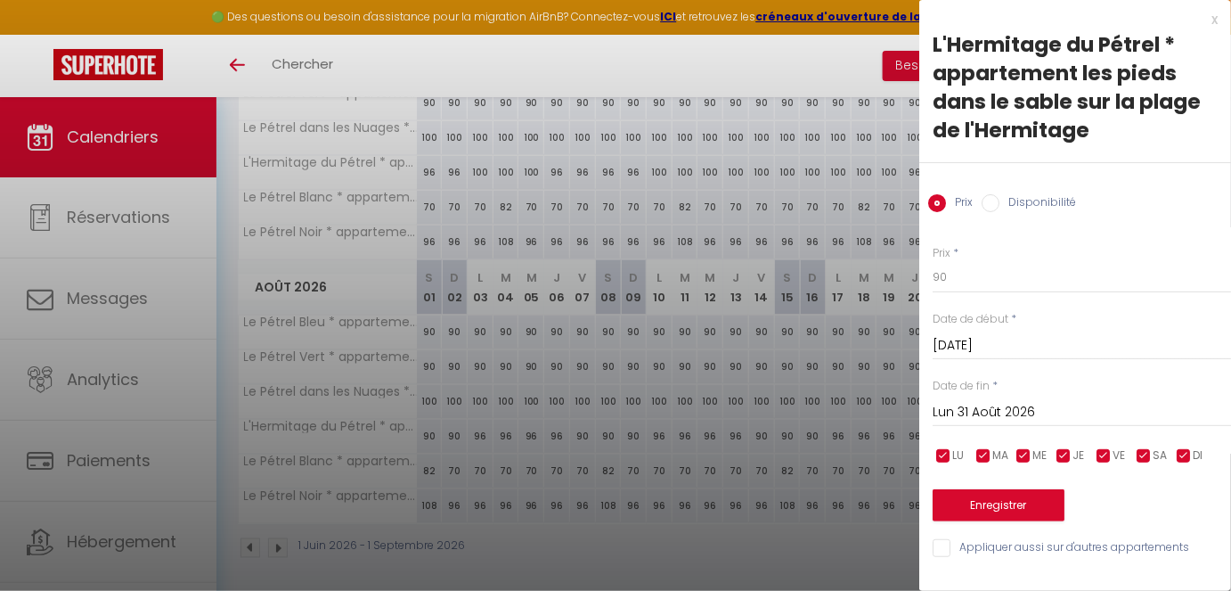
click at [1067, 461] on input "checkbox" at bounding box center [1064, 456] width 18 height 18
checkbox input "false"
click at [1031, 461] on input "checkbox" at bounding box center [1024, 456] width 18 height 18
checkbox input "false"
click at [997, 456] on span "MA" at bounding box center [1000, 455] width 16 height 17
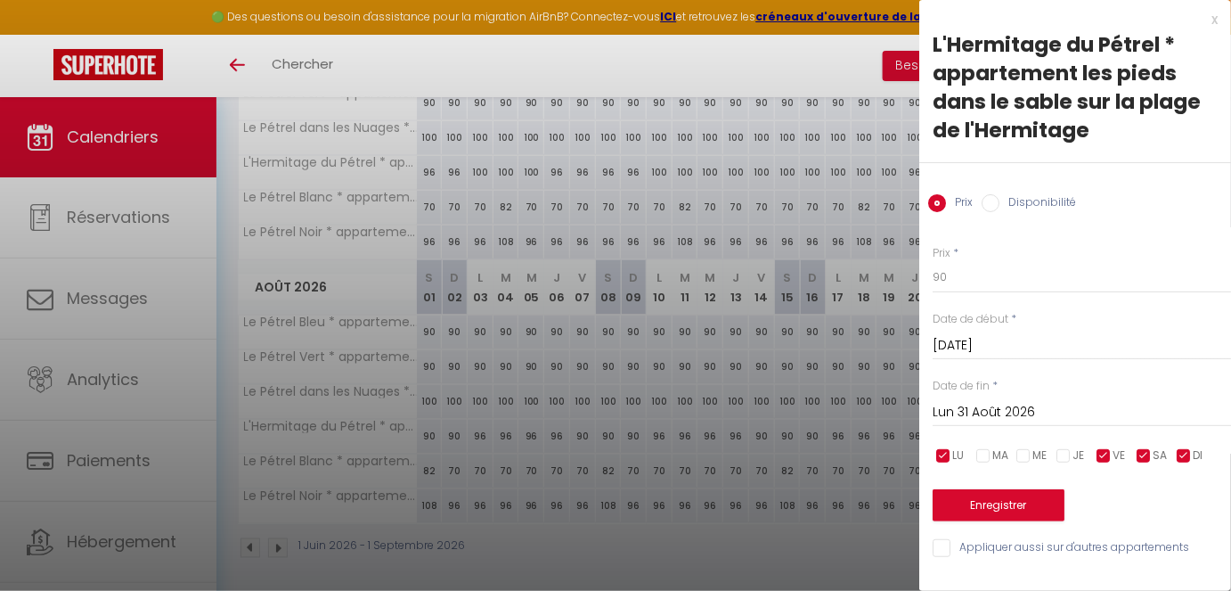
checkbox input "false"
click at [963, 456] on span "LU" at bounding box center [958, 455] width 12 height 17
checkbox input "false"
drag, startPoint x: 974, startPoint y: 277, endPoint x: 889, endPoint y: 269, distance: 85.0
click at [889, 269] on body "🟢 Des questions ou besoin d'assistance pour la migration AirBnB? Connectez-vous…" at bounding box center [615, 39] width 1231 height 1118
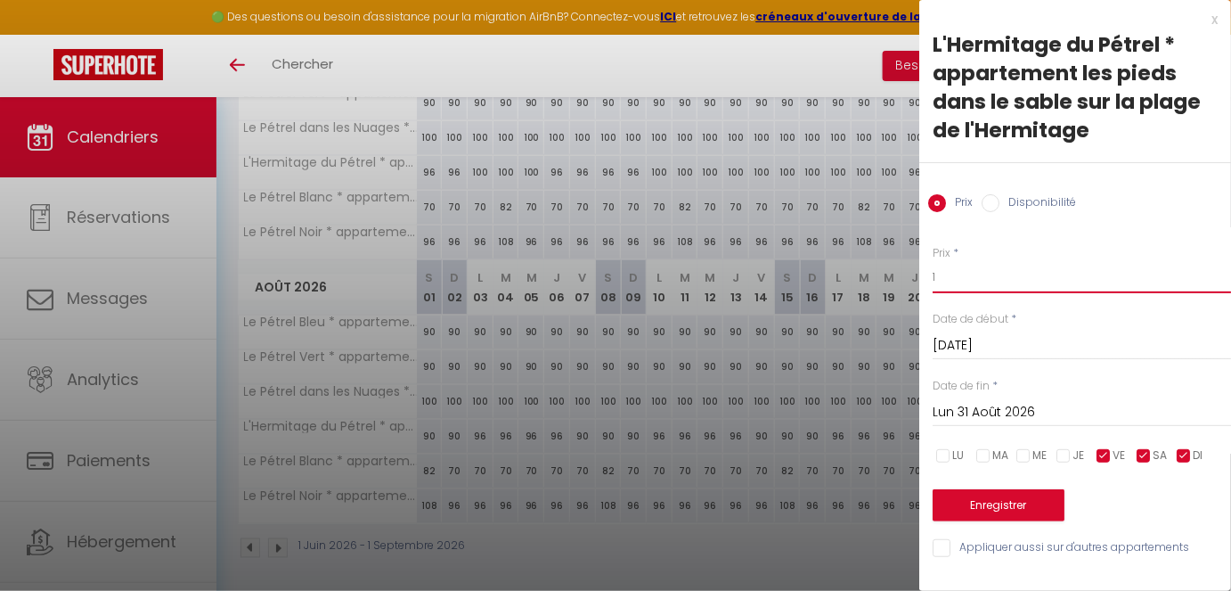
type input "100"
click at [988, 494] on button "Enregistrer" at bounding box center [999, 505] width 132 height 32
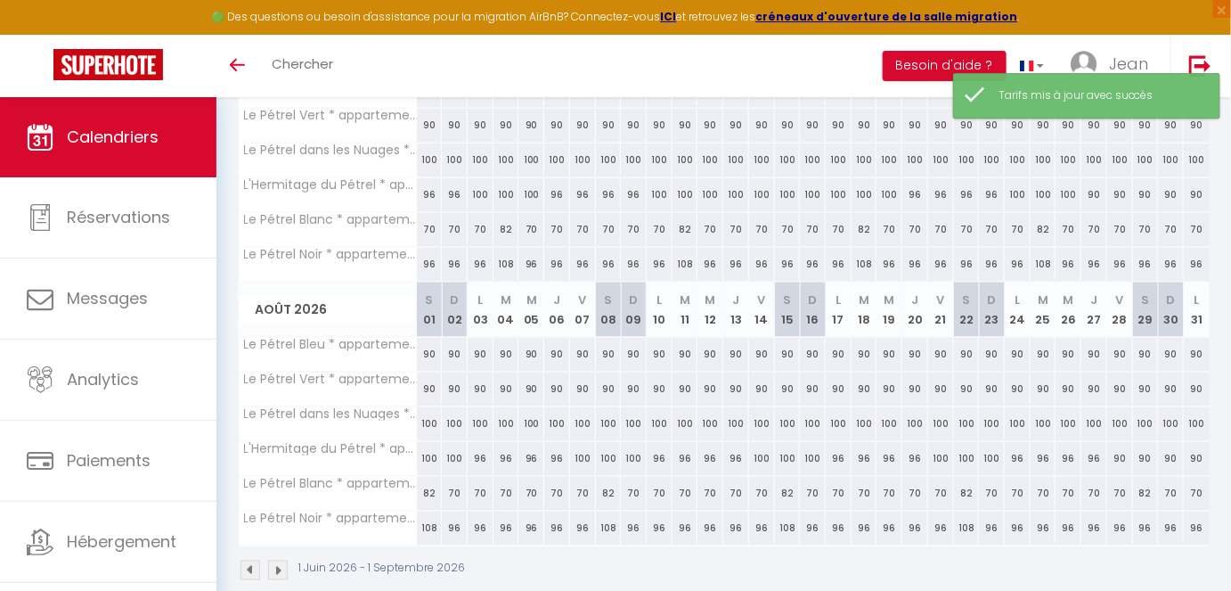
scroll to position [617, 0]
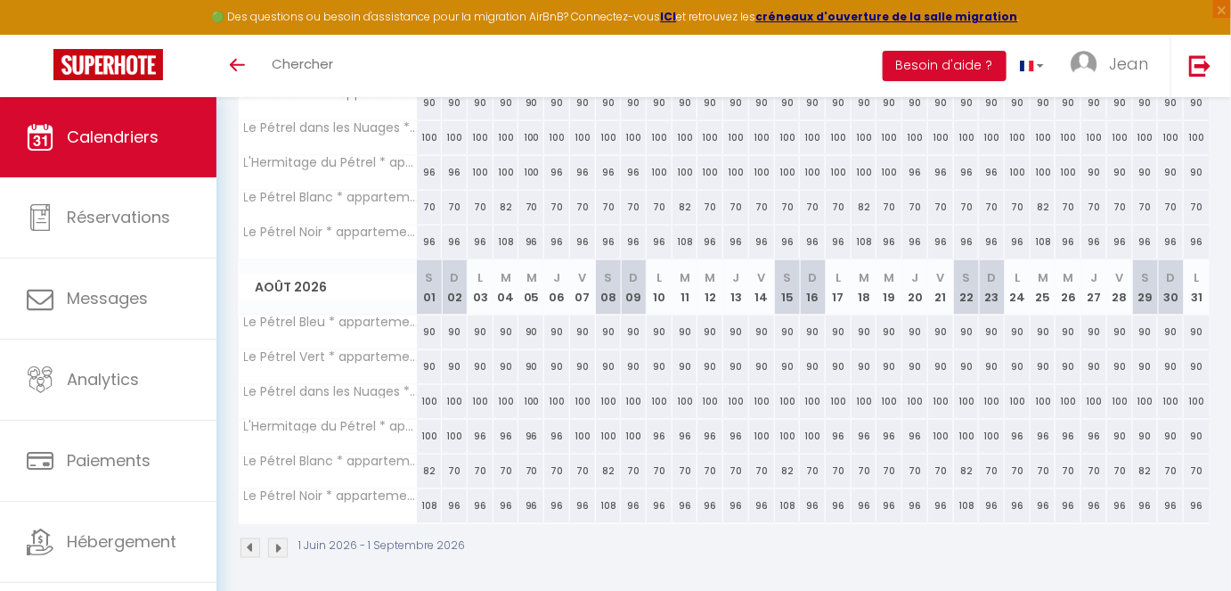
click at [424, 365] on div "90" at bounding box center [430, 366] width 26 height 33
type input "90"
type input "[DATE]"
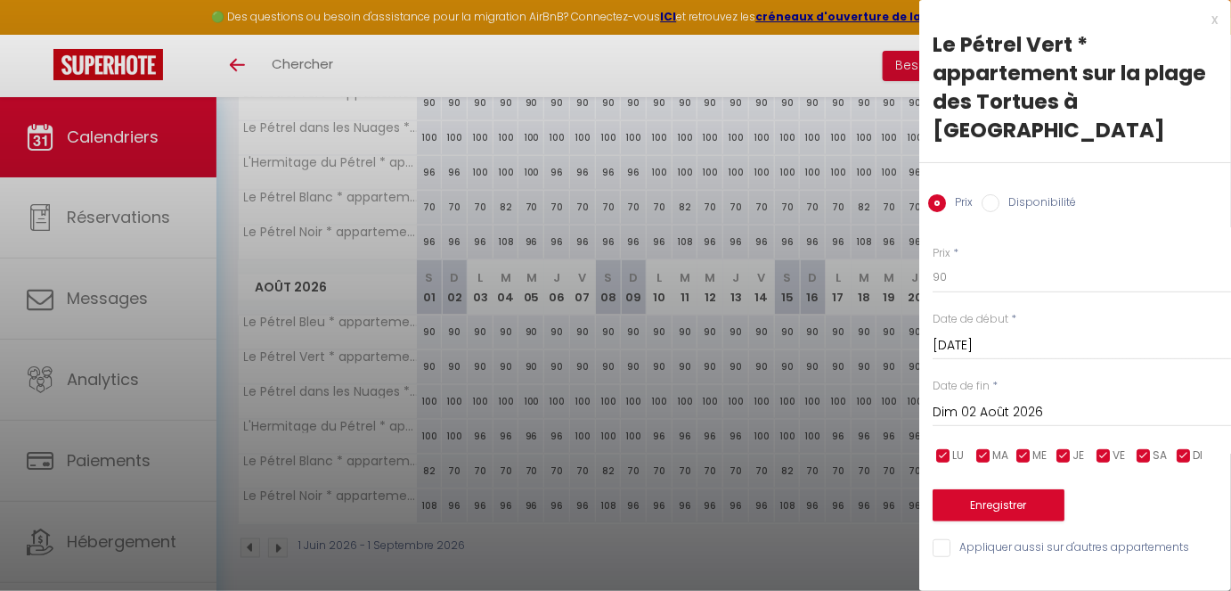
click at [1008, 401] on input "Dim 02 Août 2026" at bounding box center [1082, 412] width 298 height 23
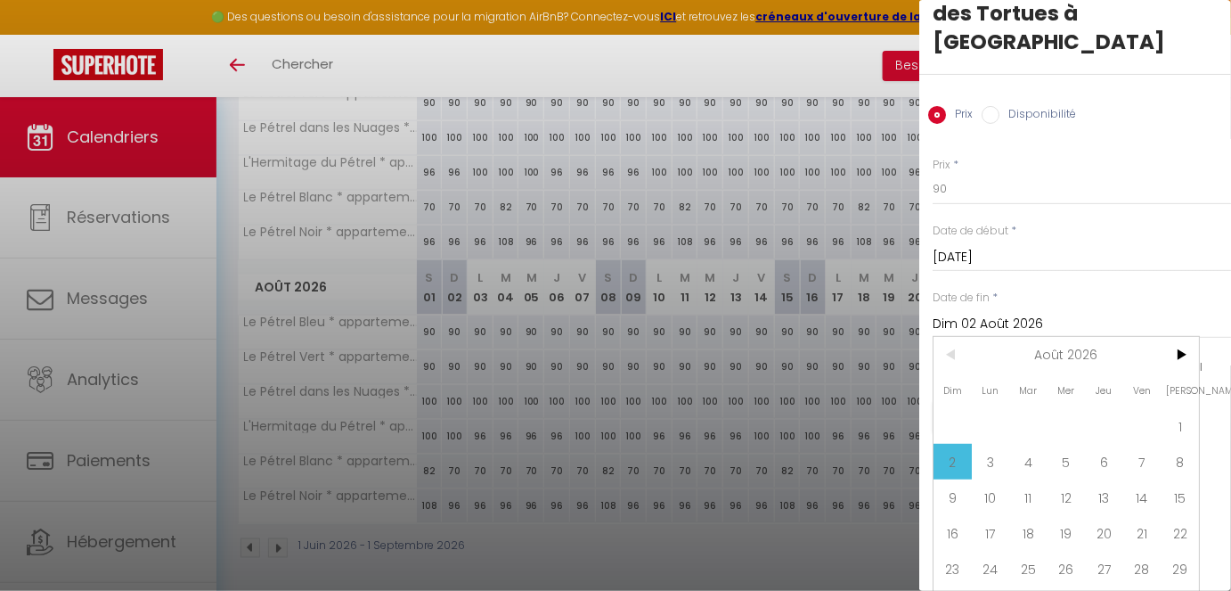
scroll to position [102, 0]
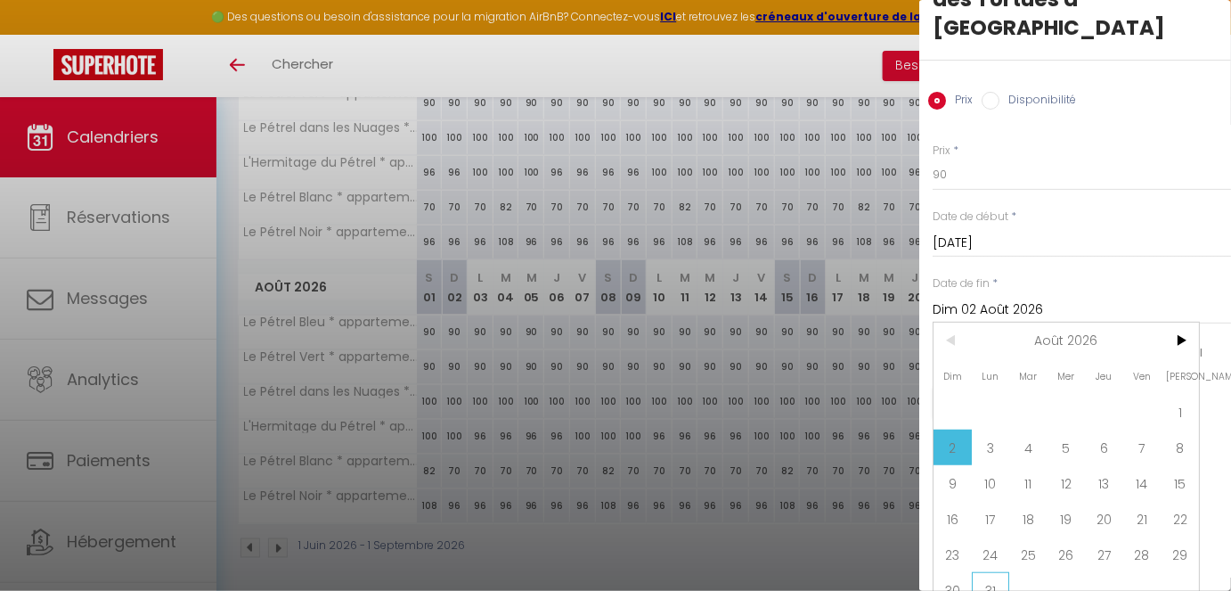
click at [996, 494] on span "31" at bounding box center [991, 590] width 38 height 36
type input "Lun 31 Août 2026"
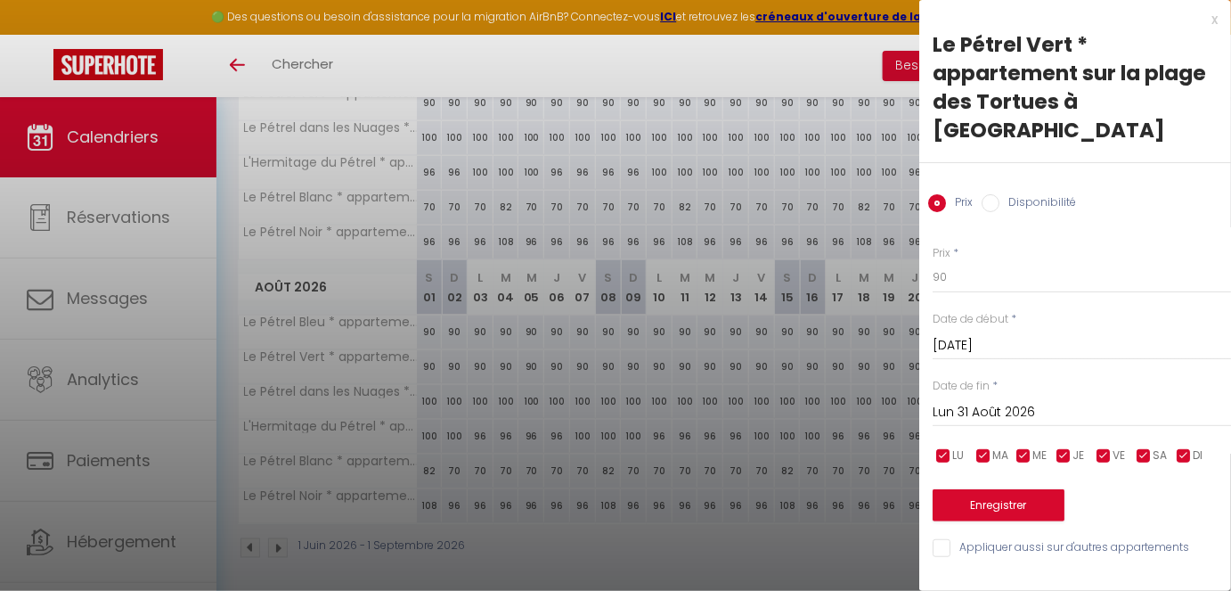
click at [1094, 447] on input "checkbox" at bounding box center [1104, 456] width 18 height 18
checkbox input "false"
click at [1094, 447] on input "checkbox" at bounding box center [1144, 456] width 18 height 18
checkbox input "false"
click at [1094, 447] on input "checkbox" at bounding box center [1184, 456] width 18 height 18
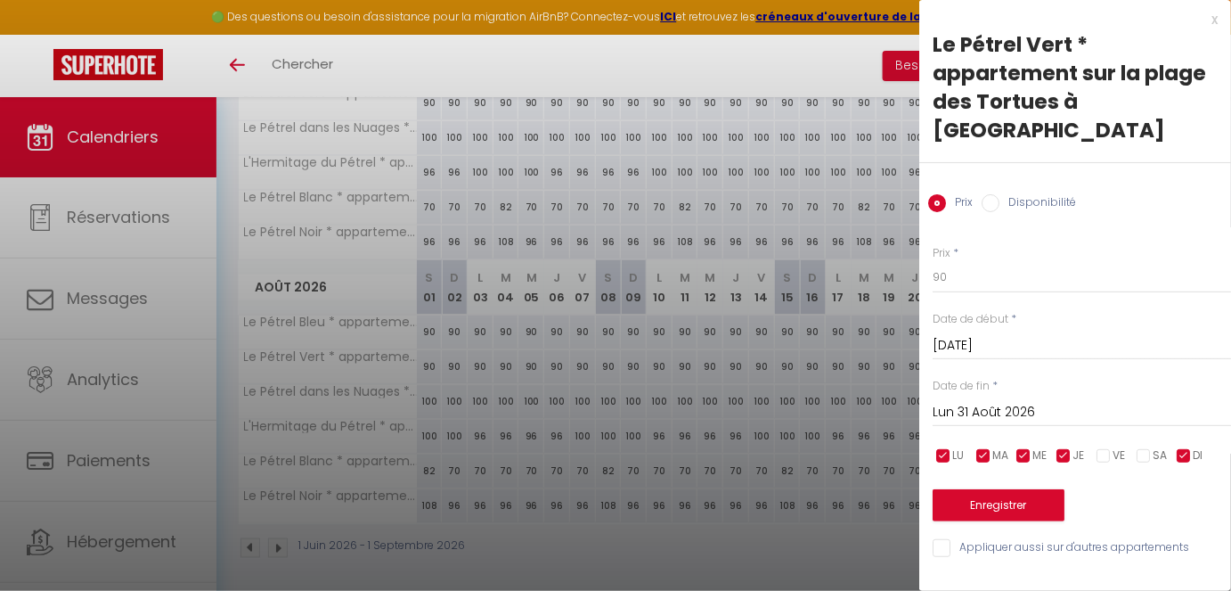
checkbox input "false"
drag, startPoint x: 976, startPoint y: 252, endPoint x: 895, endPoint y: 242, distance: 81.7
click at [895, 242] on body "🟢 Des questions ou besoin d'assistance pour la migration AirBnB? Connectez-vous…" at bounding box center [615, 39] width 1231 height 1118
type input "96"
click at [1033, 489] on button "Enregistrer" at bounding box center [999, 505] width 132 height 32
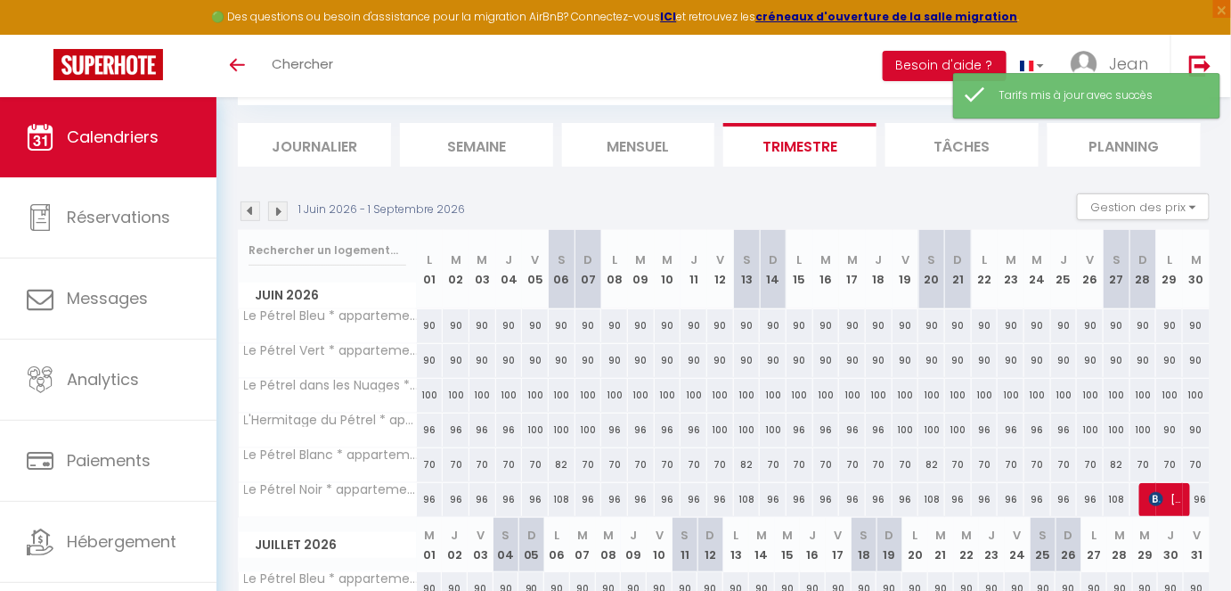
scroll to position [617, 0]
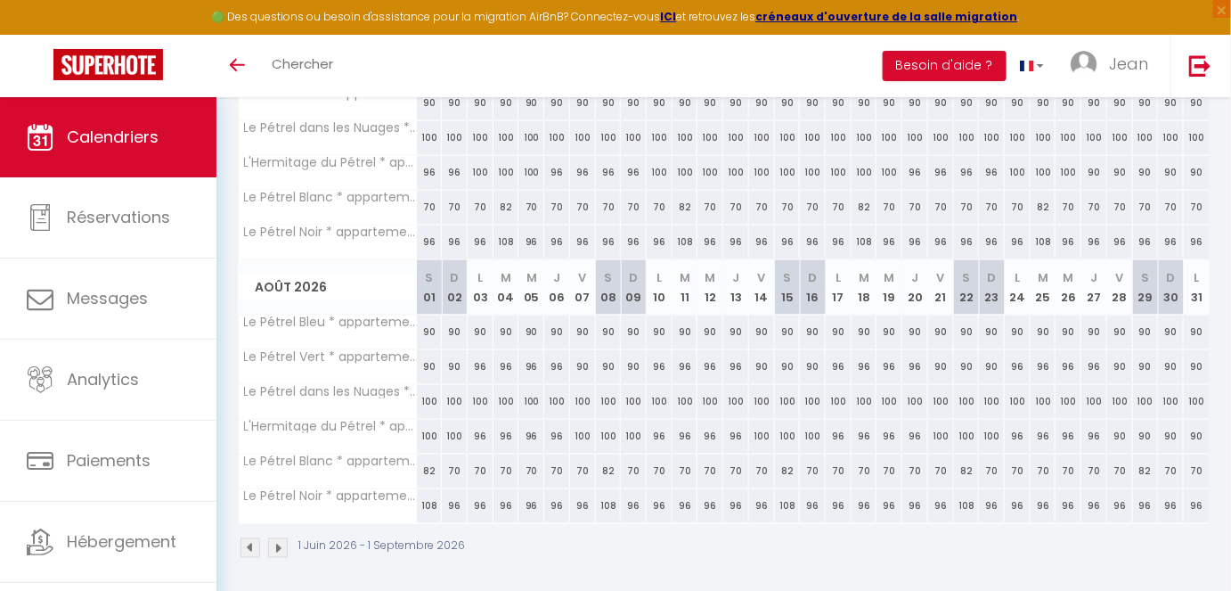
click at [429, 362] on div "90" at bounding box center [430, 366] width 26 height 33
type input "90"
type input "[DATE]"
type input "Dim 02 Août 2026"
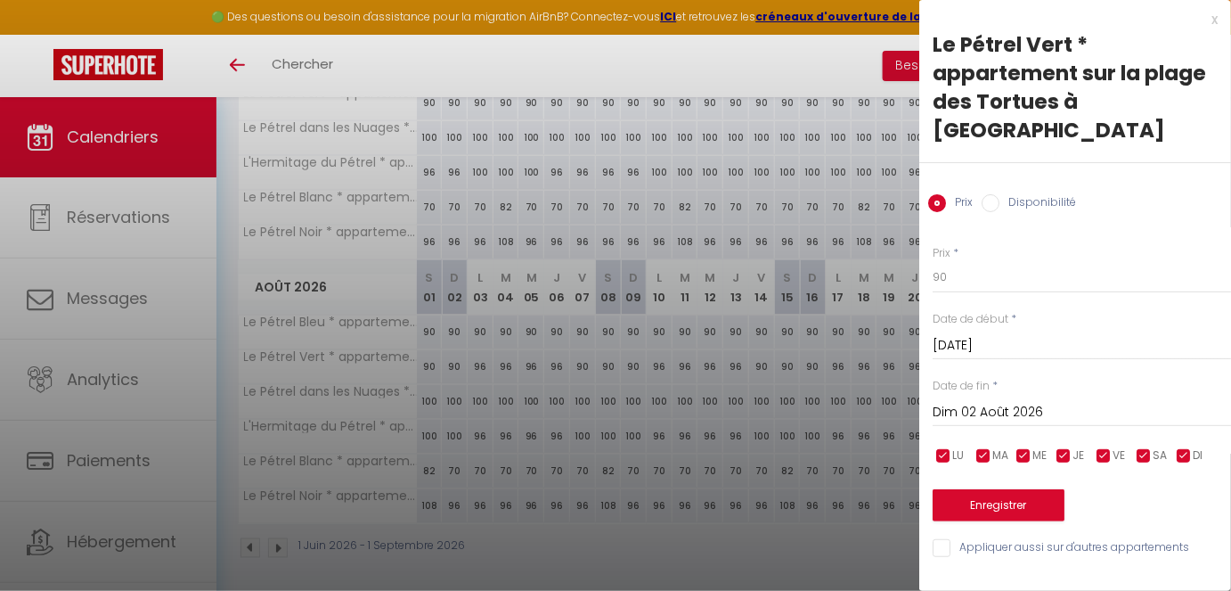
click at [1079, 447] on span "JE" at bounding box center [1079, 455] width 12 height 17
click at [1036, 447] on span "ME" at bounding box center [1040, 455] width 14 height 17
click at [988, 447] on input "checkbox" at bounding box center [984, 456] width 18 height 18
click at [959, 447] on span "LU" at bounding box center [958, 455] width 12 height 17
click at [1040, 401] on input "Dim 02 Août 2026" at bounding box center [1082, 412] width 298 height 23
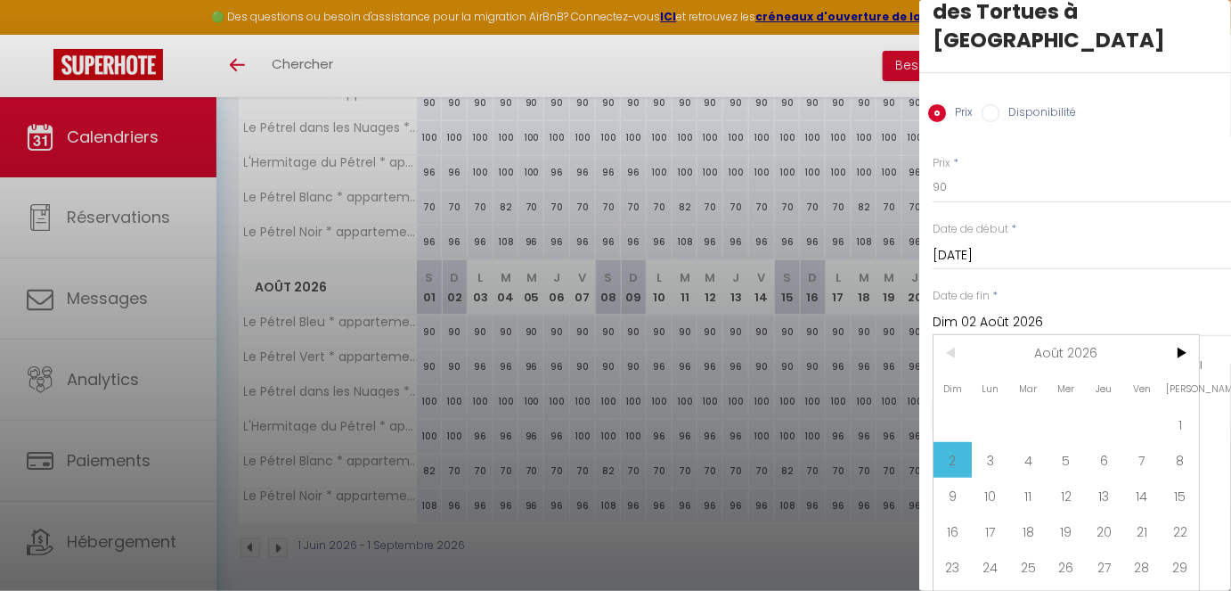
scroll to position [102, 0]
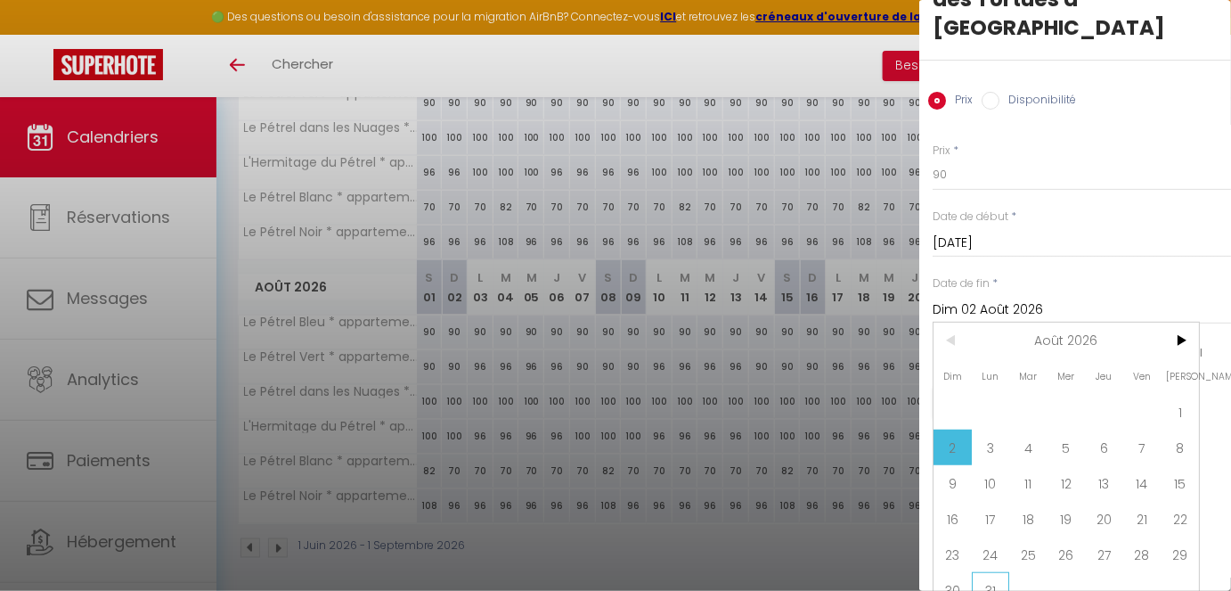
click at [991, 494] on span "31" at bounding box center [991, 590] width 38 height 36
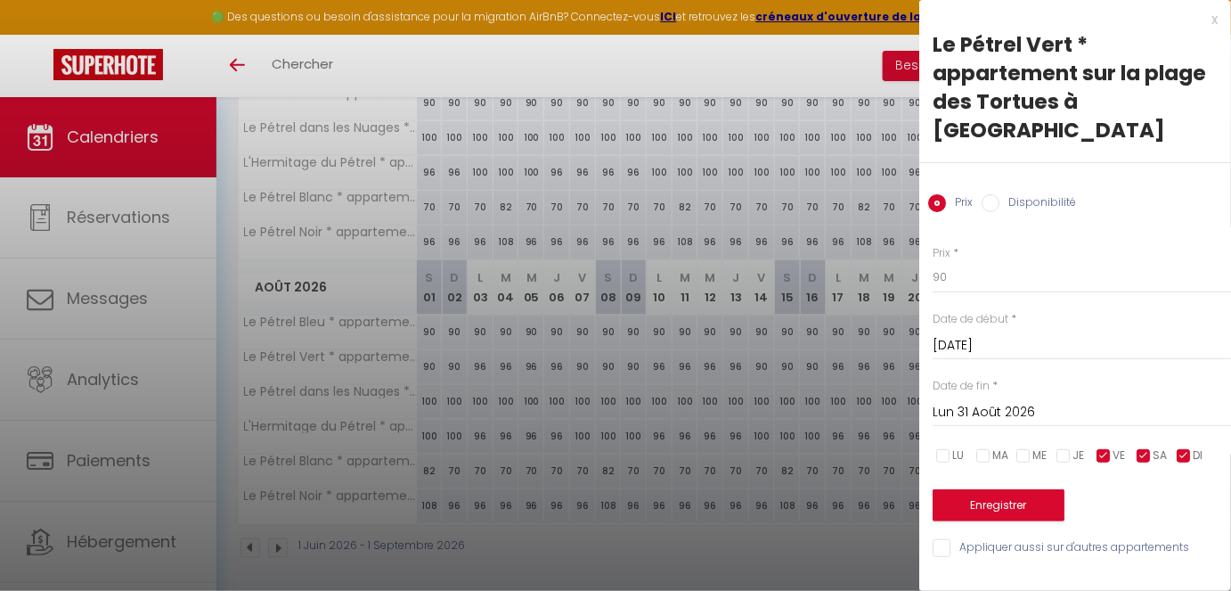
scroll to position [0, 0]
drag, startPoint x: 974, startPoint y: 246, endPoint x: 850, endPoint y: 241, distance: 123.9
click at [850, 241] on body "🟢 Des questions ou besoin d'assistance pour la migration AirBnB? Connectez-vous…" at bounding box center [615, 39] width 1231 height 1118
click at [988, 489] on button "Enregistrer" at bounding box center [999, 505] width 132 height 32
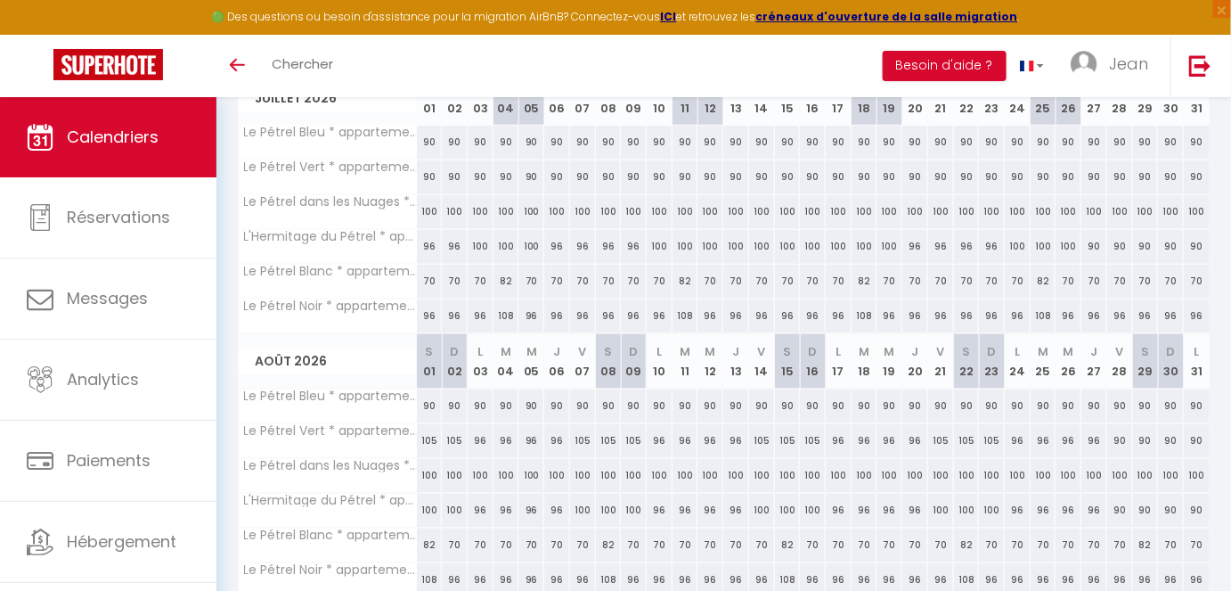
scroll to position [536, 0]
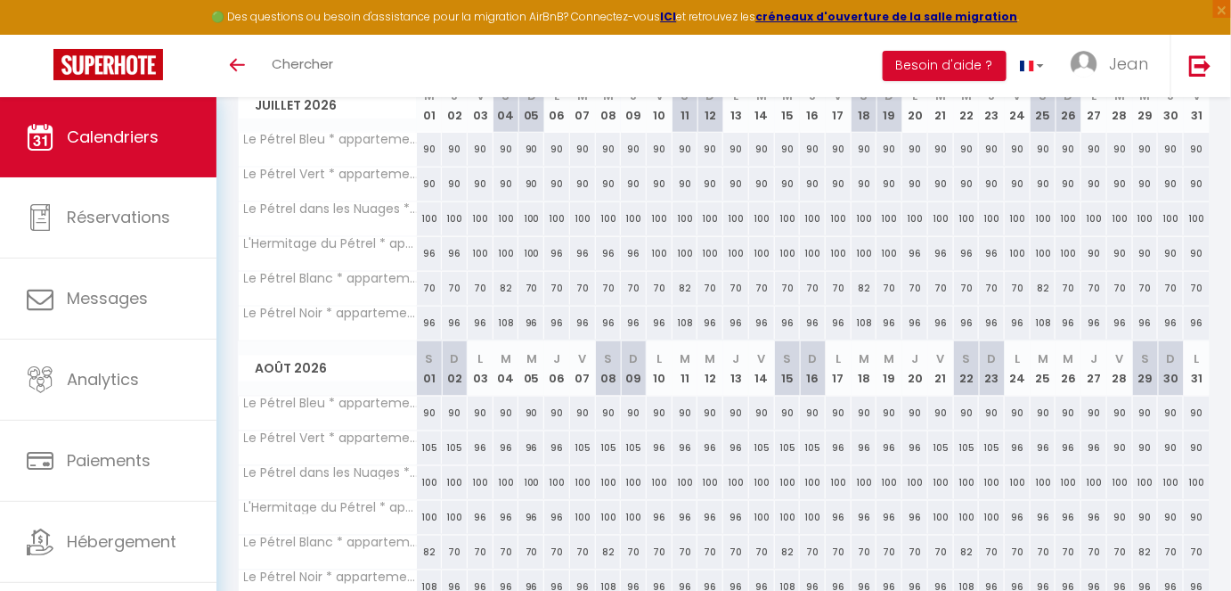
click at [429, 404] on div "90" at bounding box center [430, 412] width 26 height 33
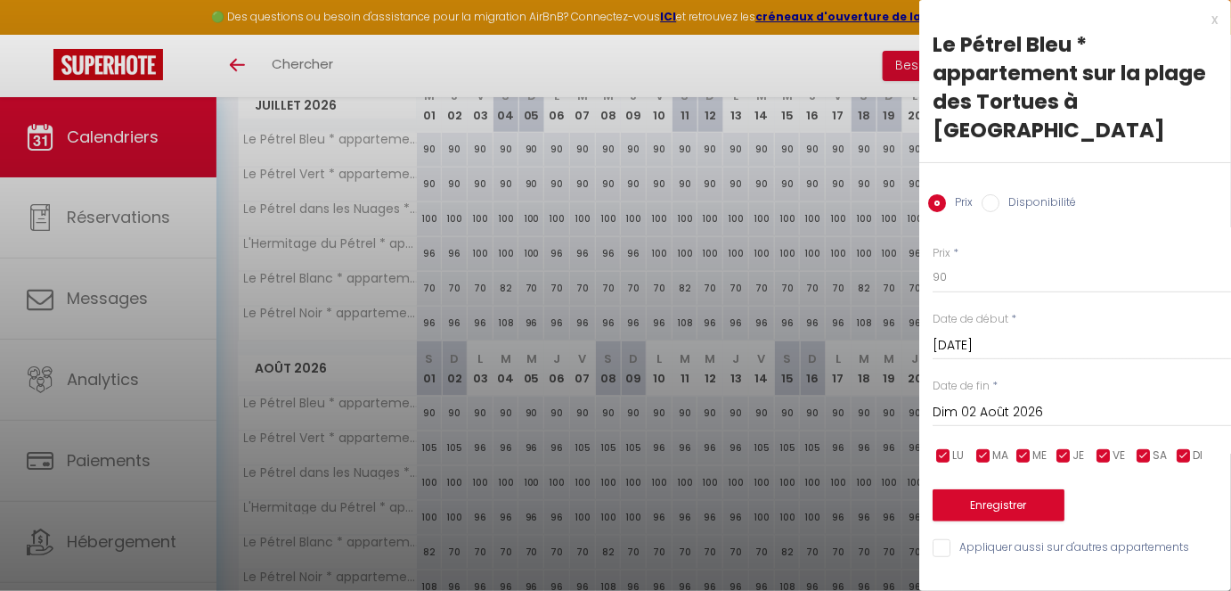
click at [1067, 447] on input "checkbox" at bounding box center [1064, 456] width 18 height 18
click at [1031, 447] on input "checkbox" at bounding box center [1024, 456] width 18 height 18
click at [983, 447] on input "checkbox" at bounding box center [984, 456] width 18 height 18
click at [945, 447] on input "checkbox" at bounding box center [944, 456] width 18 height 18
drag, startPoint x: 957, startPoint y: 249, endPoint x: 889, endPoint y: 242, distance: 68.0
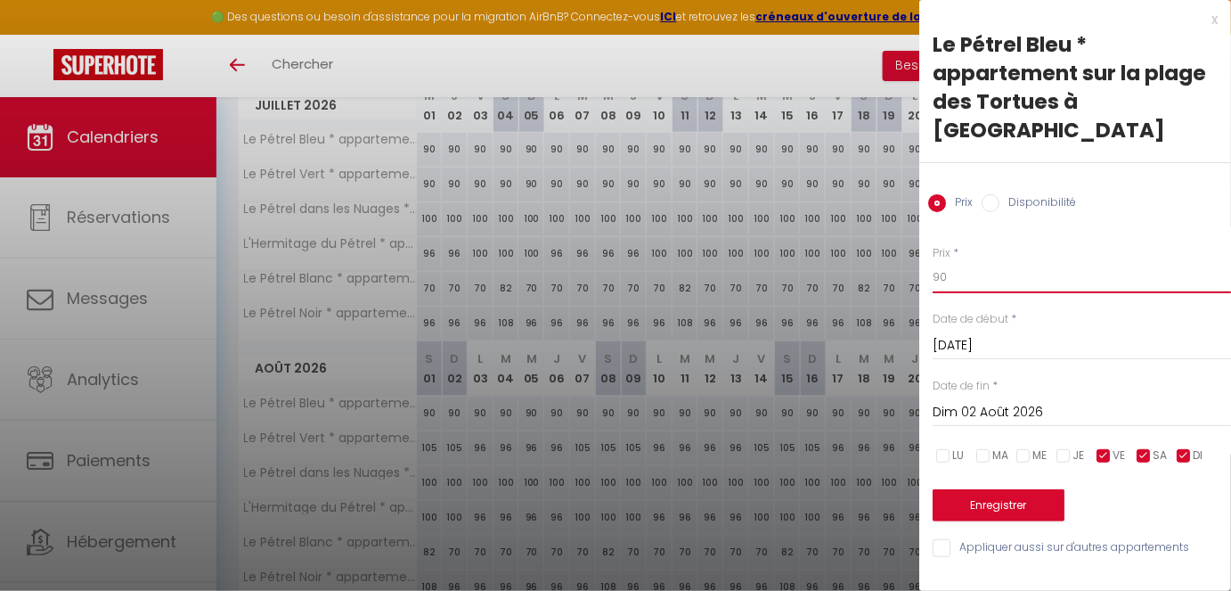
click at [889, 242] on body "🟢 Des questions ou besoin d'assistance pour la migration AirBnB? Connectez-vous…" at bounding box center [615, 120] width 1231 height 1118
click at [976, 401] on input "Dim 02 Août 2026" at bounding box center [1082, 412] width 298 height 23
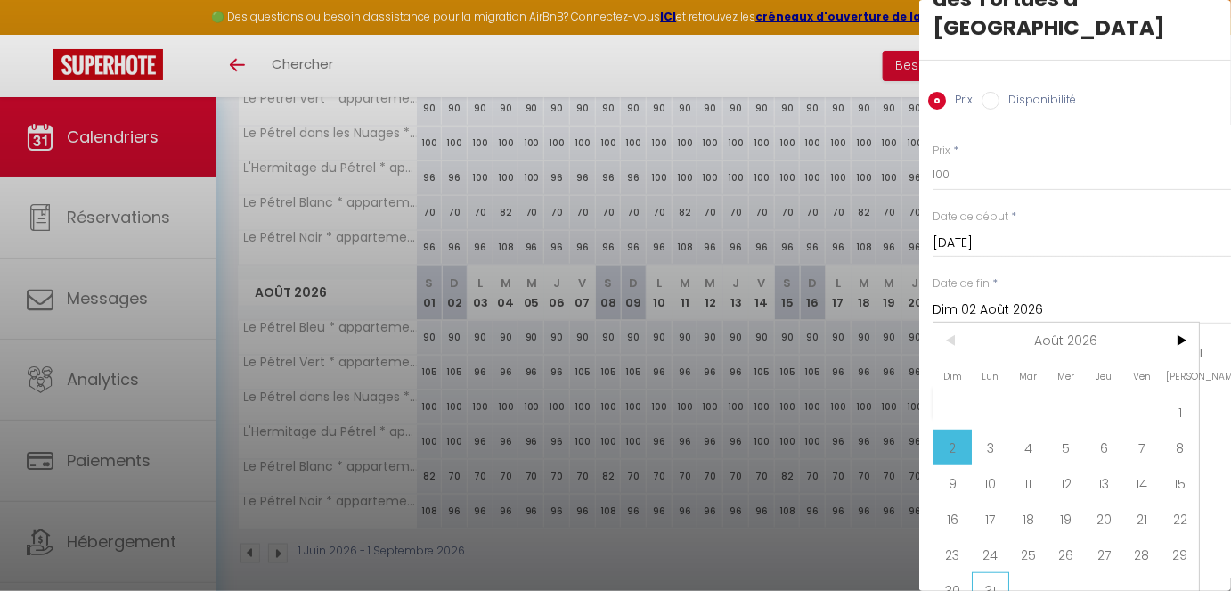
scroll to position [617, 0]
click at [985, 494] on span "31" at bounding box center [991, 590] width 38 height 36
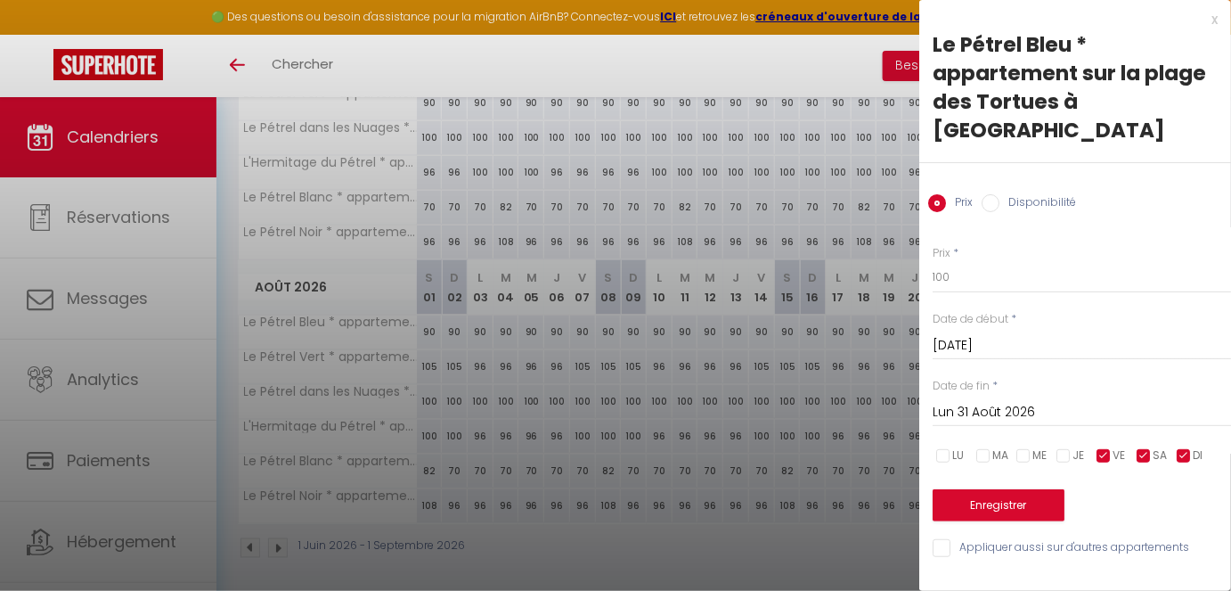
scroll to position [0, 0]
click at [994, 489] on button "Enregistrer" at bounding box center [999, 505] width 132 height 32
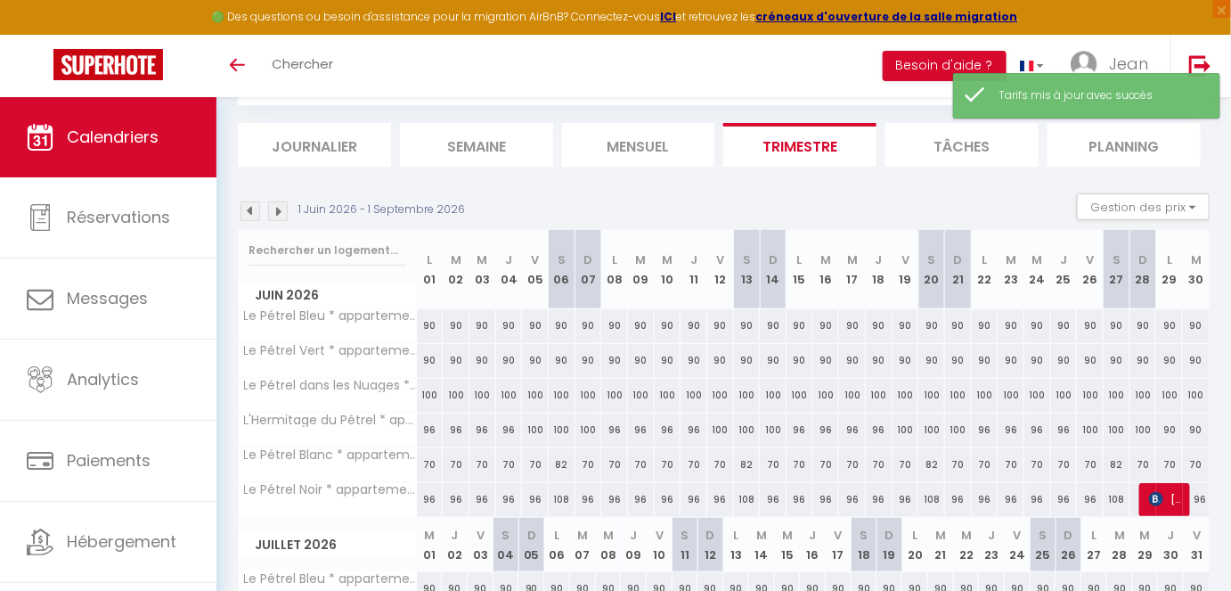
scroll to position [617, 0]
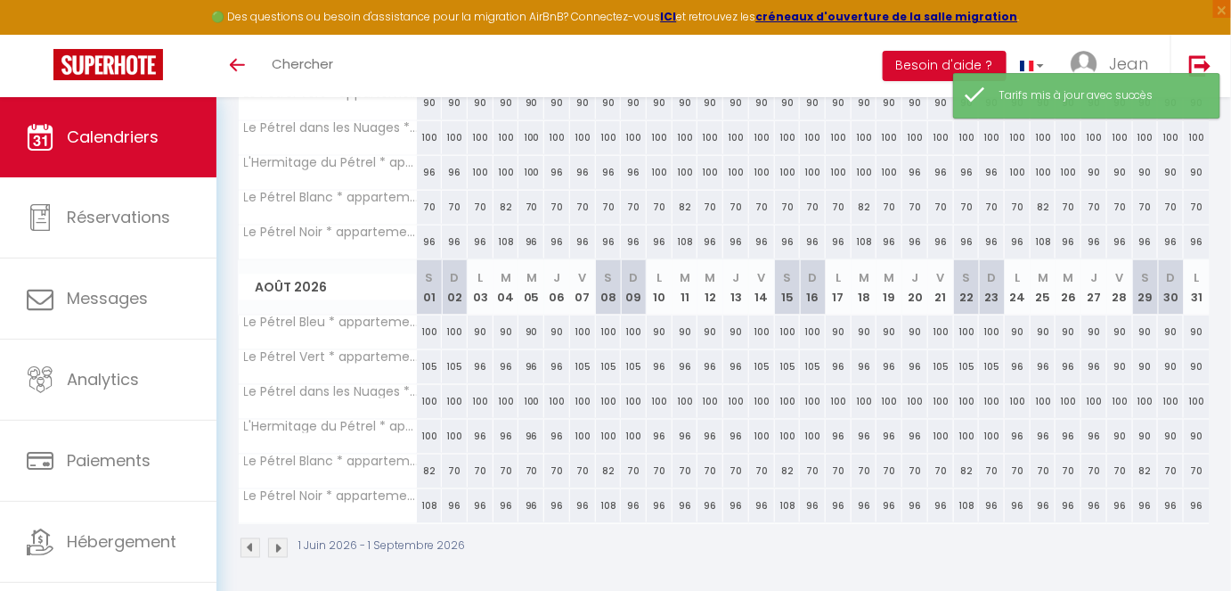
click at [481, 325] on div "90" at bounding box center [481, 331] width 26 height 33
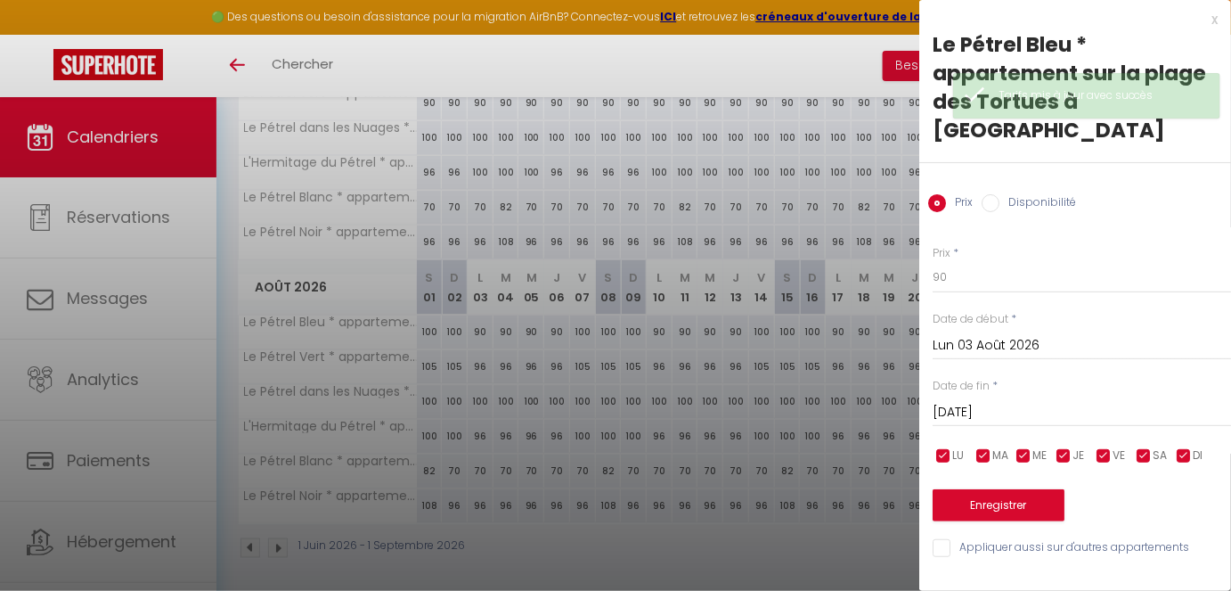
drag, startPoint x: 1106, startPoint y: 427, endPoint x: 1144, endPoint y: 429, distance: 37.5
click at [1094, 447] on input "checkbox" at bounding box center [1104, 456] width 18 height 18
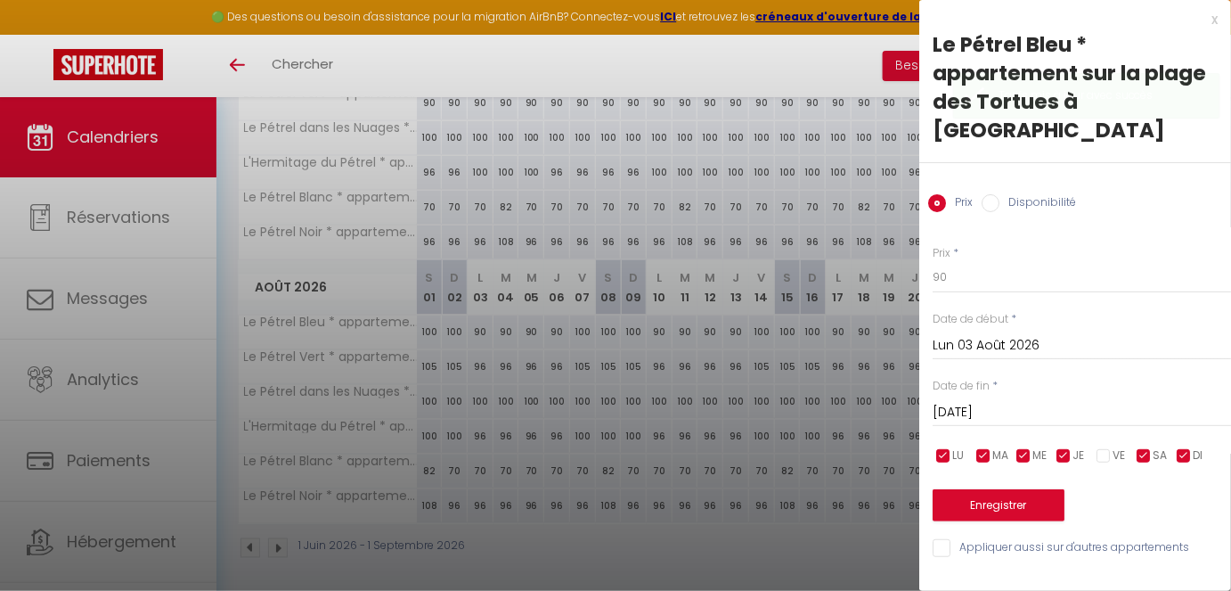
click at [1094, 447] on input "checkbox" at bounding box center [1144, 456] width 18 height 18
click at [1094, 447] on input "checkbox" at bounding box center [1184, 456] width 18 height 18
click at [1048, 401] on input "[DATE]" at bounding box center [1082, 412] width 298 height 23
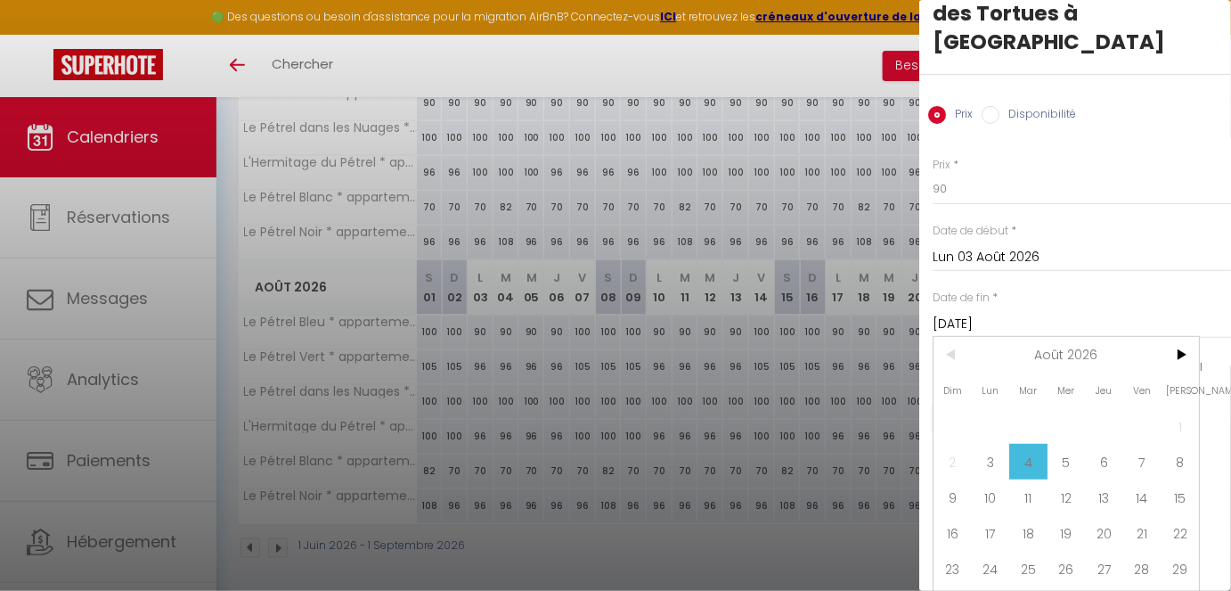
scroll to position [102, 0]
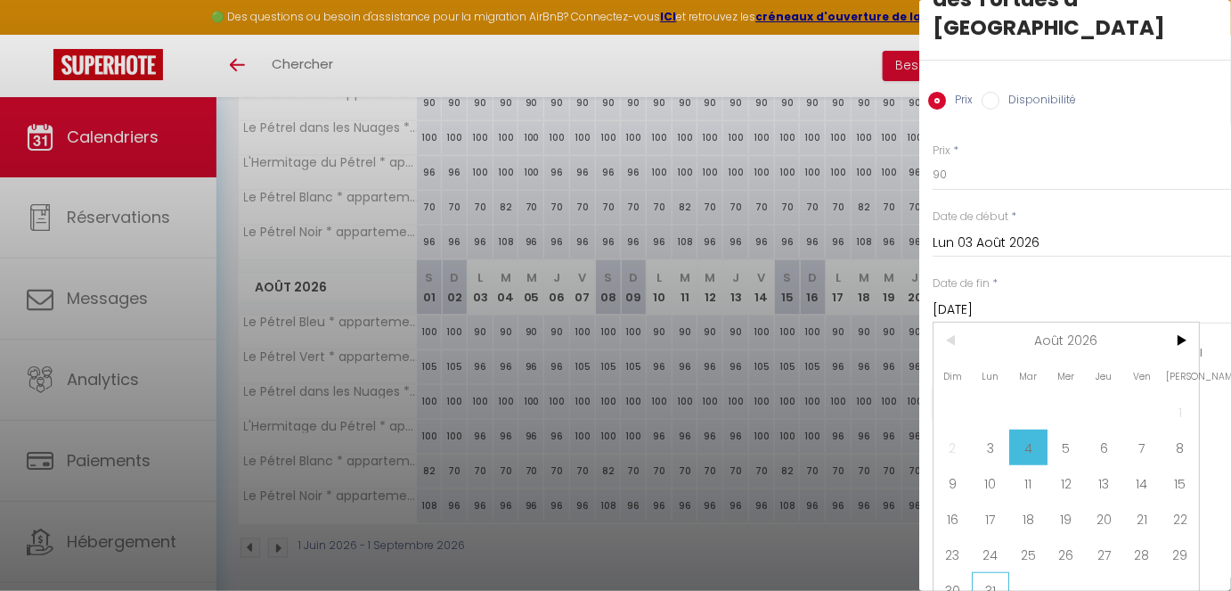
click at [980, 494] on span "31" at bounding box center [991, 590] width 38 height 36
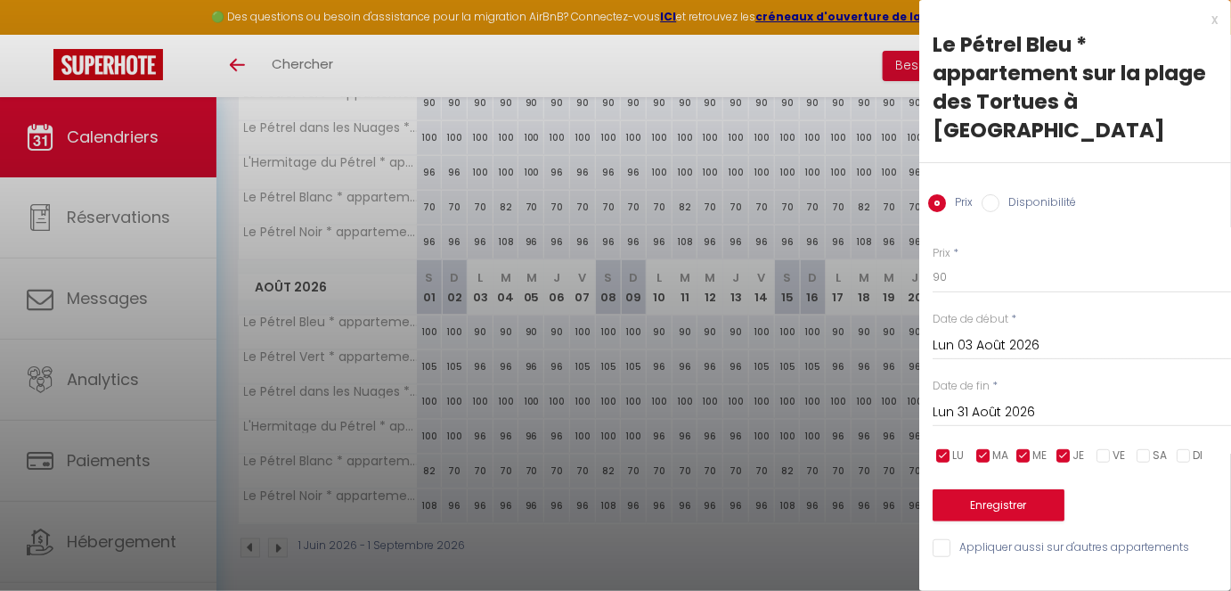
scroll to position [0, 0]
drag, startPoint x: 966, startPoint y: 241, endPoint x: 841, endPoint y: 234, distance: 124.9
click at [841, 234] on body "🟢 Des questions ou besoin d'assistance pour la migration AirBnB? Connectez-vous…" at bounding box center [615, 39] width 1231 height 1118
click at [1028, 489] on button "Enregistrer" at bounding box center [999, 505] width 132 height 32
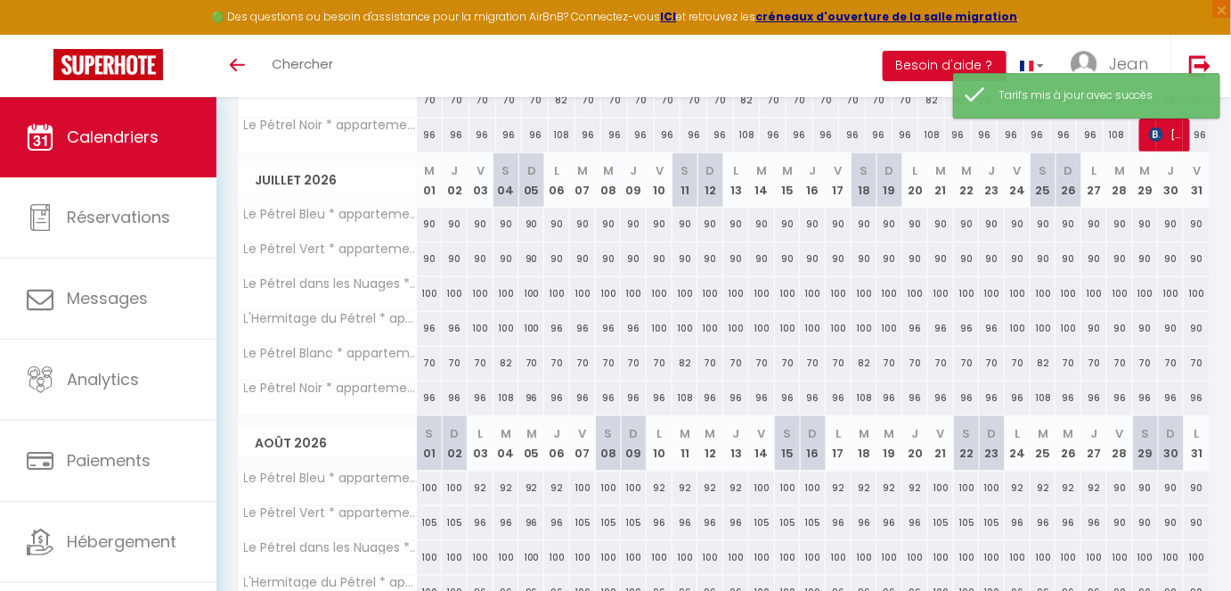
scroll to position [456, 0]
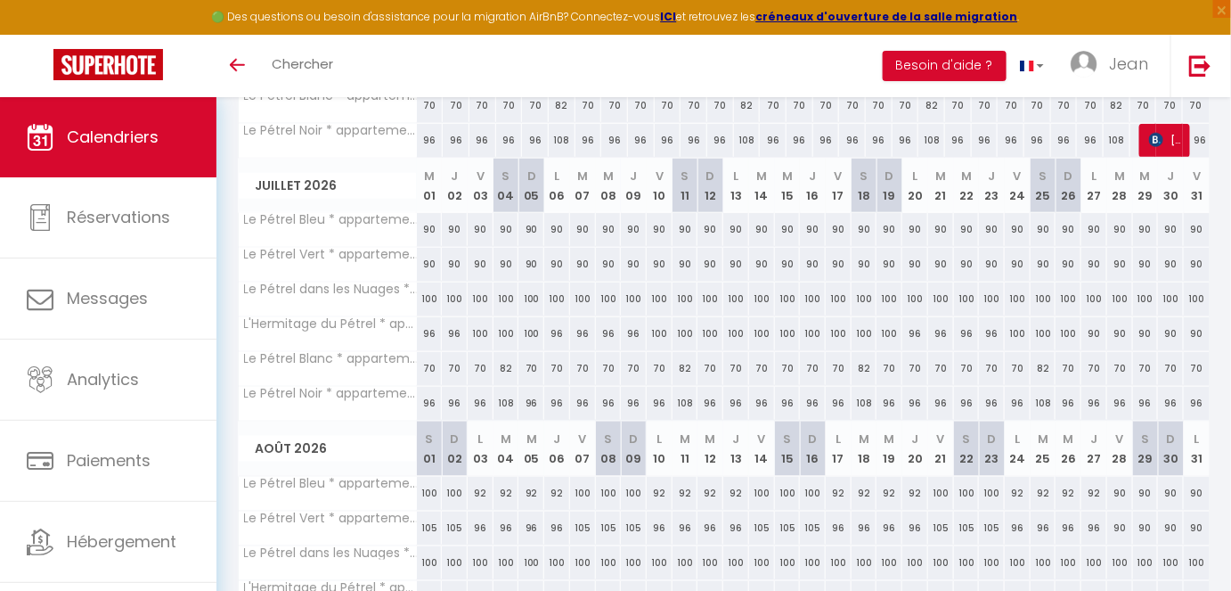
click at [429, 263] on div "90" at bounding box center [430, 264] width 26 height 33
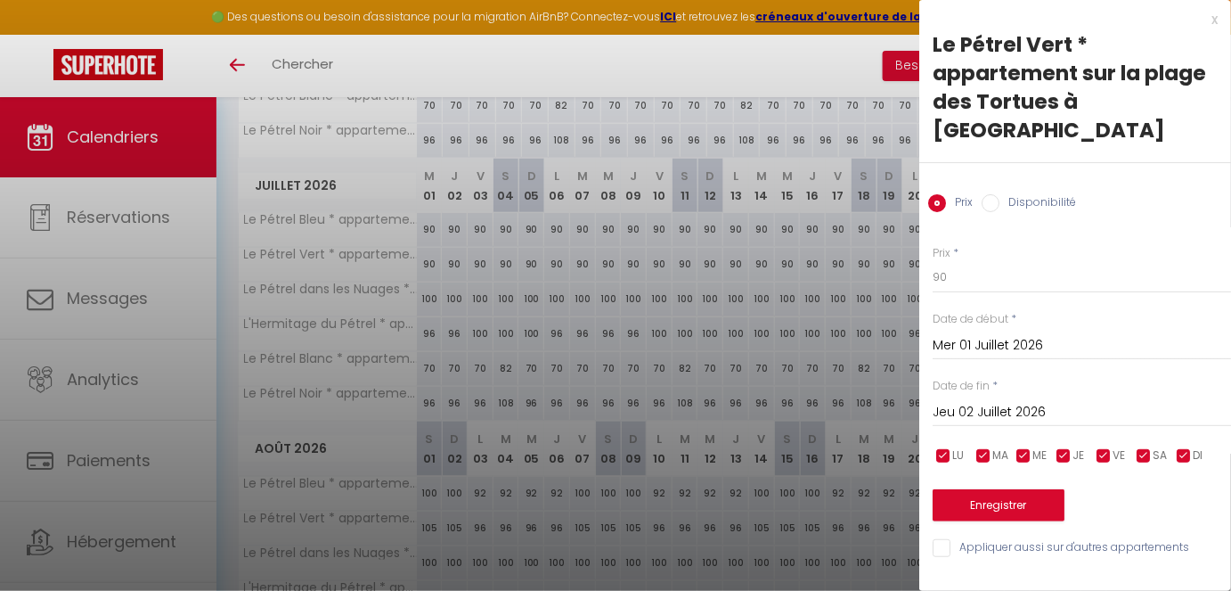
click at [1076, 447] on span "JE" at bounding box center [1079, 455] width 12 height 17
click at [1042, 447] on span "ME" at bounding box center [1040, 455] width 14 height 17
click at [1002, 447] on span "MA" at bounding box center [1000, 455] width 16 height 17
click at [957, 447] on span "LU" at bounding box center [958, 455] width 12 height 17
click at [1013, 401] on input "Jeu 02 Juillet 2026" at bounding box center [1082, 412] width 298 height 23
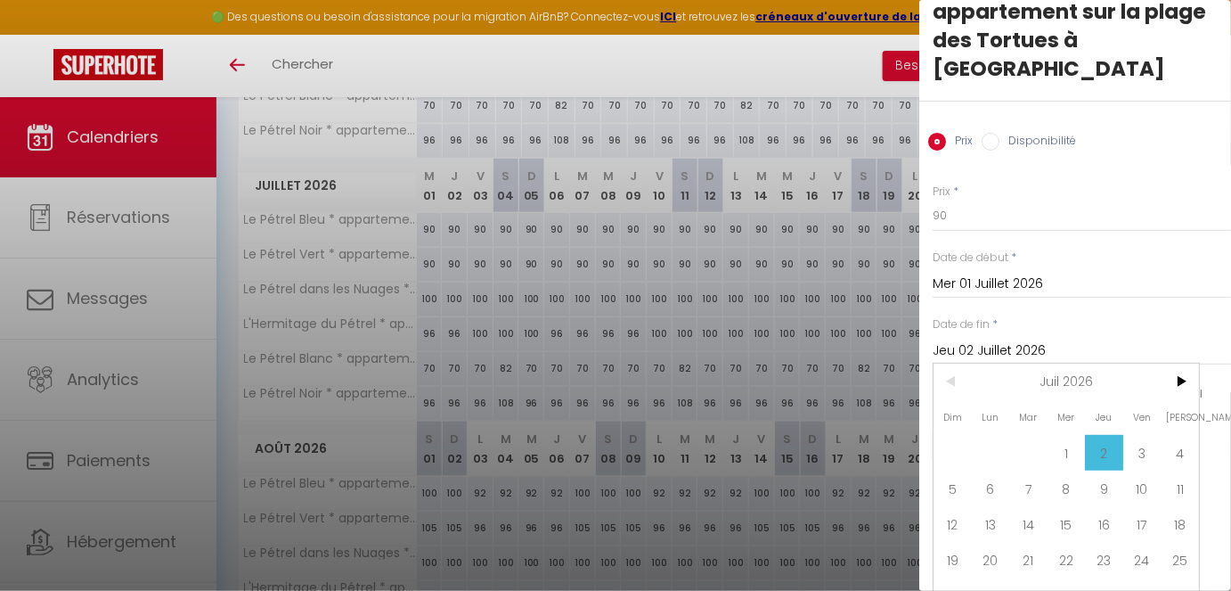
scroll to position [67, 0]
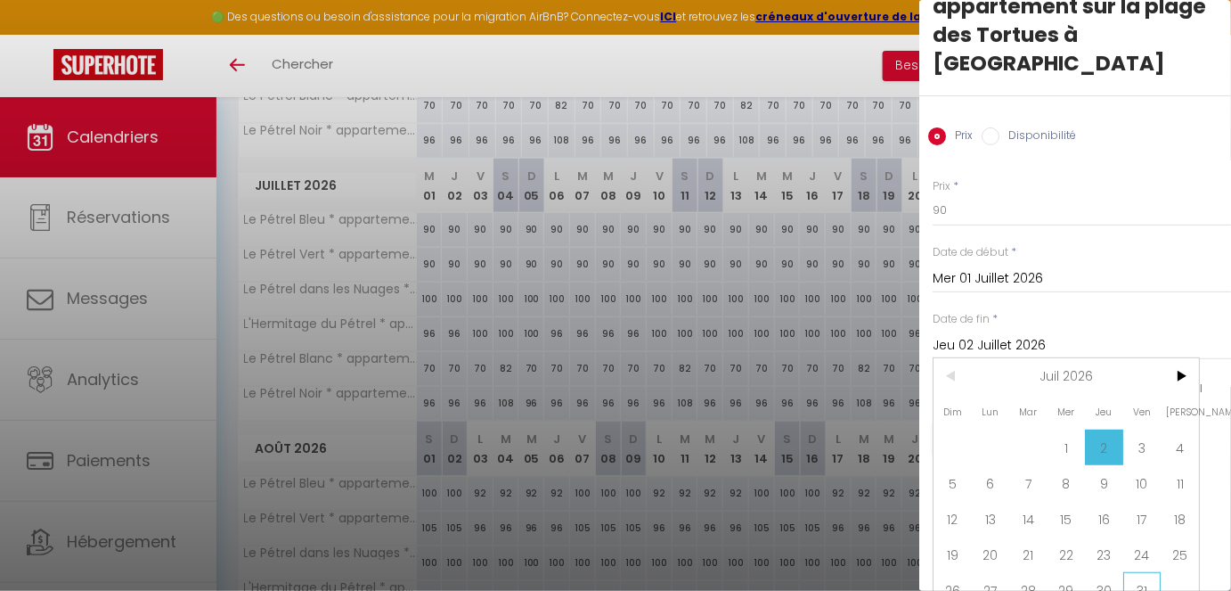
click at [1094, 494] on span "31" at bounding box center [1142, 590] width 38 height 36
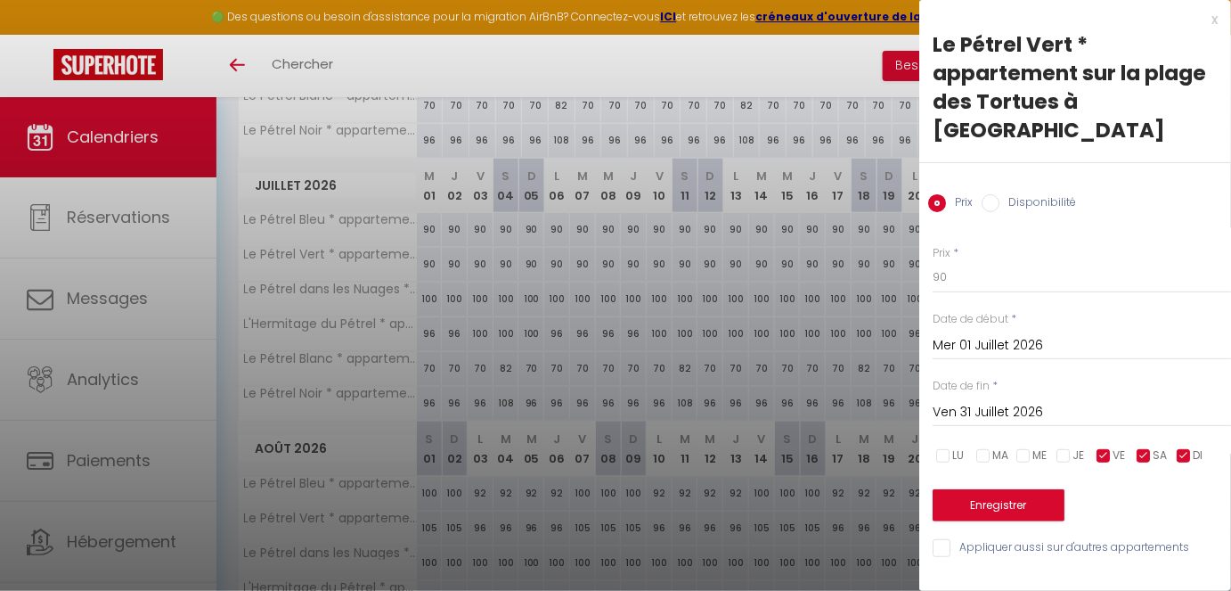
scroll to position [0, 0]
drag, startPoint x: 983, startPoint y: 252, endPoint x: 892, endPoint y: 242, distance: 91.4
click at [892, 242] on body "🟢 Des questions ou besoin d'assistance pour la migration AirBnB? Connectez-vous…" at bounding box center [615, 200] width 1231 height 1118
click at [979, 489] on button "Enregistrer" at bounding box center [999, 505] width 132 height 32
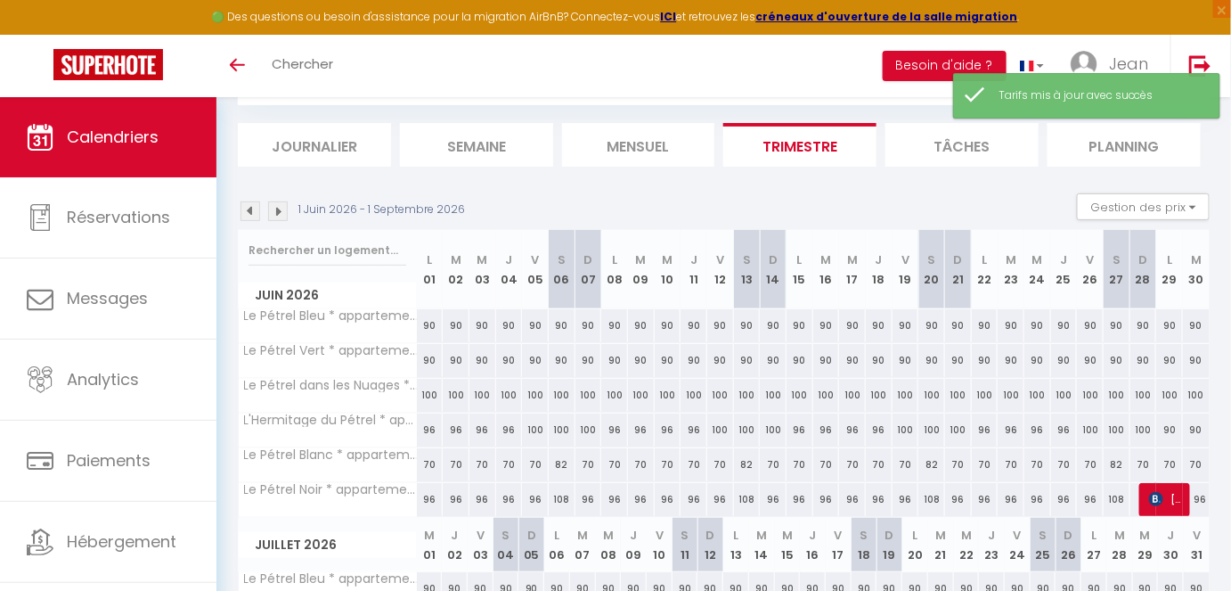
scroll to position [456, 0]
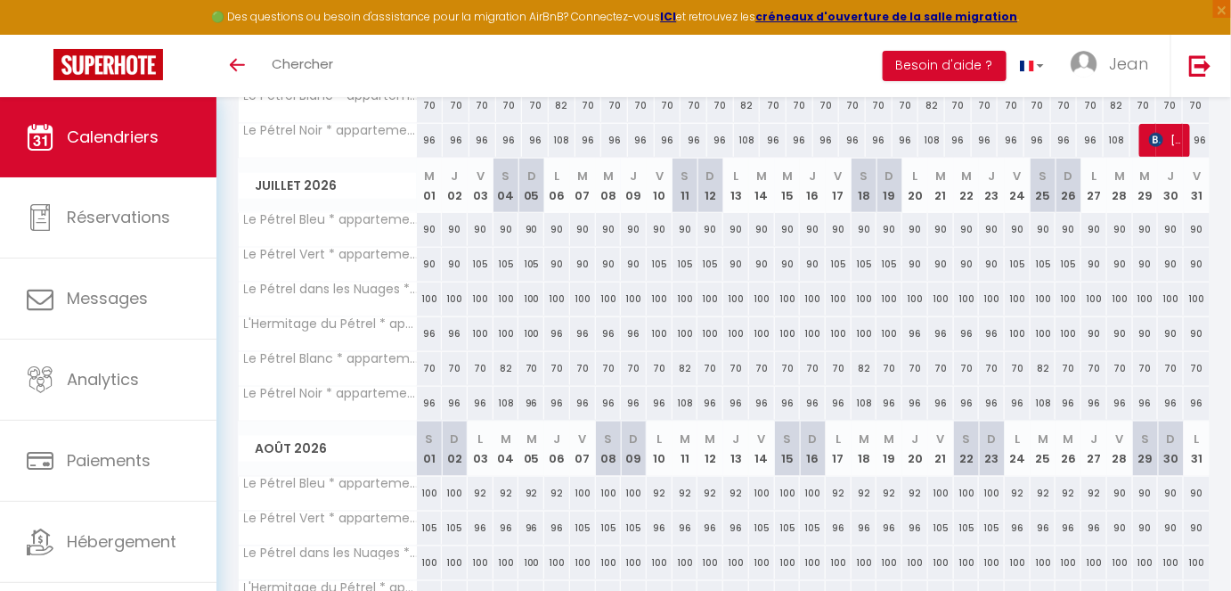
click at [428, 263] on div "90" at bounding box center [430, 264] width 26 height 33
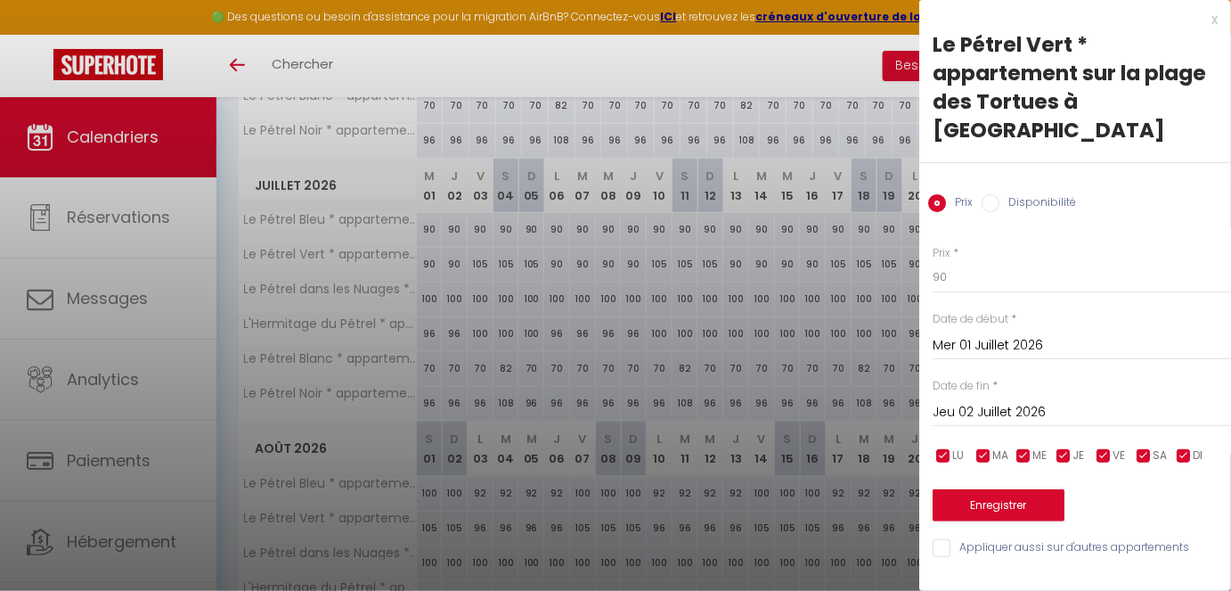
click at [1094, 447] on input "checkbox" at bounding box center [1104, 456] width 18 height 18
click at [1094, 447] on input "checkbox" at bounding box center [1144, 456] width 18 height 18
click at [1094, 447] on input "checkbox" at bounding box center [1184, 456] width 18 height 18
click at [991, 401] on input "Jeu 02 Juillet 2026" at bounding box center [1082, 412] width 298 height 23
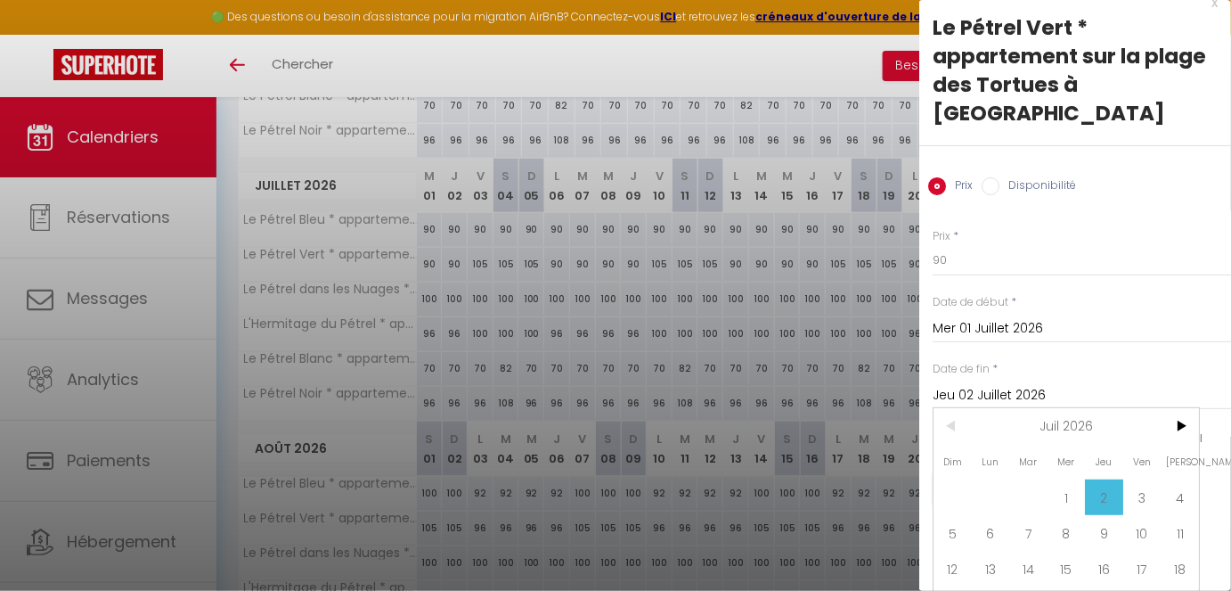
scroll to position [67, 0]
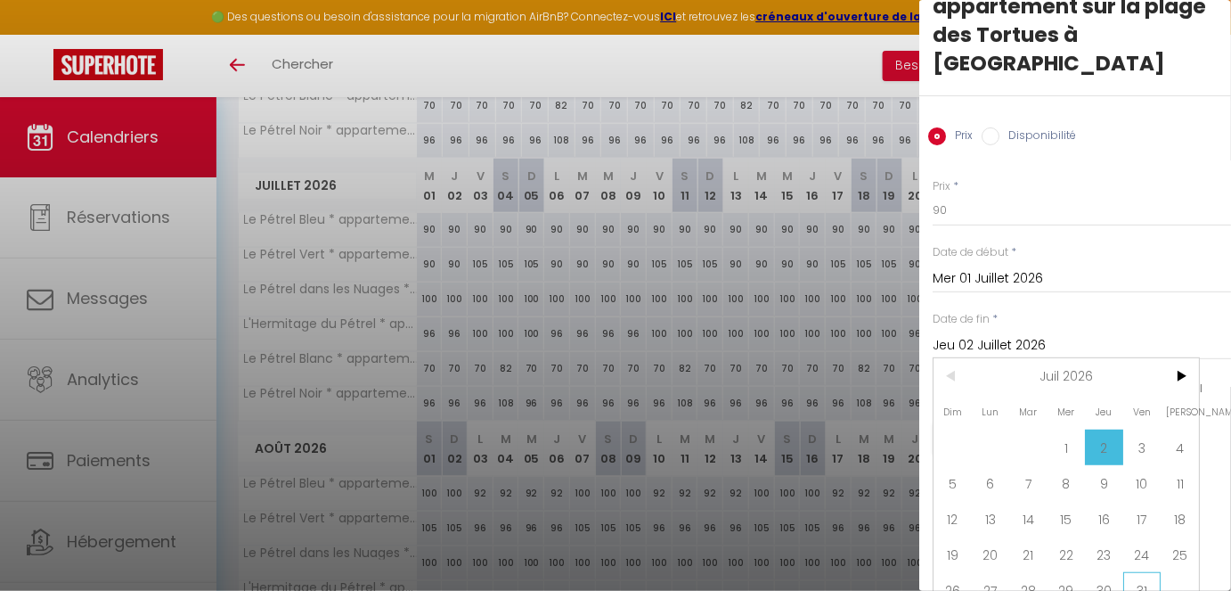
click at [1094, 494] on span "31" at bounding box center [1142, 590] width 38 height 36
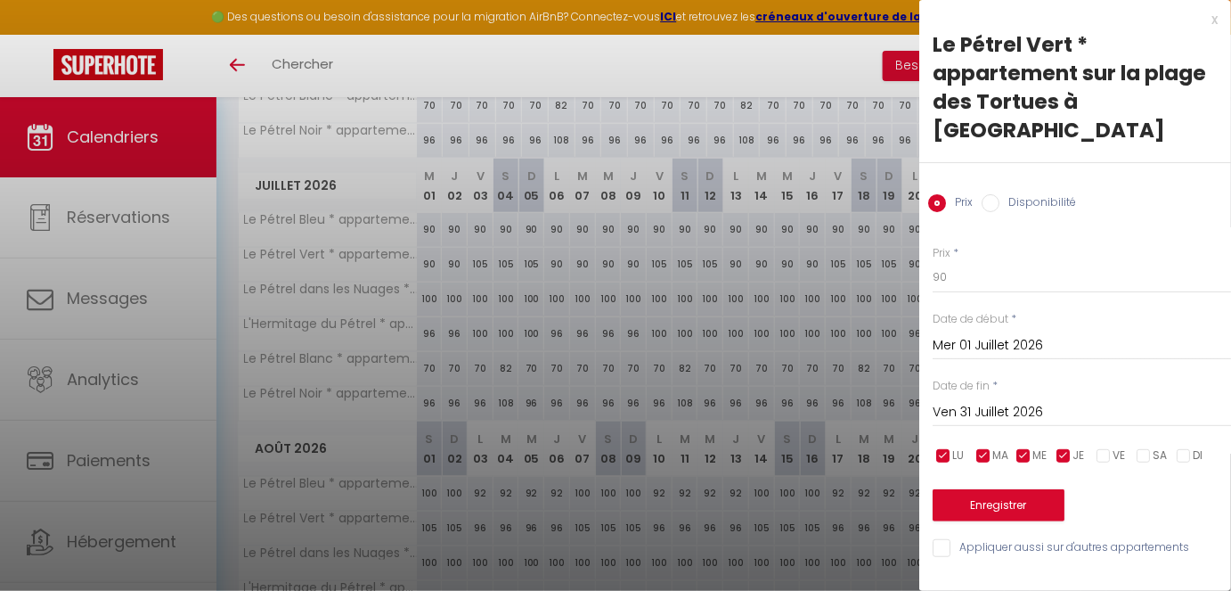
scroll to position [0, 0]
click at [968, 261] on input "90" at bounding box center [1082, 277] width 298 height 32
drag, startPoint x: 968, startPoint y: 257, endPoint x: 889, endPoint y: 249, distance: 79.7
click at [889, 249] on body "🟢 Des questions ou besoin d'assistance pour la migration AirBnB? Connectez-vous…" at bounding box center [615, 200] width 1231 height 1118
click at [1025, 489] on button "Enregistrer" at bounding box center [999, 505] width 132 height 32
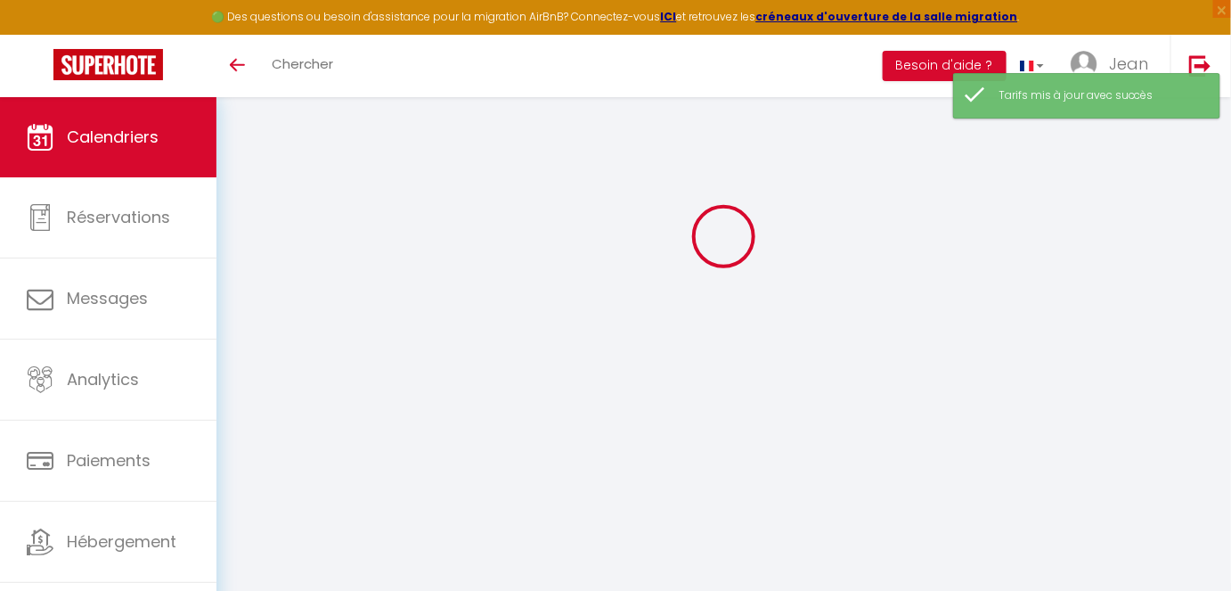
scroll to position [456, 0]
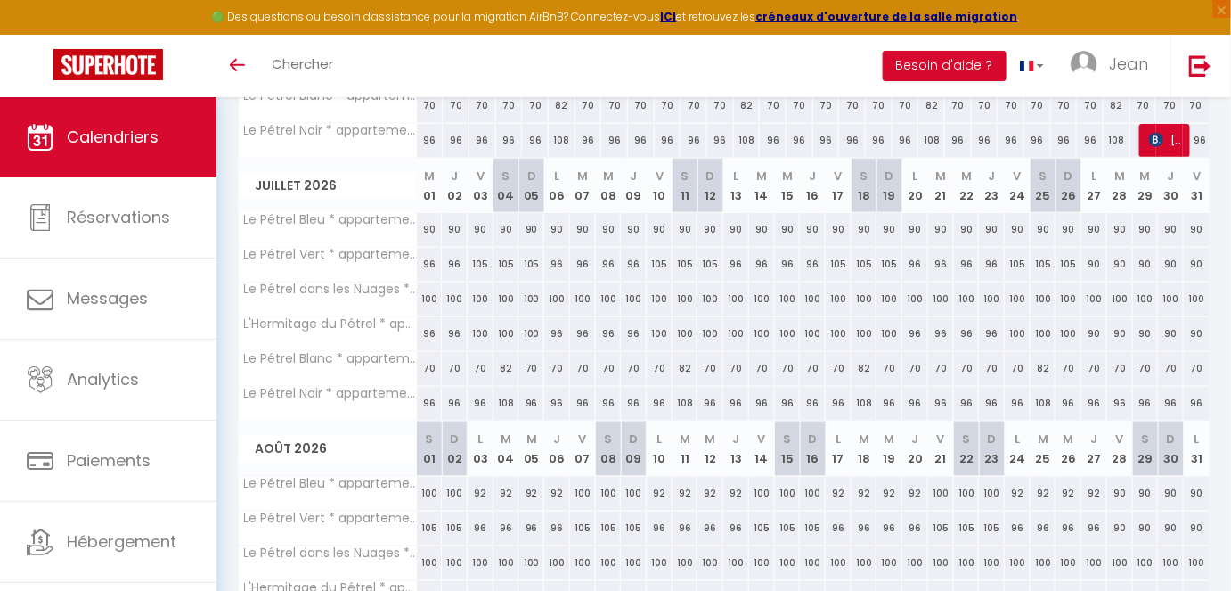
click at [736, 265] on div "96" at bounding box center [736, 264] width 26 height 33
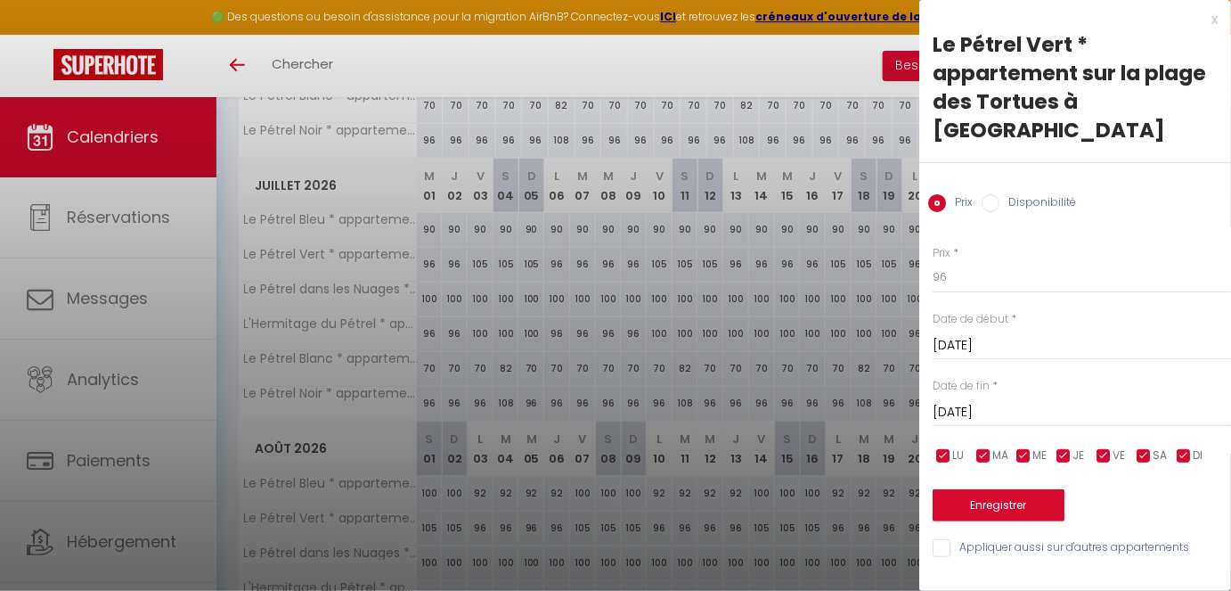
click at [1076, 401] on input "[DATE]" at bounding box center [1082, 412] width 298 height 23
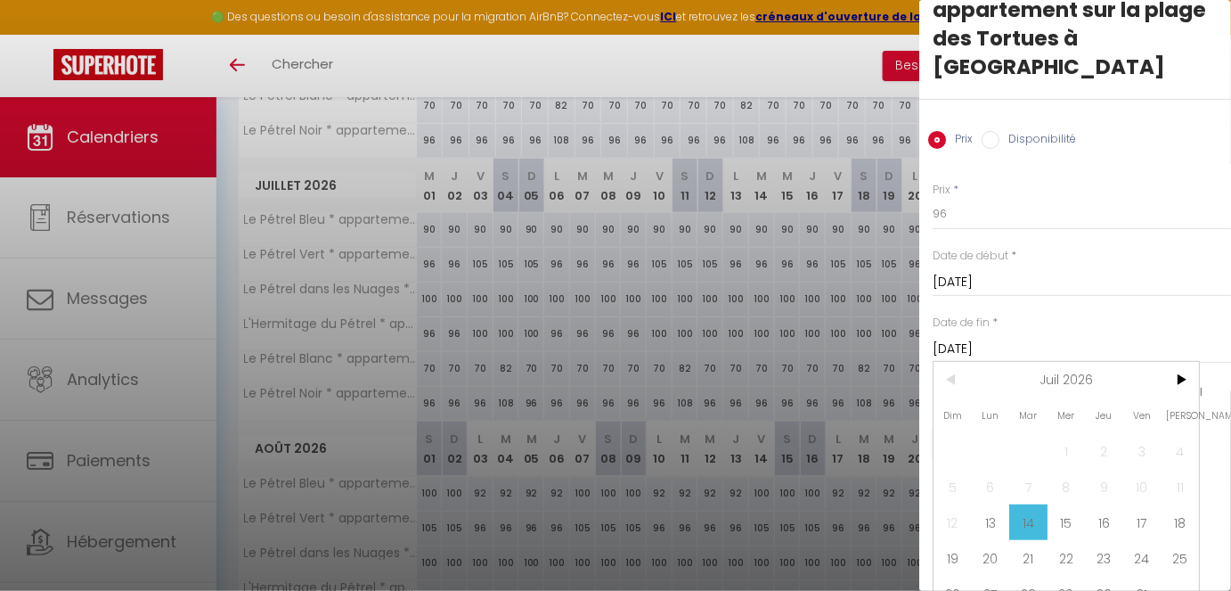
scroll to position [67, 0]
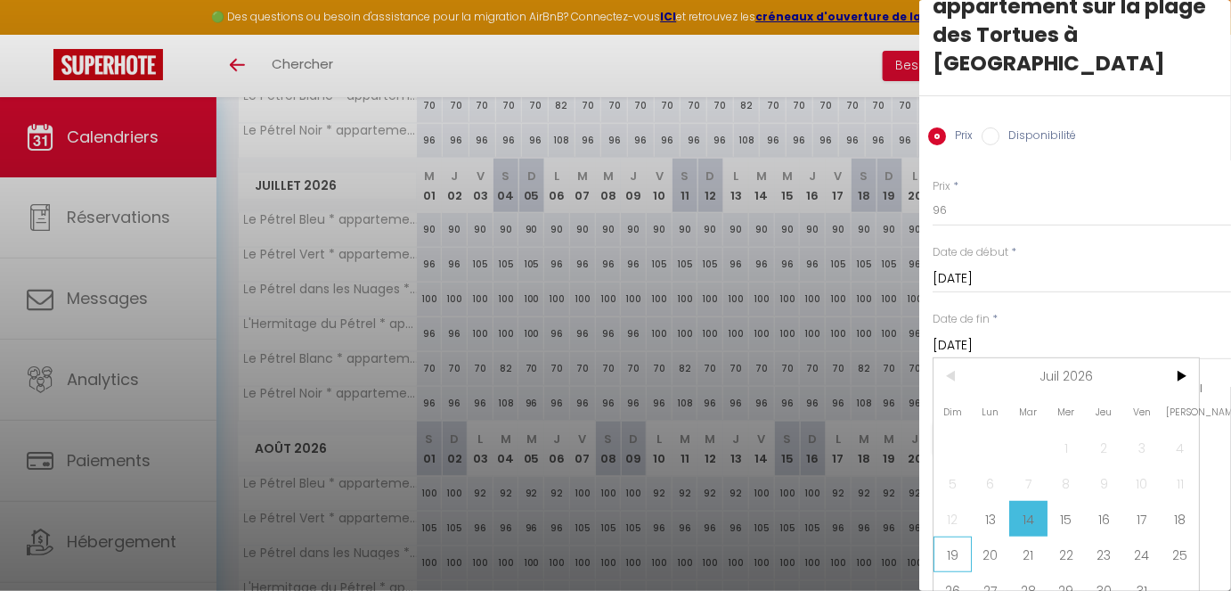
click at [949, 494] on span "19" at bounding box center [953, 554] width 38 height 36
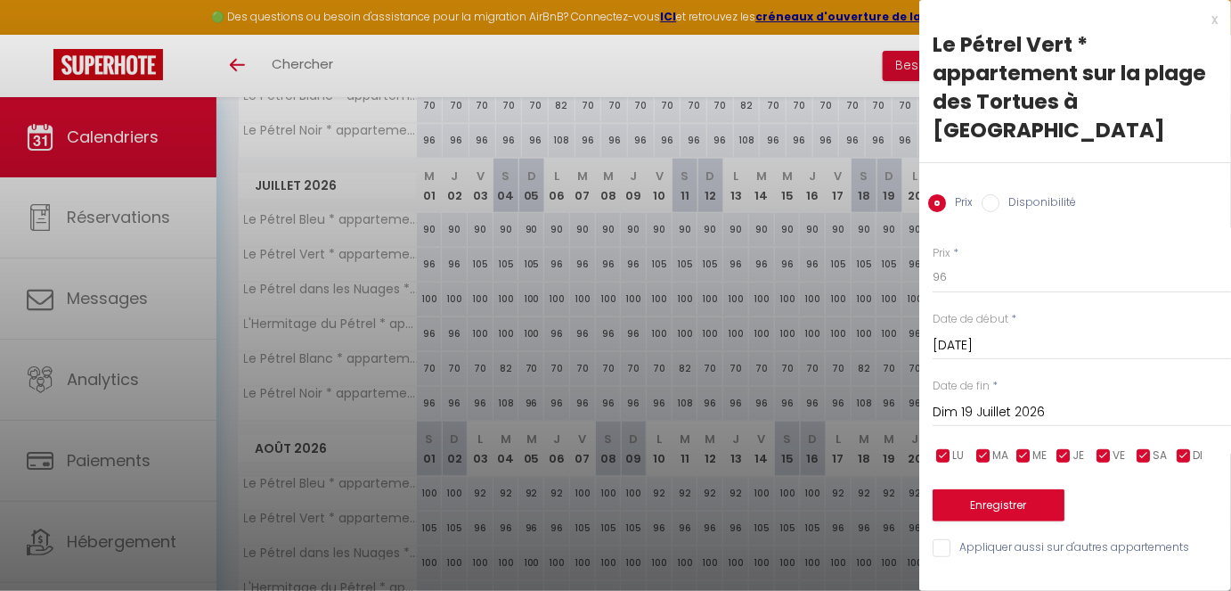
scroll to position [0, 0]
drag, startPoint x: 983, startPoint y: 255, endPoint x: 858, endPoint y: 229, distance: 127.4
click at [858, 229] on body "🟢 Des questions ou besoin d'assistance pour la migration AirBnB? Connectez-vous…" at bounding box center [615, 200] width 1231 height 1118
click at [979, 489] on button "Enregistrer" at bounding box center [999, 505] width 132 height 32
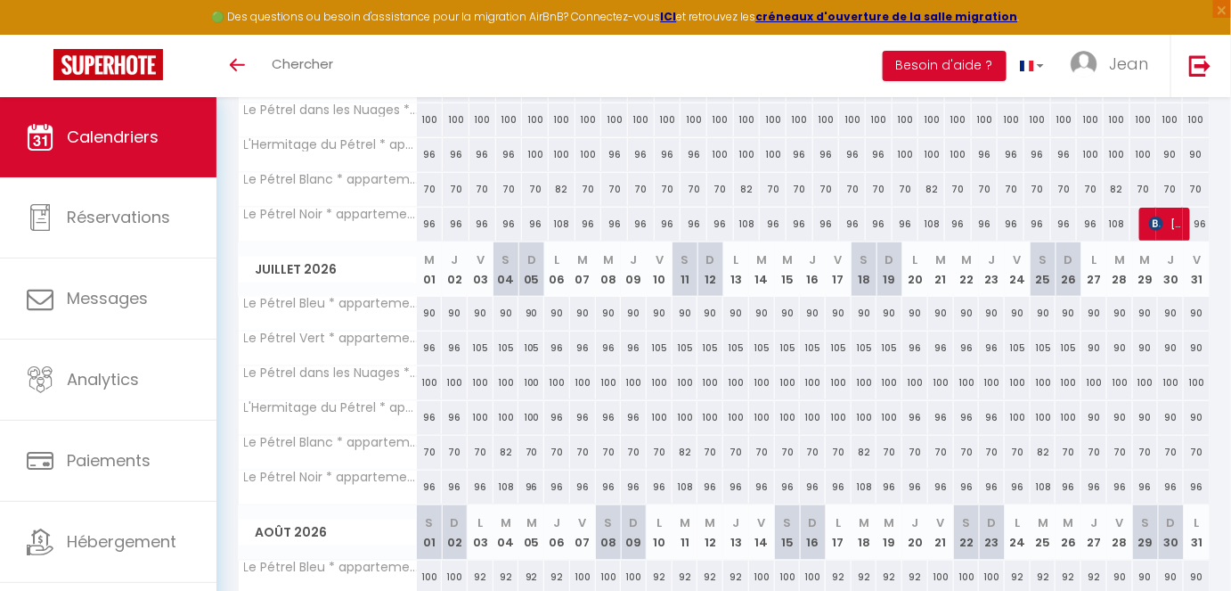
scroll to position [375, 0]
click at [428, 308] on div "90" at bounding box center [430, 310] width 26 height 33
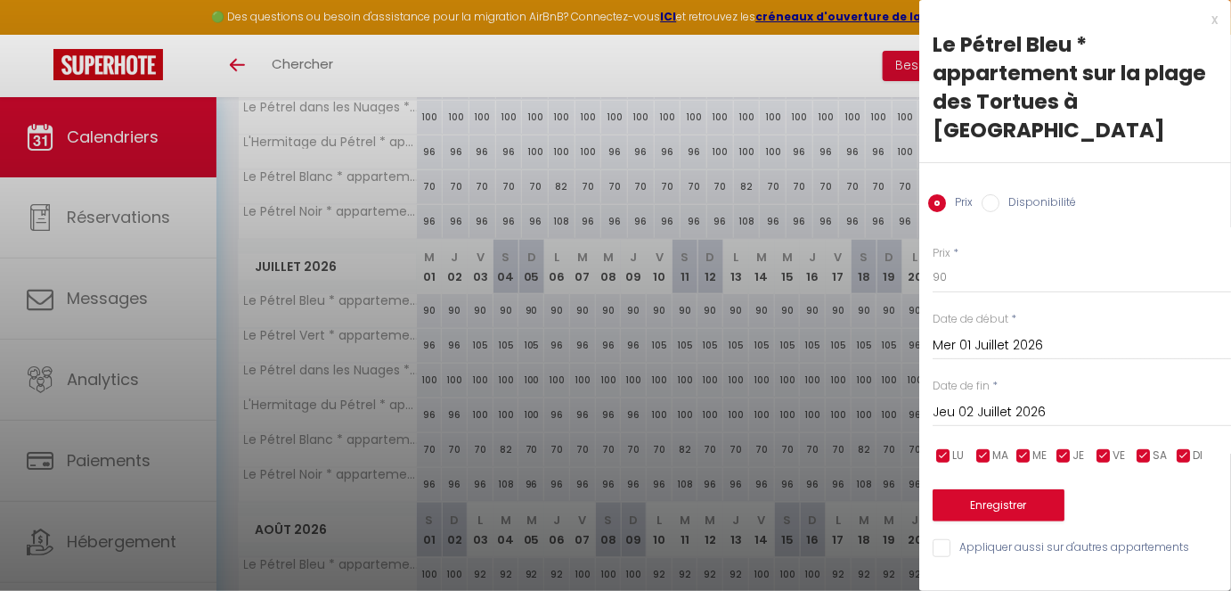
click at [1078, 447] on span "JE" at bounding box center [1079, 455] width 12 height 17
click at [1042, 447] on span "ME" at bounding box center [1040, 455] width 14 height 17
click at [997, 447] on span "MA" at bounding box center [1000, 455] width 16 height 17
click at [951, 447] on input "checkbox" at bounding box center [944, 456] width 18 height 18
click at [979, 401] on input "Jeu 02 Juillet 2026" at bounding box center [1082, 412] width 298 height 23
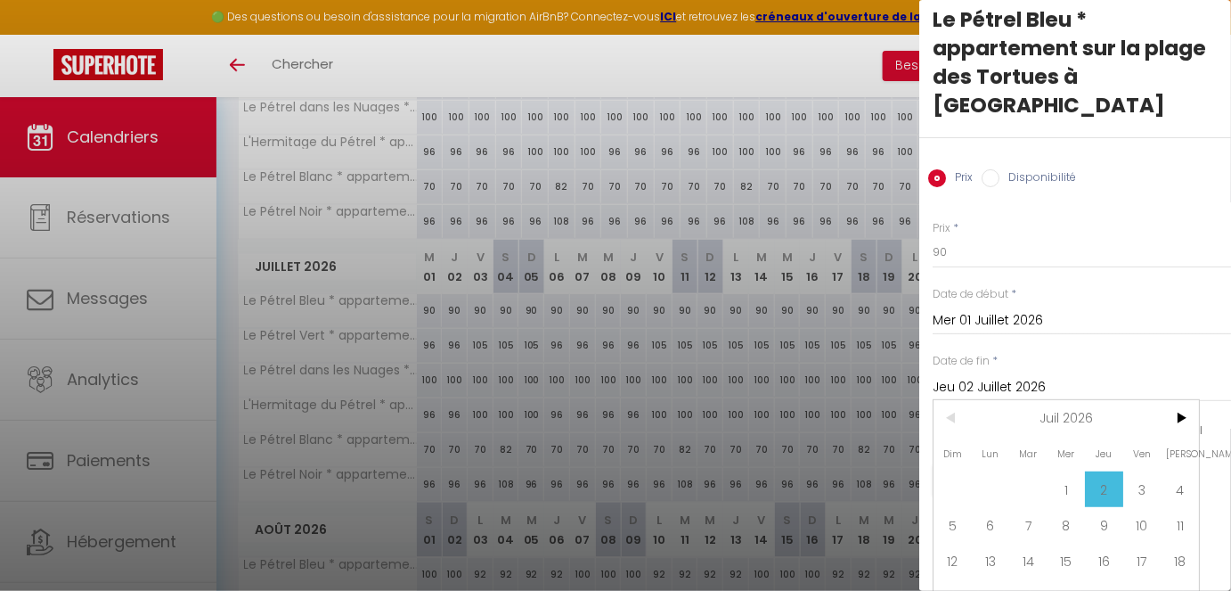
scroll to position [67, 0]
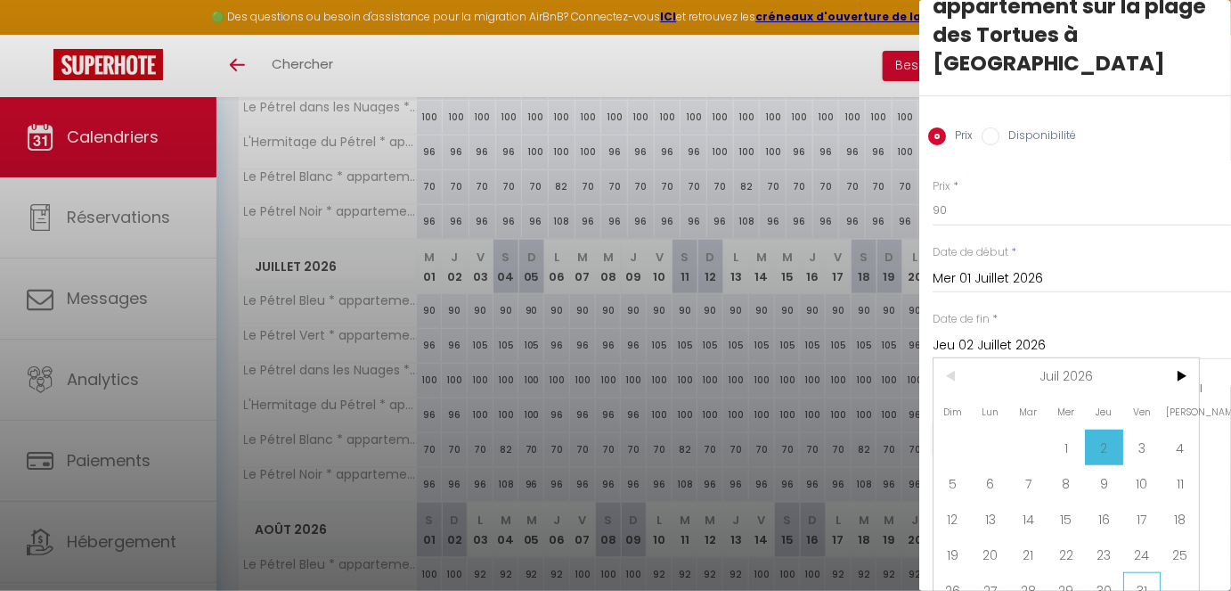
click at [1094, 494] on span "31" at bounding box center [1142, 590] width 38 height 36
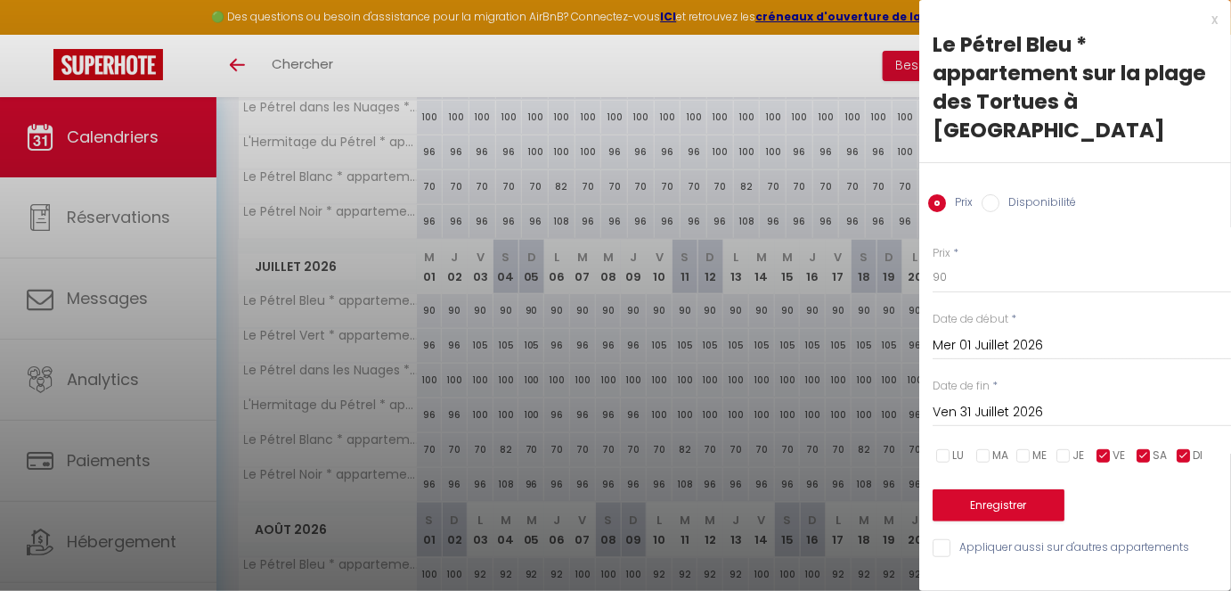
scroll to position [0, 0]
drag, startPoint x: 963, startPoint y: 249, endPoint x: 798, endPoint y: 229, distance: 166.0
click at [798, 229] on body "🟢 Des questions ou besoin d'assistance pour la migration AirBnB? Connectez-vous…" at bounding box center [615, 281] width 1231 height 1118
click at [1017, 489] on button "Enregistrer" at bounding box center [999, 505] width 132 height 32
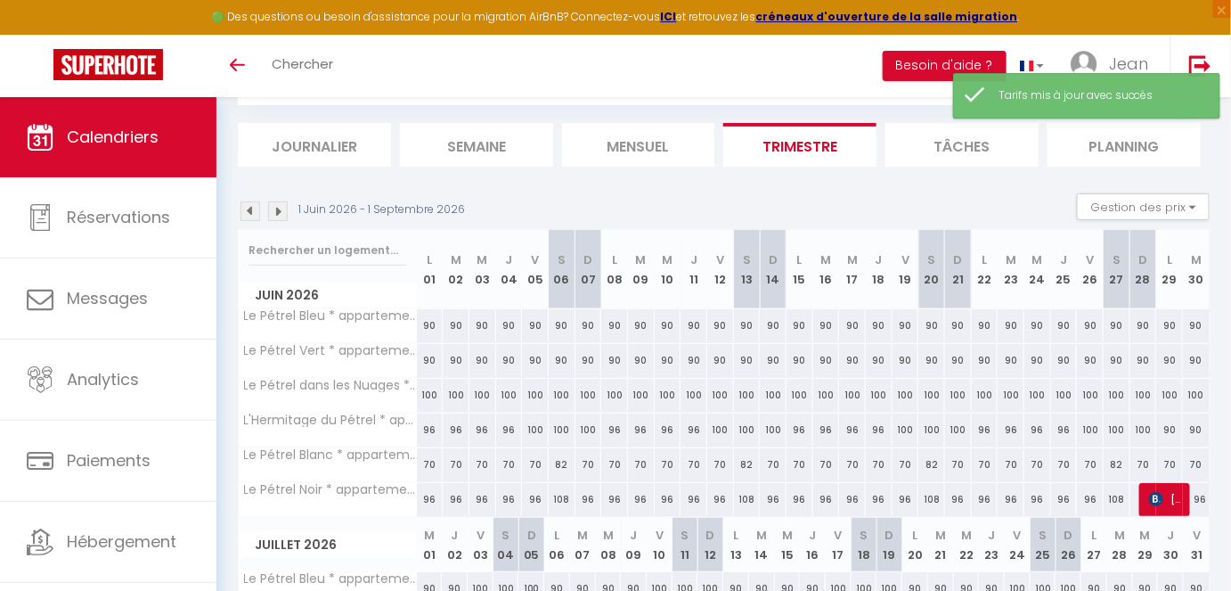
scroll to position [375, 0]
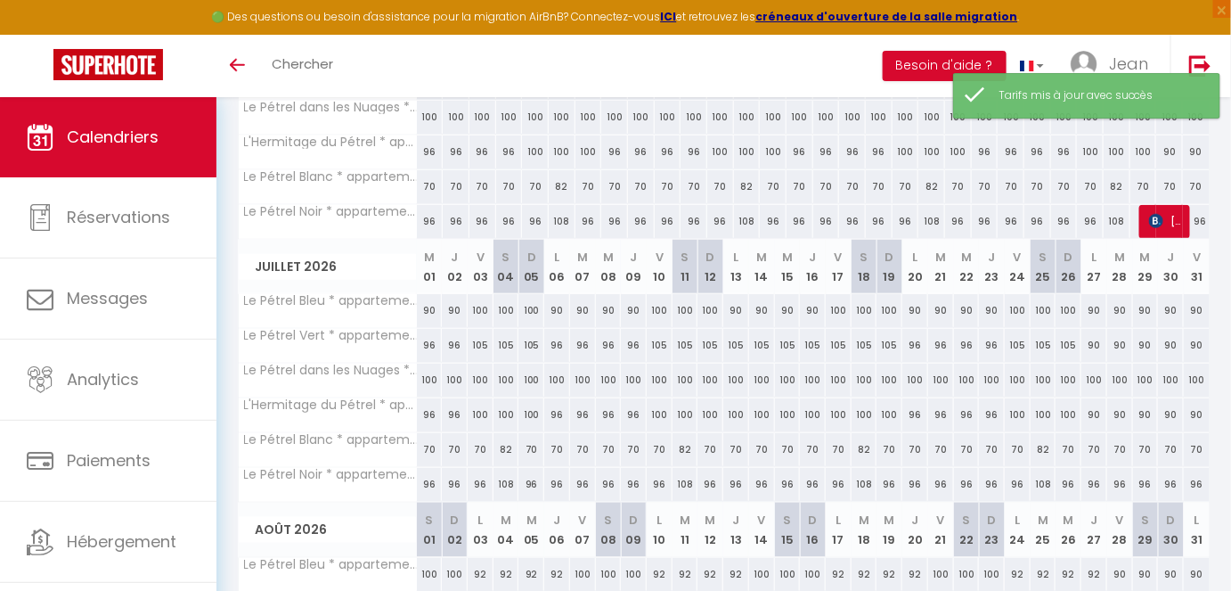
click at [432, 308] on div "90" at bounding box center [430, 310] width 26 height 33
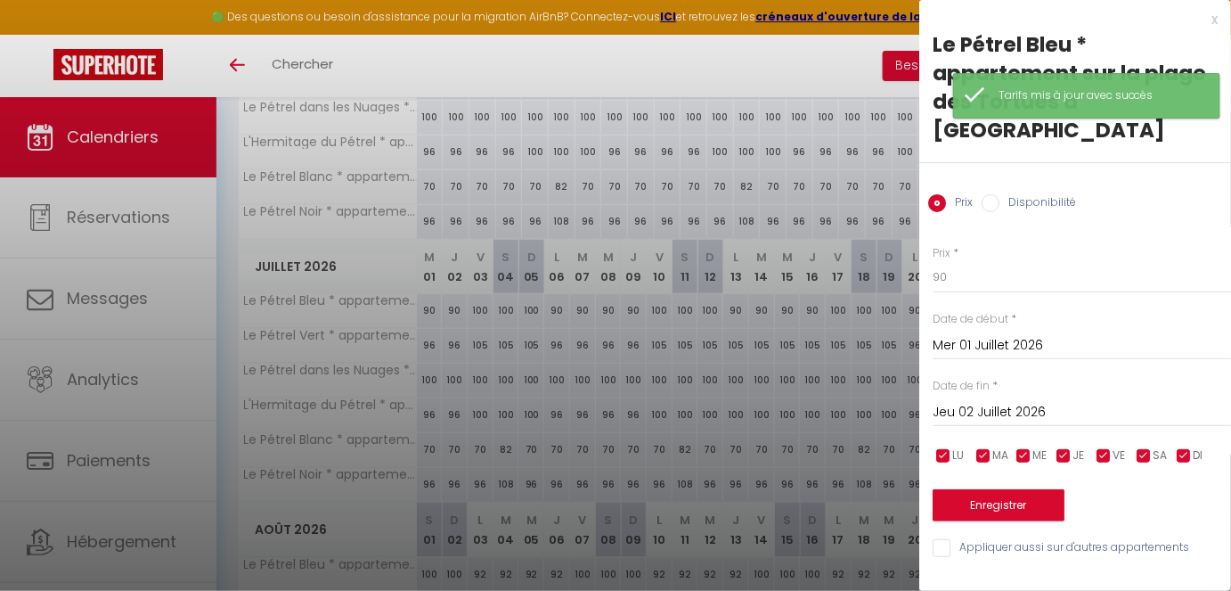
click at [959, 401] on input "Jeu 02 Juillet 2026" at bounding box center [1082, 412] width 298 height 23
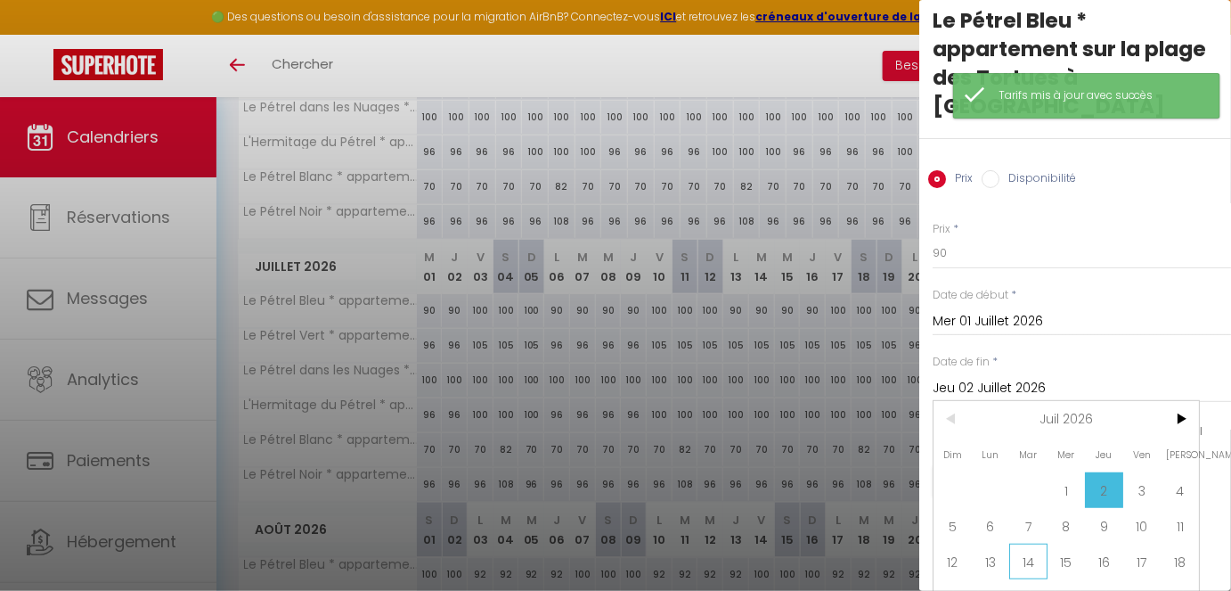
scroll to position [67, 0]
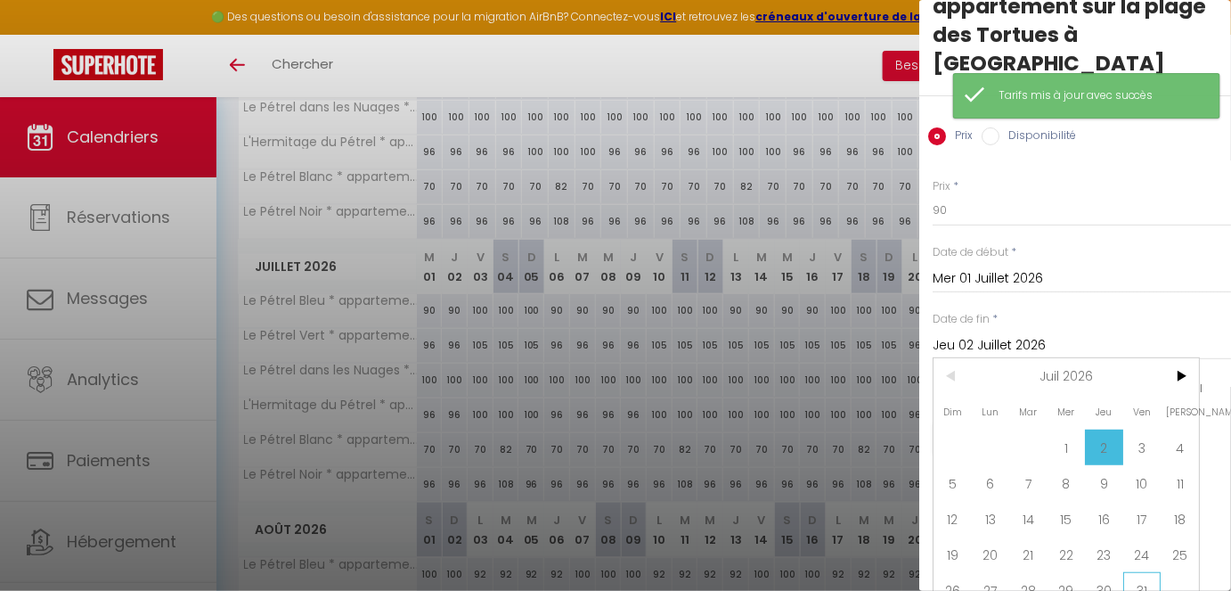
click at [1094, 494] on span "31" at bounding box center [1142, 590] width 38 height 36
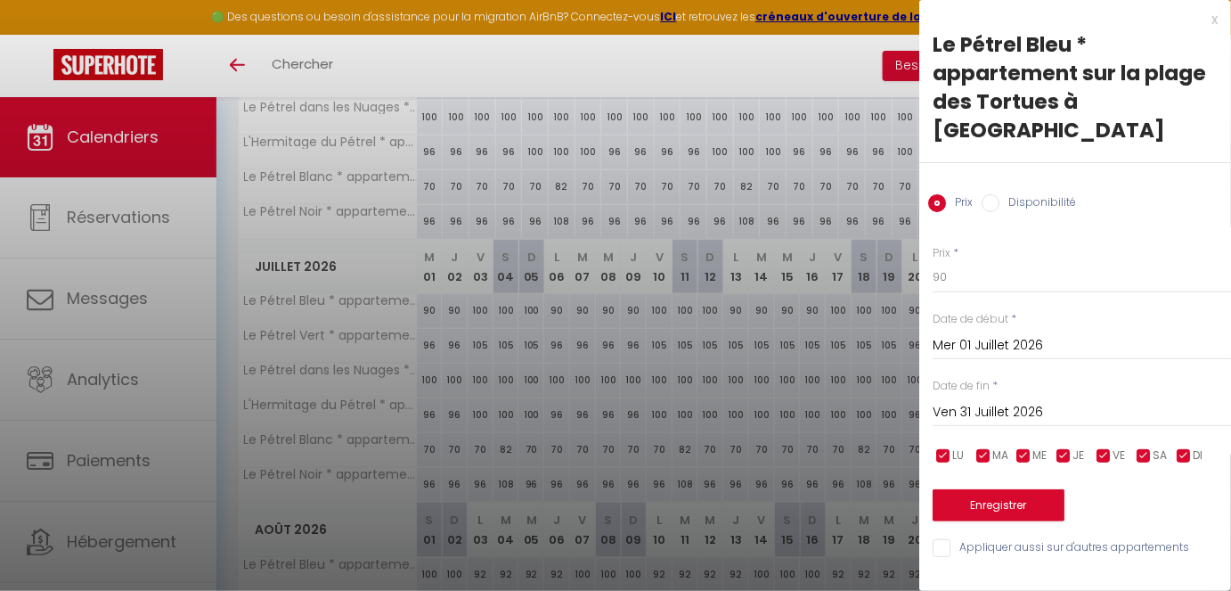
click at [1094, 447] on span "VE" at bounding box center [1119, 455] width 12 height 17
click at [1094, 447] on input "checkbox" at bounding box center [1144, 456] width 18 height 18
click at [1094, 447] on input "checkbox" at bounding box center [1184, 456] width 18 height 18
drag, startPoint x: 980, startPoint y: 260, endPoint x: 796, endPoint y: 234, distance: 186.2
click at [796, 234] on body "🟢 Des questions ou besoin d'assistance pour la migration AirBnB? Connectez-vous…" at bounding box center [615, 281] width 1231 height 1118
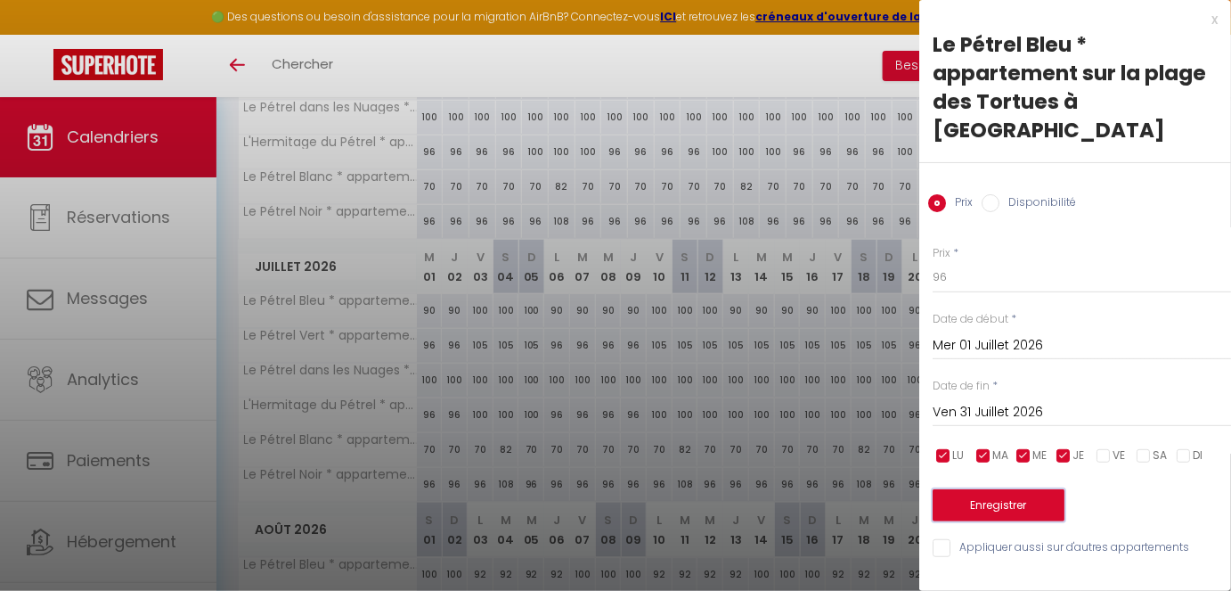
click at [951, 489] on button "Enregistrer" at bounding box center [999, 505] width 132 height 32
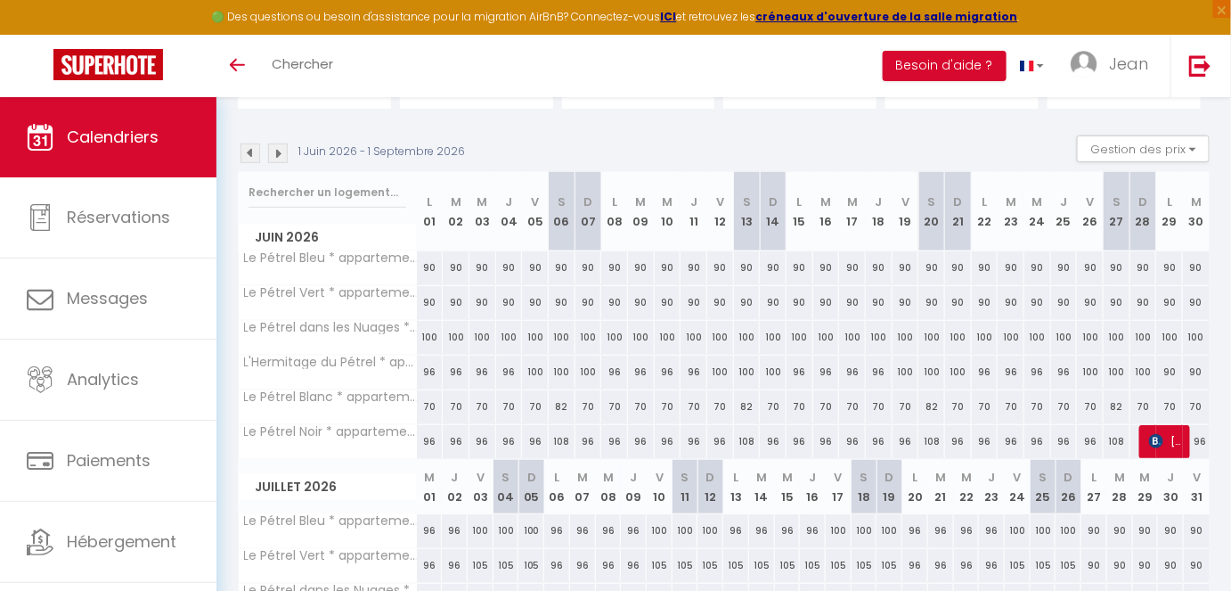
scroll to position [132, 0]
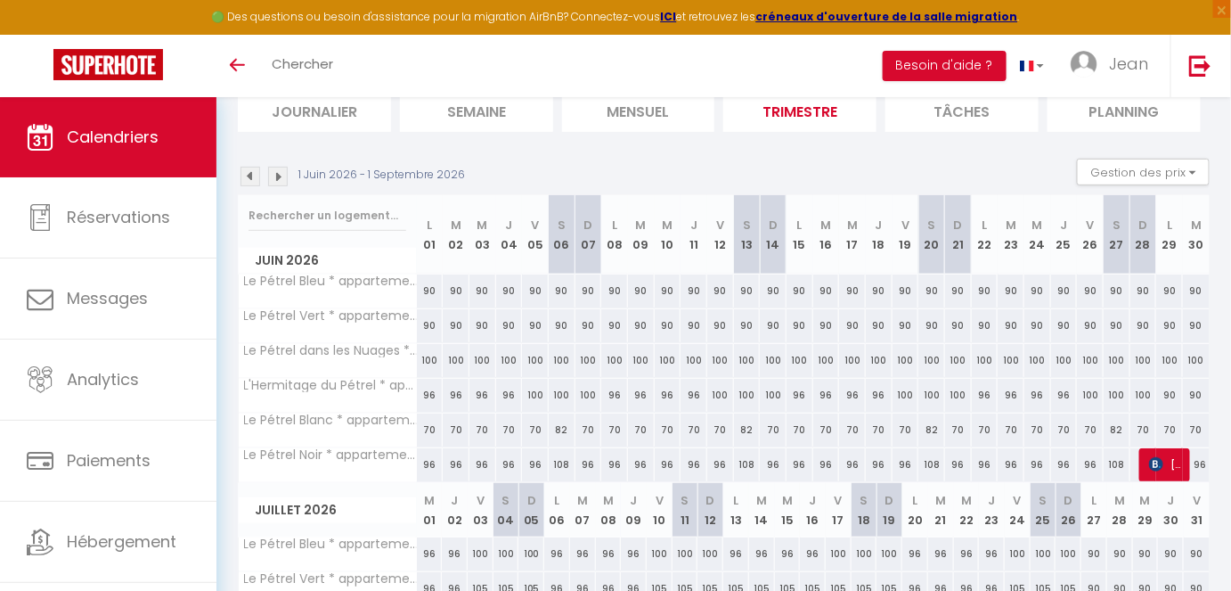
click at [429, 328] on div "90" at bounding box center [430, 325] width 27 height 33
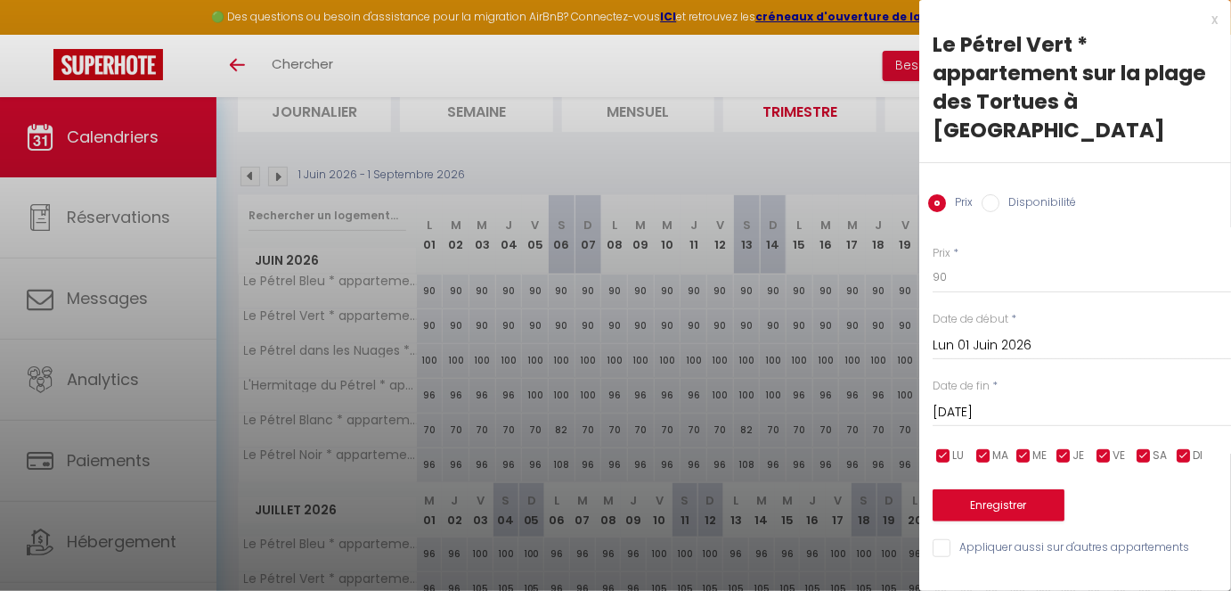
click at [1094, 447] on span "VE" at bounding box center [1119, 455] width 12 height 17
click at [1094, 447] on span "SA" at bounding box center [1160, 455] width 14 height 17
click at [1094, 447] on input "checkbox" at bounding box center [1184, 456] width 18 height 18
click at [1028, 401] on input "[DATE]" at bounding box center [1082, 412] width 298 height 23
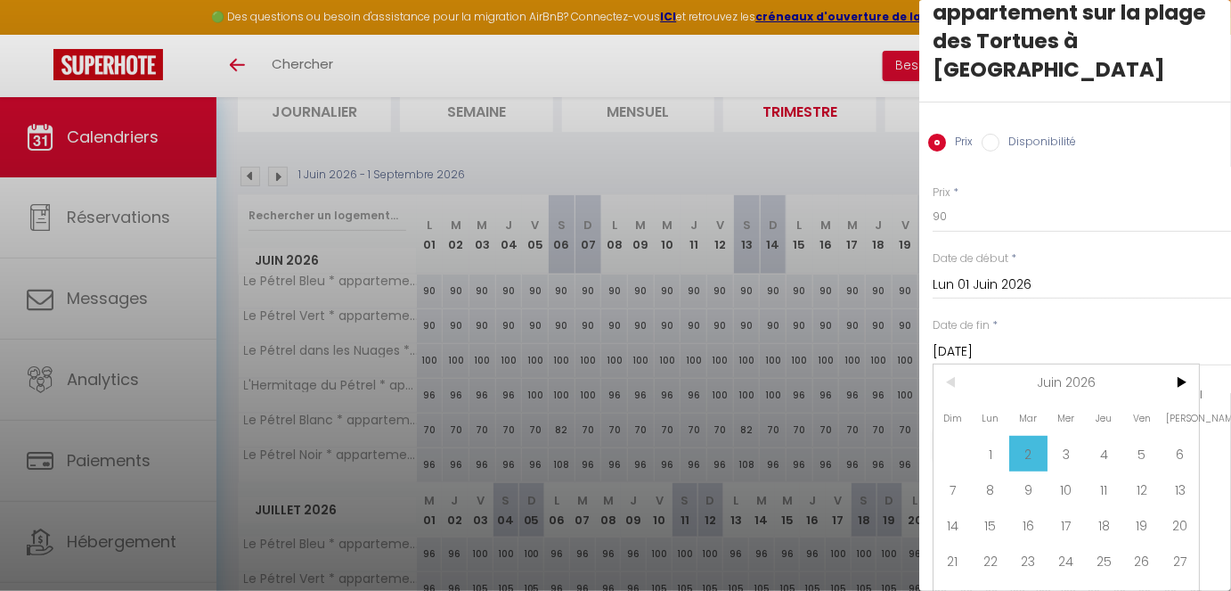
scroll to position [67, 0]
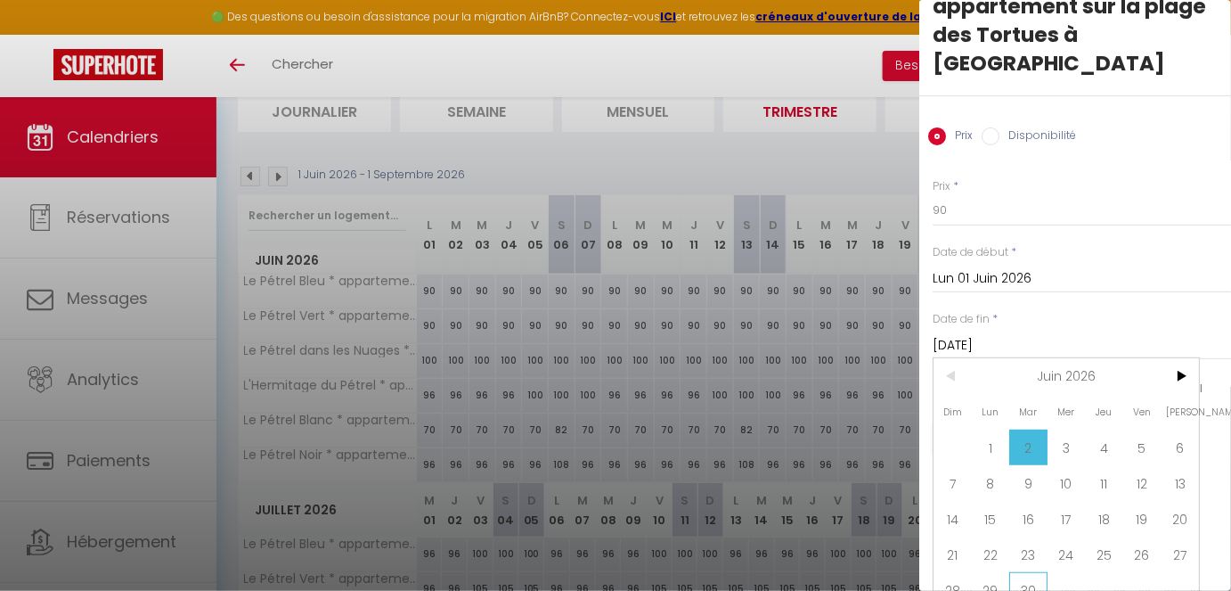
click at [1033, 494] on span "30" at bounding box center [1028, 590] width 38 height 36
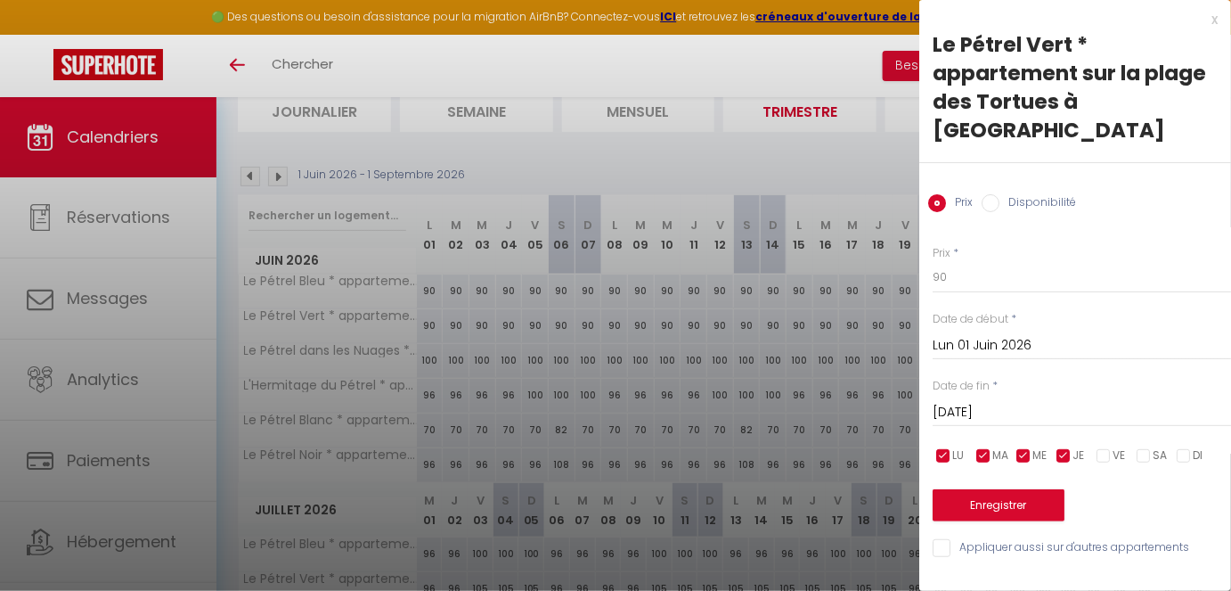
scroll to position [0, 0]
drag, startPoint x: 963, startPoint y: 252, endPoint x: 855, endPoint y: 242, distance: 108.2
click at [855, 242] on body "🟢 Des questions ou besoin d'assistance pour la migration AirBnB? Connectez-vous…" at bounding box center [615, 524] width 1231 height 1118
click at [1005, 490] on button "Enregistrer" at bounding box center [999, 505] width 132 height 32
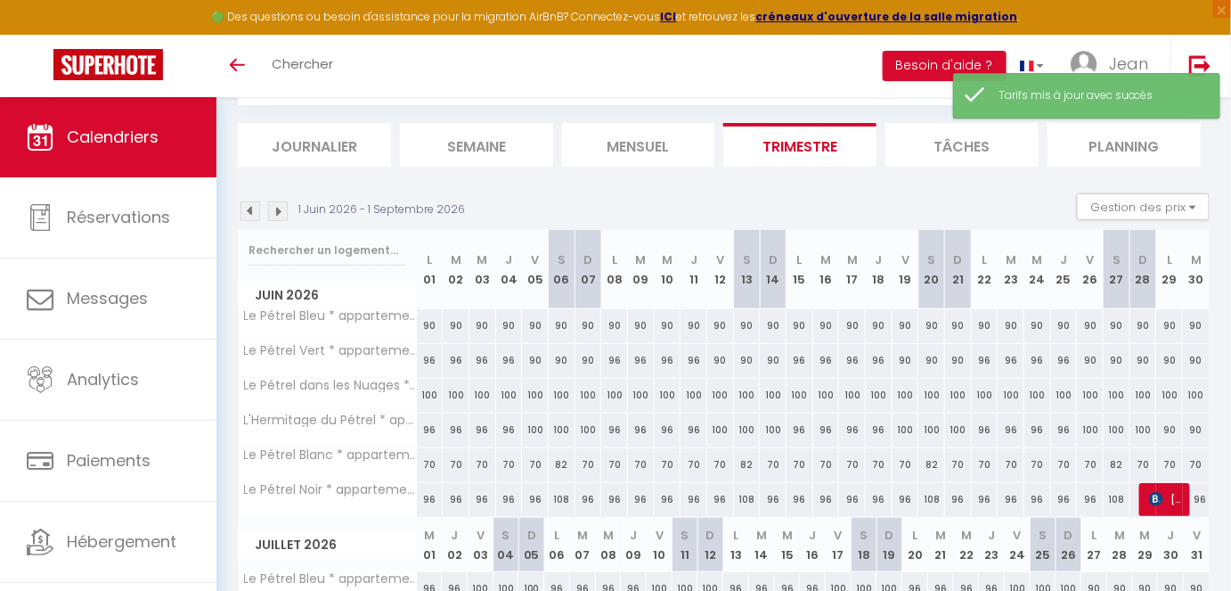
scroll to position [132, 0]
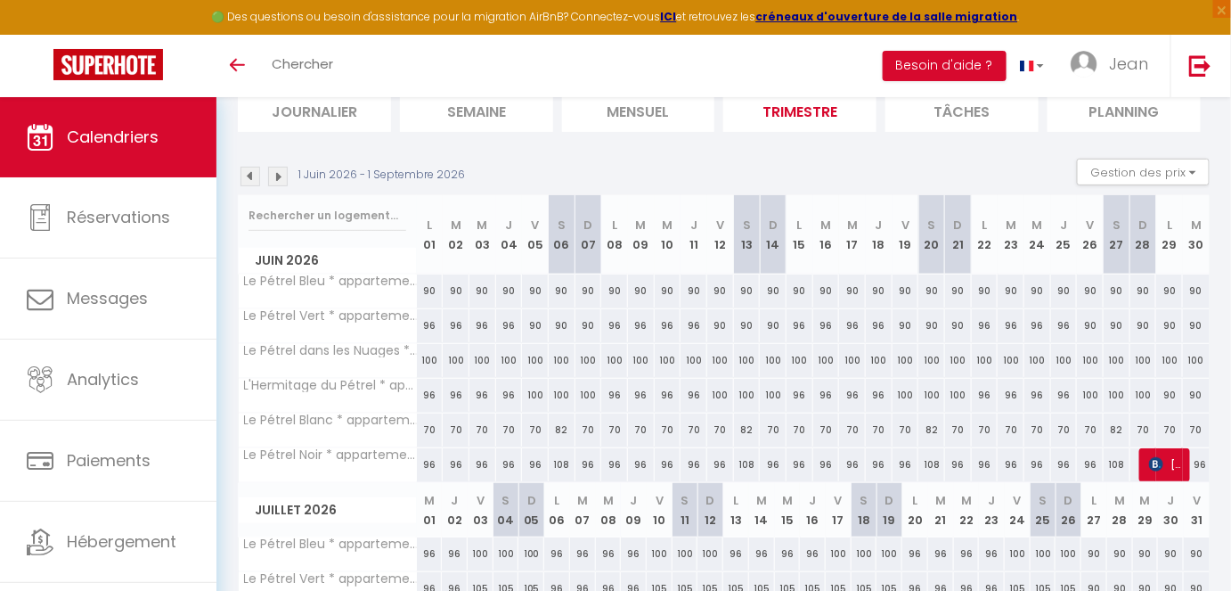
click at [535, 323] on div "90" at bounding box center [535, 325] width 27 height 33
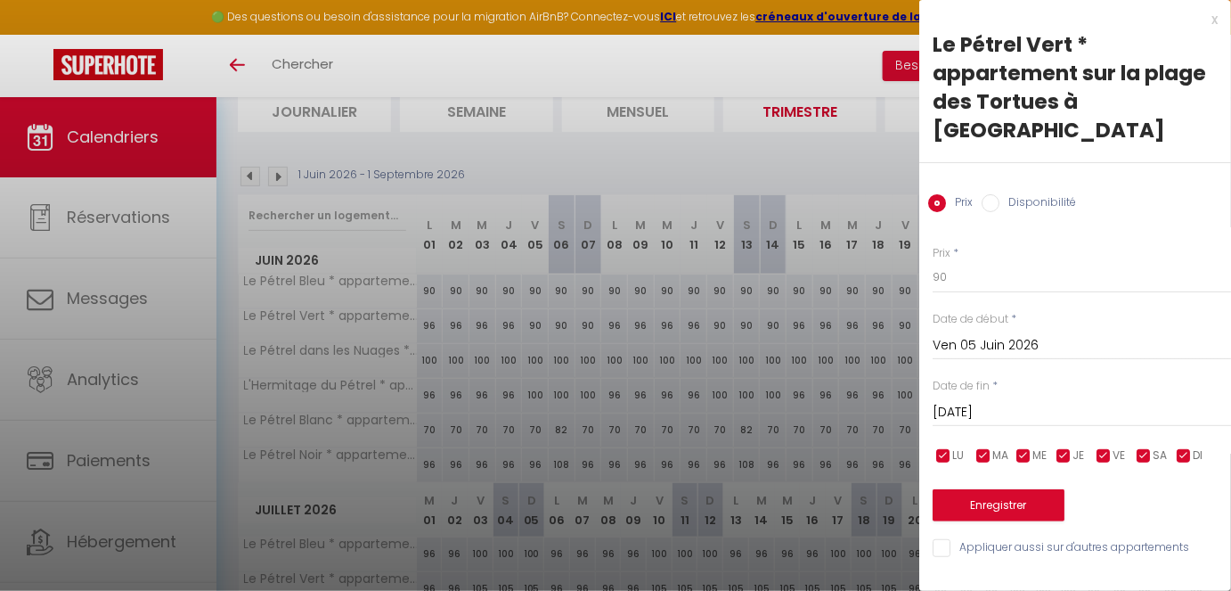
click at [963, 401] on input "[DATE]" at bounding box center [1082, 412] width 298 height 23
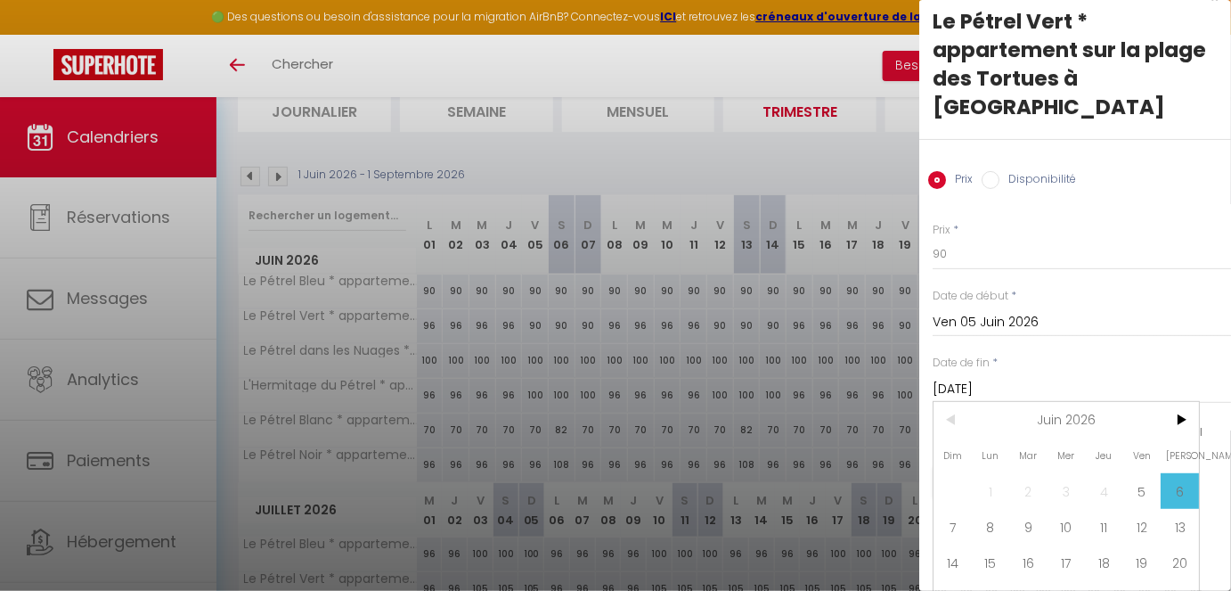
scroll to position [67, 0]
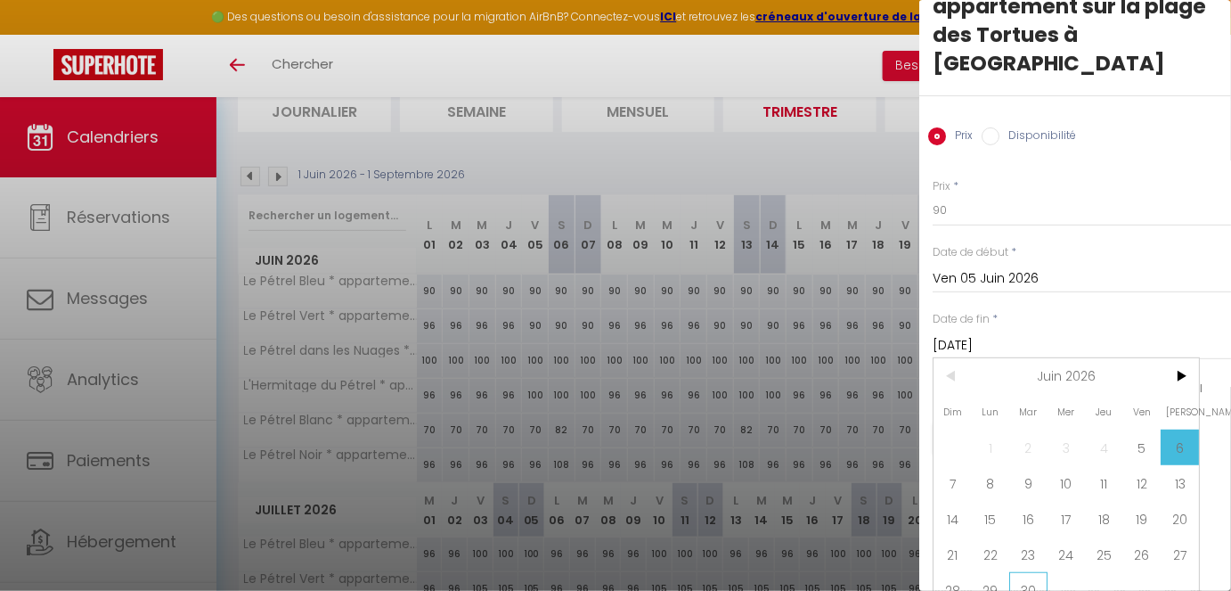
click at [1033, 494] on span "30" at bounding box center [1028, 590] width 38 height 36
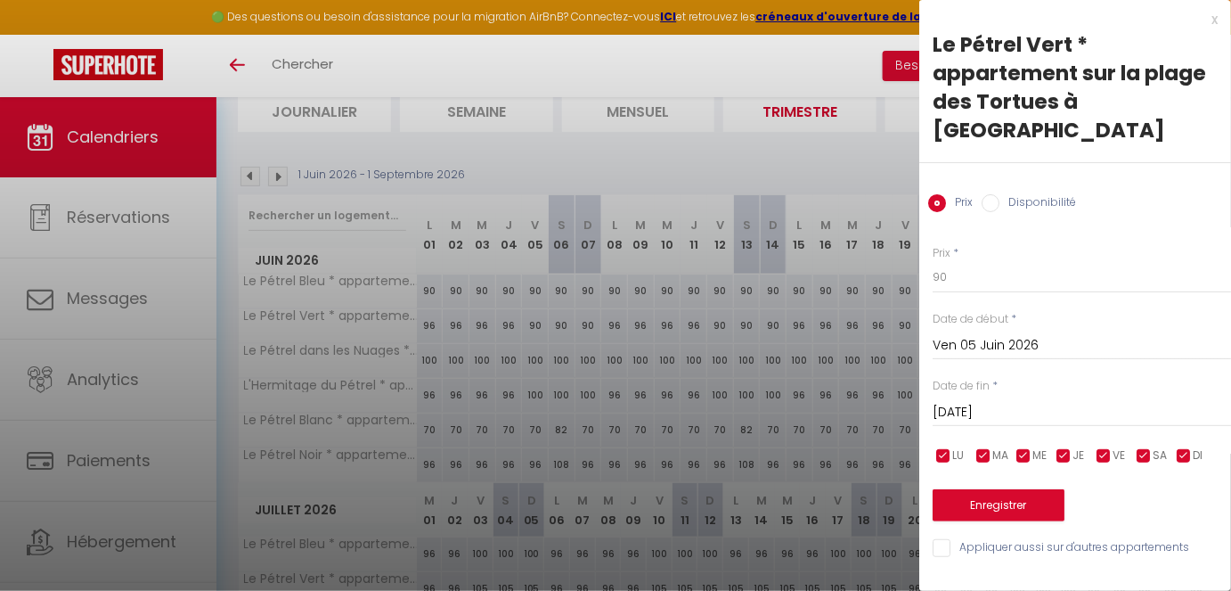
scroll to position [0, 0]
click at [1076, 447] on span "JE" at bounding box center [1079, 455] width 12 height 17
click at [1042, 447] on span "ME" at bounding box center [1040, 455] width 14 height 17
click at [1005, 447] on span "MA" at bounding box center [1000, 455] width 16 height 17
click at [951, 447] on input "checkbox" at bounding box center [944, 456] width 18 height 18
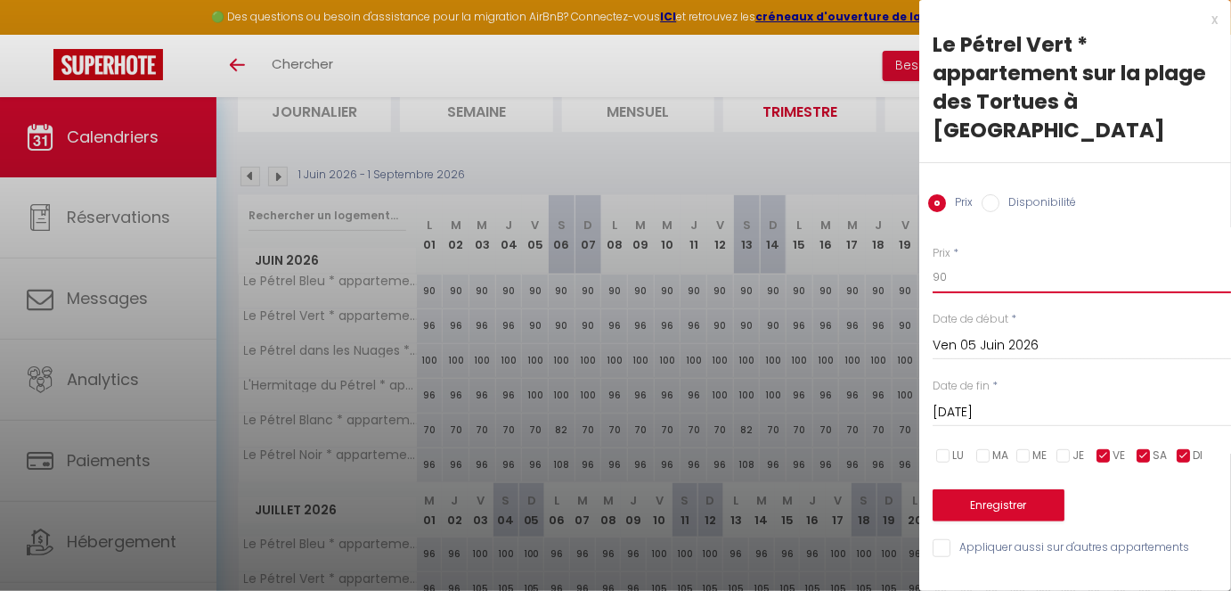
drag, startPoint x: 949, startPoint y: 252, endPoint x: 832, endPoint y: 249, distance: 116.8
click at [832, 249] on body "🟢 Des questions ou besoin d'assistance pour la migration AirBnB? Connectez-vous…" at bounding box center [615, 524] width 1231 height 1118
click at [968, 490] on button "Enregistrer" at bounding box center [999, 505] width 132 height 32
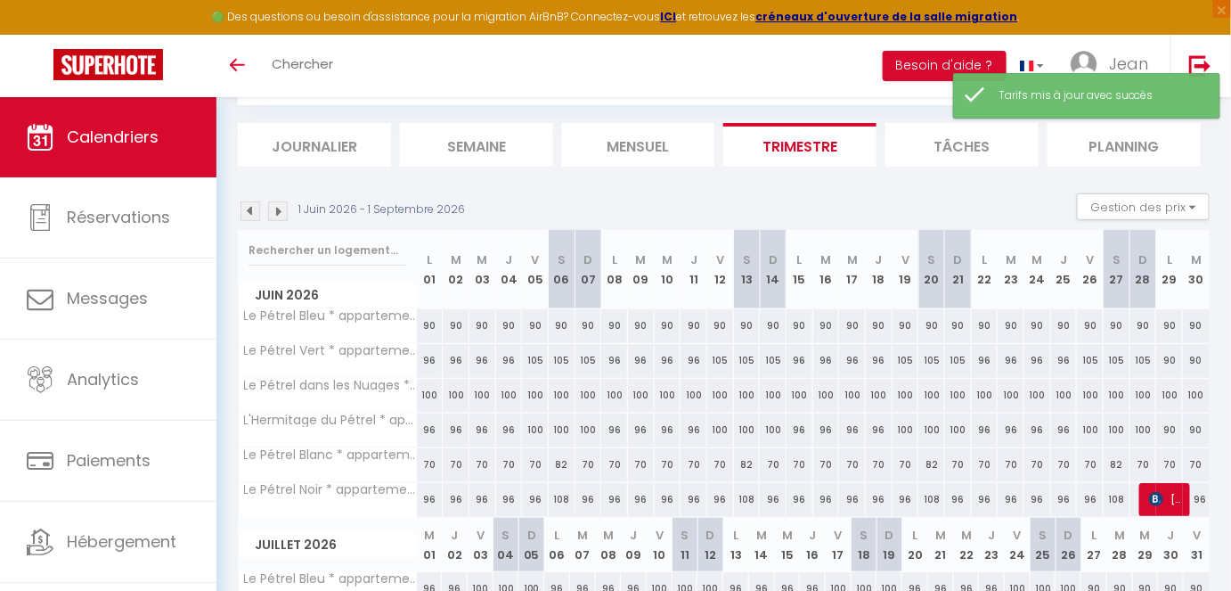
scroll to position [132, 0]
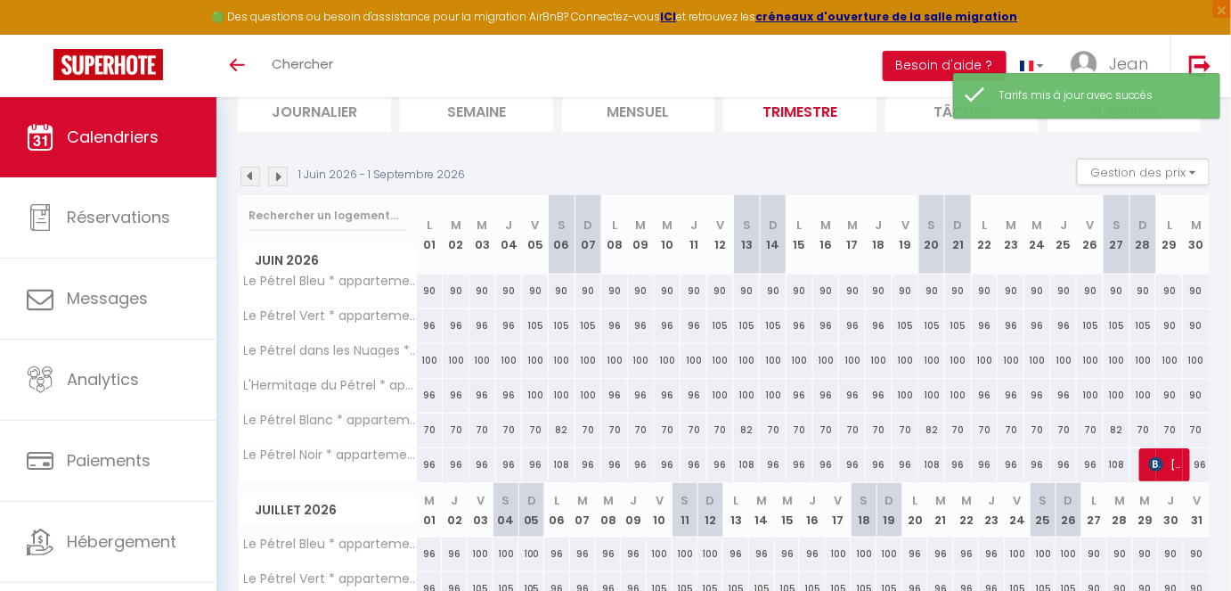
click at [429, 291] on div "90" at bounding box center [430, 290] width 27 height 33
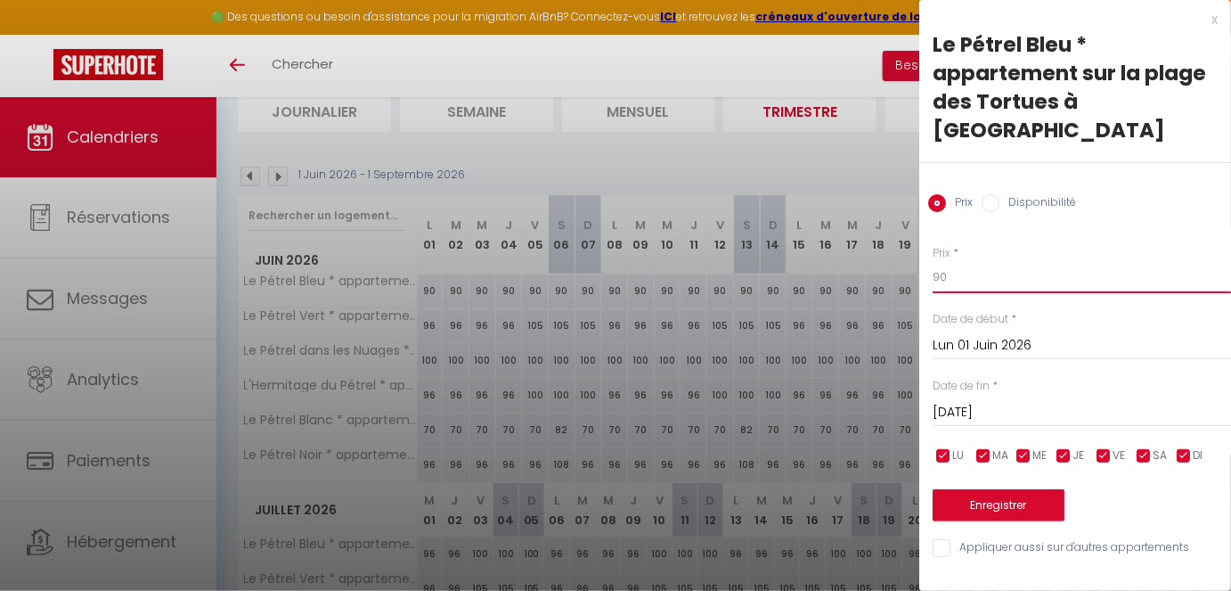
drag, startPoint x: 968, startPoint y: 238, endPoint x: 812, endPoint y: 238, distance: 155.0
click at [812, 238] on body "🟢 Des questions ou besoin d'assistance pour la migration AirBnB? Connectez-vous…" at bounding box center [615, 524] width 1231 height 1118
click at [1094, 447] on input "checkbox" at bounding box center [1104, 456] width 18 height 18
click at [1094, 447] on span "SA" at bounding box center [1160, 455] width 14 height 17
click at [1094, 447] on input "checkbox" at bounding box center [1184, 456] width 18 height 18
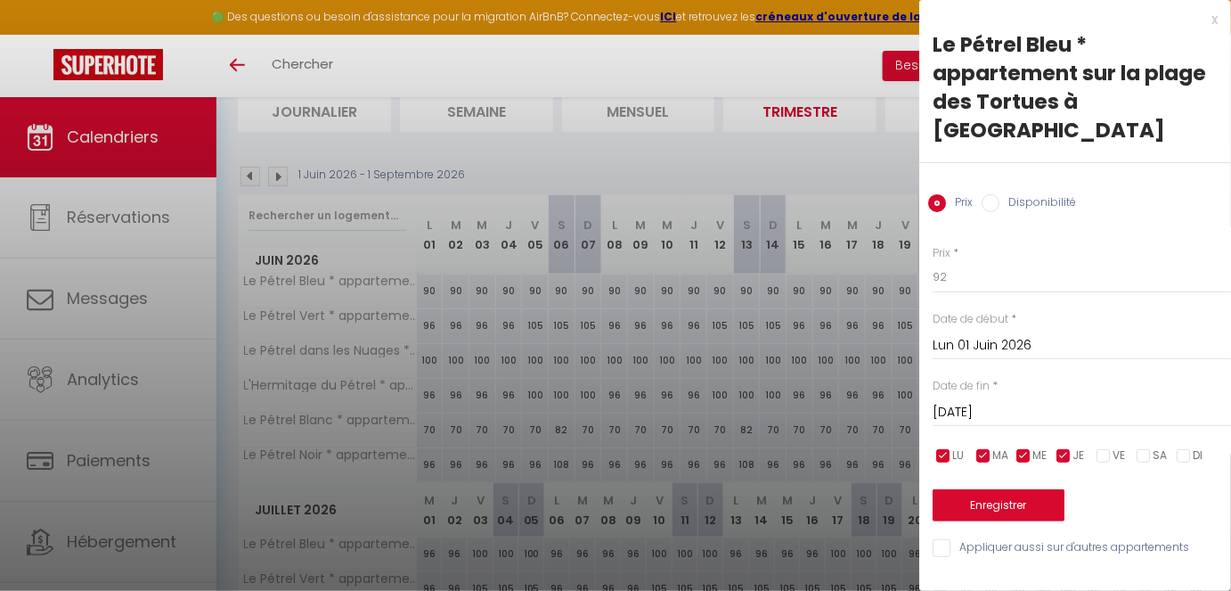
click at [1062, 401] on input "[DATE]" at bounding box center [1082, 412] width 298 height 23
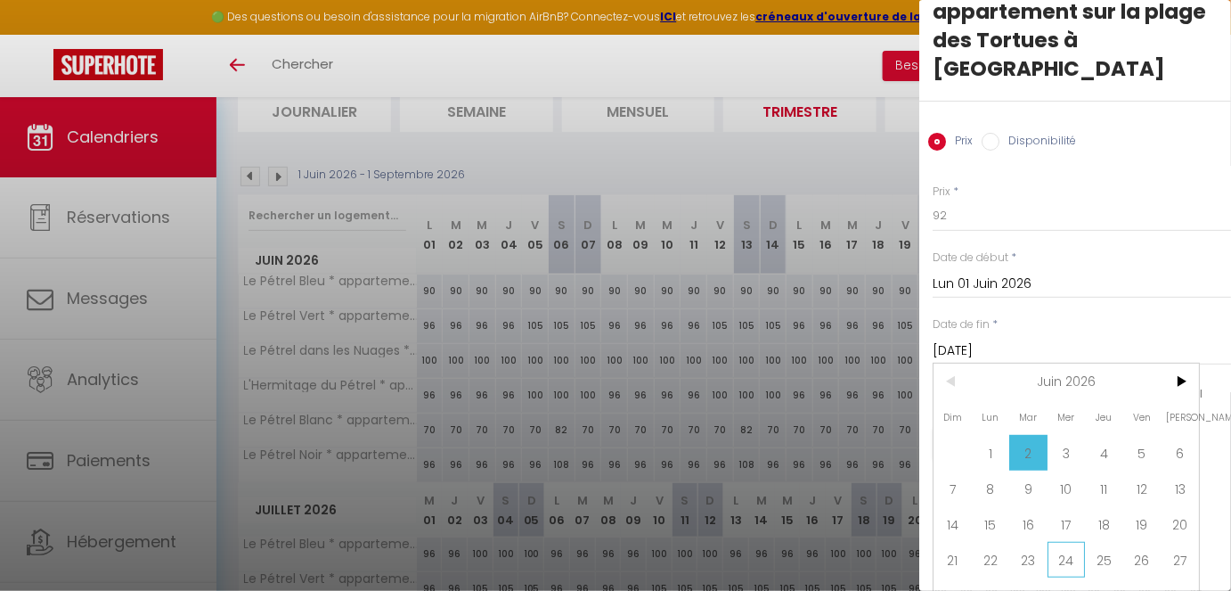
scroll to position [67, 0]
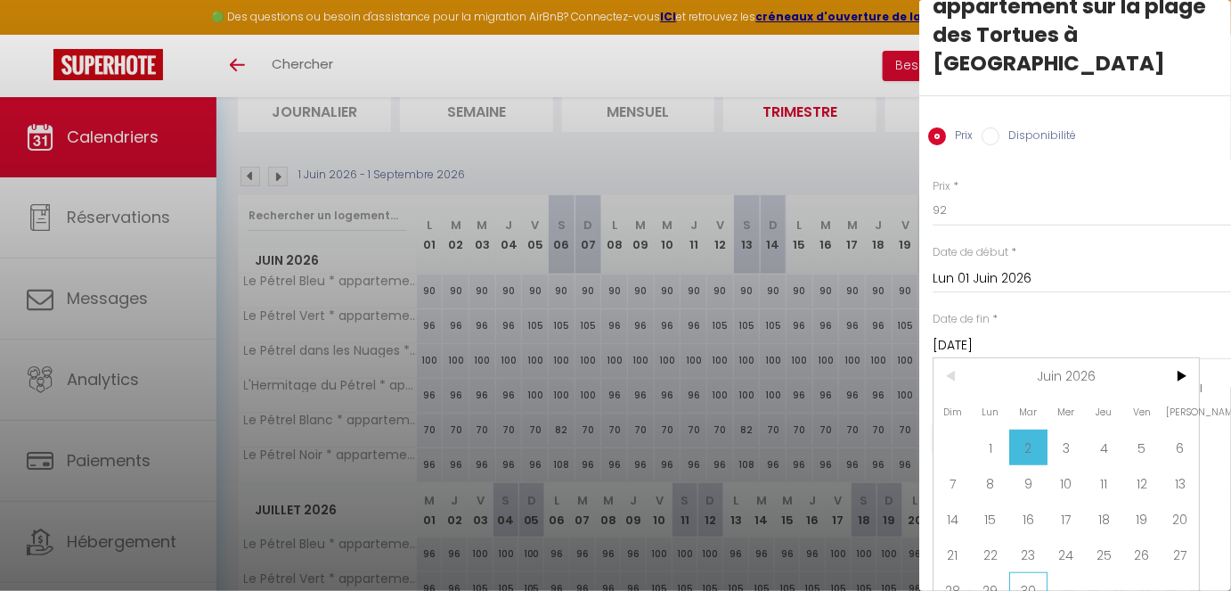
click at [1036, 494] on span "30" at bounding box center [1028, 590] width 38 height 36
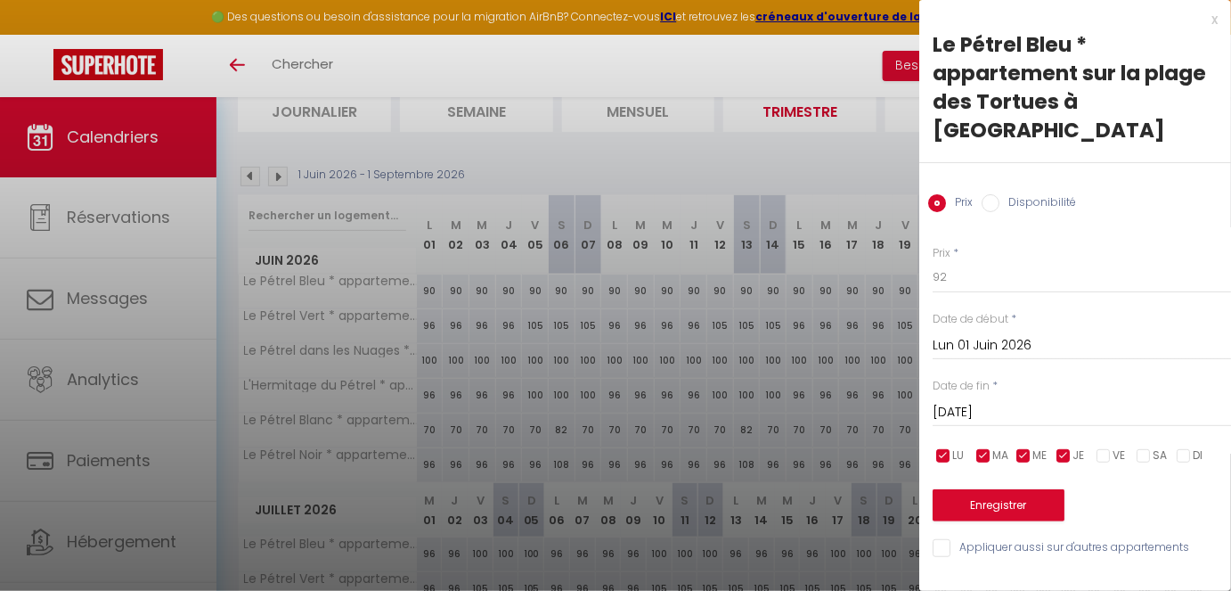
scroll to position [0, 0]
click at [1017, 489] on button "Enregistrer" at bounding box center [999, 505] width 132 height 32
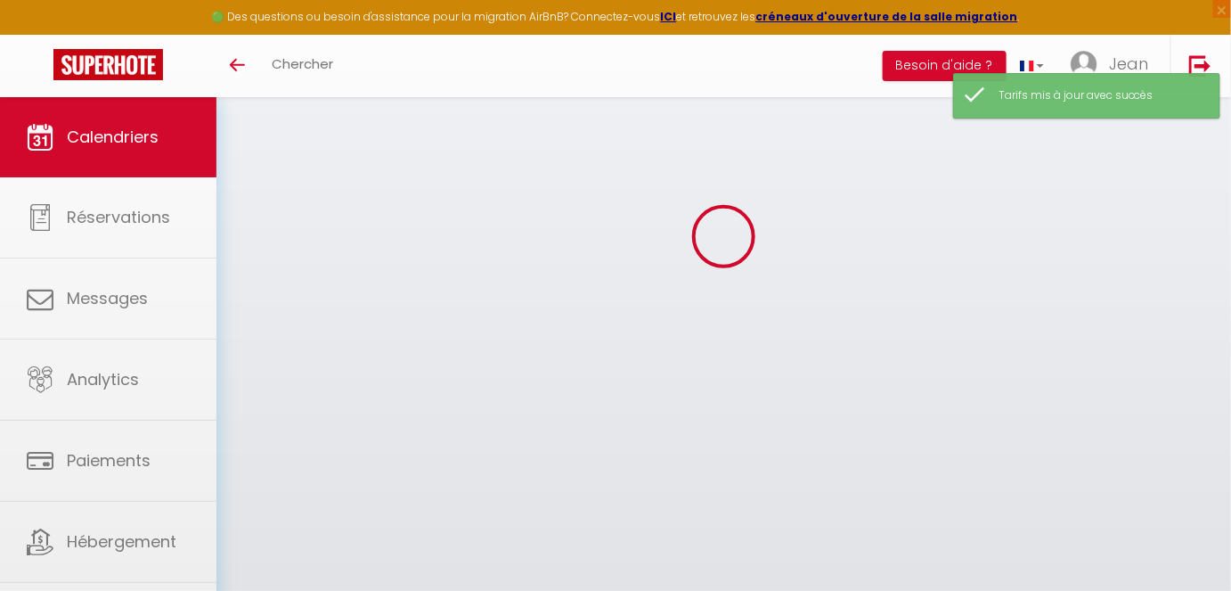
scroll to position [132, 0]
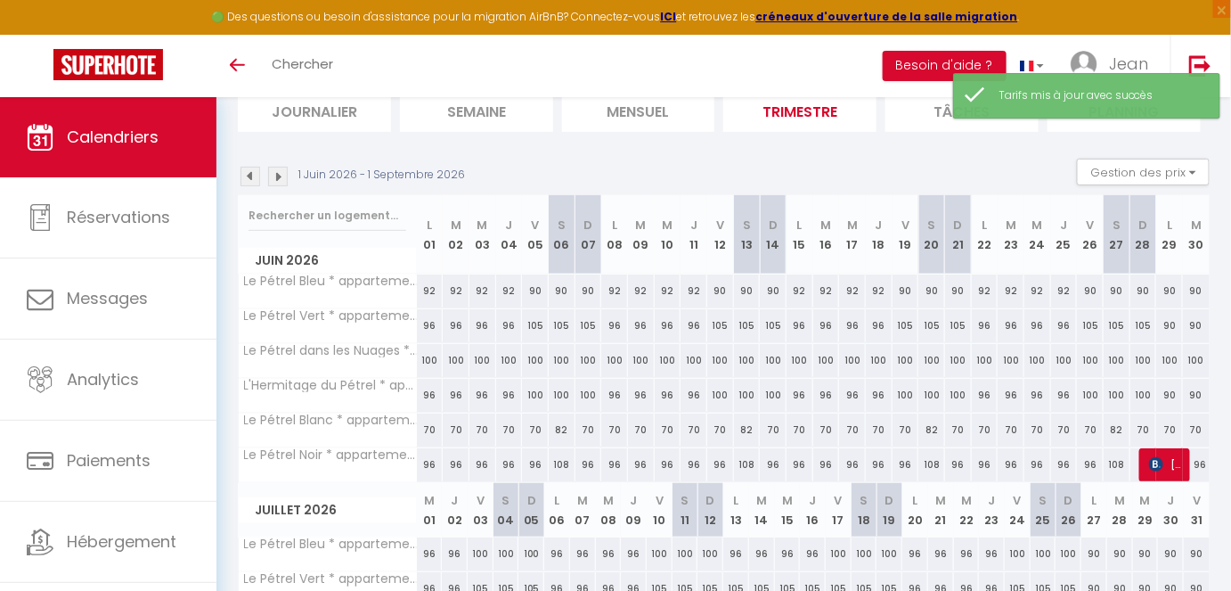
click at [532, 294] on div "90" at bounding box center [535, 290] width 27 height 33
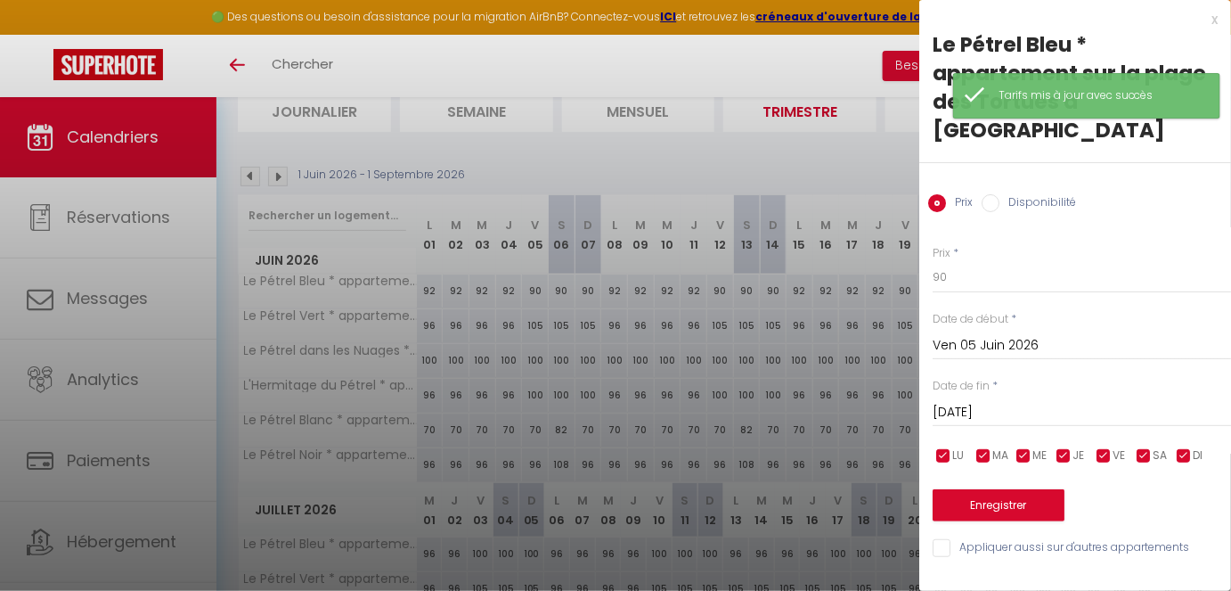
click at [1005, 401] on input "[DATE]" at bounding box center [1082, 412] width 298 height 23
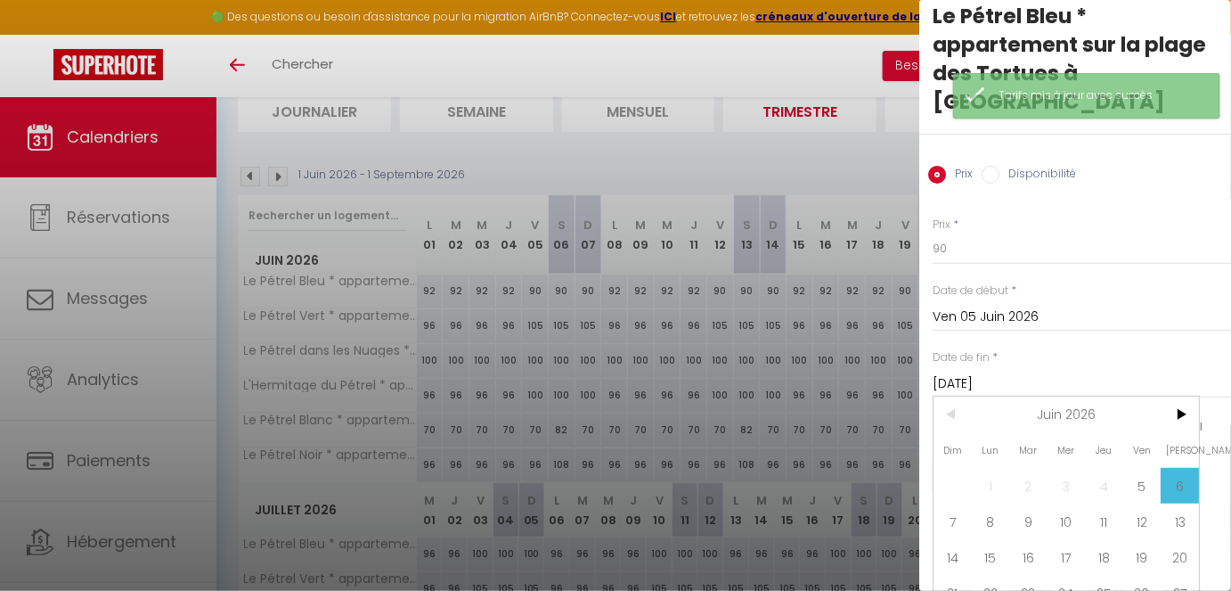
scroll to position [67, 0]
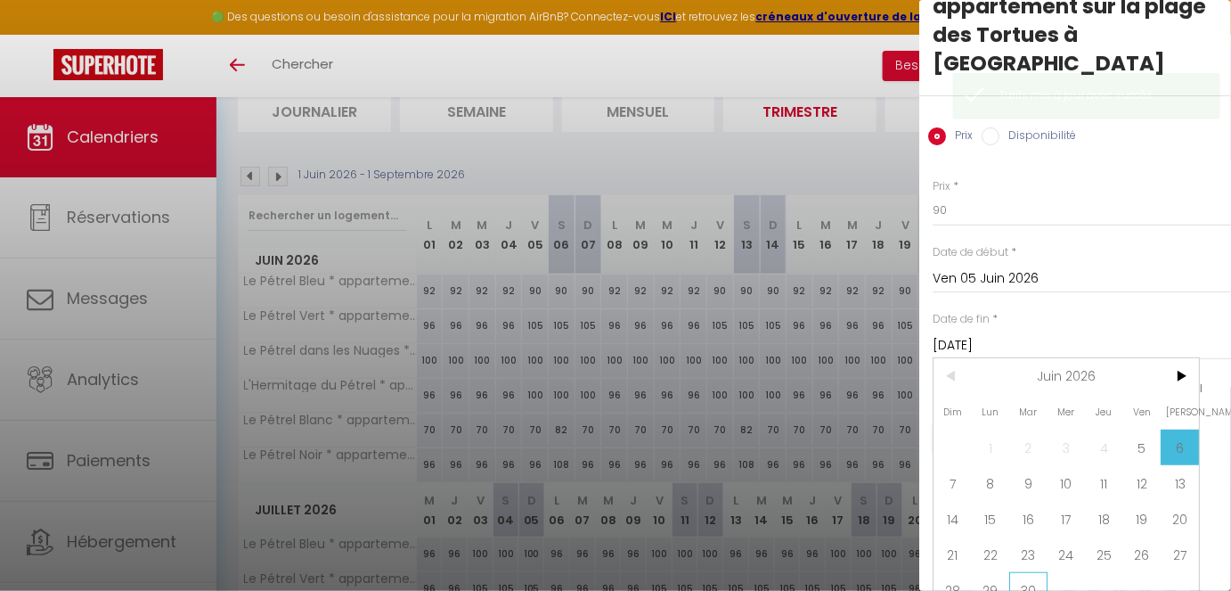
click at [1025, 494] on span "30" at bounding box center [1028, 590] width 38 height 36
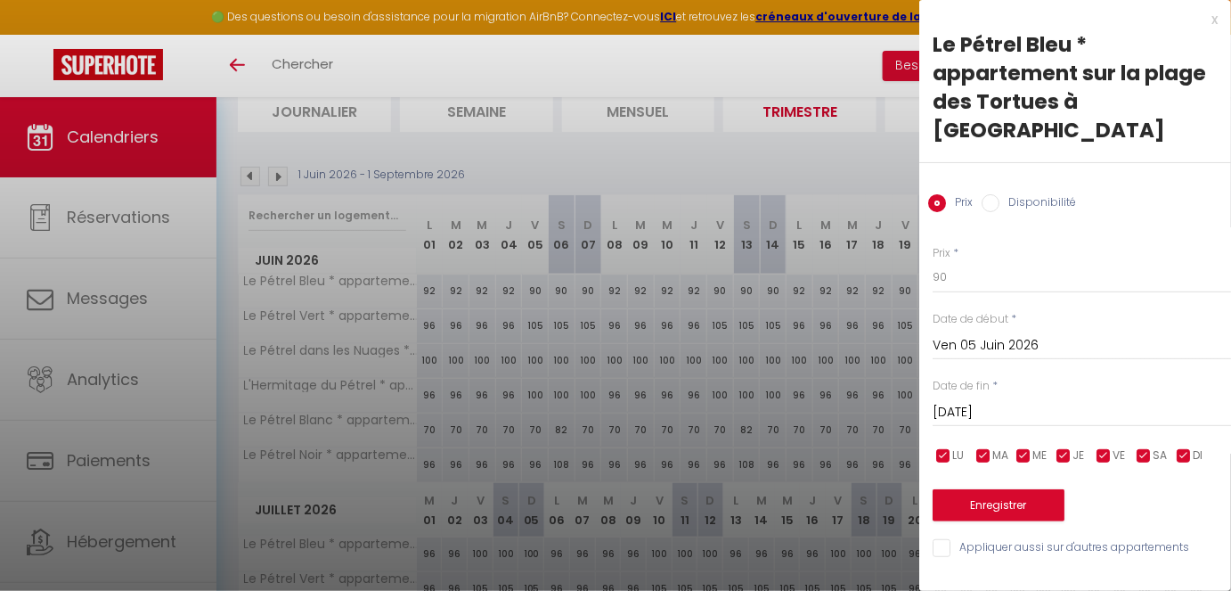
click at [1074, 447] on span "JE" at bounding box center [1079, 455] width 12 height 17
click at [1036, 447] on span "ME" at bounding box center [1040, 455] width 14 height 17
click at [1000, 447] on span "MA" at bounding box center [1000, 455] width 16 height 17
click at [957, 447] on span "LU" at bounding box center [958, 455] width 12 height 17
drag, startPoint x: 974, startPoint y: 242, endPoint x: 815, endPoint y: 234, distance: 158.8
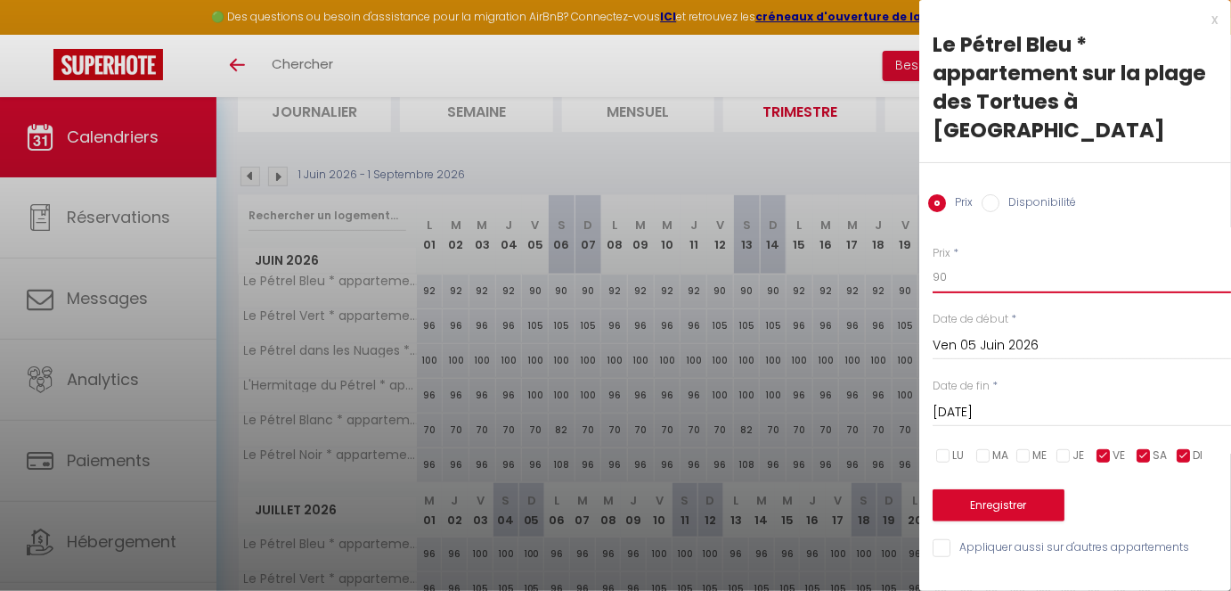
click at [815, 234] on body "🟢 Des questions ou besoin d'assistance pour la migration AirBnB? Connectez-vous…" at bounding box center [615, 524] width 1231 height 1118
click at [968, 489] on button "Enregistrer" at bounding box center [999, 505] width 132 height 32
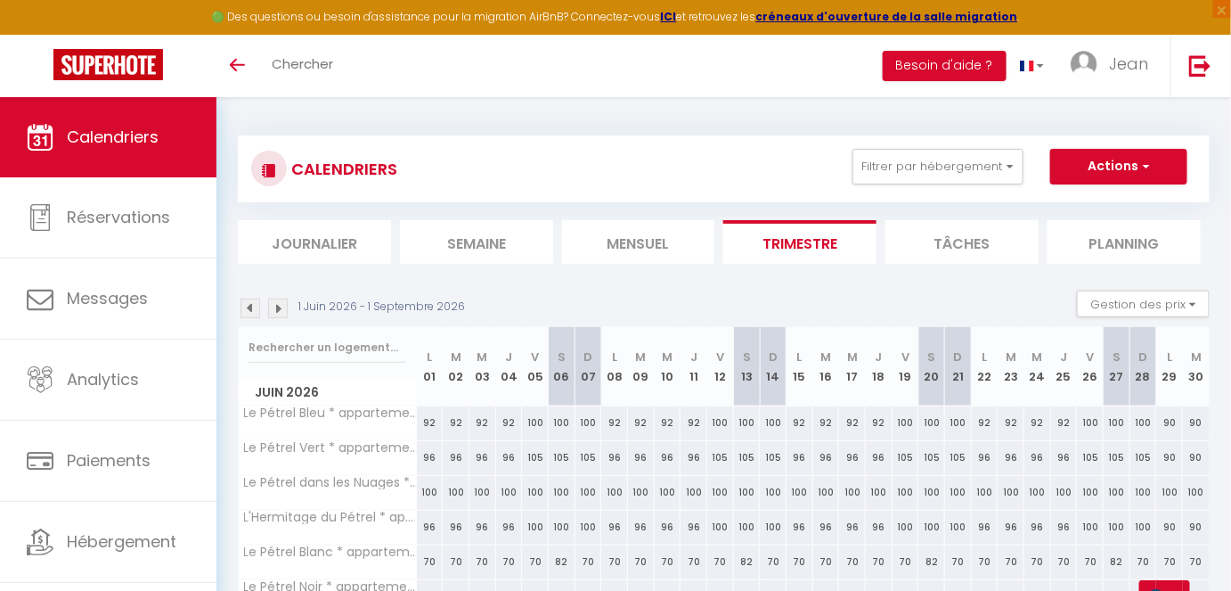
click at [248, 311] on img at bounding box center [251, 308] width 20 height 20
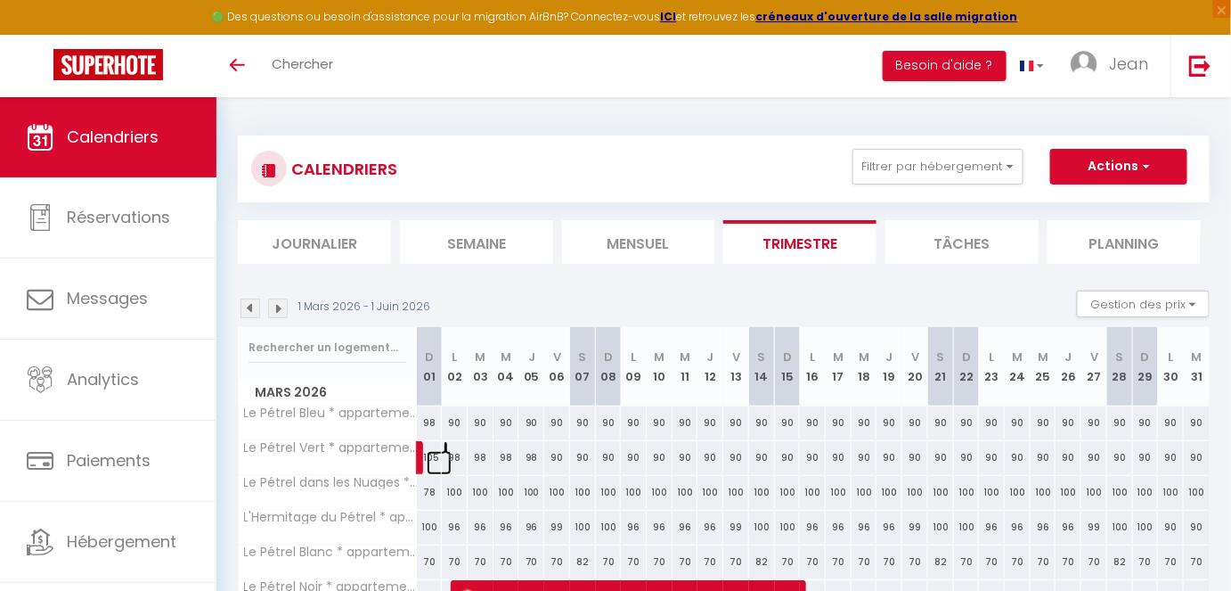
click at [429, 453] on link at bounding box center [440, 463] width 26 height 24
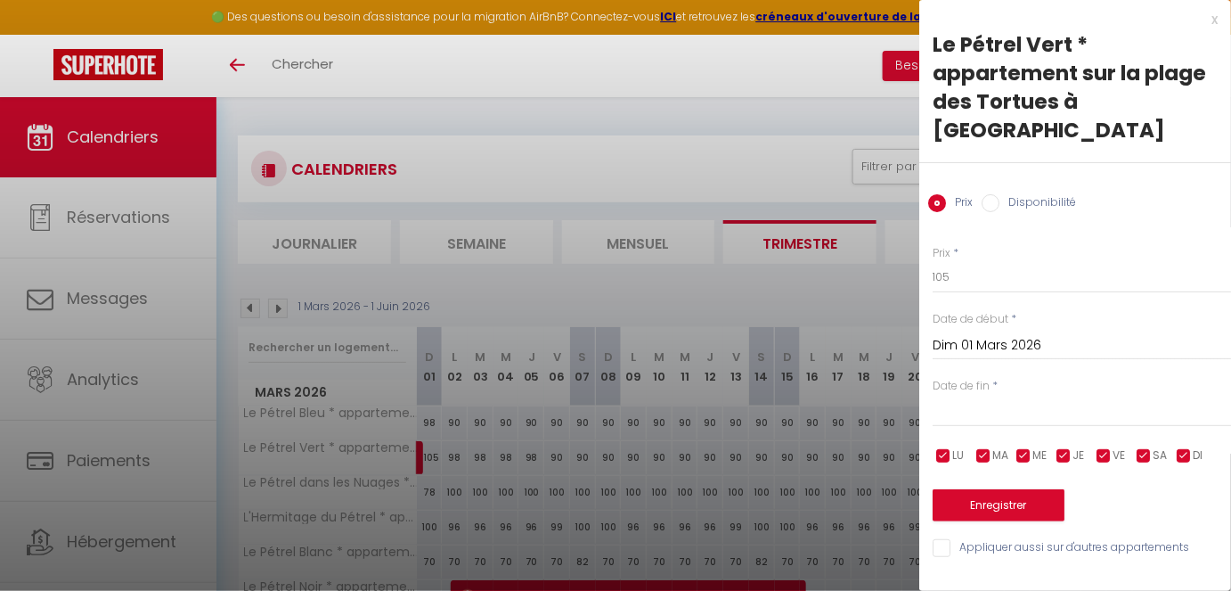
click at [1031, 447] on input "checkbox" at bounding box center [1024, 456] width 18 height 18
click at [1070, 447] on input "checkbox" at bounding box center [1064, 456] width 18 height 18
click at [988, 447] on input "checkbox" at bounding box center [984, 456] width 18 height 18
click at [931, 445] on ul "LU MA ME JE VE SA DI" at bounding box center [930, 456] width 18 height 22
click at [935, 447] on input "checkbox" at bounding box center [944, 456] width 18 height 18
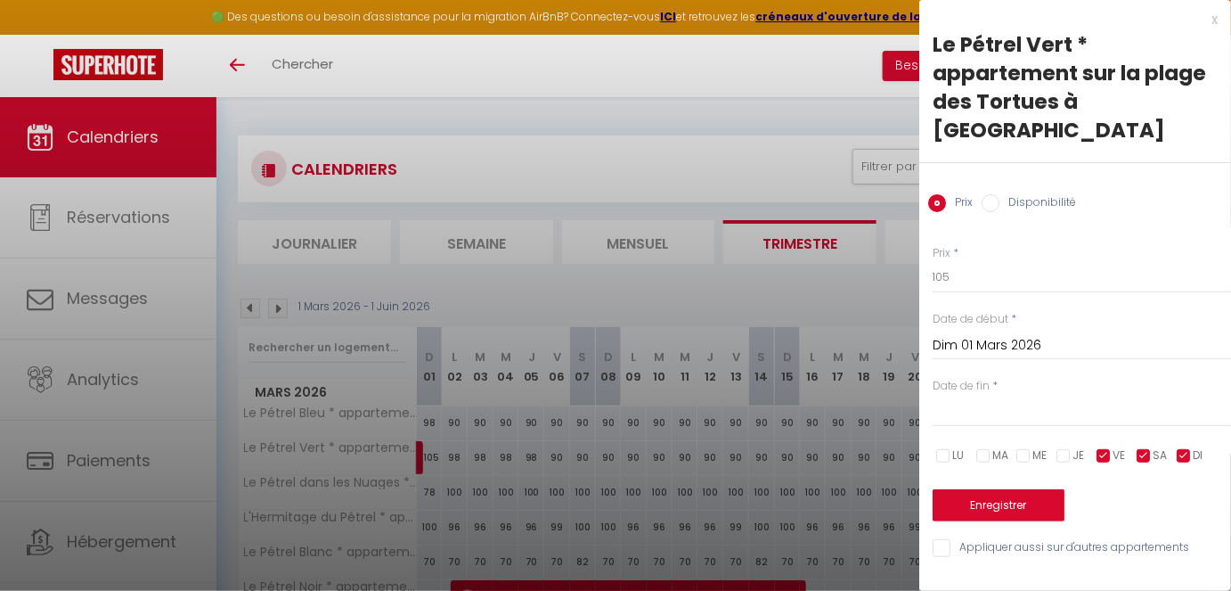
click at [974, 334] on input "Dim 01 Mars 2026" at bounding box center [1082, 345] width 298 height 23
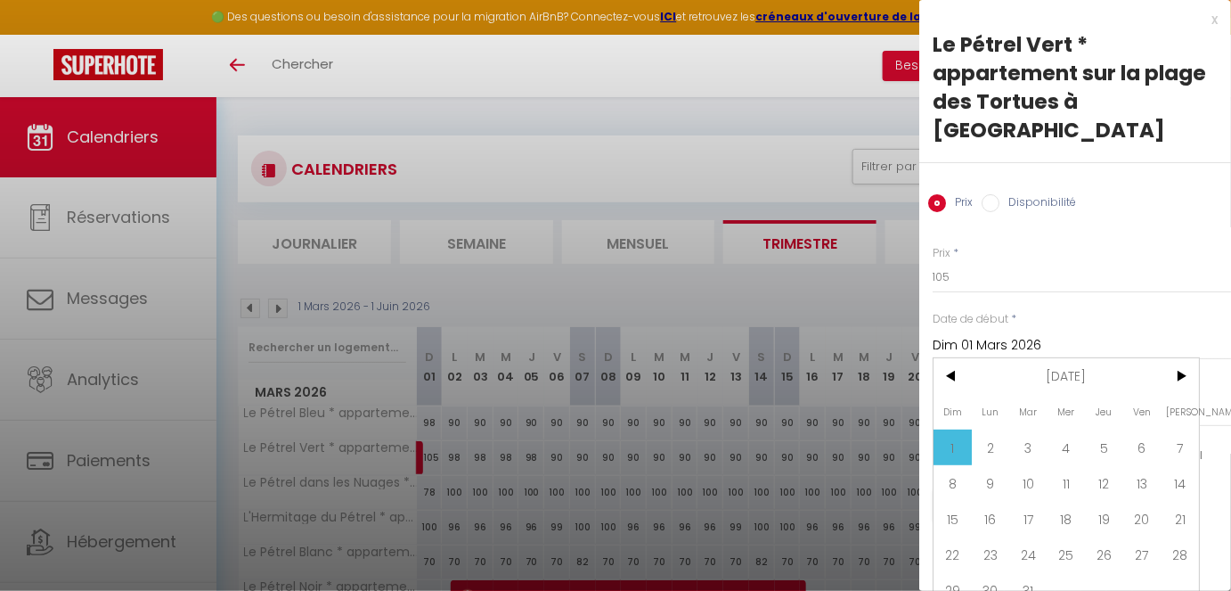
click at [727, 89] on div at bounding box center [615, 295] width 1231 height 591
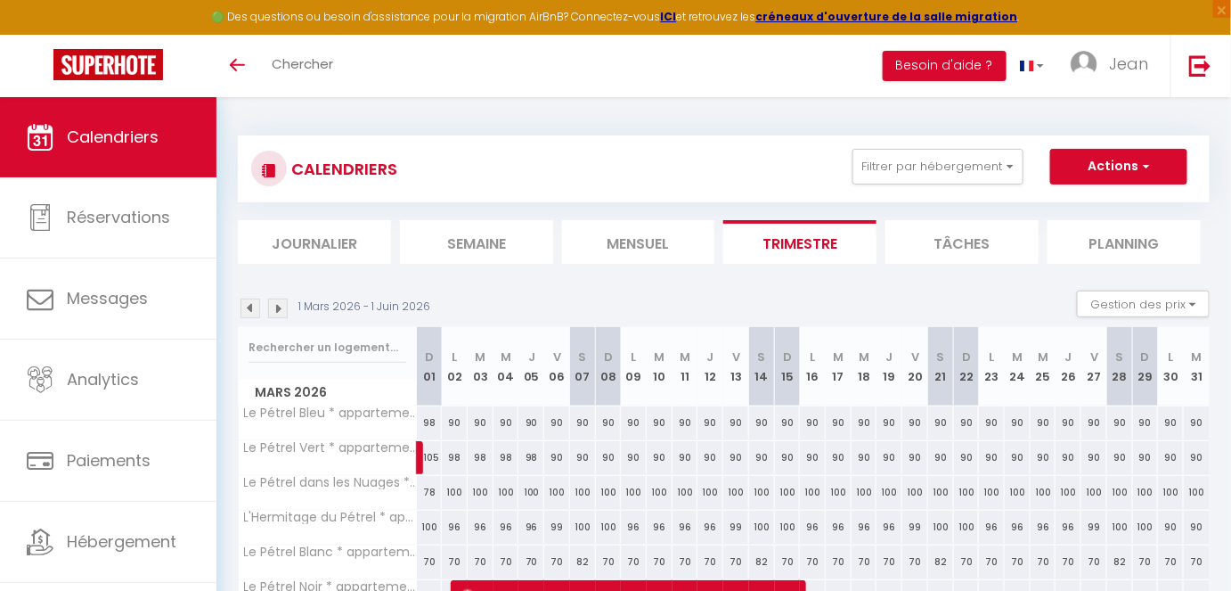
click at [455, 453] on div "98" at bounding box center [455, 457] width 26 height 33
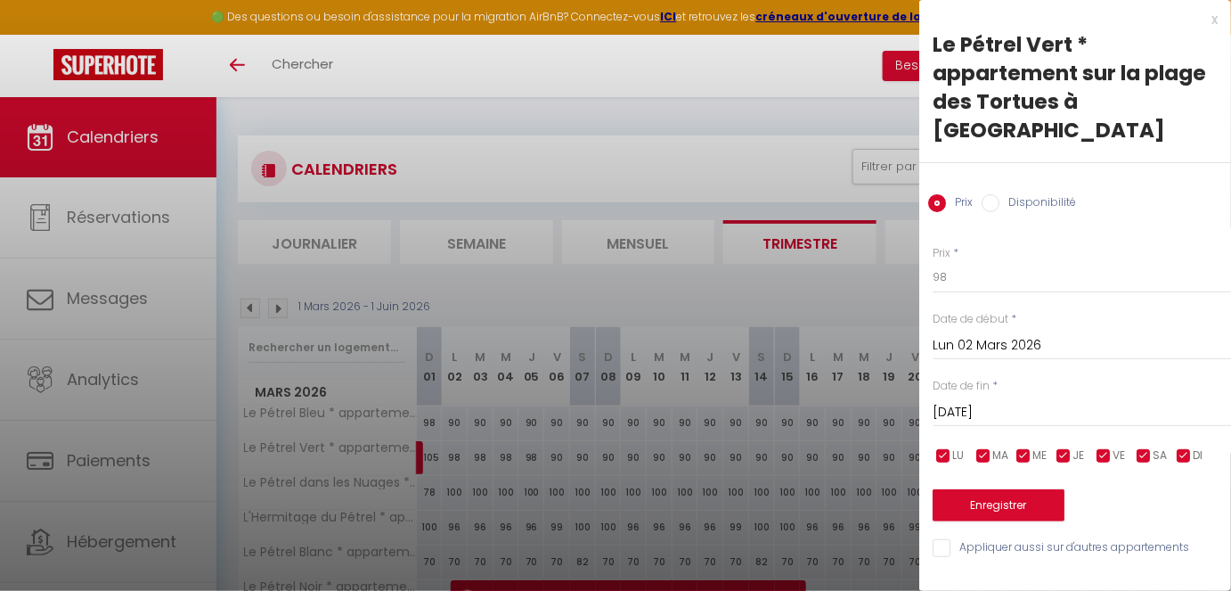
click at [1005, 401] on input "[DATE]" at bounding box center [1082, 412] width 298 height 23
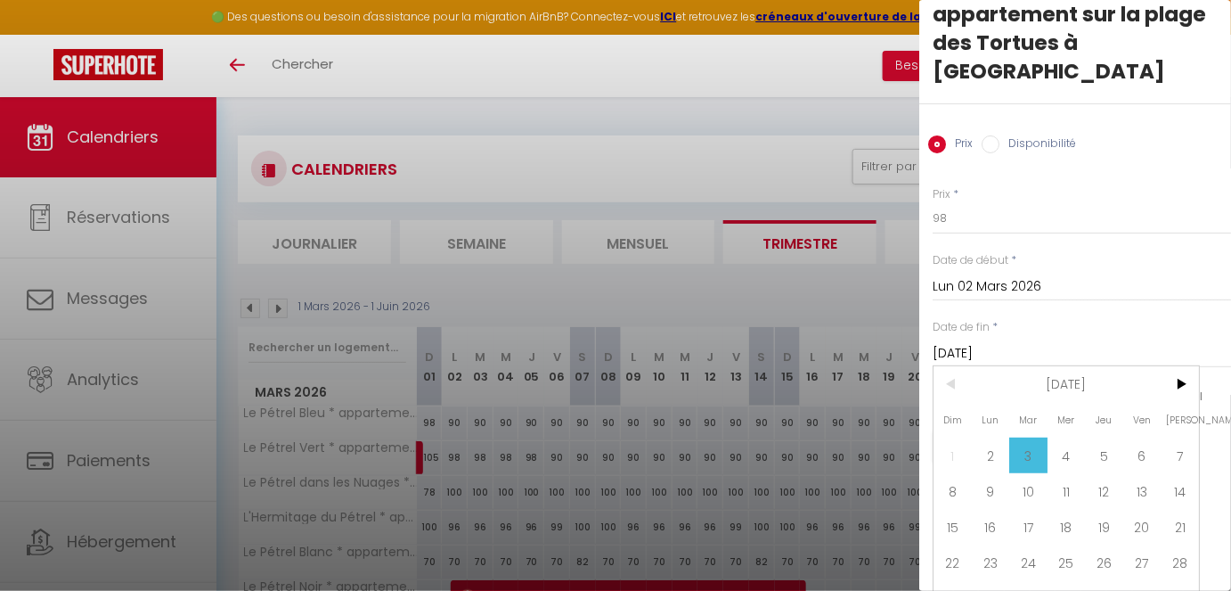
scroll to position [67, 0]
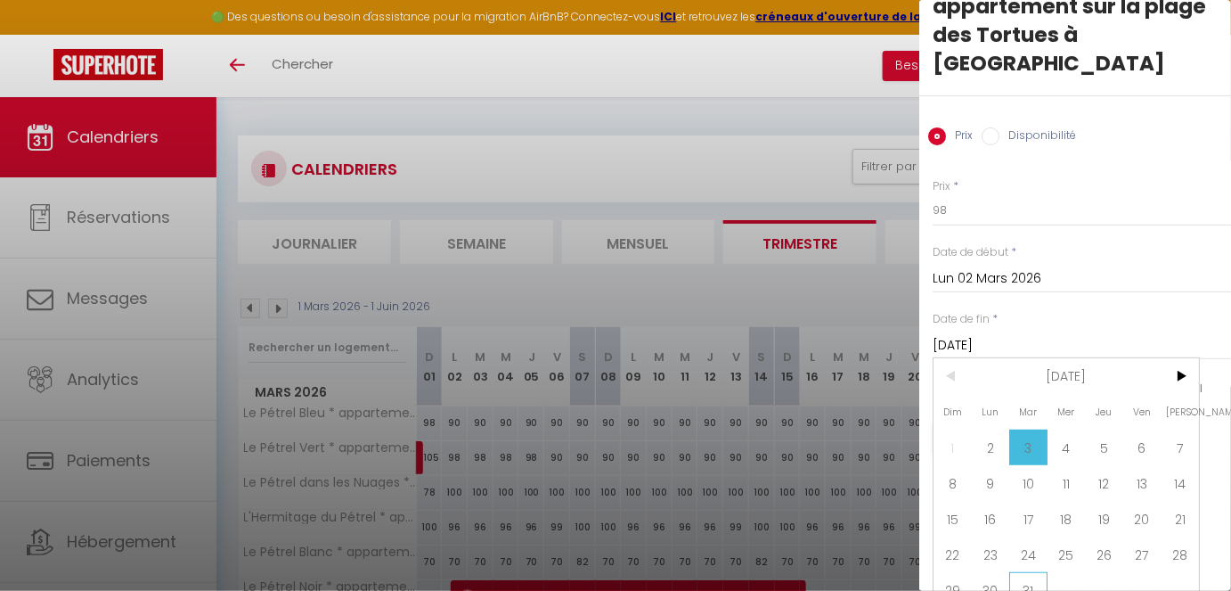
click at [1040, 494] on span "31" at bounding box center [1028, 590] width 38 height 36
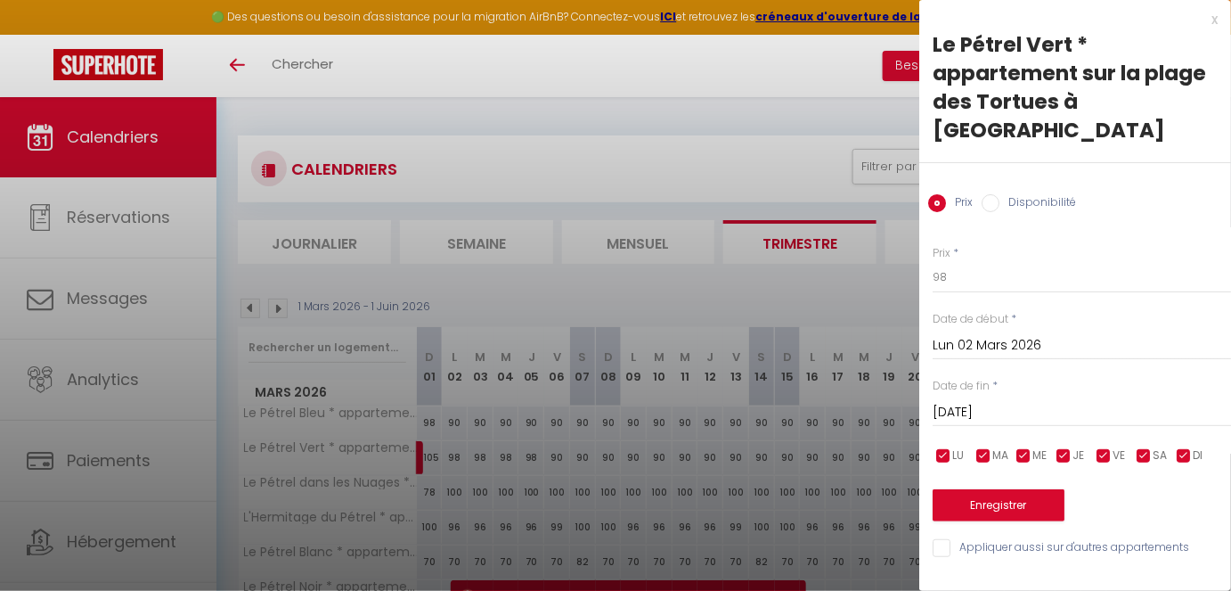
scroll to position [0, 0]
click at [1076, 447] on span "JE" at bounding box center [1079, 455] width 12 height 17
click at [1028, 447] on input "checkbox" at bounding box center [1024, 456] width 18 height 18
click at [1005, 447] on span "MA" at bounding box center [1000, 455] width 16 height 17
click at [957, 447] on span "LU" at bounding box center [958, 455] width 12 height 17
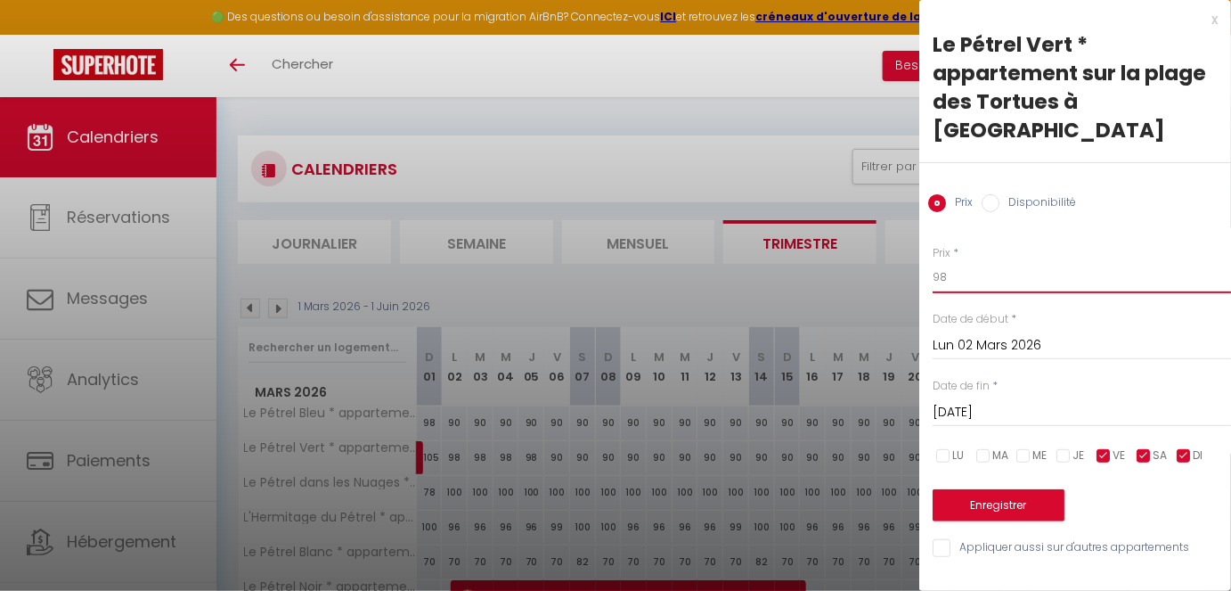
drag, startPoint x: 974, startPoint y: 241, endPoint x: 804, endPoint y: 232, distance: 169.5
click at [943, 489] on button "Enregistrer" at bounding box center [999, 505] width 132 height 32
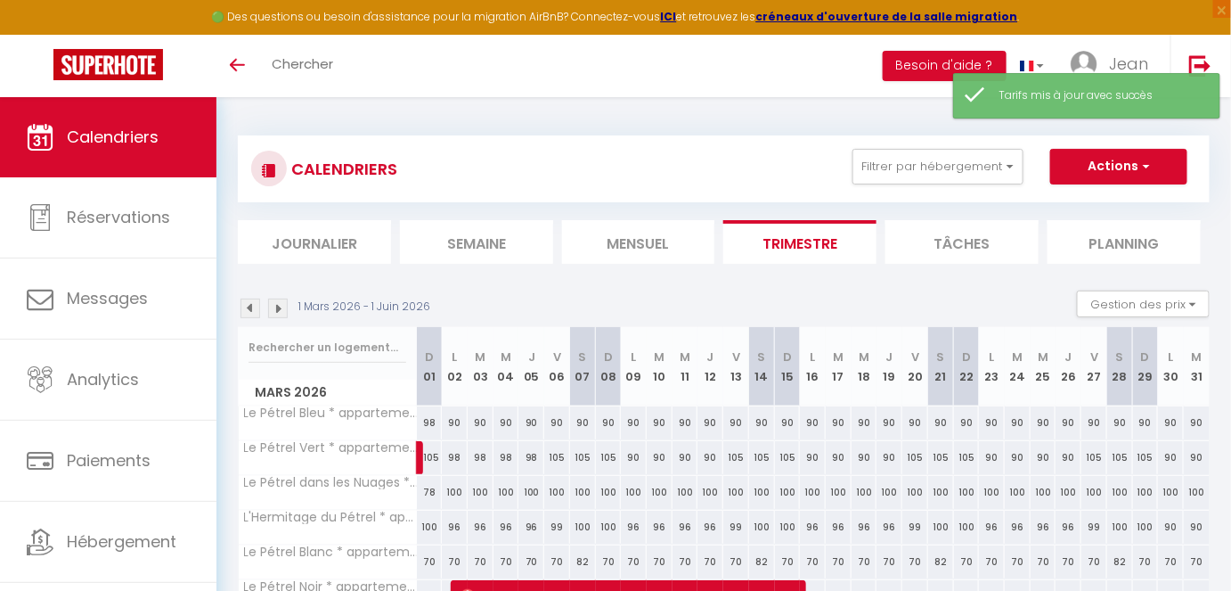
click at [455, 461] on div "98" at bounding box center [455, 457] width 26 height 33
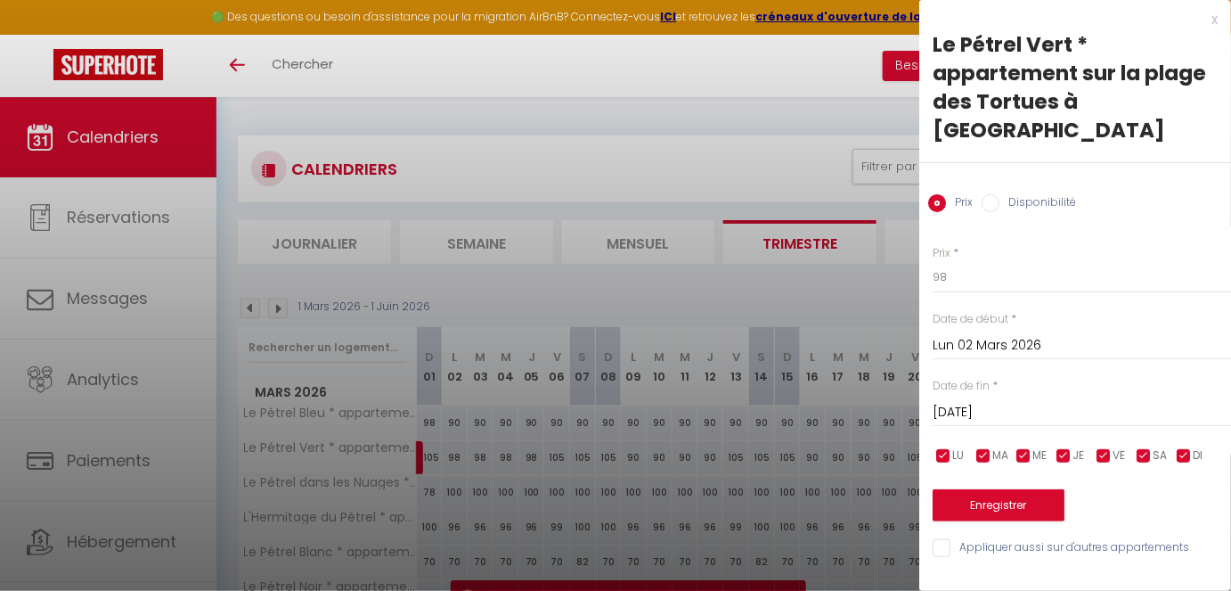
click at [1022, 401] on input "[DATE]" at bounding box center [1082, 412] width 298 height 23
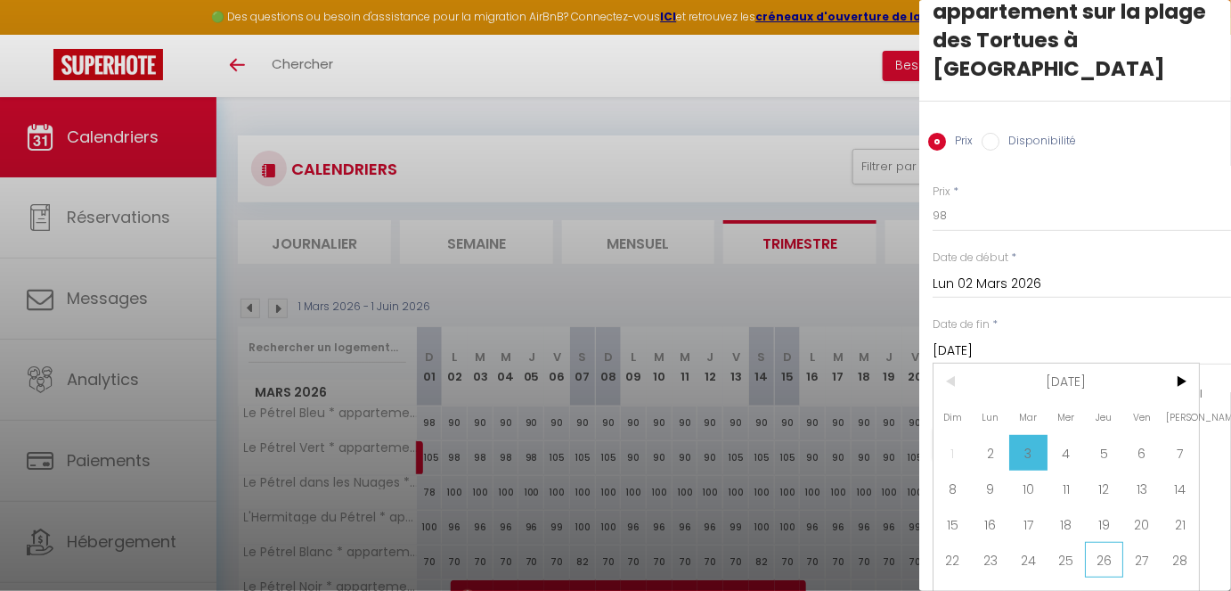
scroll to position [67, 0]
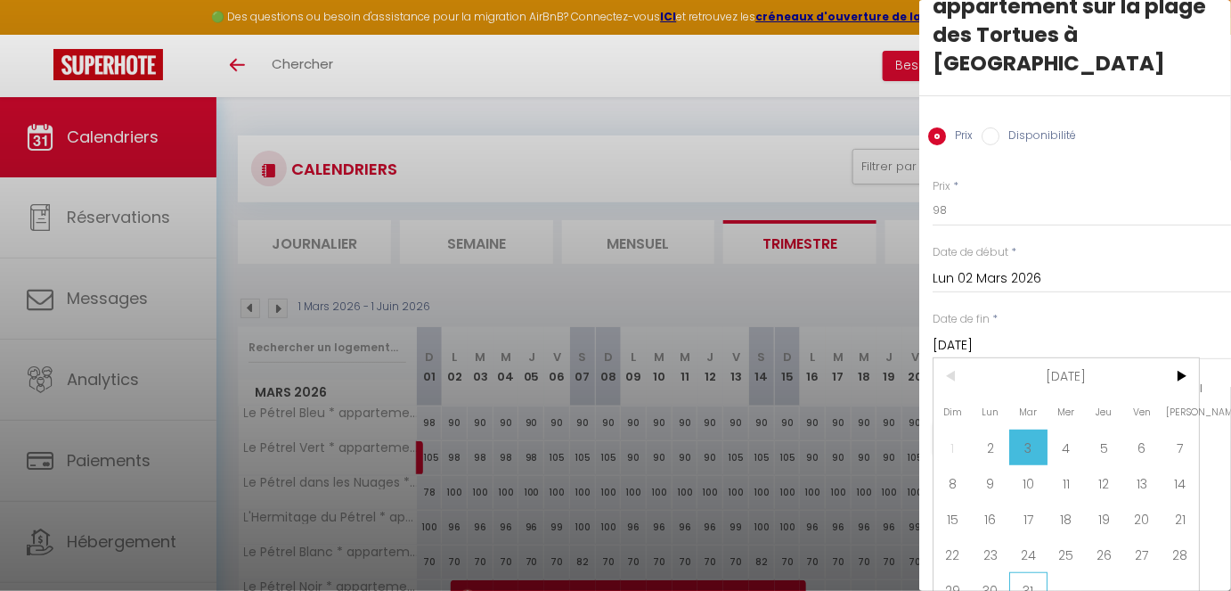
click at [1033, 494] on span "31" at bounding box center [1028, 590] width 38 height 36
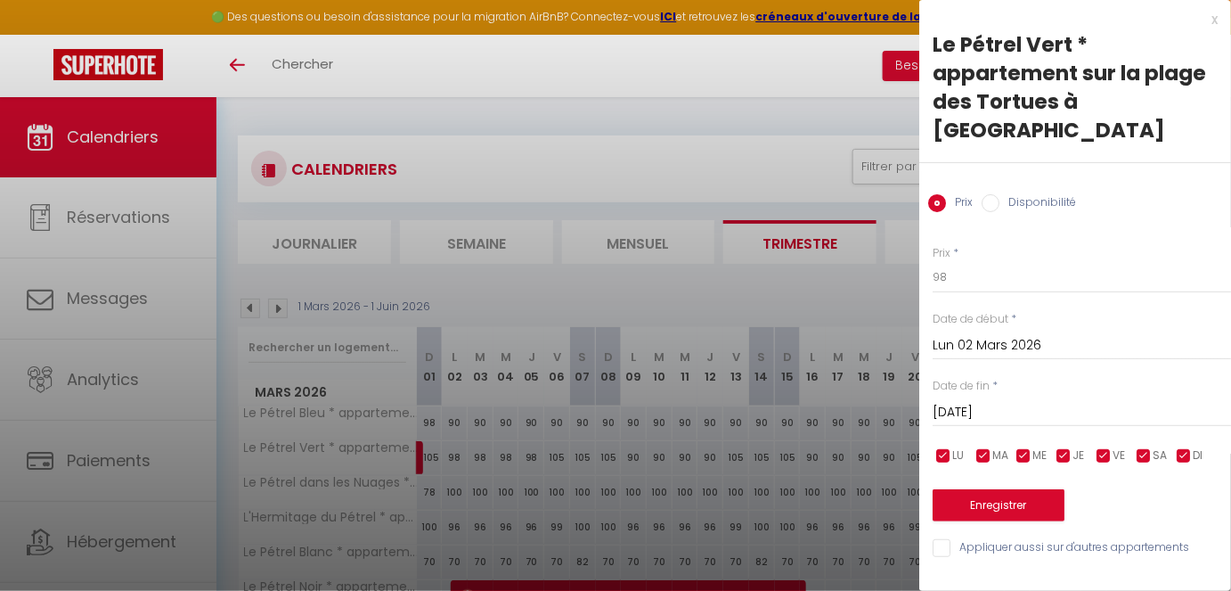
click at [1094, 447] on span "VE" at bounding box center [1119, 455] width 12 height 17
click at [1094, 447] on input "checkbox" at bounding box center [1144, 456] width 18 height 18
click at [1094, 447] on input "checkbox" at bounding box center [1184, 456] width 18 height 18
drag, startPoint x: 980, startPoint y: 252, endPoint x: 878, endPoint y: 249, distance: 102.5
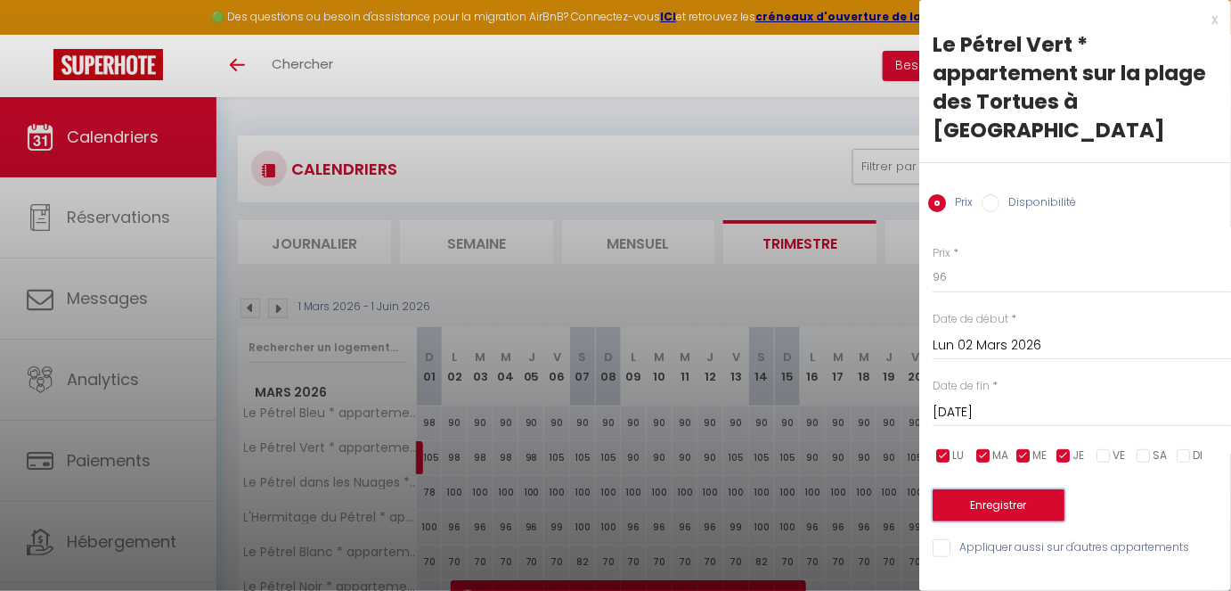
click at [971, 489] on button "Enregistrer" at bounding box center [999, 505] width 132 height 32
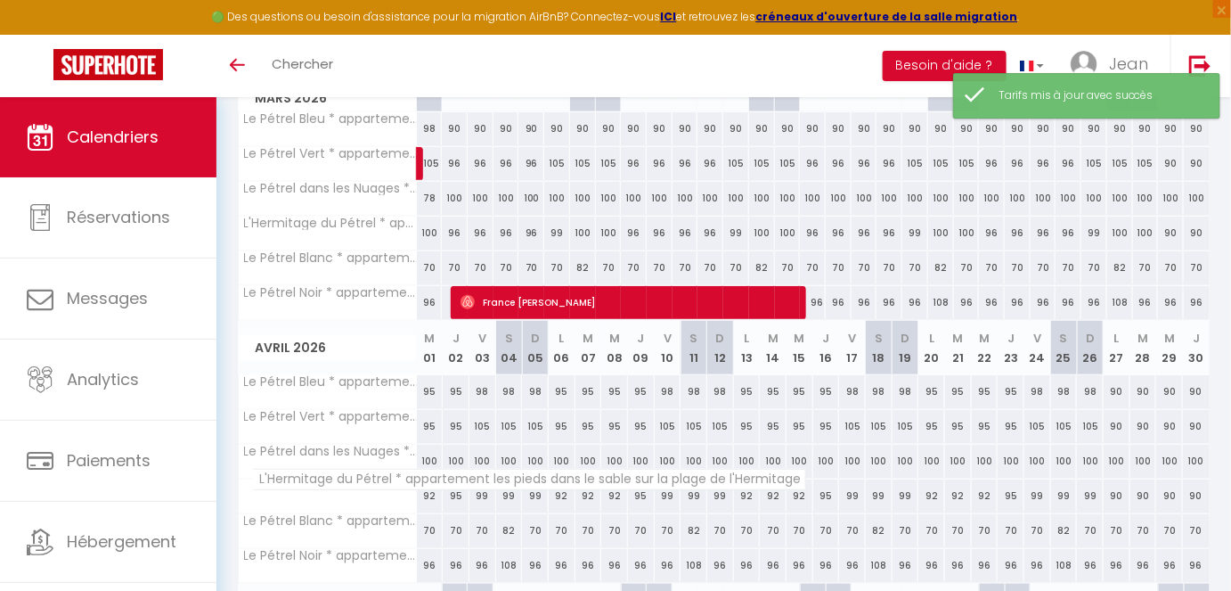
scroll to position [323, 0]
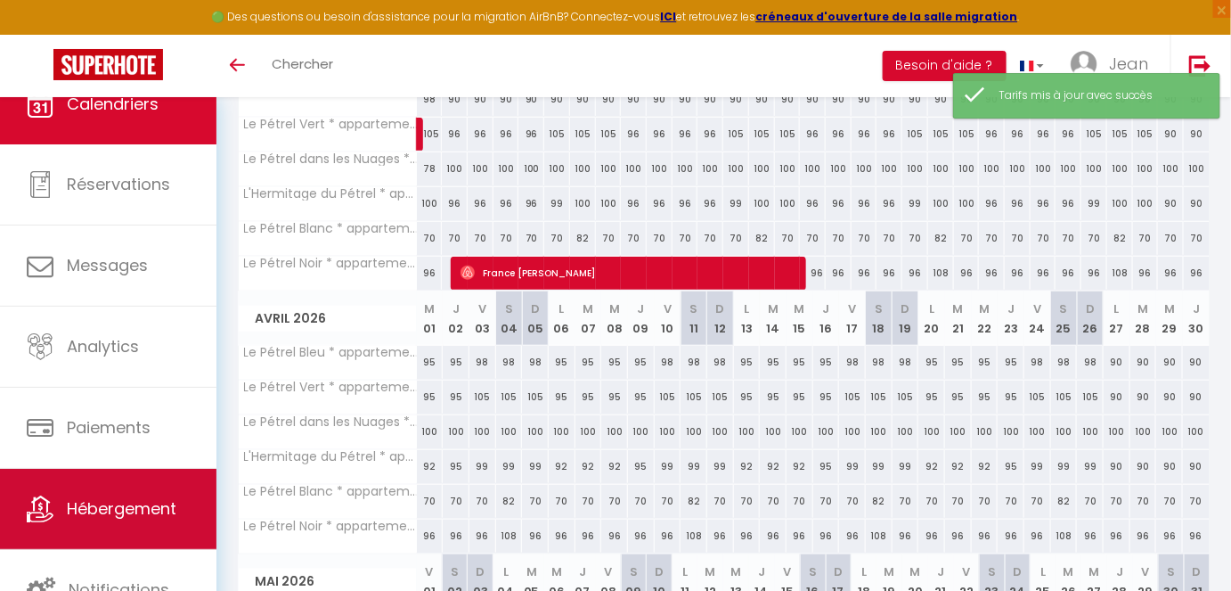
click at [127, 494] on link "Hébergement" at bounding box center [108, 509] width 216 height 80
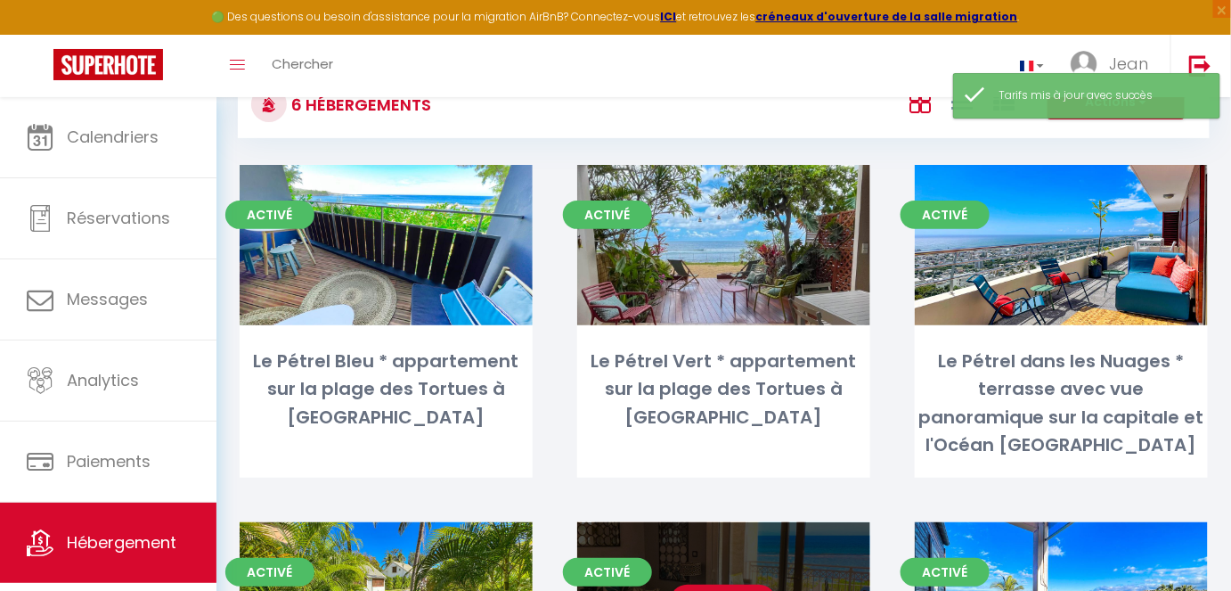
scroll to position [323, 0]
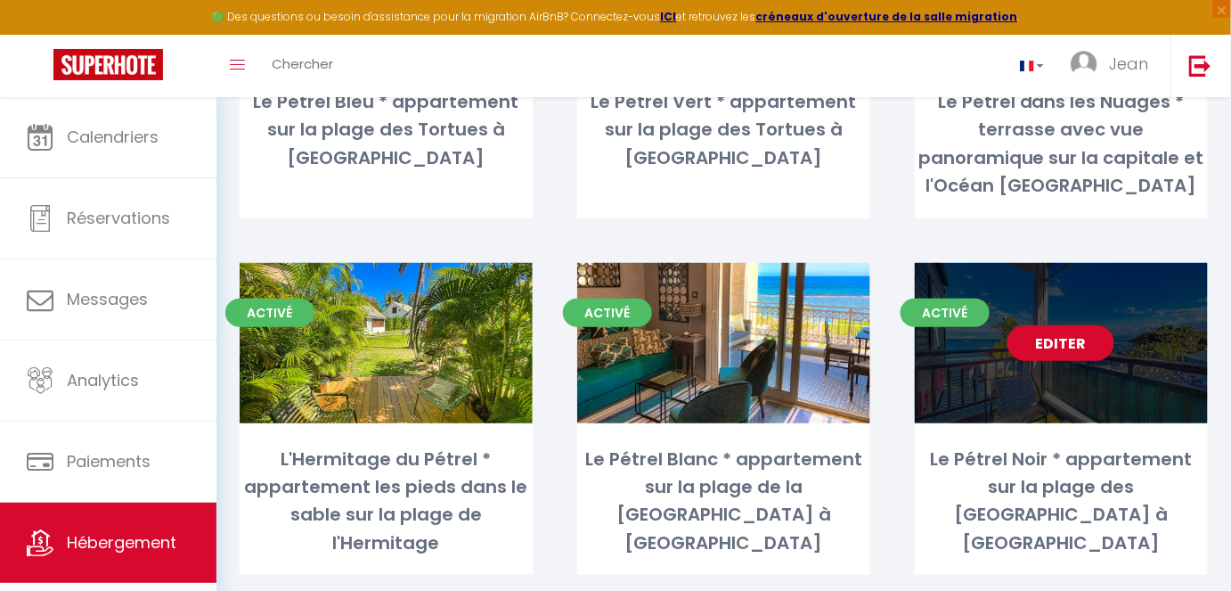
click at [1048, 325] on link "Editer" at bounding box center [1061, 343] width 107 height 36
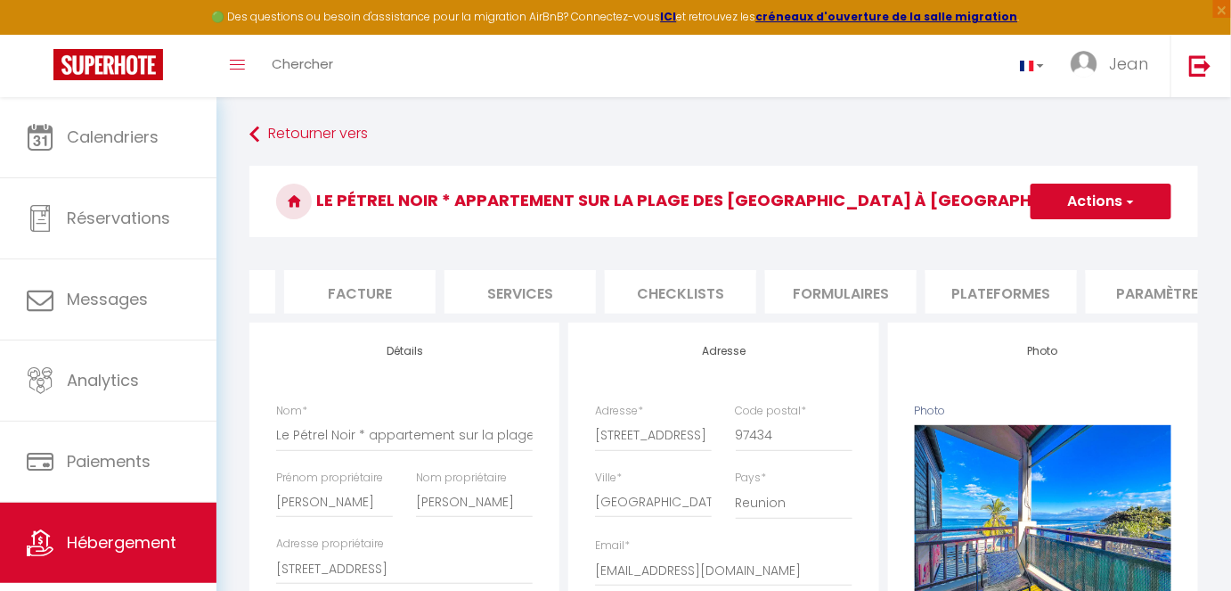
scroll to position [0, 355]
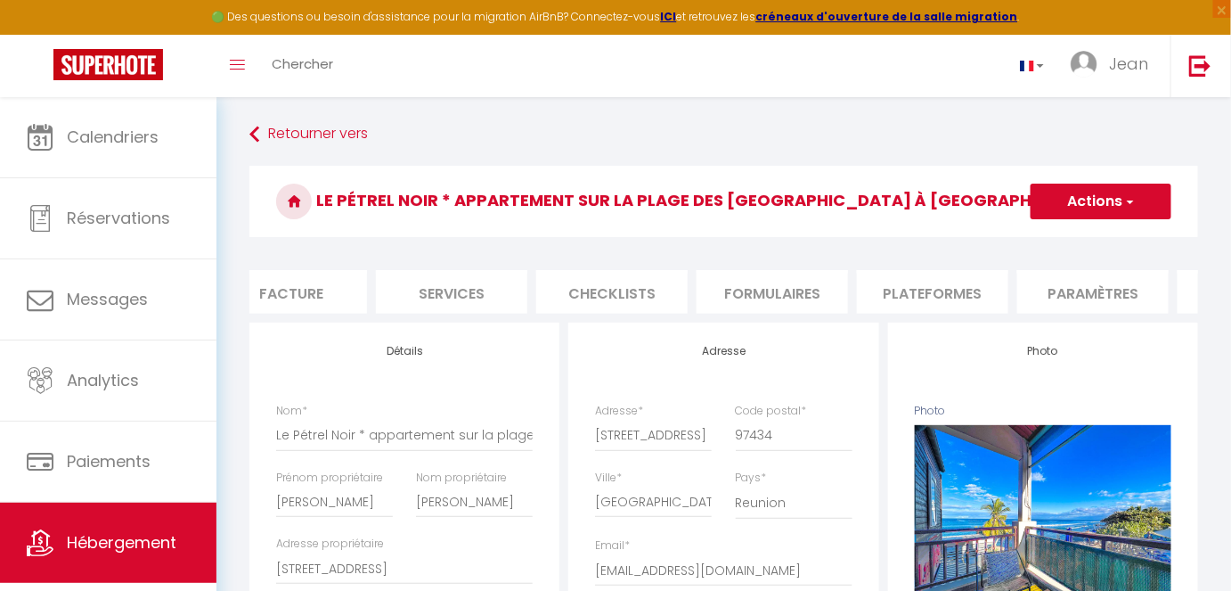
click at [971, 298] on li "Plateformes" at bounding box center [932, 292] width 151 height 44
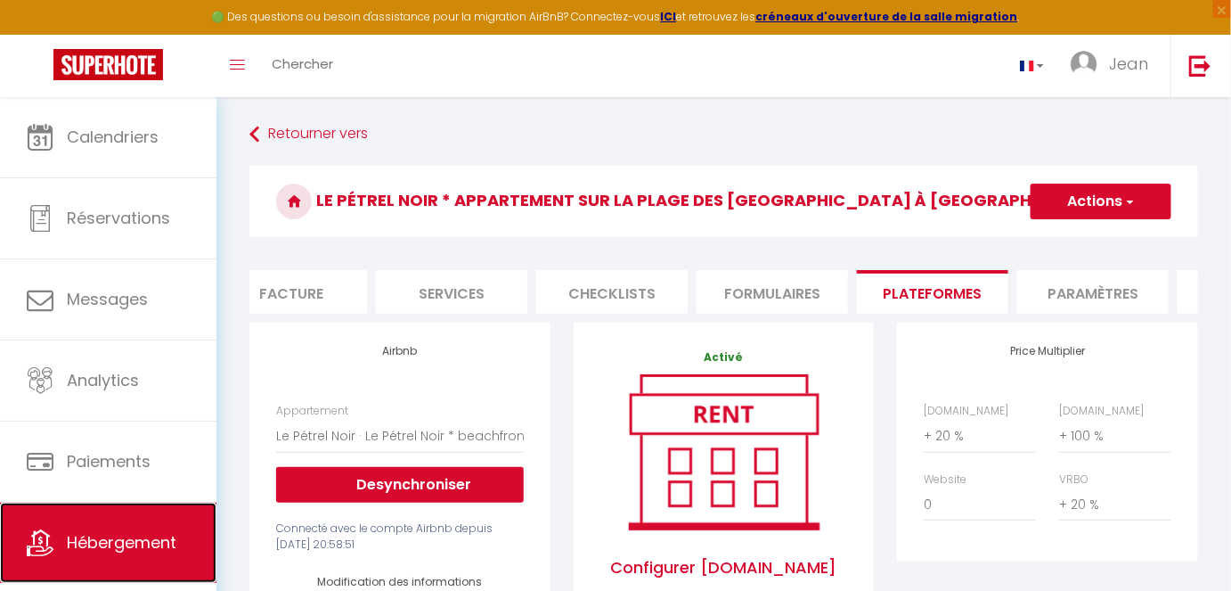
click at [158, 494] on span "Hébergement" at bounding box center [122, 542] width 110 height 22
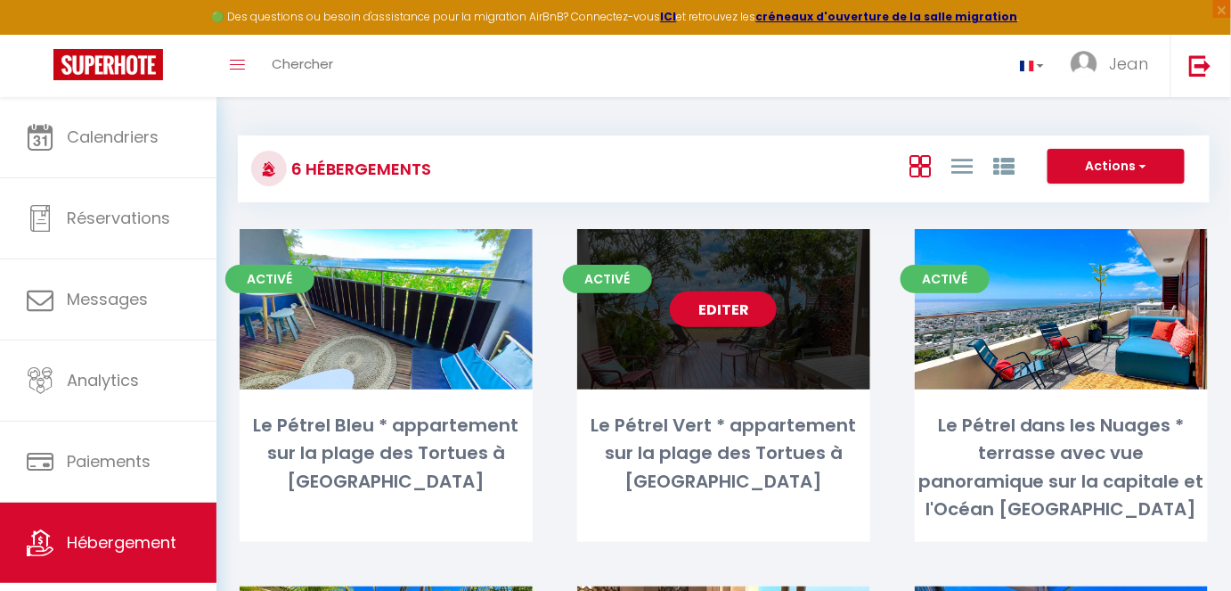
click at [701, 316] on link "Editer" at bounding box center [723, 309] width 107 height 36
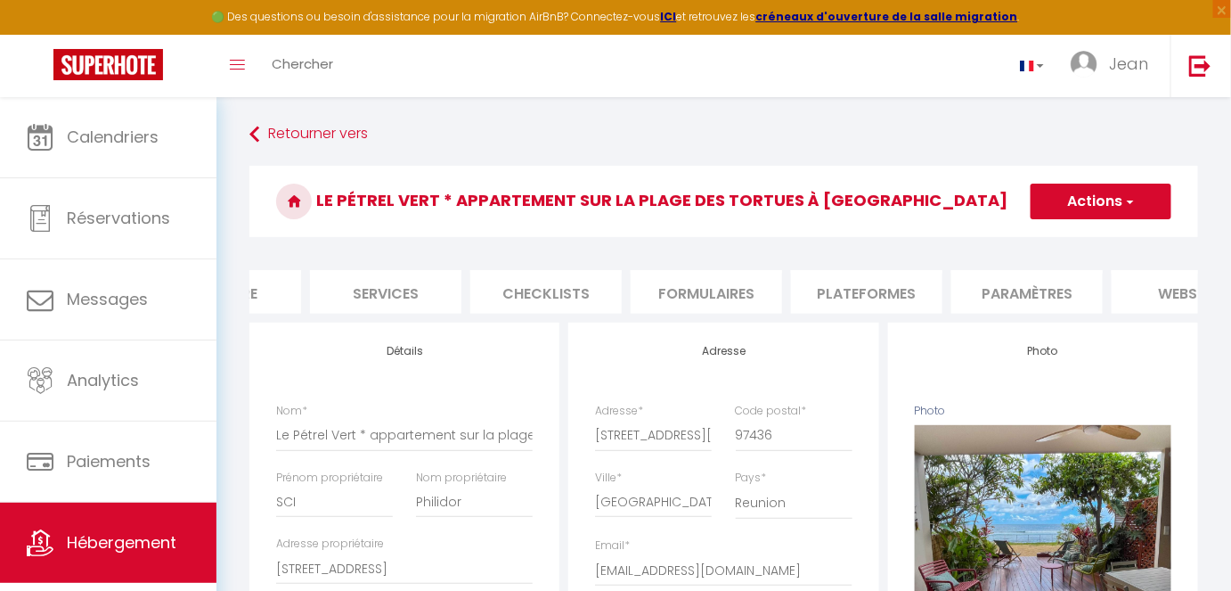
scroll to position [0, 328]
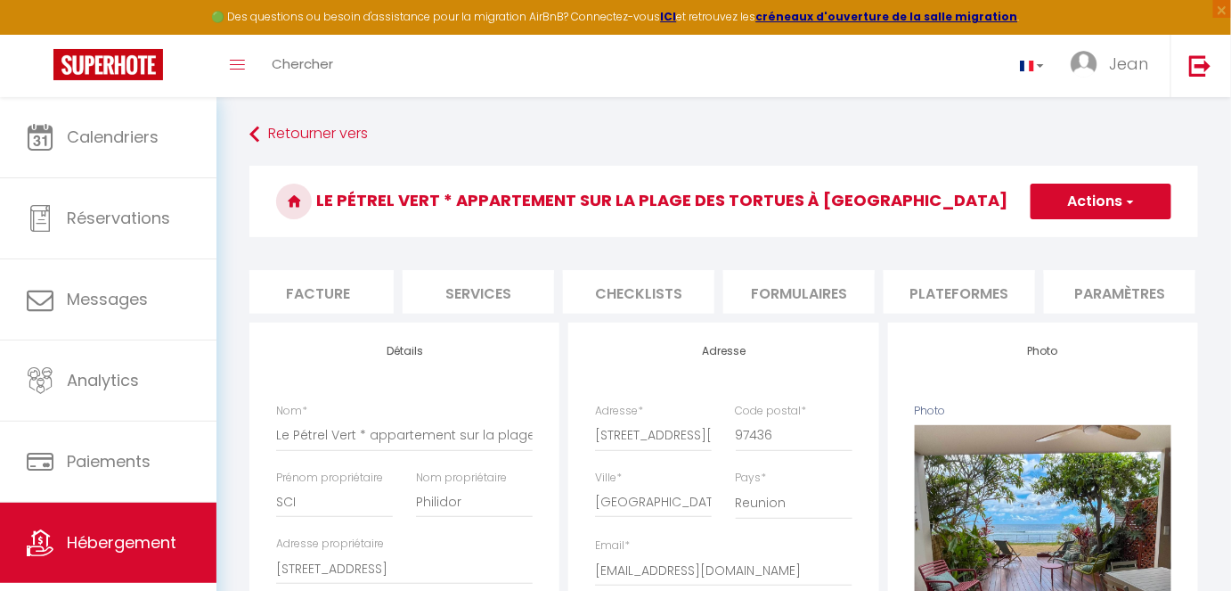
click at [949, 298] on li "Plateformes" at bounding box center [959, 292] width 151 height 44
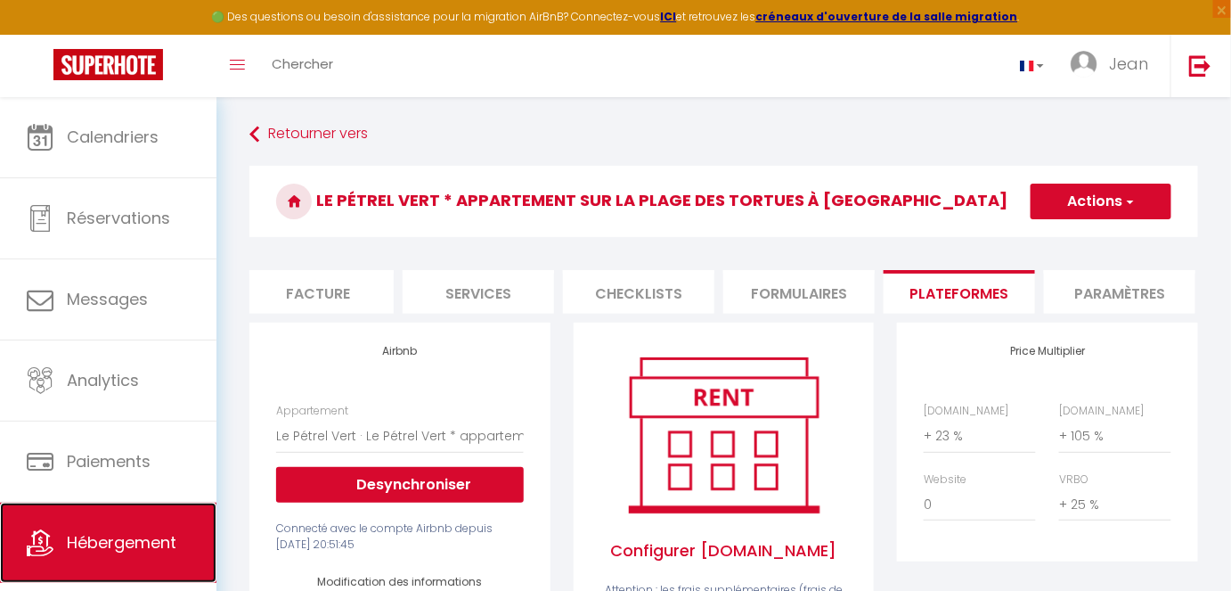
click at [115, 494] on span "Hébergement" at bounding box center [122, 542] width 110 height 22
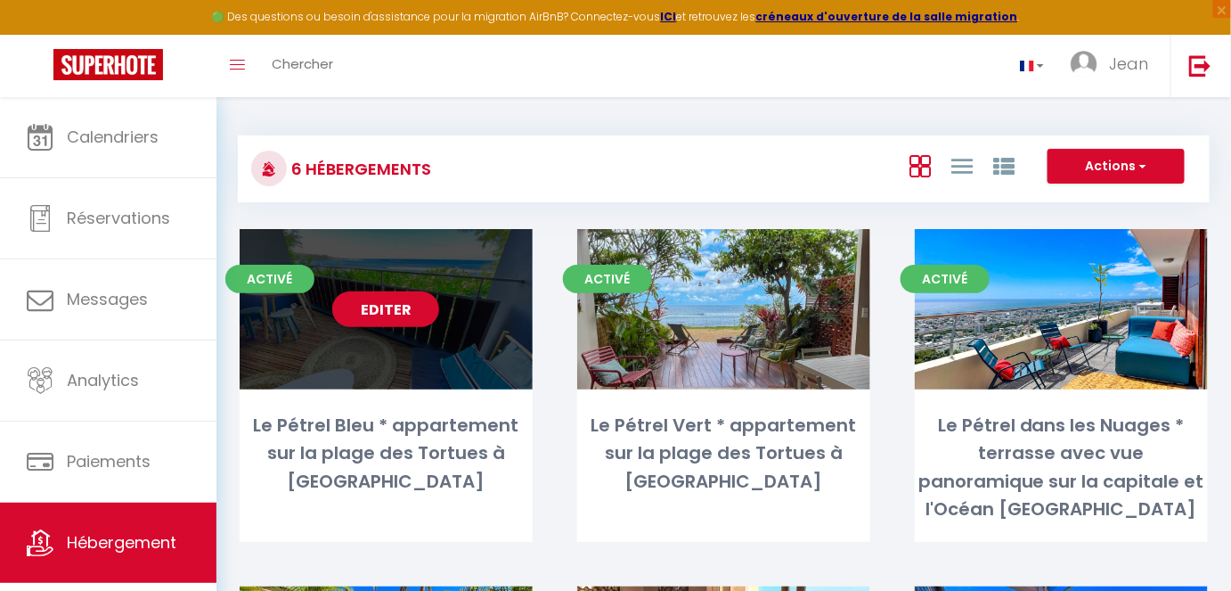
click at [393, 298] on link "Editer" at bounding box center [385, 309] width 107 height 36
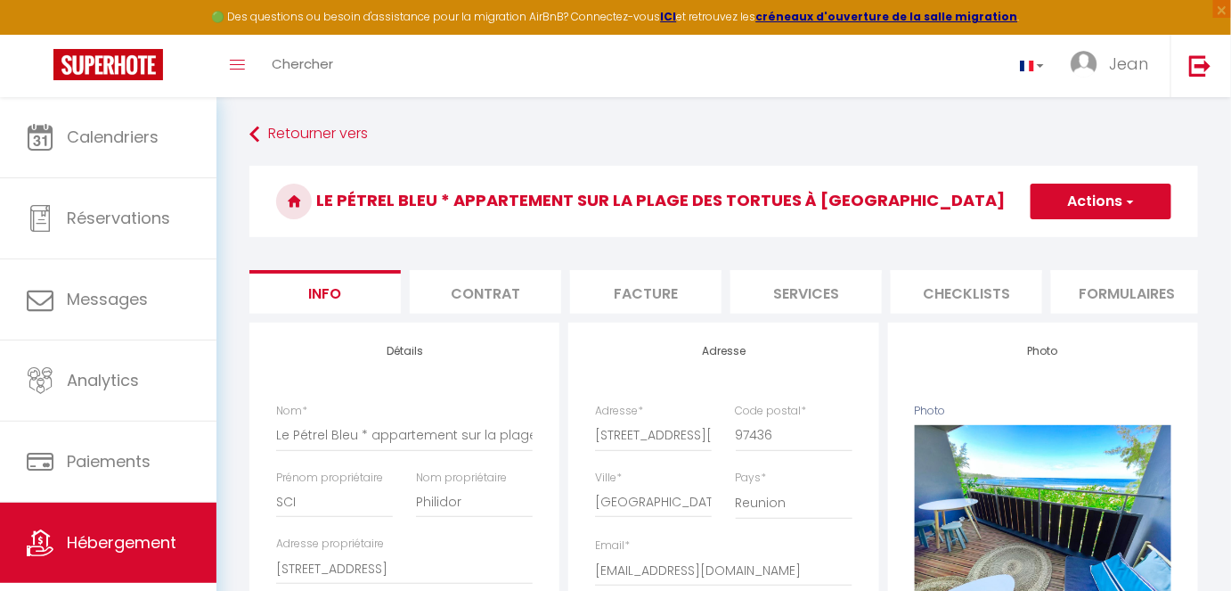
drag, startPoint x: 764, startPoint y: 325, endPoint x: 831, endPoint y: 328, distance: 66.9
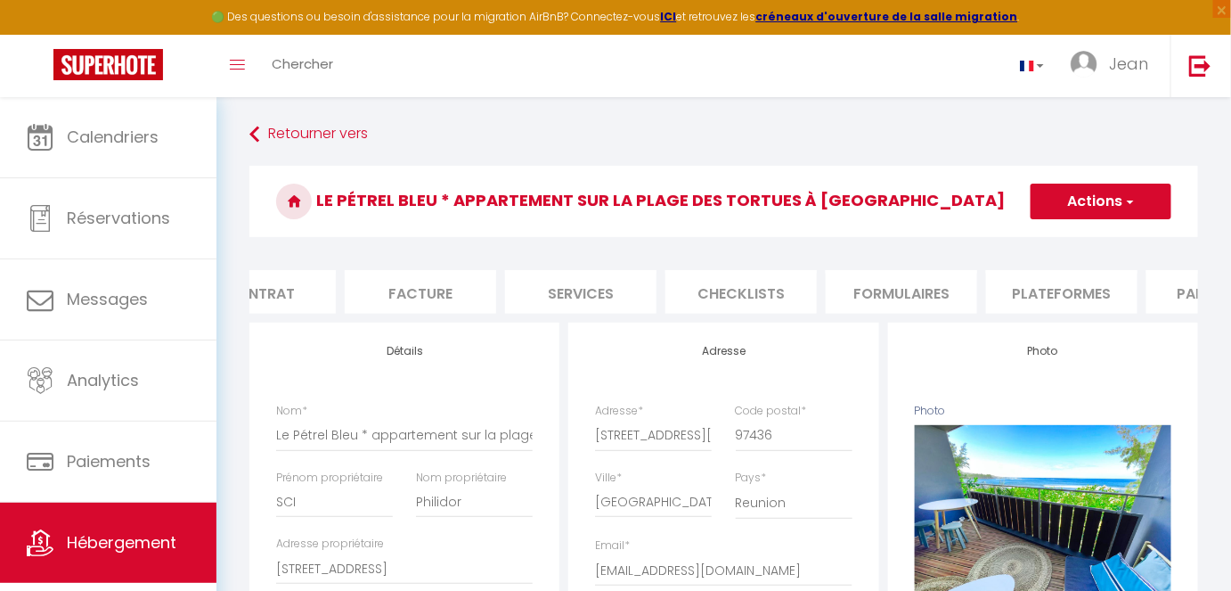
scroll to position [0, 240]
click at [996, 302] on li "Plateformes" at bounding box center [1047, 292] width 151 height 44
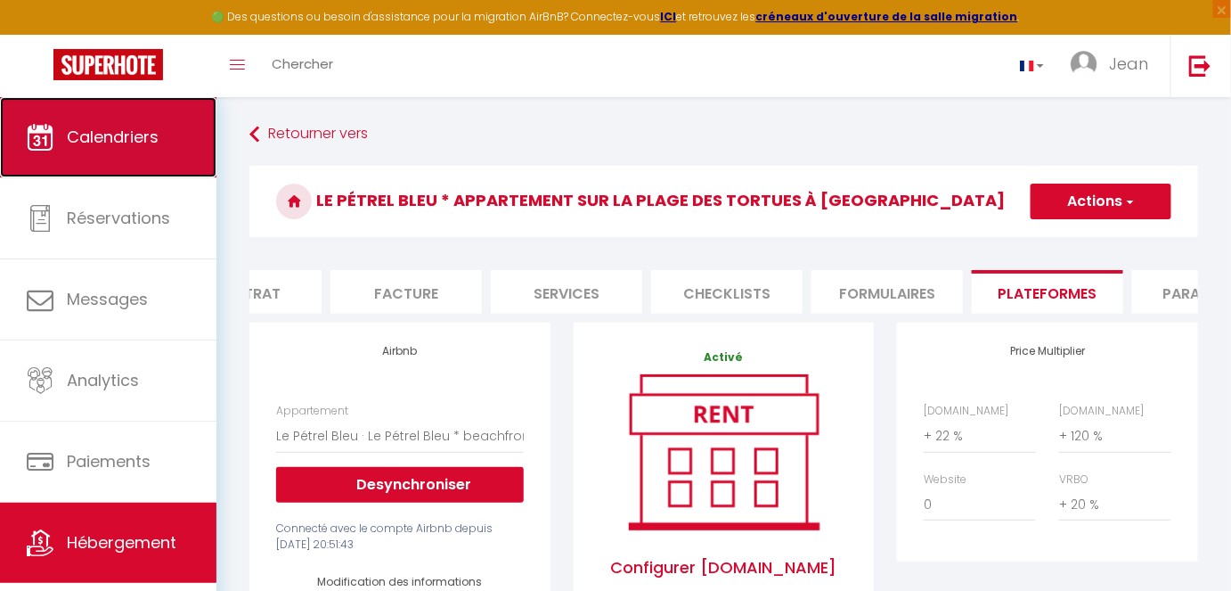
click at [147, 143] on span "Calendriers" at bounding box center [113, 137] width 92 height 22
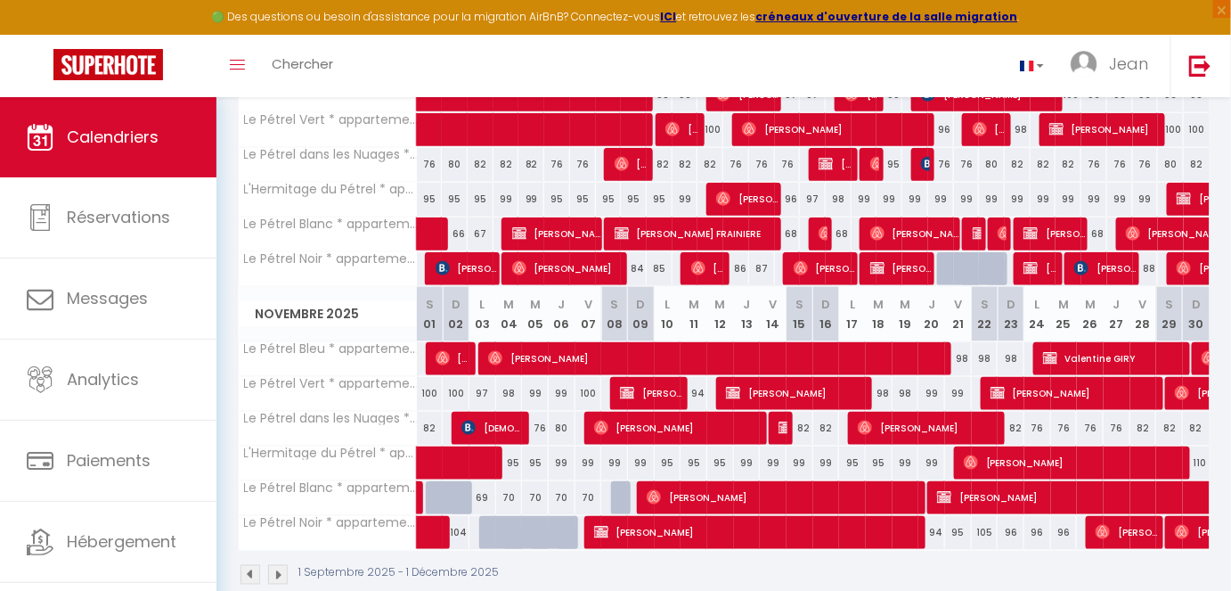
scroll to position [617, 0]
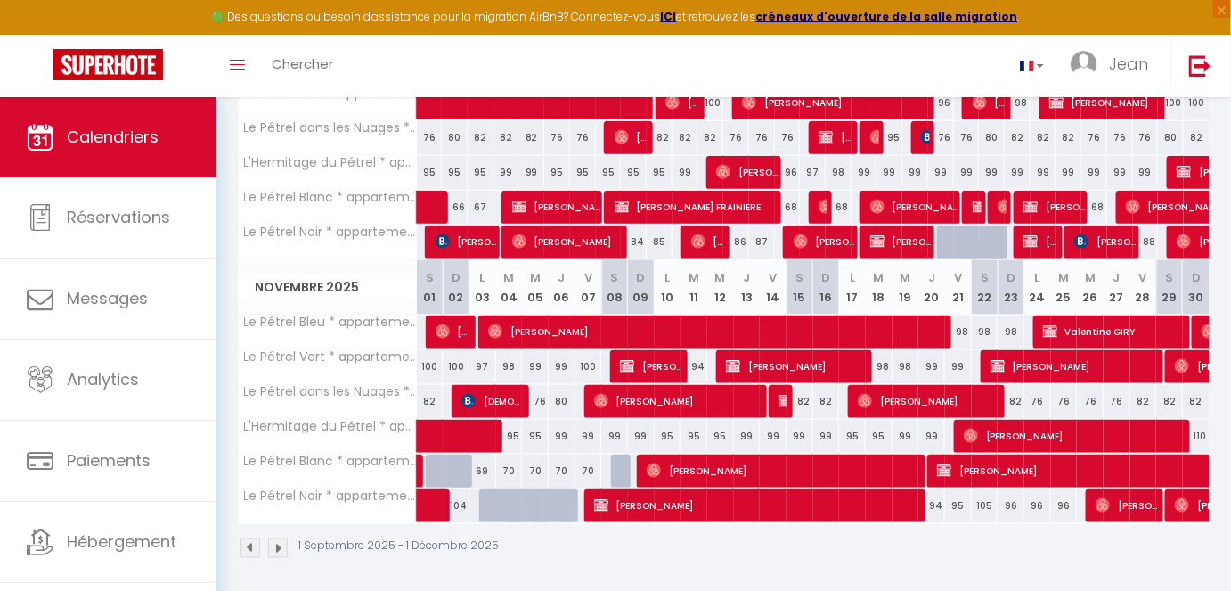
click at [276, 494] on img at bounding box center [278, 548] width 20 height 20
